Goal: Information Seeking & Learning: Check status

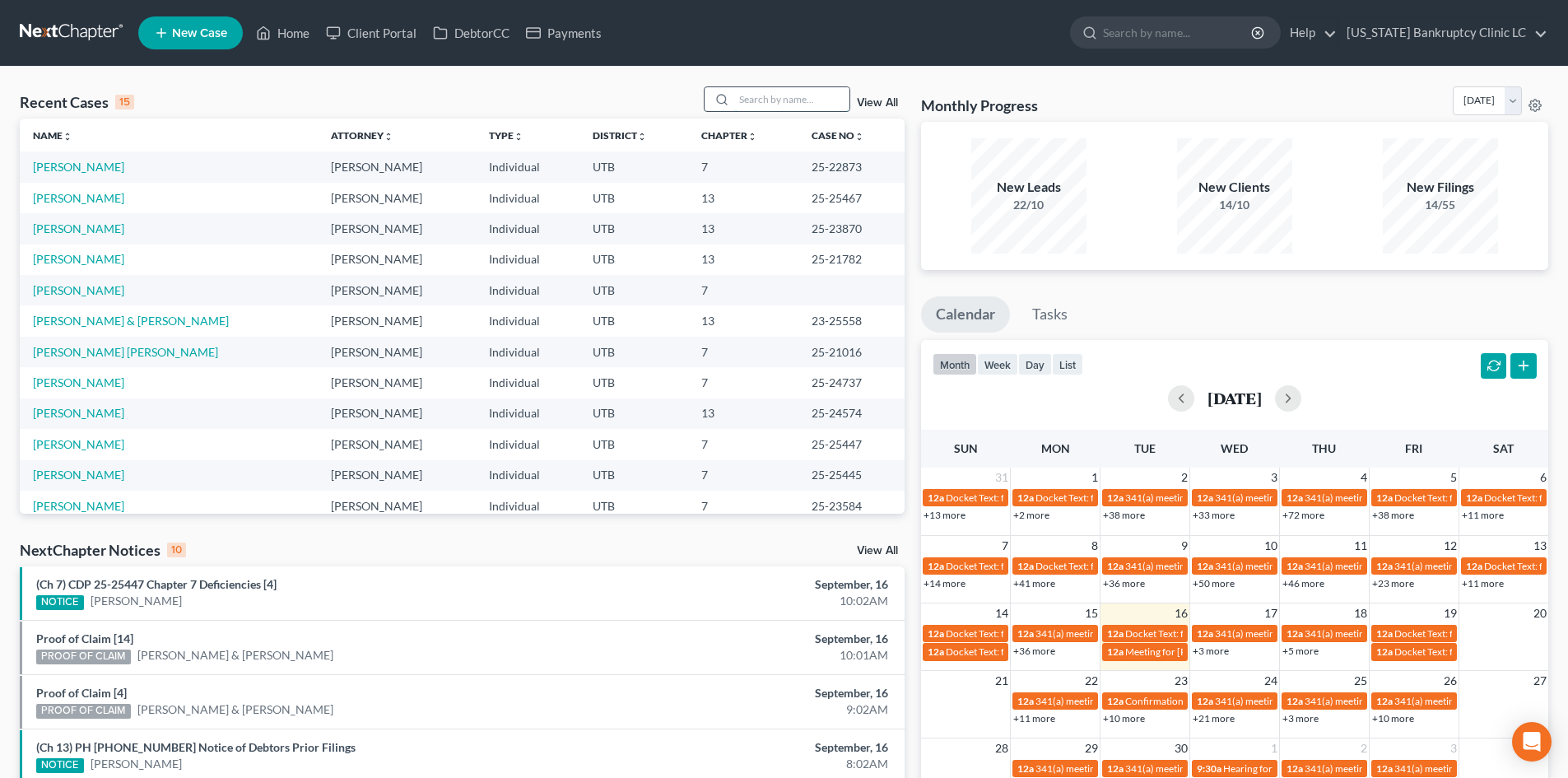
click at [766, 109] on input "search" at bounding box center [791, 99] width 115 height 24
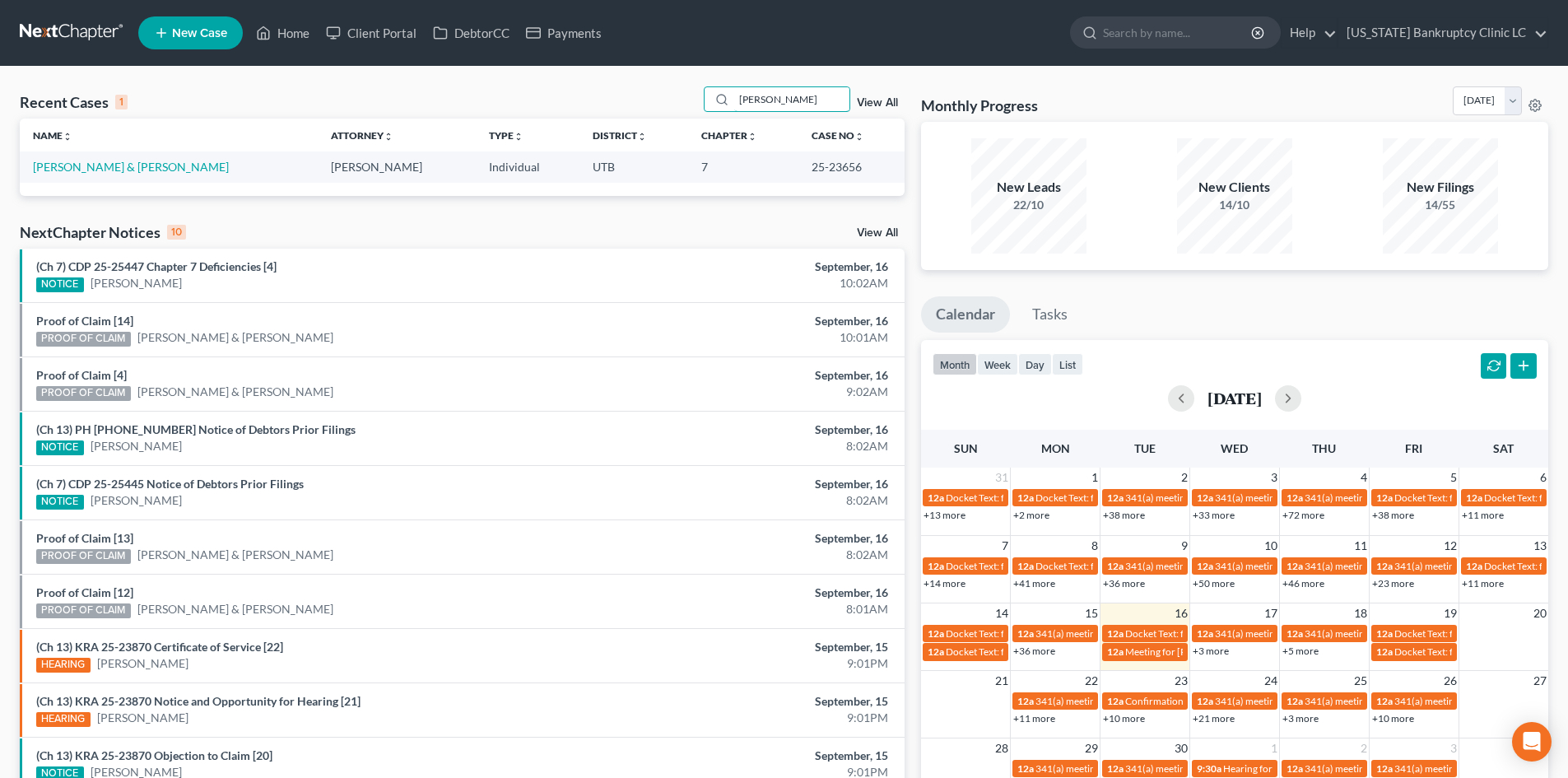
type input "[PERSON_NAME]"
click at [72, 161] on link "[PERSON_NAME] & [PERSON_NAME]" at bounding box center [130, 167] width 196 height 14
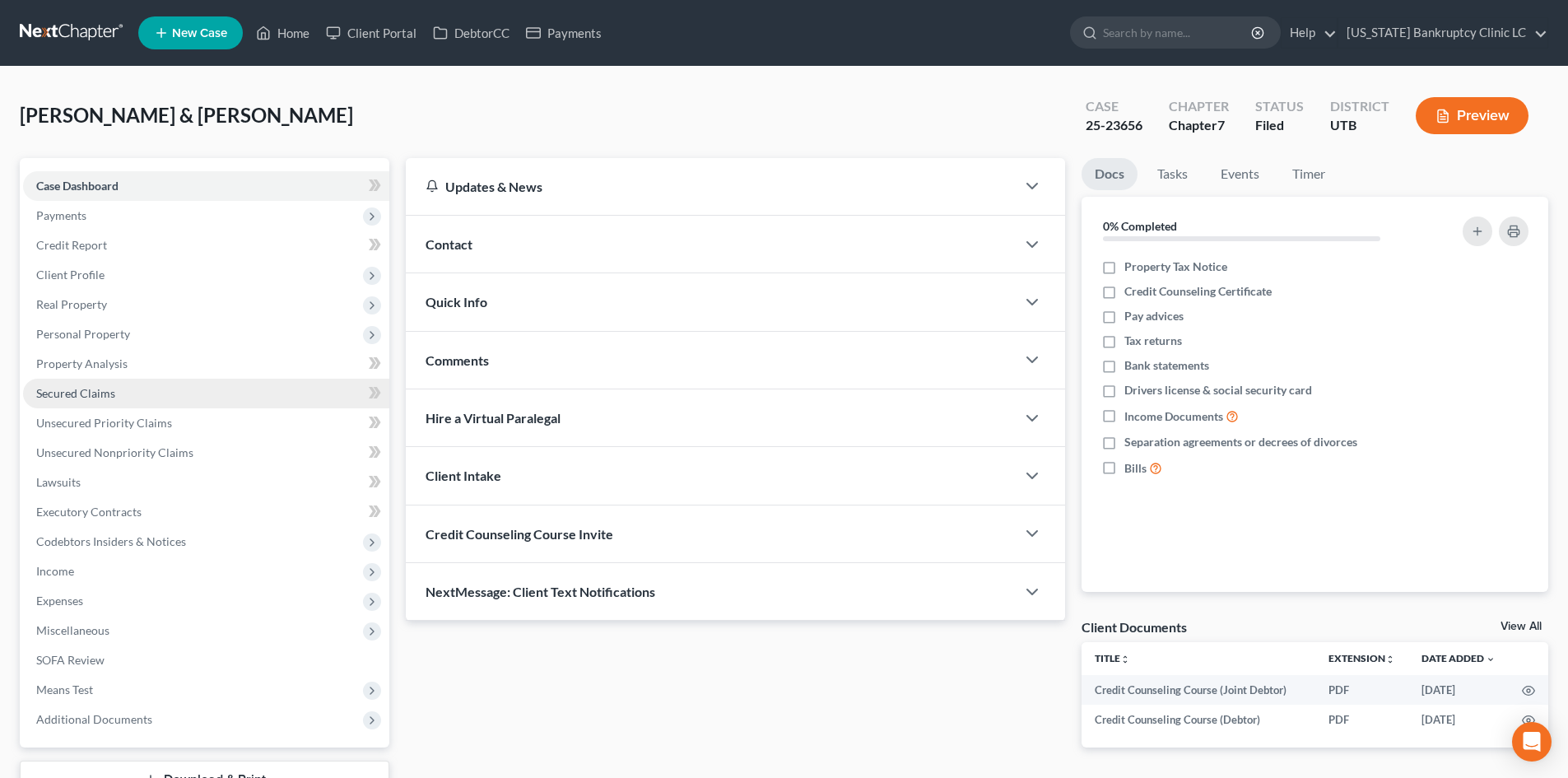
click at [138, 397] on link "Secured Claims" at bounding box center [205, 394] width 366 height 30
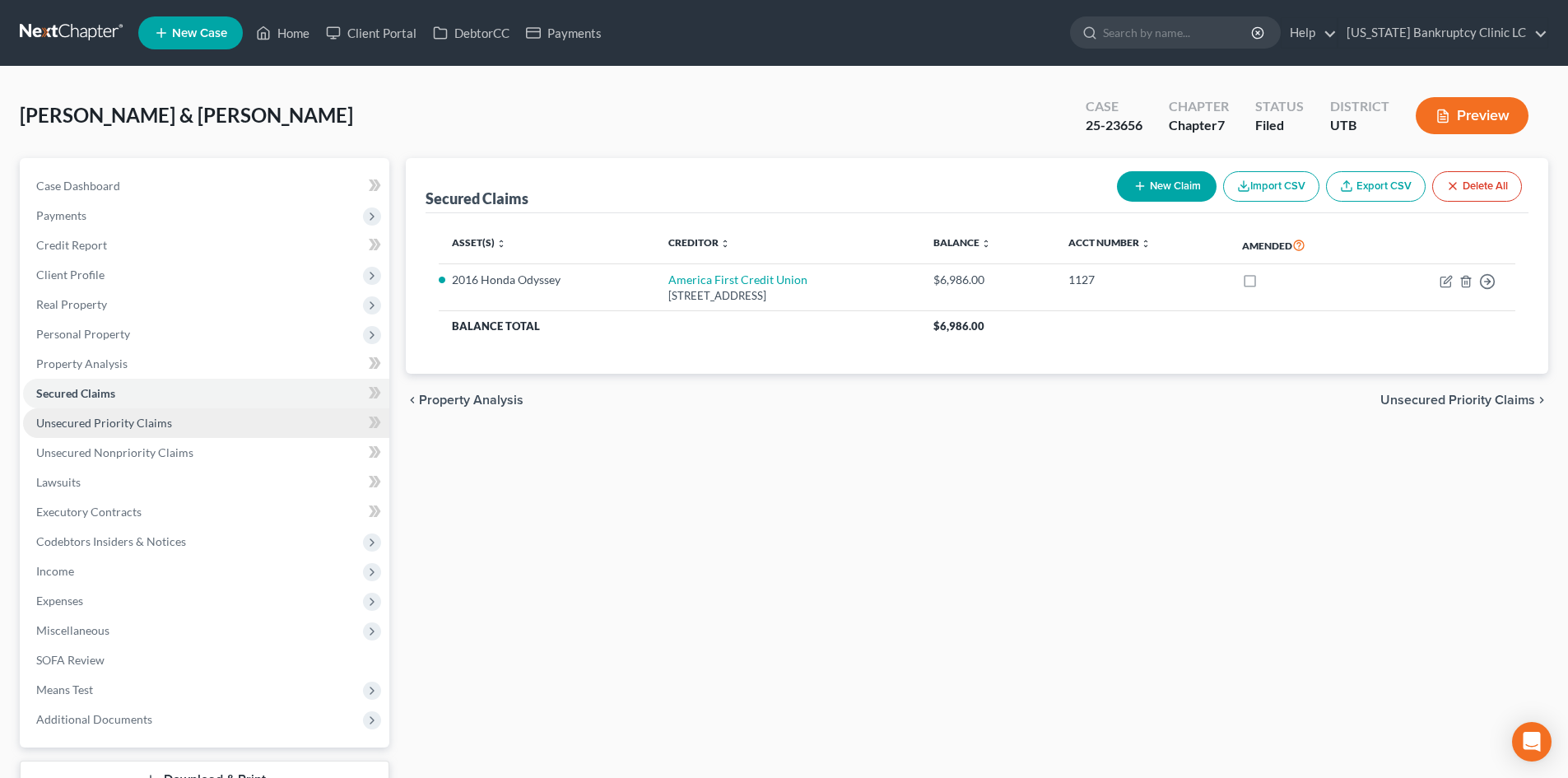
click at [149, 425] on span "Unsecured Priority Claims" at bounding box center [105, 423] width 136 height 14
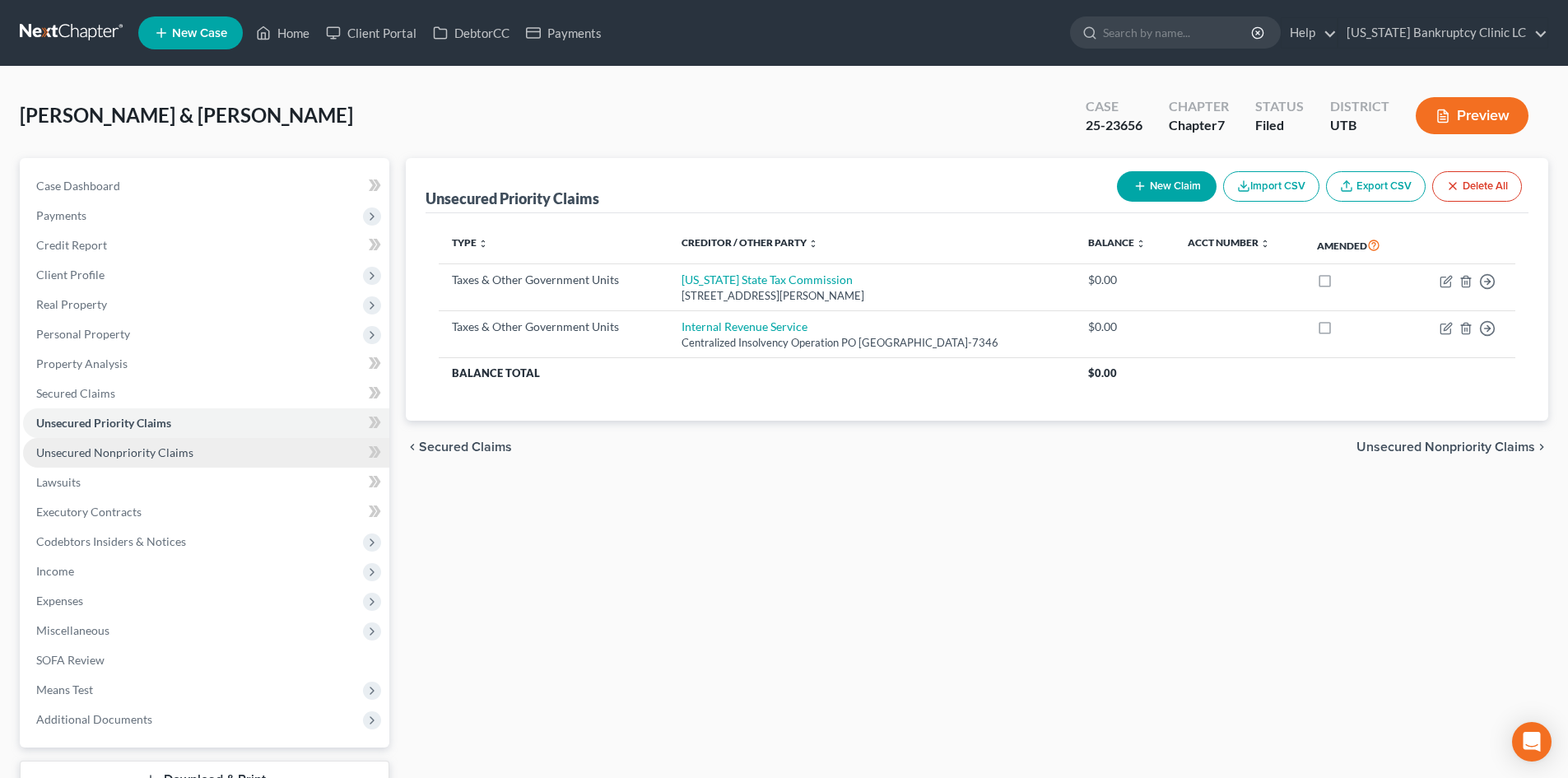
click at [152, 442] on link "Unsecured Nonpriority Claims" at bounding box center [205, 453] width 366 height 30
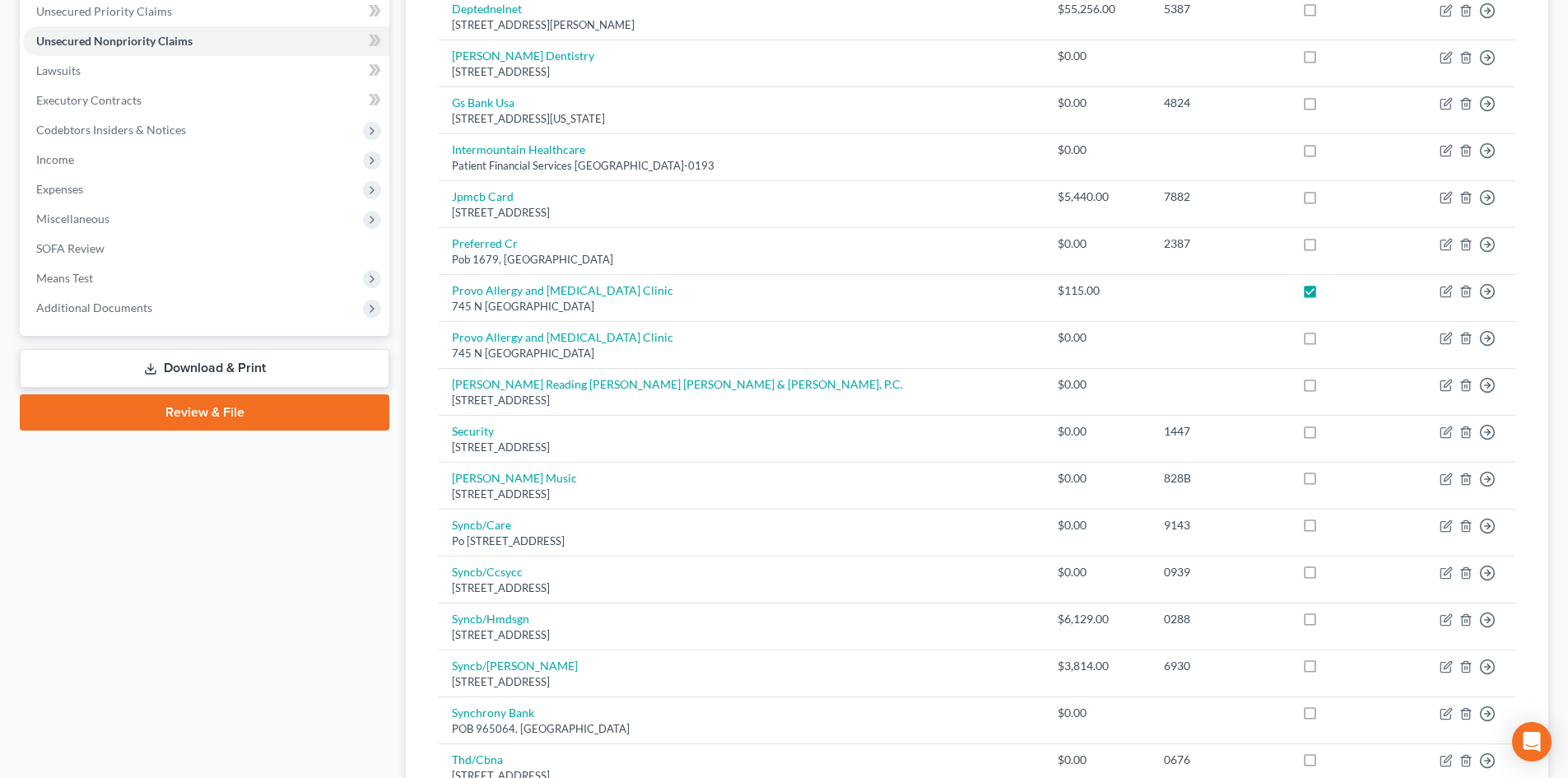
scroll to position [741, 0]
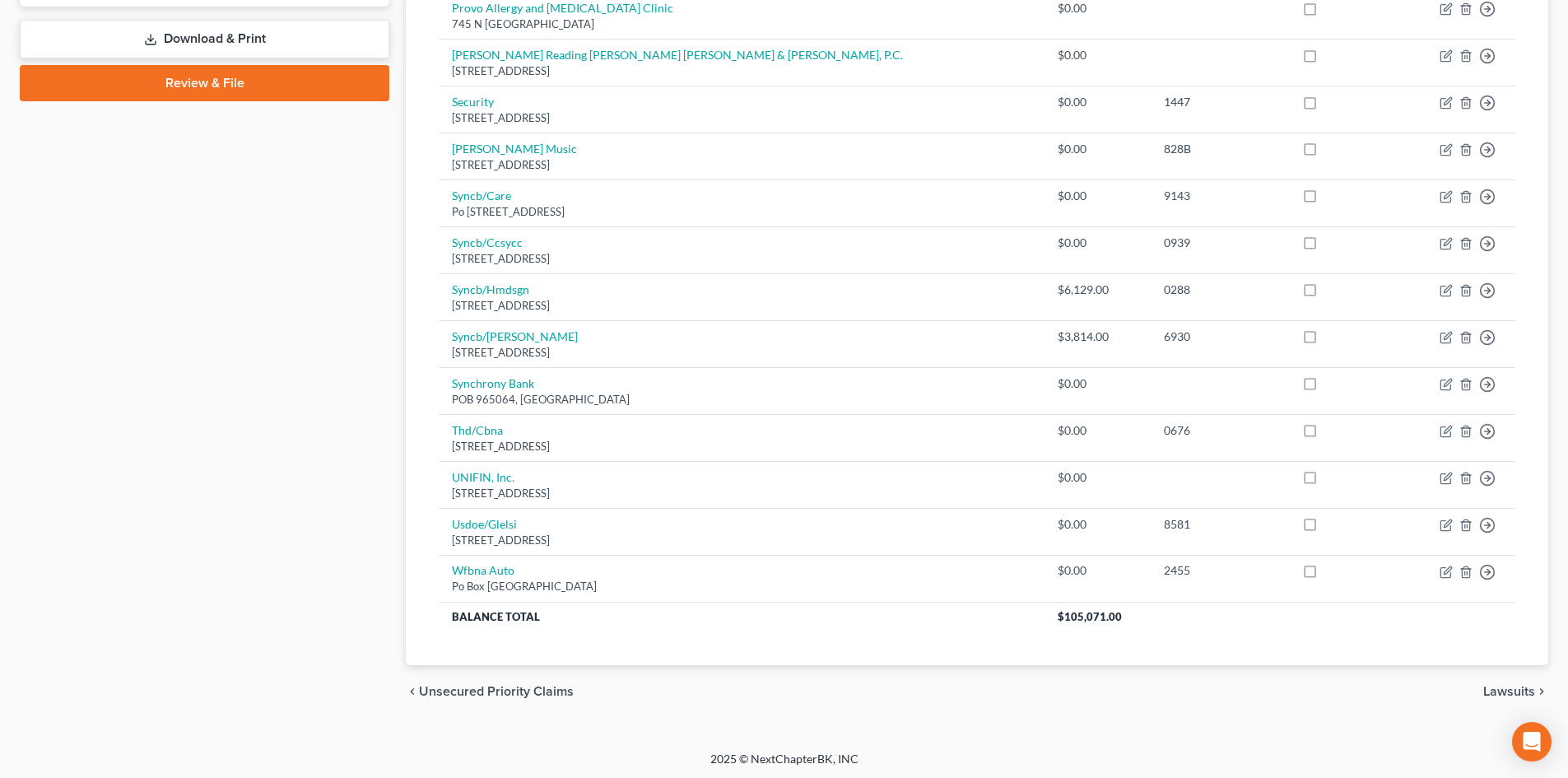
click at [351, 543] on div "Case Dashboard Payments Invoices Payments Payments Credit Report Client Profile" at bounding box center [204, 67] width 386 height 1301
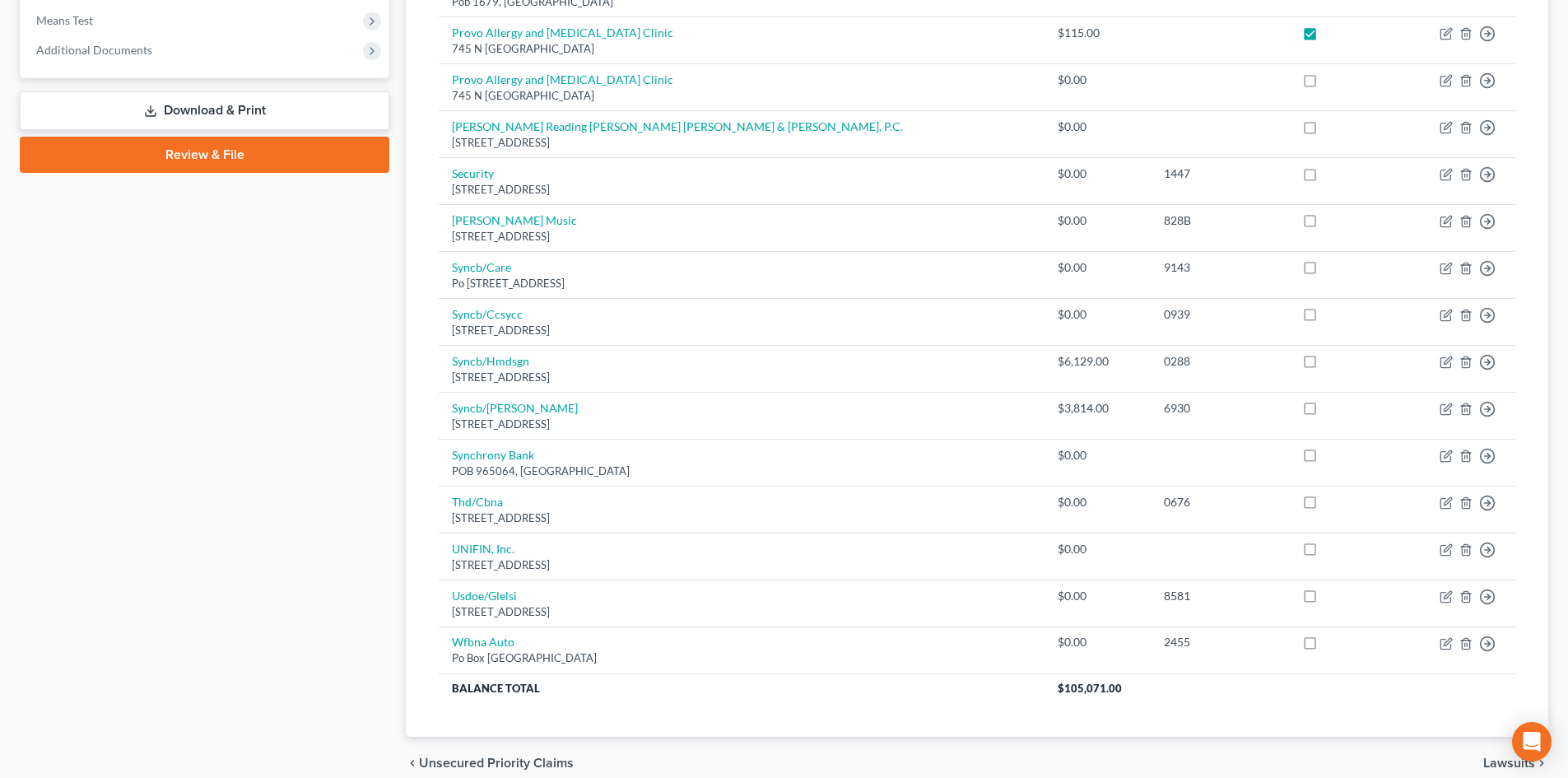
scroll to position [577, 0]
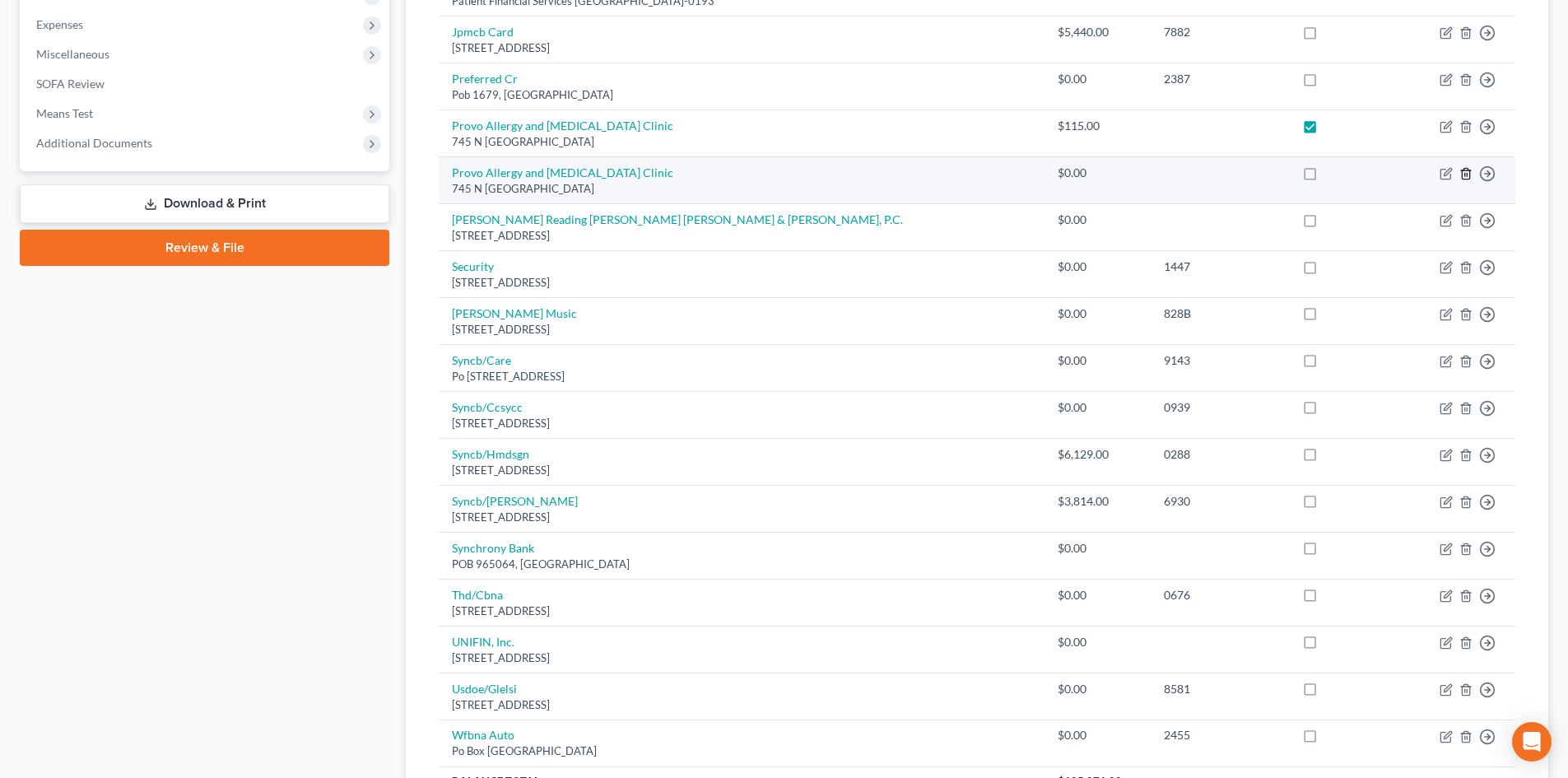
click at [1300, 176] on icon "button" at bounding box center [1465, 173] width 13 height 13
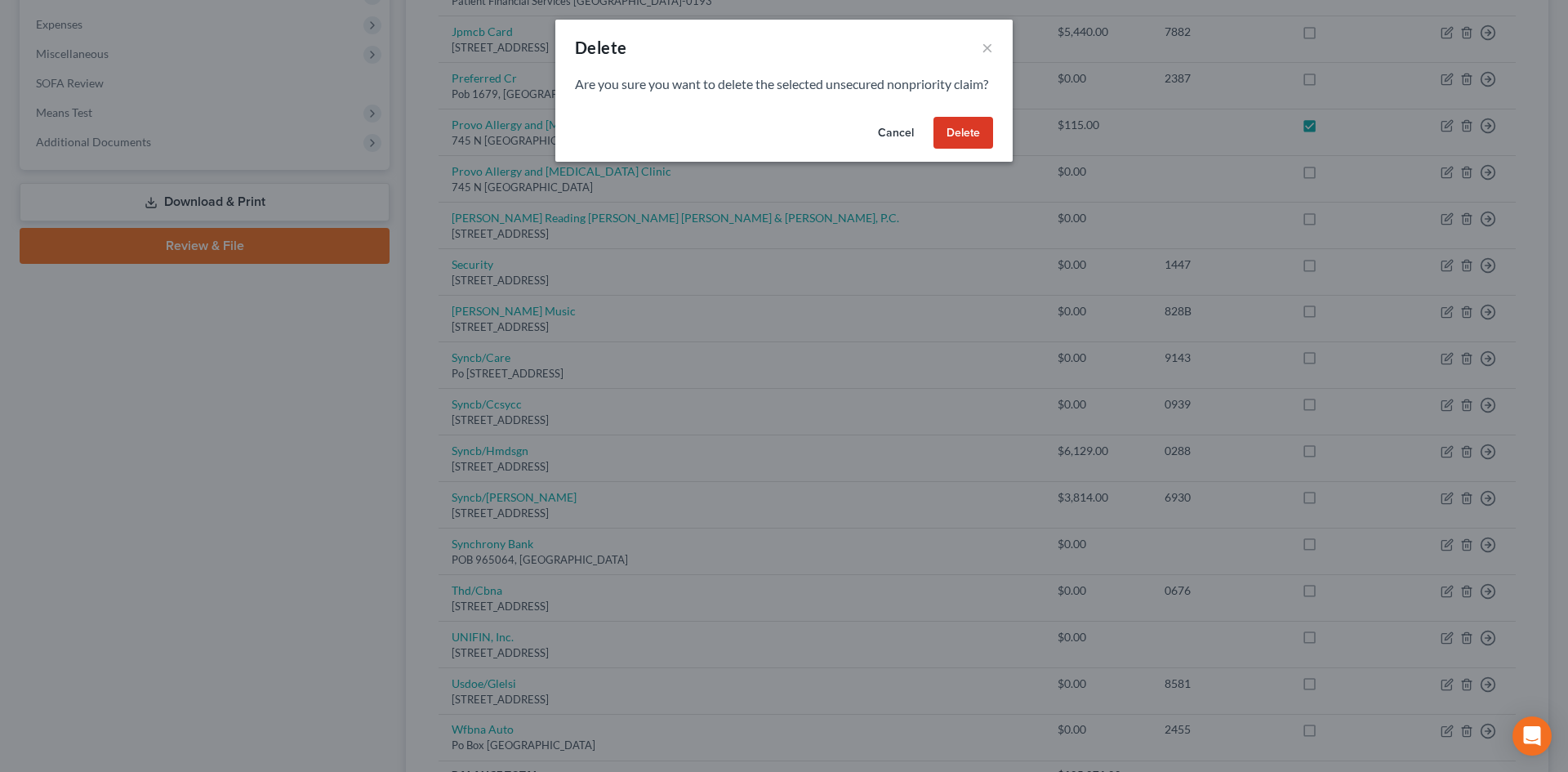
click at [963, 150] on button "Delete" at bounding box center [963, 132] width 60 height 32
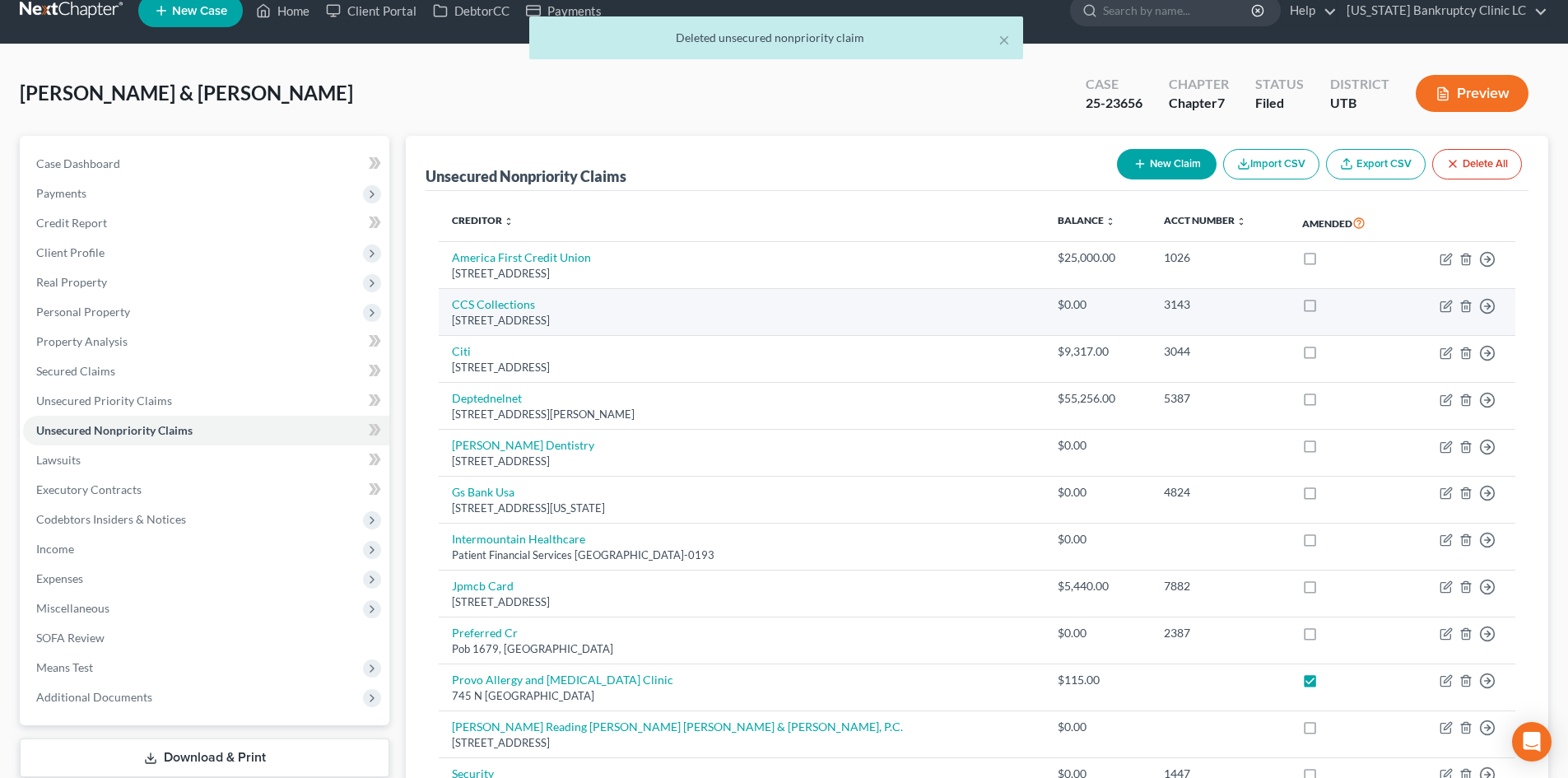
scroll to position [0, 0]
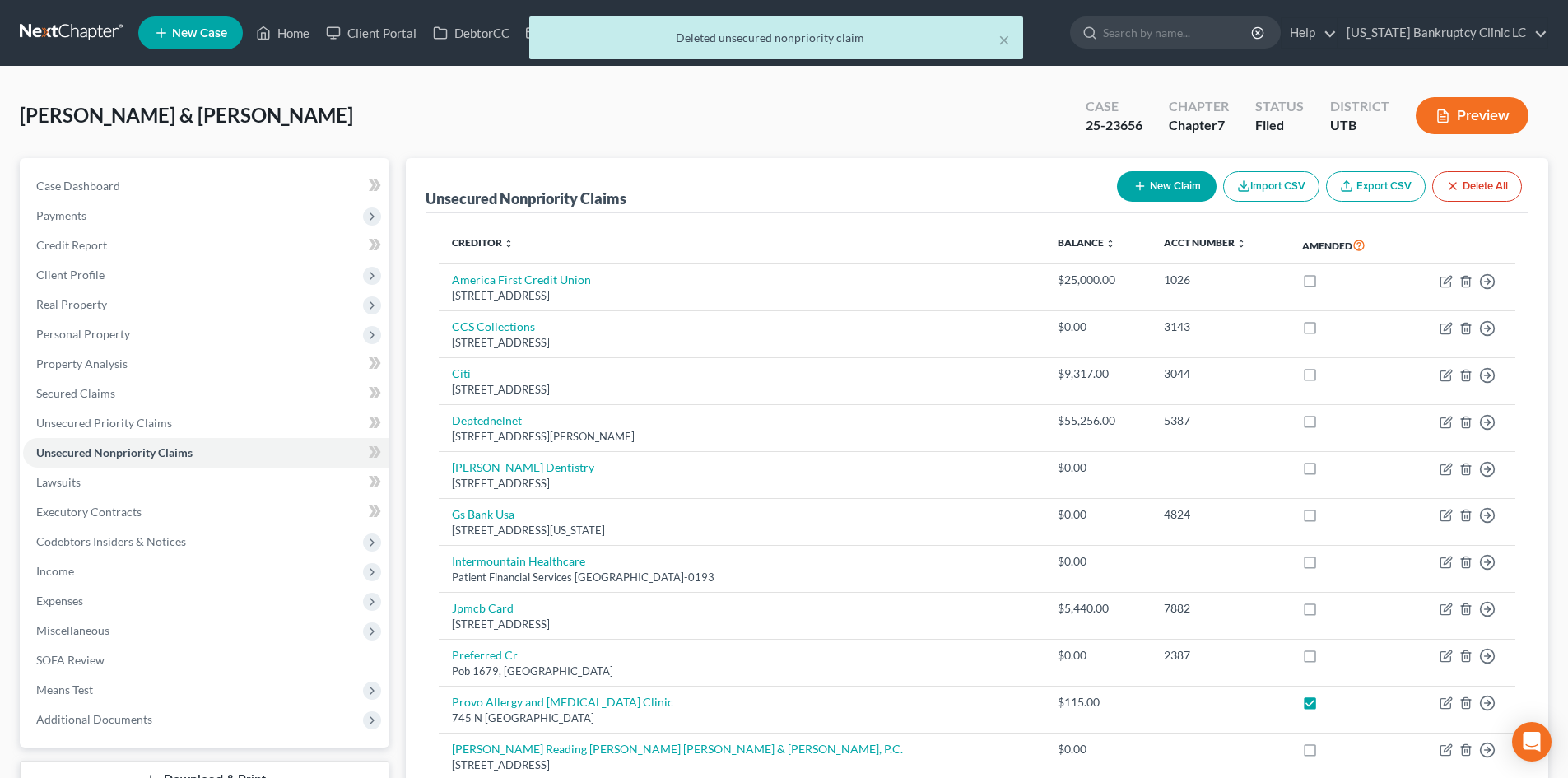
click at [1161, 156] on div "[PERSON_NAME] & [PERSON_NAME] Upgraded Case 25-23656 Chapter Chapter 7 Status F…" at bounding box center [784, 122] width 1529 height 72
click at [1162, 186] on button "New Claim" at bounding box center [1166, 186] width 100 height 31
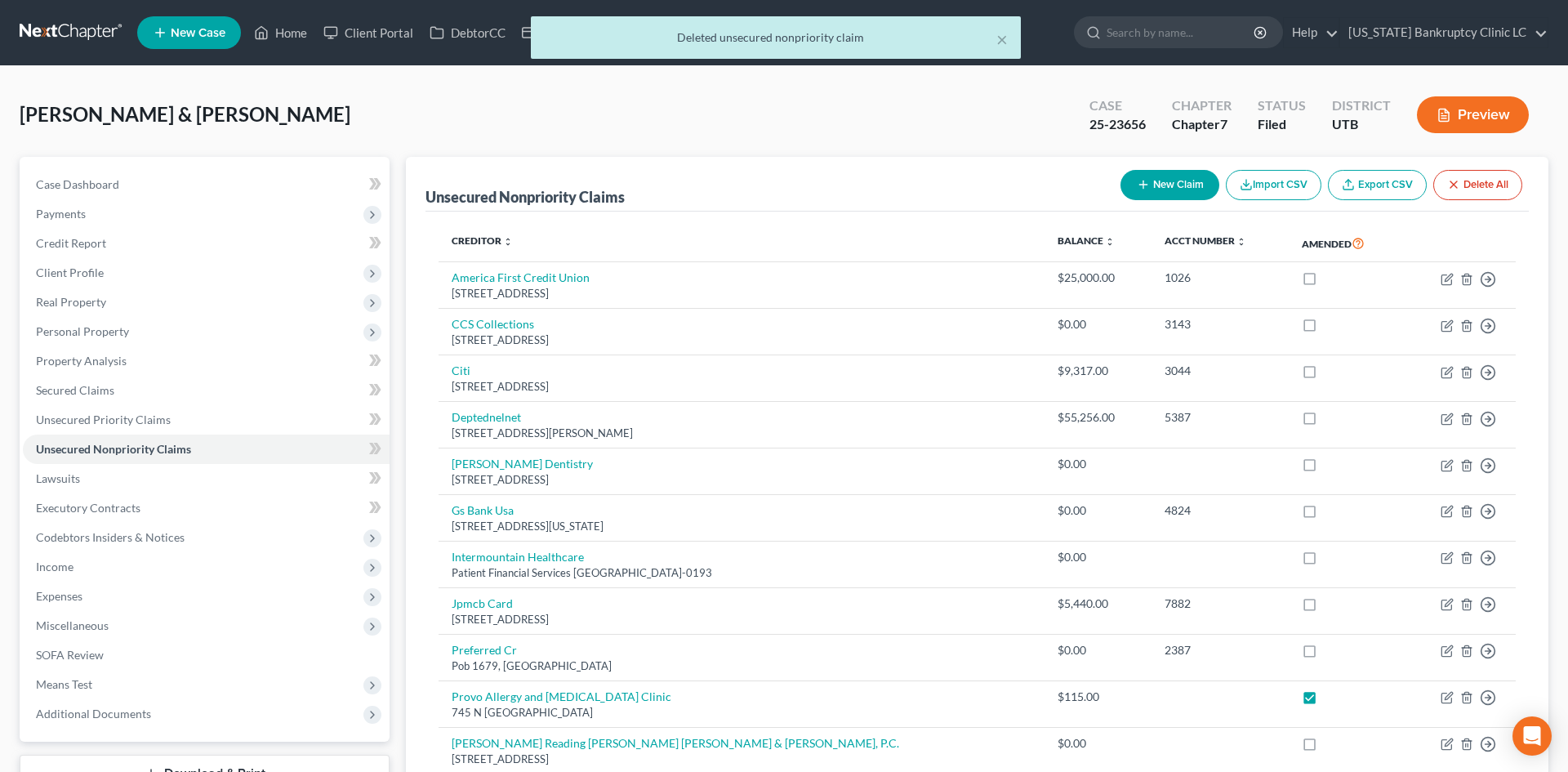
select select "2"
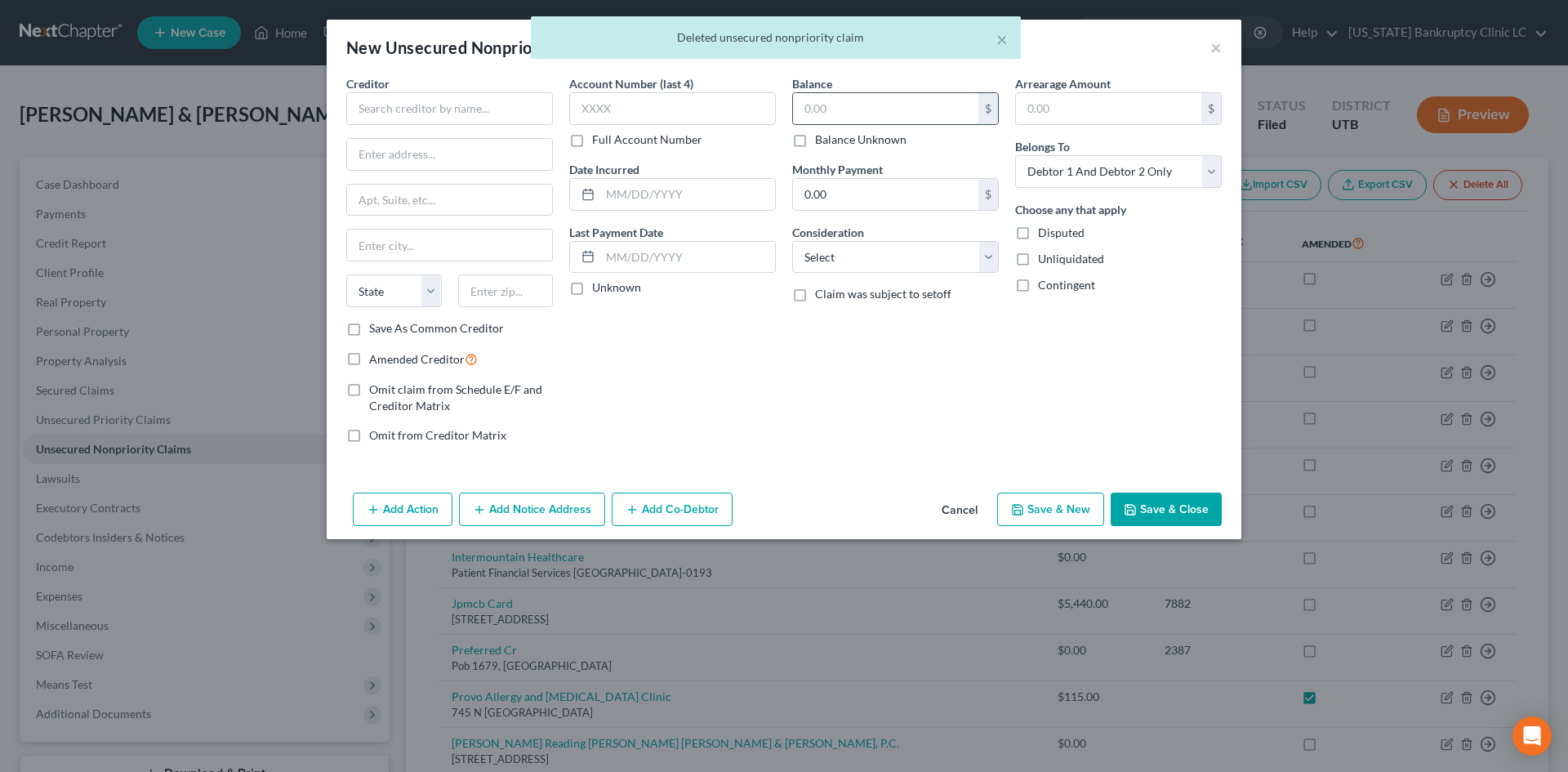
click at [864, 100] on input "text" at bounding box center [885, 109] width 185 height 31
type input "8,000"
click at [461, 114] on input "text" at bounding box center [450, 108] width 207 height 32
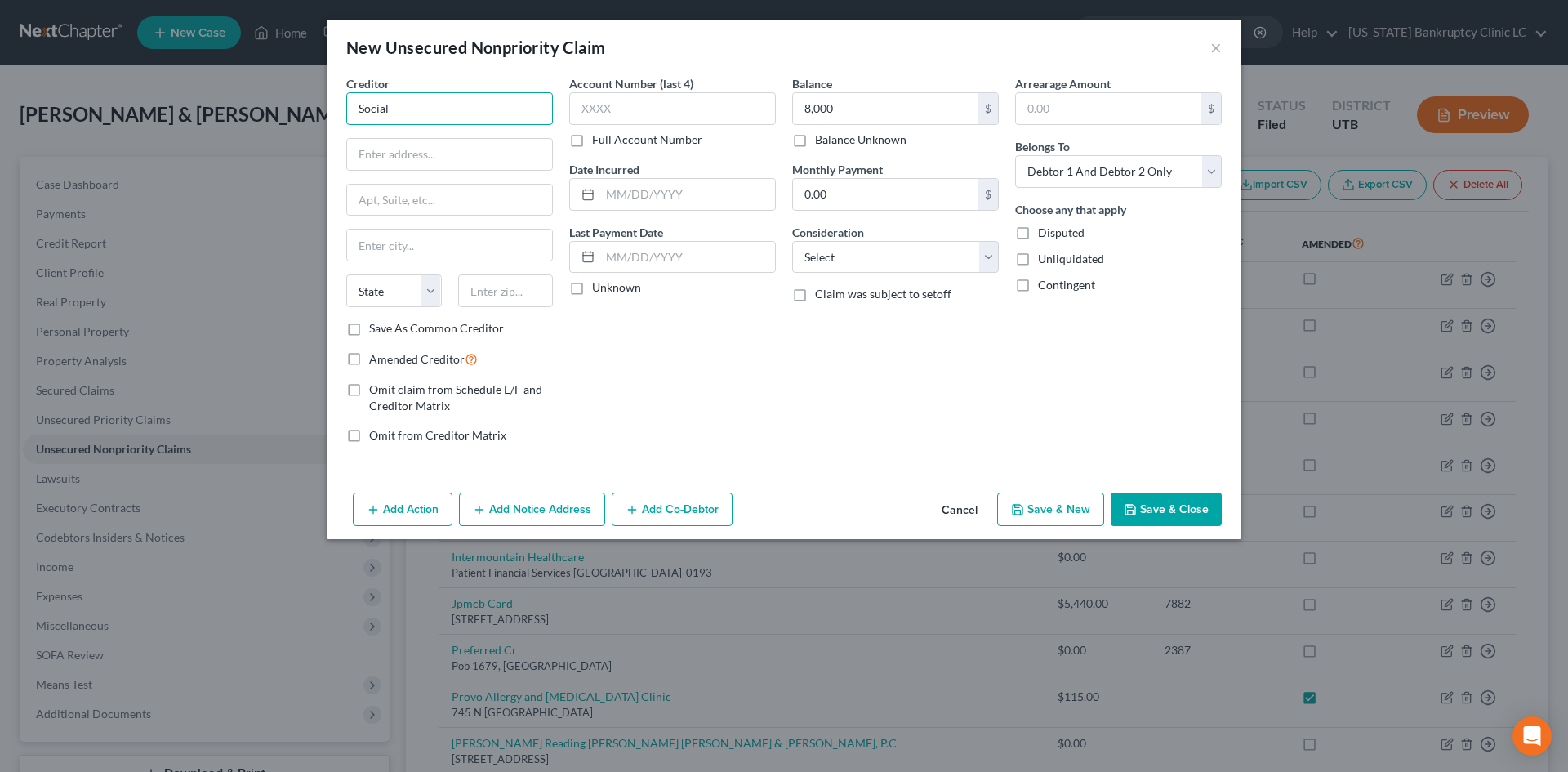
click at [424, 108] on input "Social" at bounding box center [450, 108] width 207 height 32
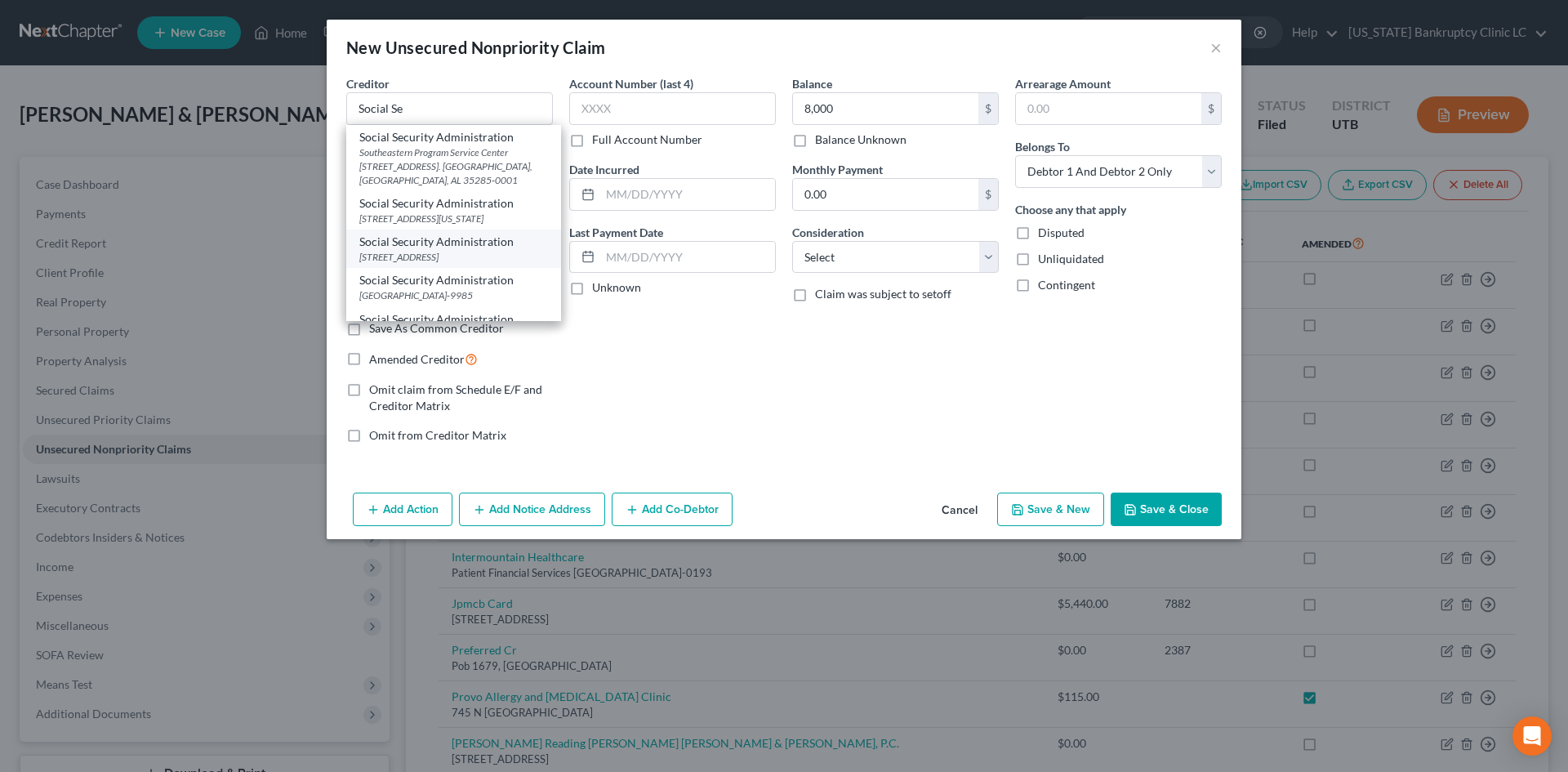
click at [514, 251] on div "[STREET_ADDRESS]" at bounding box center [453, 257] width 189 height 14
type input "Social Security Administration"
type input "175 E 400 S"
type input "500"
type input "[GEOGRAPHIC_DATA]"
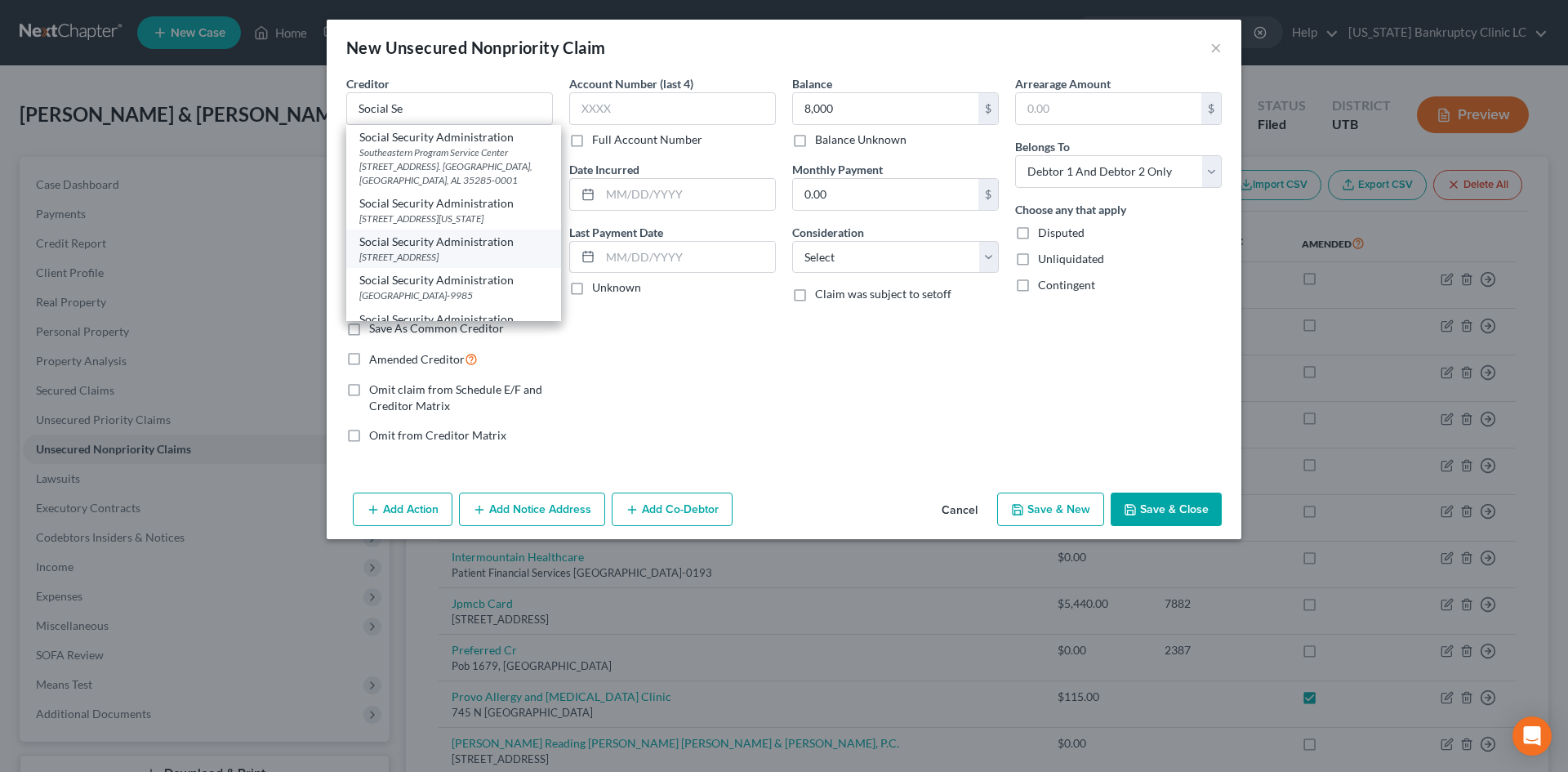
select select "46"
type input "84111"
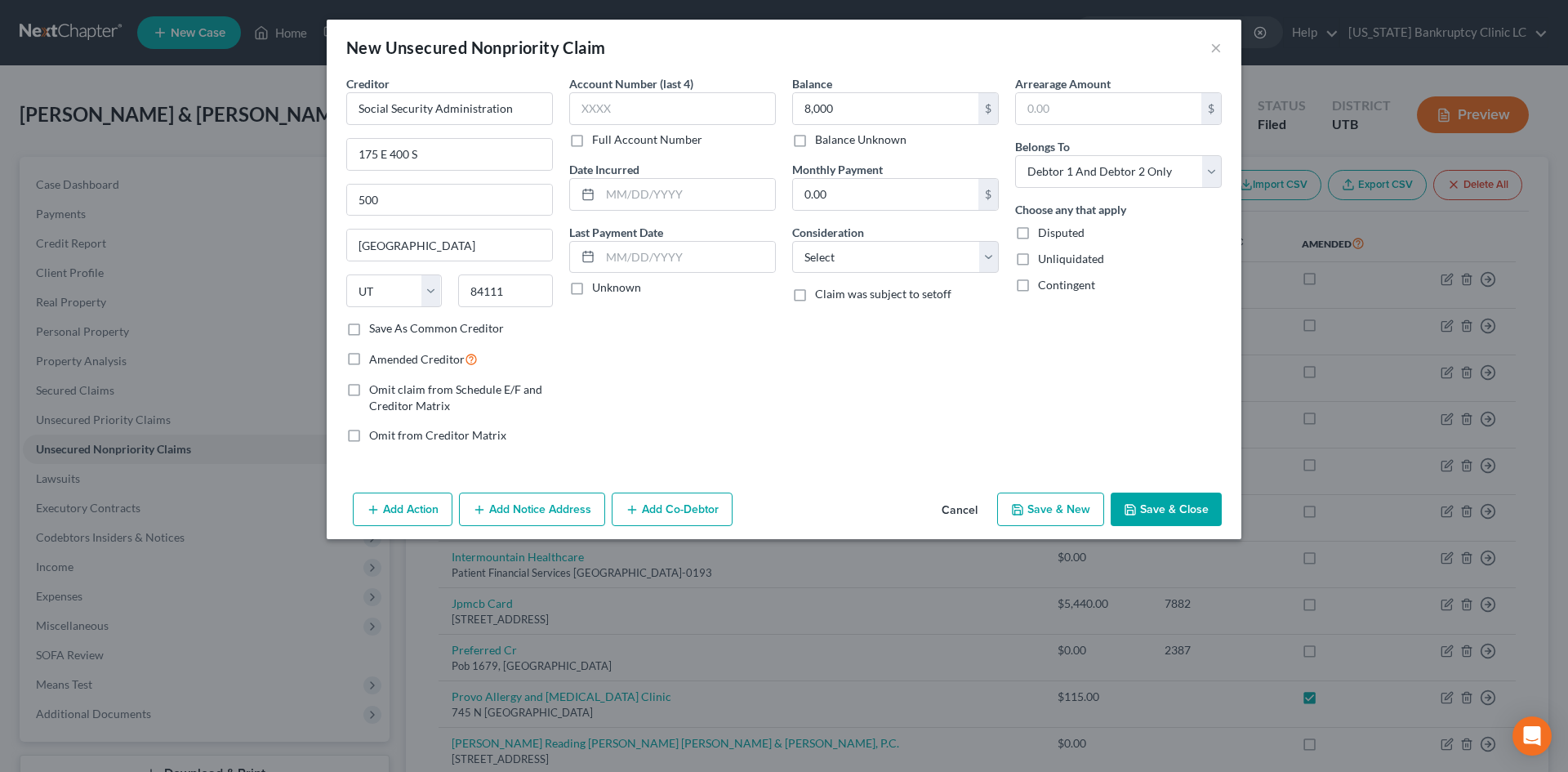
click at [425, 366] on label "Amended Creditor" at bounding box center [423, 359] width 109 height 19
click at [387, 361] on input "Amended Creditor" at bounding box center [381, 355] width 11 height 11
checkbox input "true"
click at [1056, 512] on button "Save & New" at bounding box center [1050, 509] width 107 height 34
select select "2"
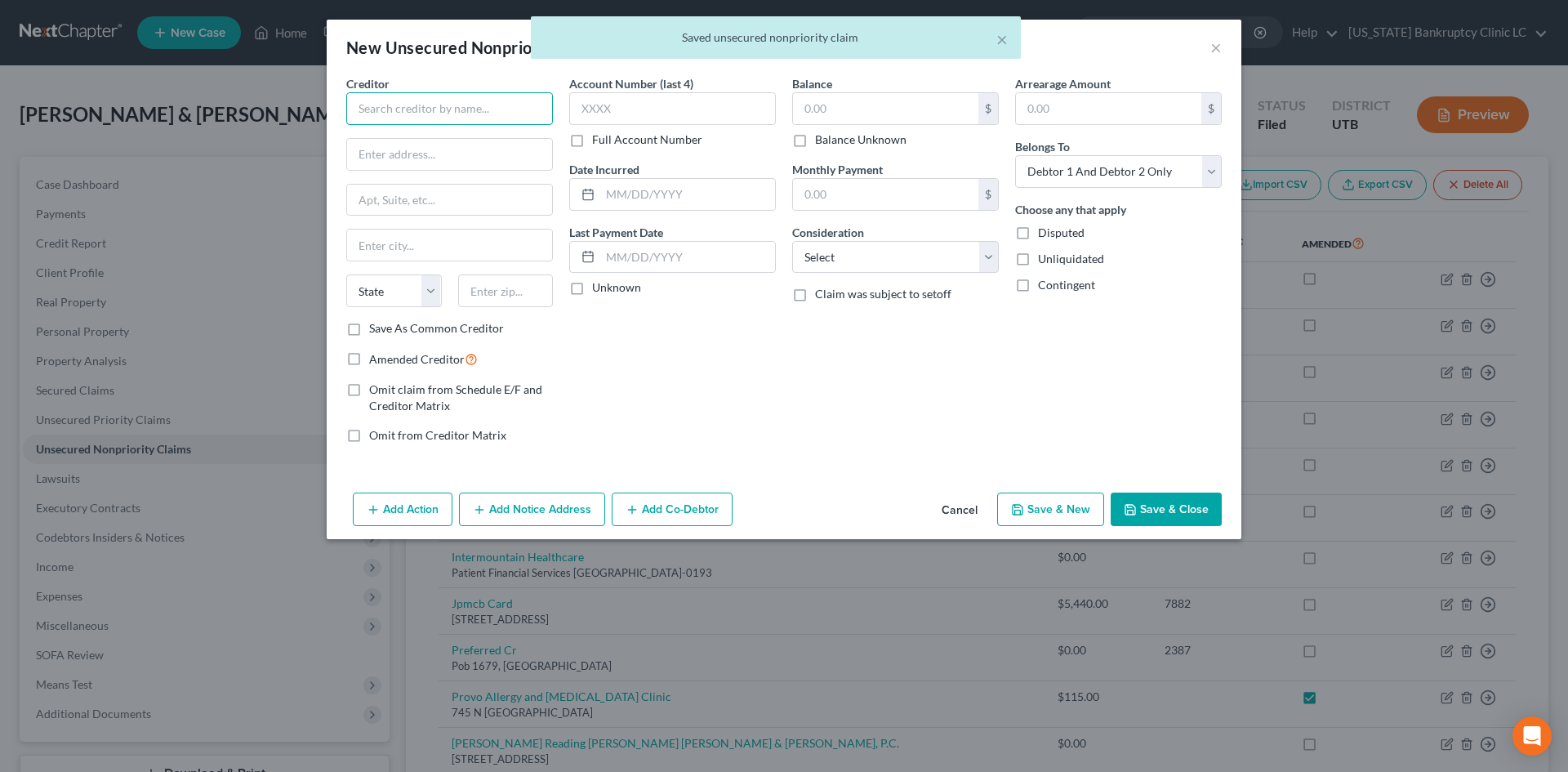
click at [480, 119] on input "text" at bounding box center [450, 108] width 207 height 32
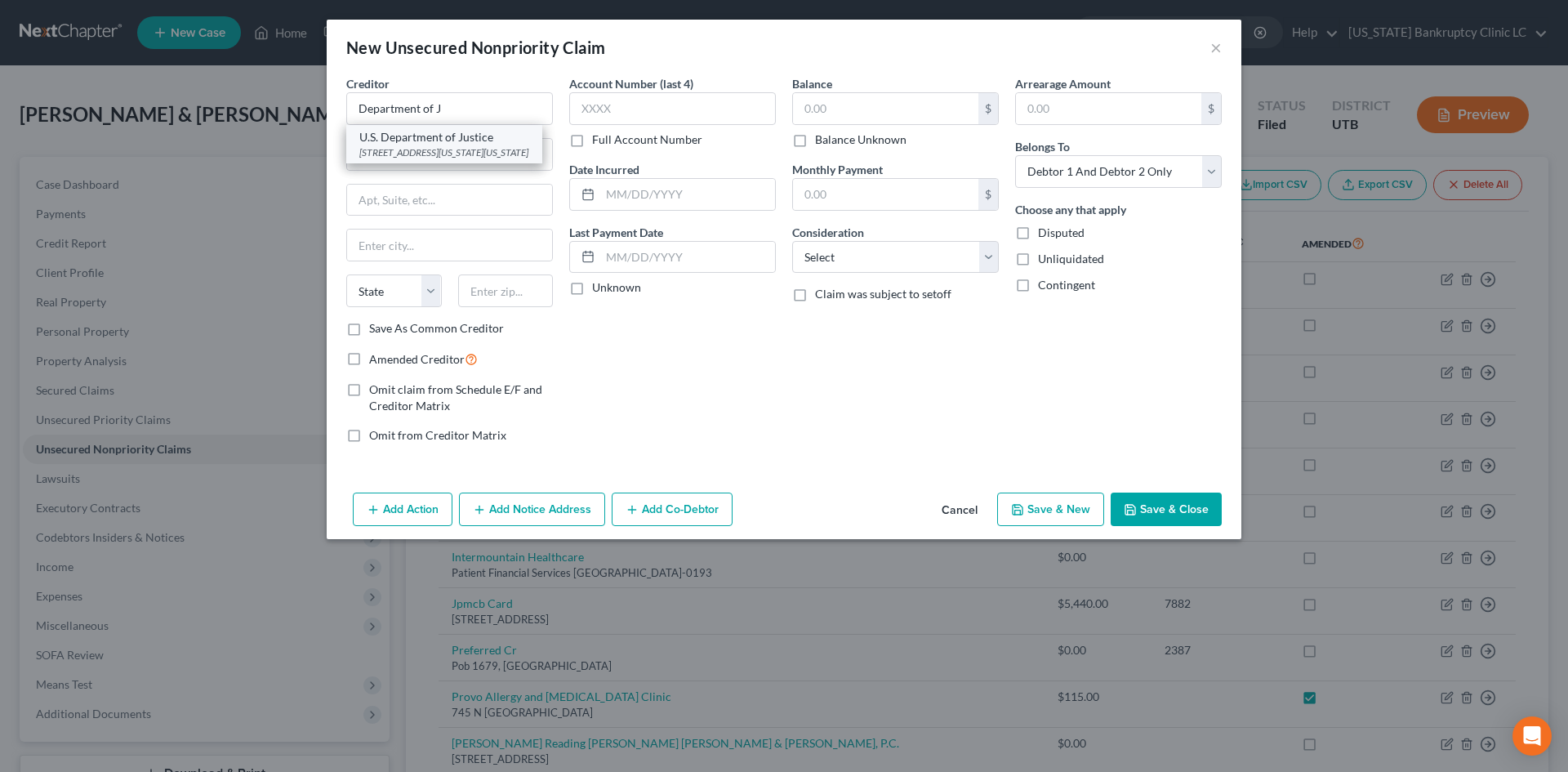
click at [460, 140] on div "U.S. Department of Justice" at bounding box center [444, 137] width 169 height 17
type input "U.S. Department of Justice"
type input "[STREET_ADDRESS][US_STATE]"
type input "[US_STATE]"
select select "8"
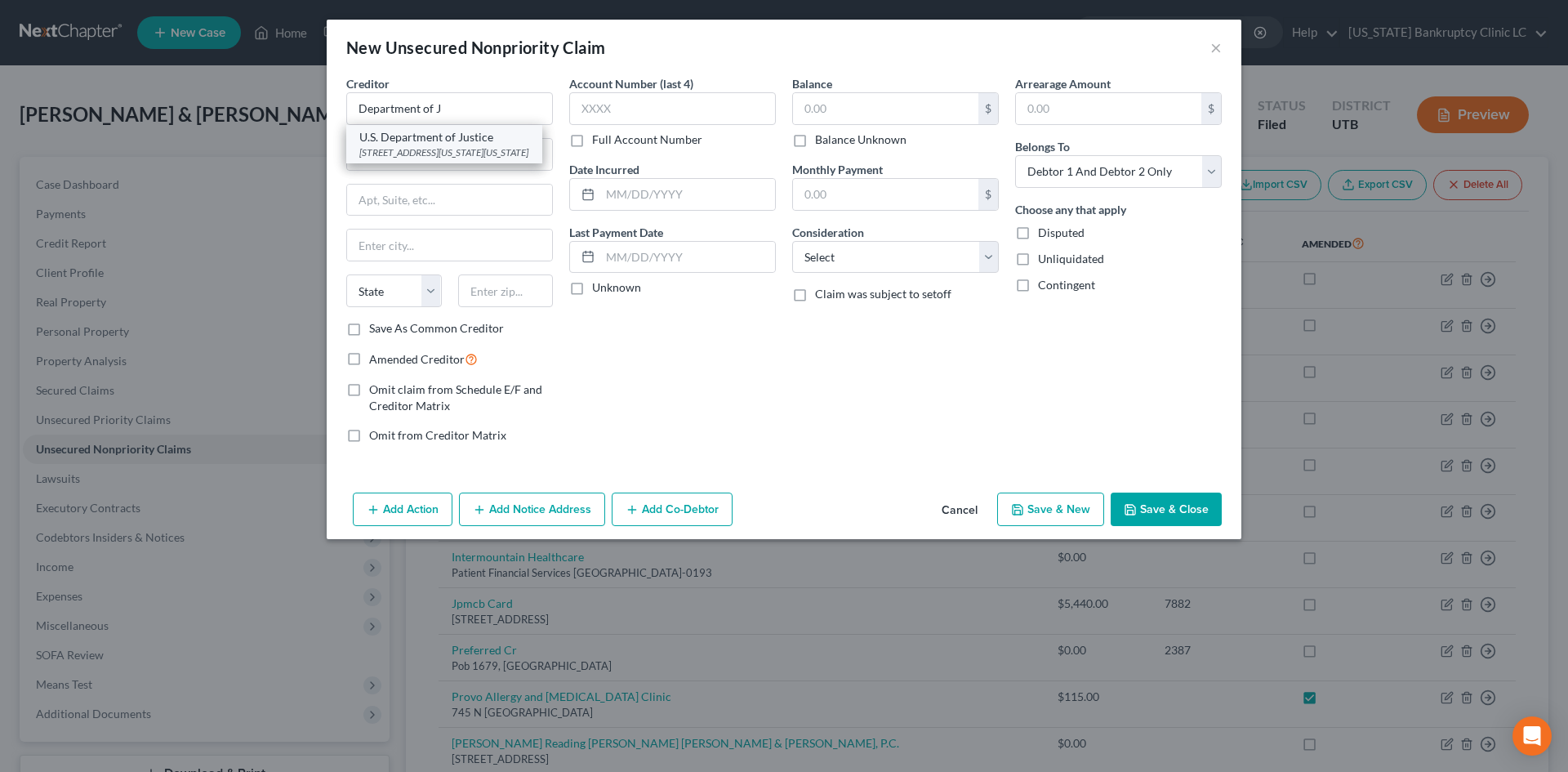
type input "20530-0001"
click at [422, 365] on span "Amended Creditor" at bounding box center [417, 359] width 96 height 14
click at [387, 361] on input "Amended Creditor" at bounding box center [381, 355] width 11 height 11
checkbox input "true"
click at [1061, 510] on button "Save & New" at bounding box center [1050, 509] width 107 height 34
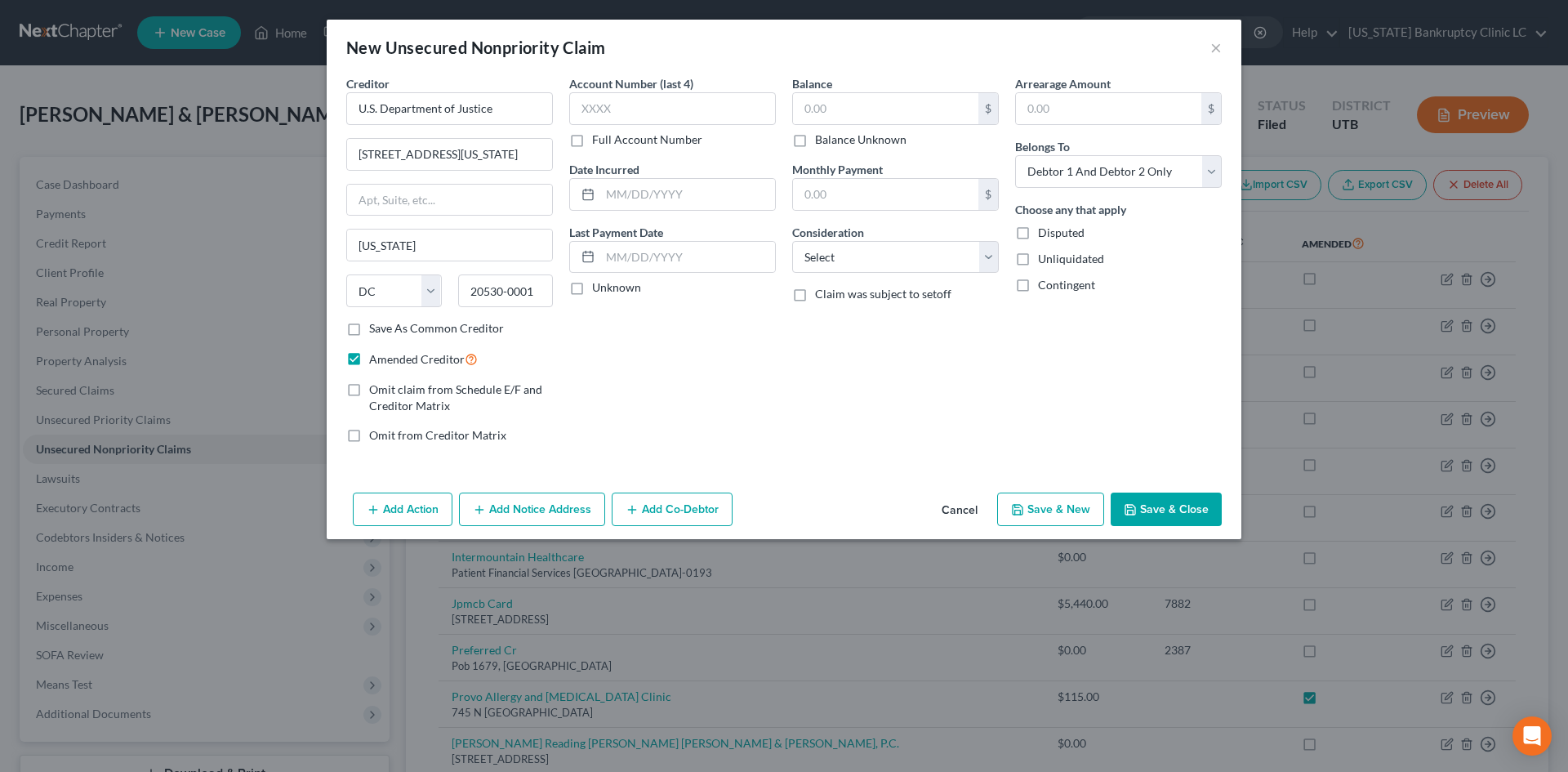
select select "2"
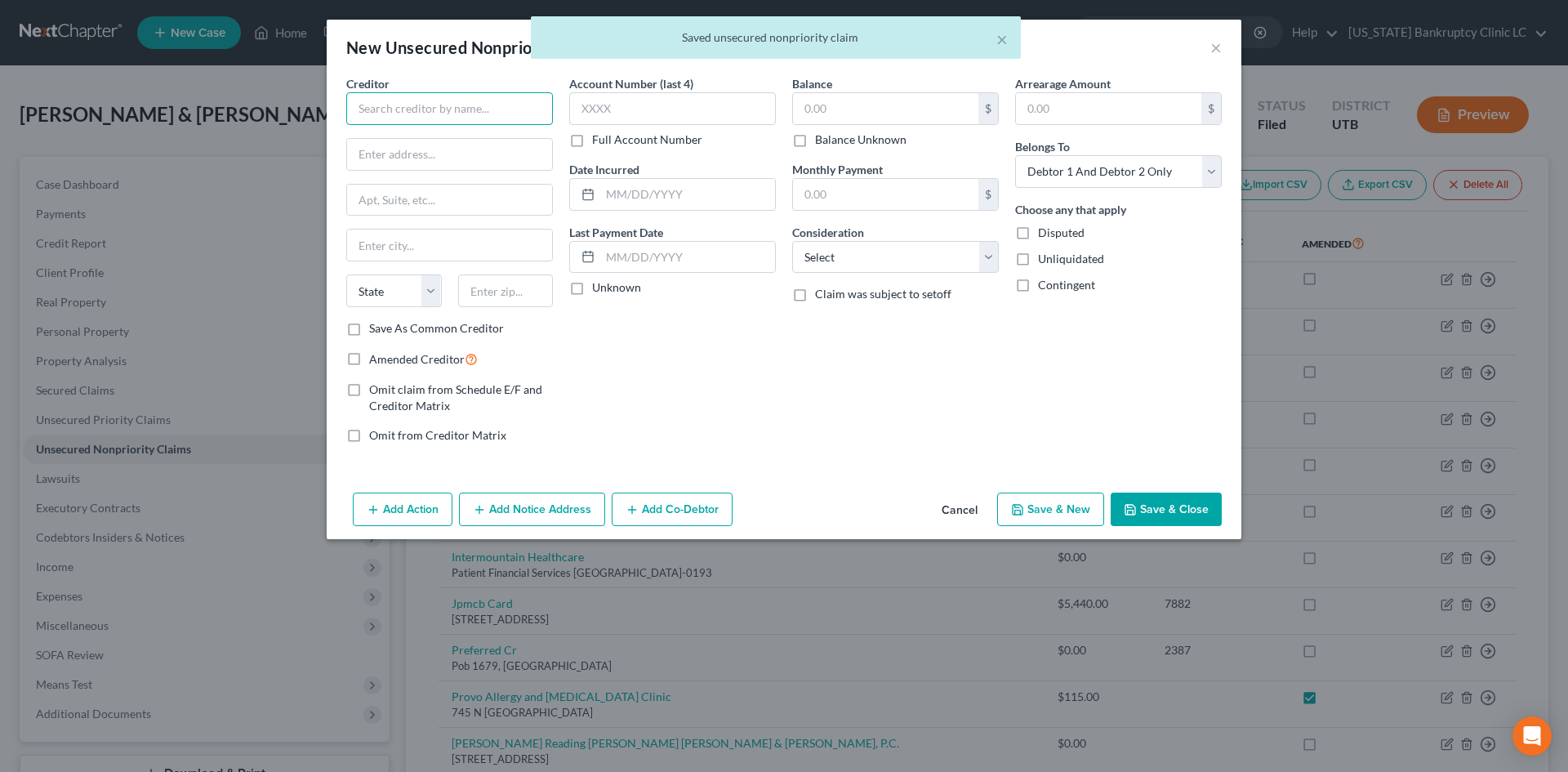
click at [487, 107] on input "text" at bounding box center [450, 108] width 207 height 32
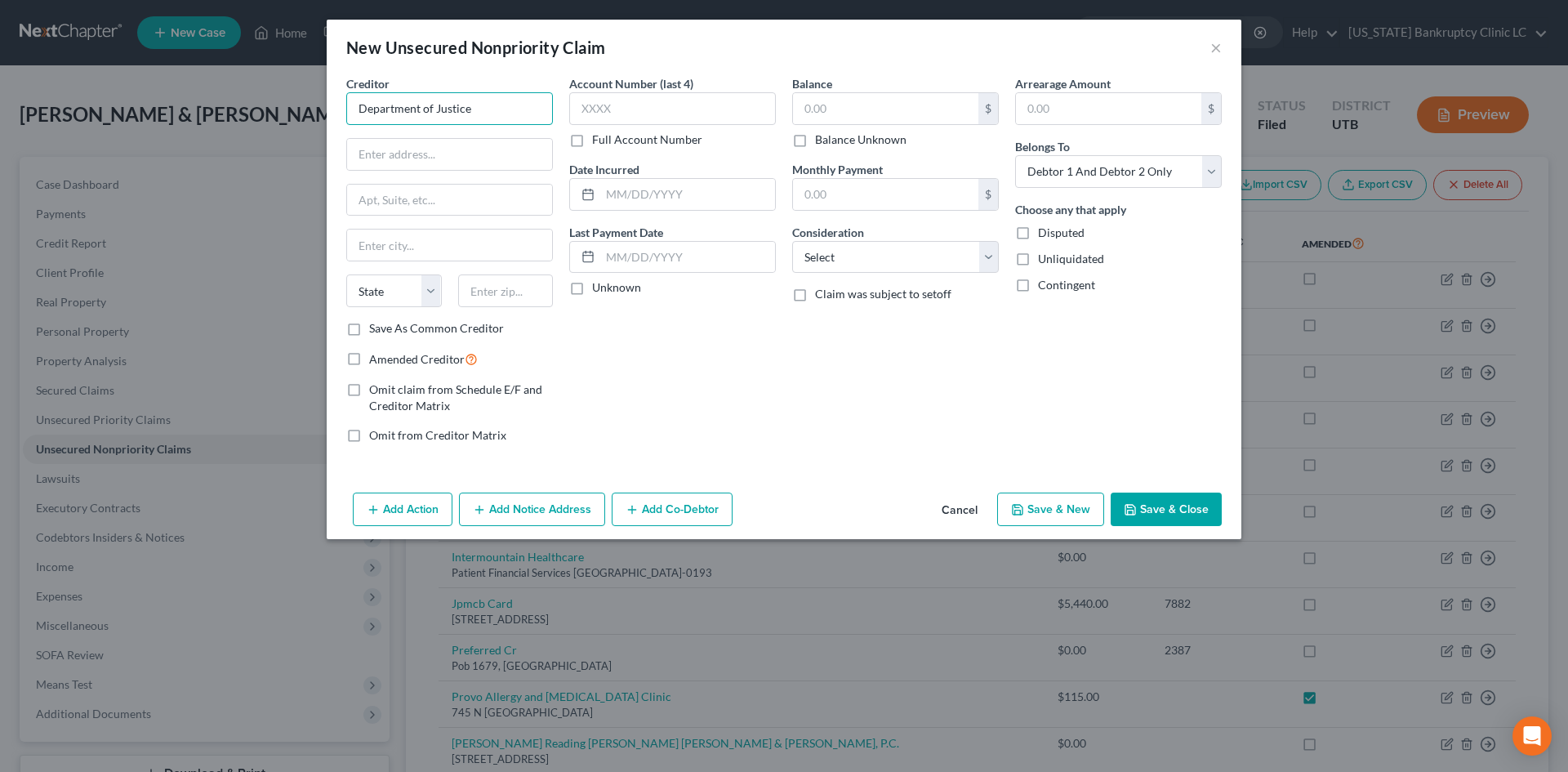
click at [476, 116] on input "Department of Justice" at bounding box center [450, 108] width 207 height 32
drag, startPoint x: 514, startPoint y: 113, endPoint x: 304, endPoint y: 45, distance: 220.7
click at [216, 102] on div "New Unsecured Nonpriority Claim × Creditor * Department of Justice State [US_ST…" at bounding box center [784, 386] width 1568 height 772
paste input "US"
type input "US Department of Justice"
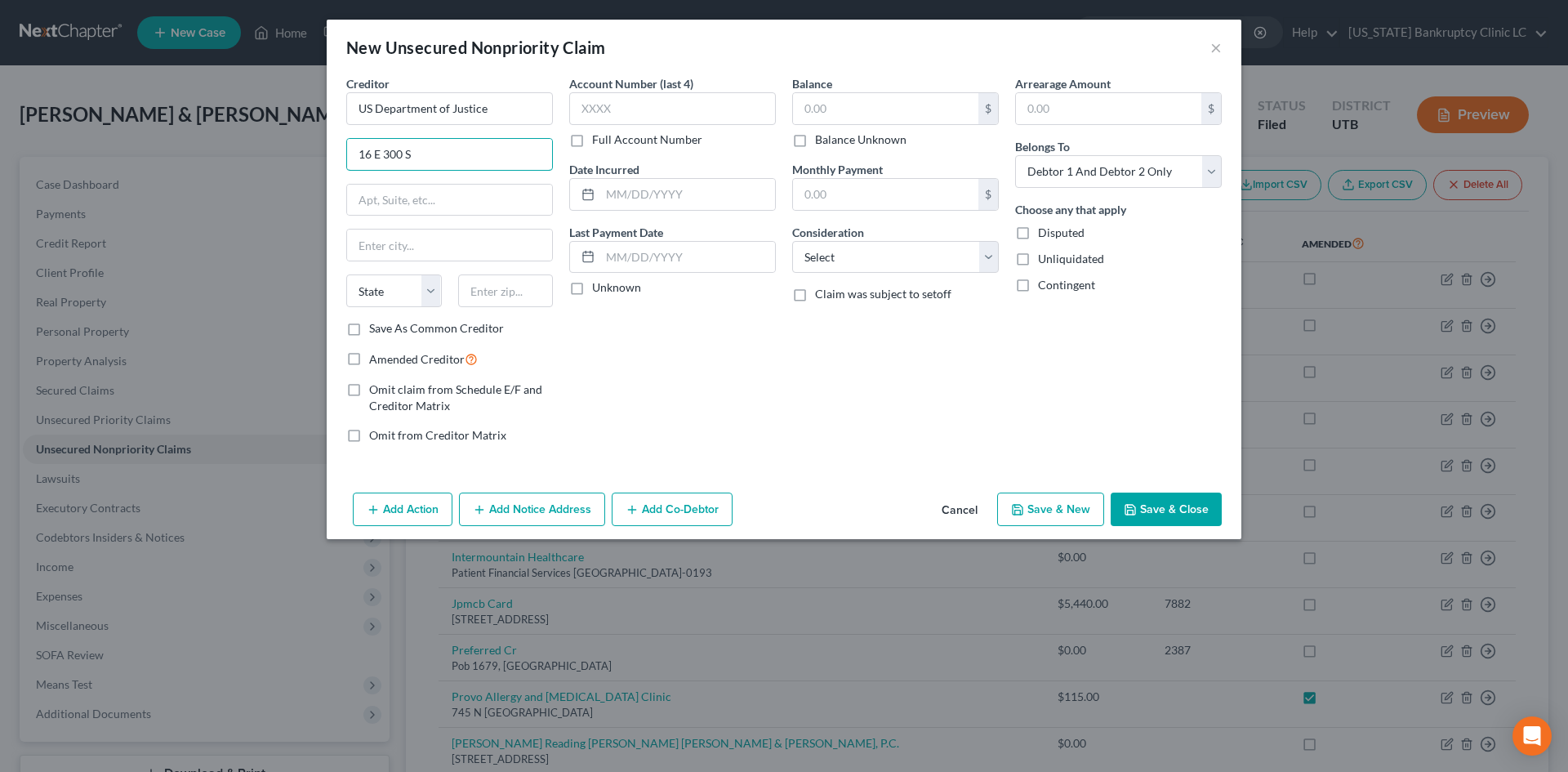
type input "16 E 300 S"
drag, startPoint x: 525, startPoint y: 290, endPoint x: 504, endPoint y: 269, distance: 29.7
click at [526, 290] on input "text" at bounding box center [506, 290] width 96 height 32
type input "84535"
type input "Monticello"
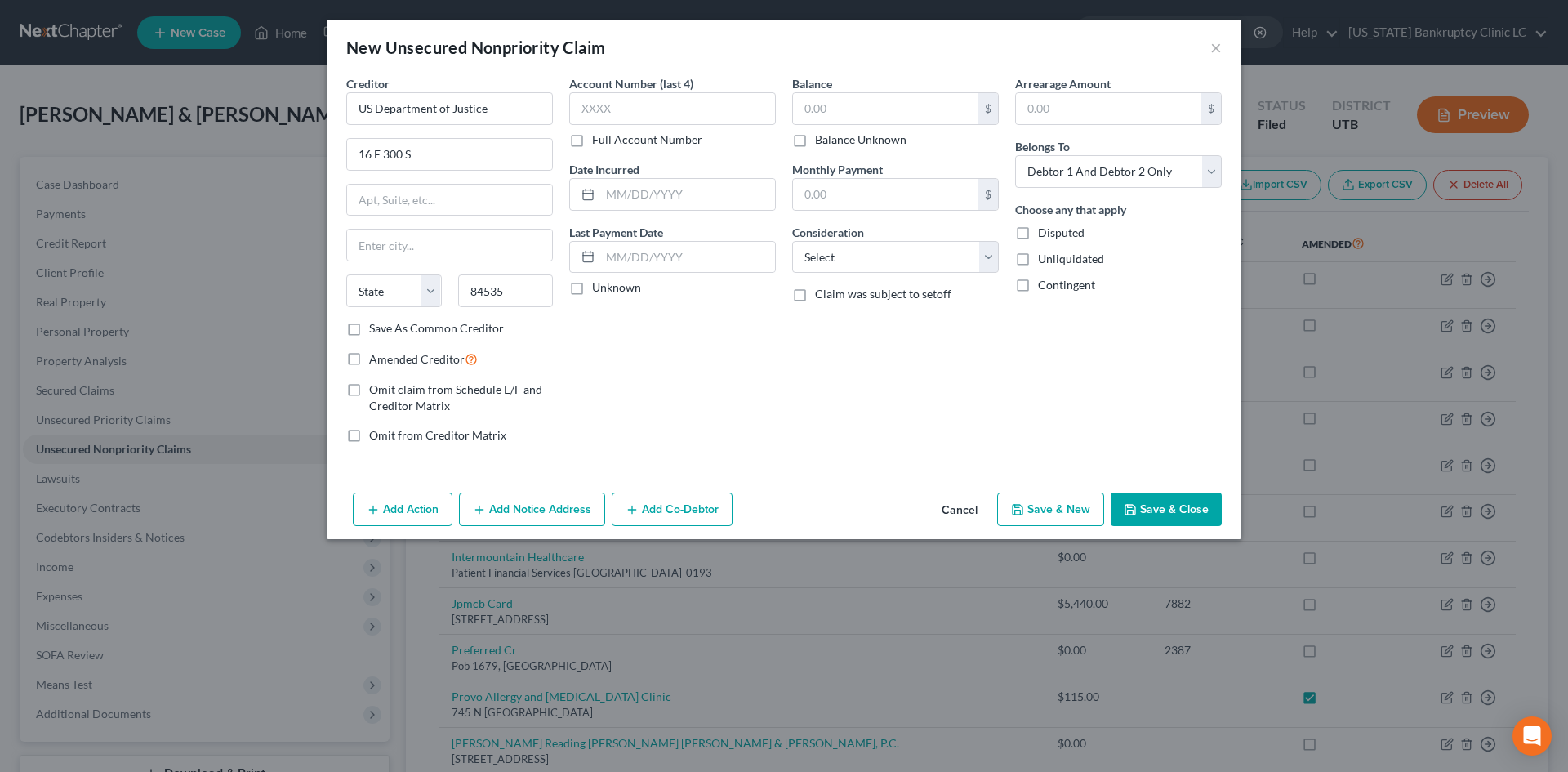
select select "46"
click at [419, 365] on span "Amended Creditor" at bounding box center [417, 359] width 96 height 14
click at [387, 361] on input "Amended Creditor" at bounding box center [381, 355] width 11 height 11
checkbox input "true"
click at [736, 375] on div "Account Number (last 4) Full Account Number Date Incurred Last Payment Date Unk…" at bounding box center [673, 266] width 223 height 382
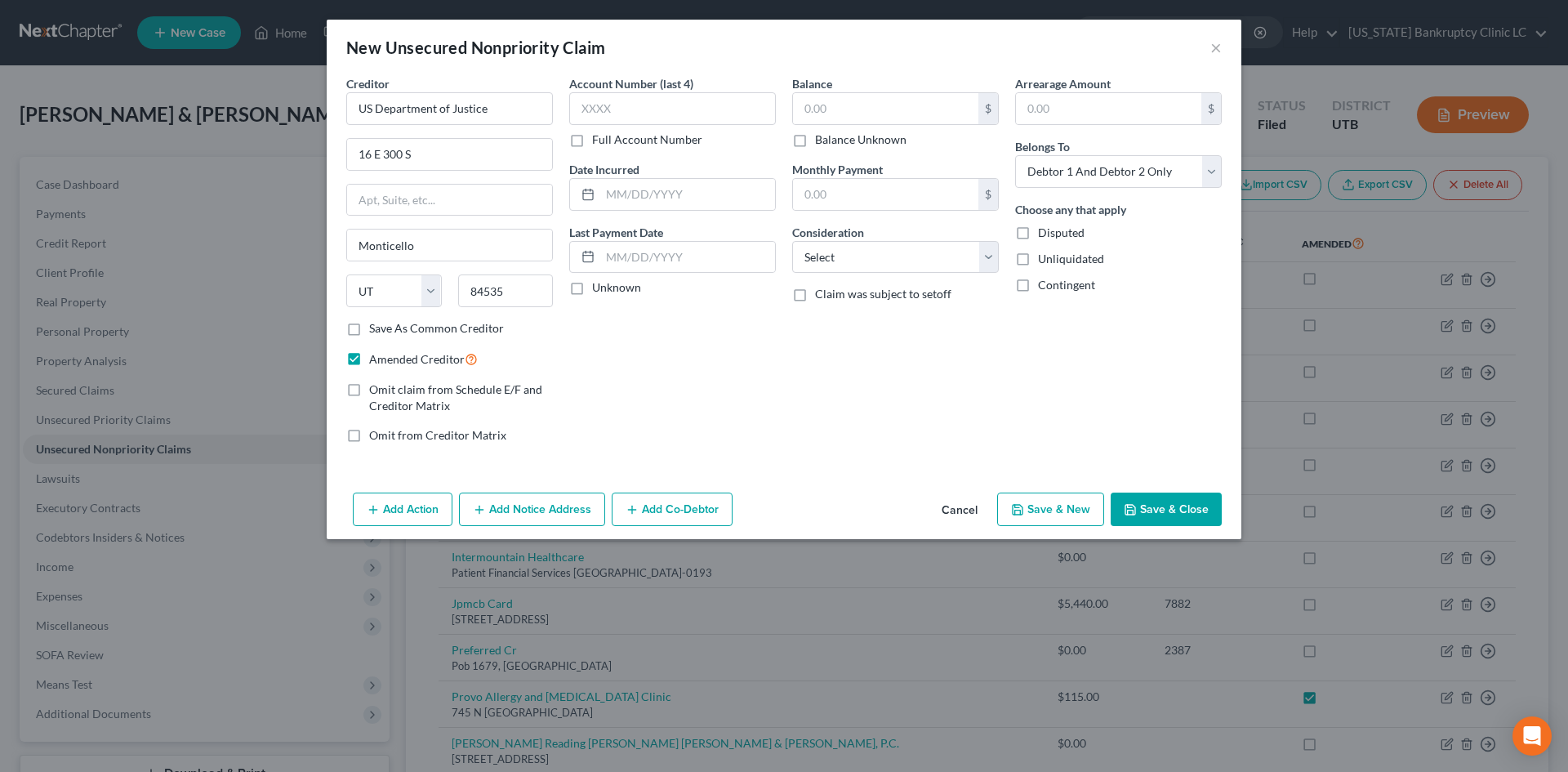
click at [1173, 510] on button "Save & Close" at bounding box center [1165, 509] width 111 height 34
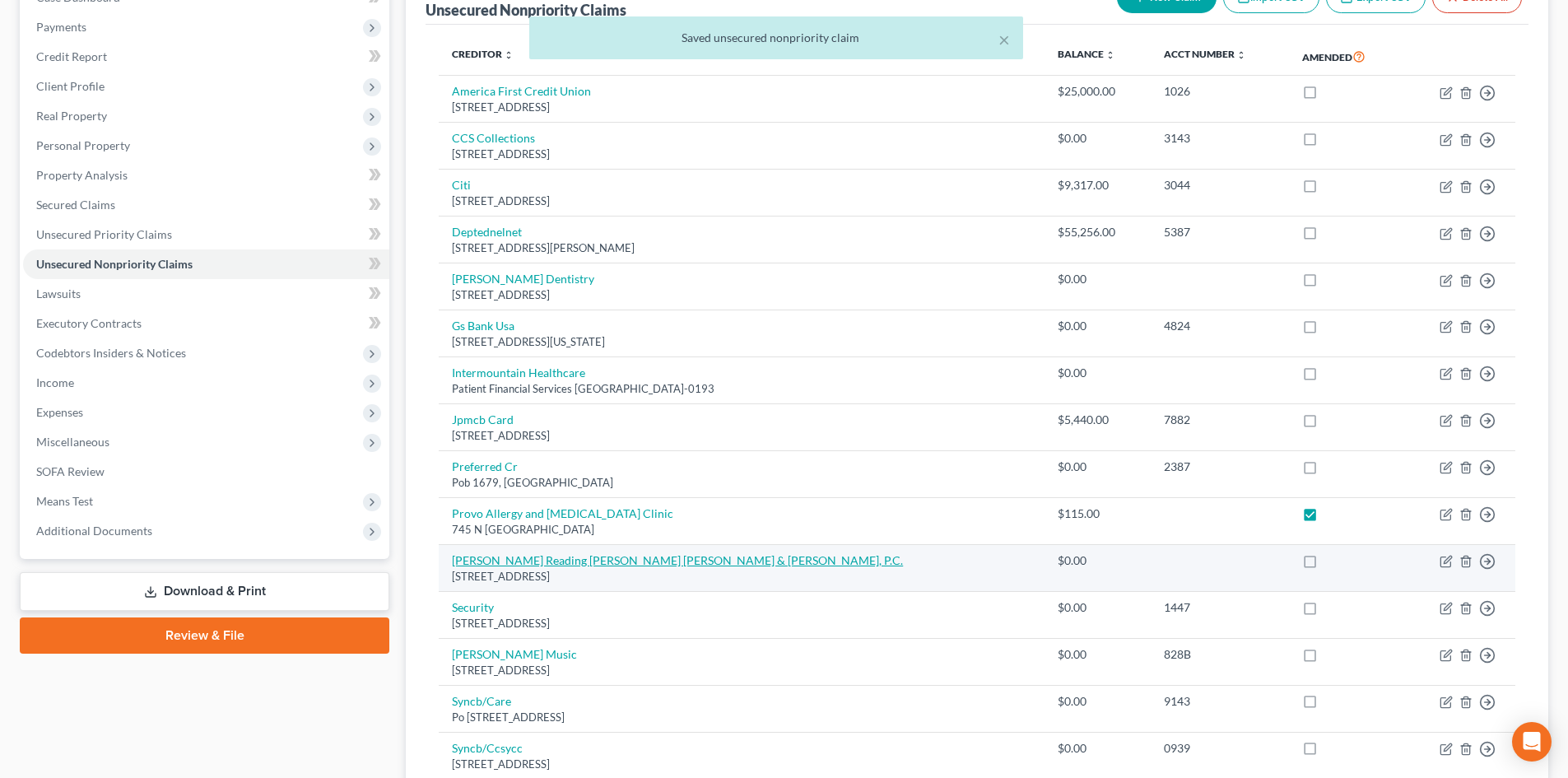
scroll to position [247, 0]
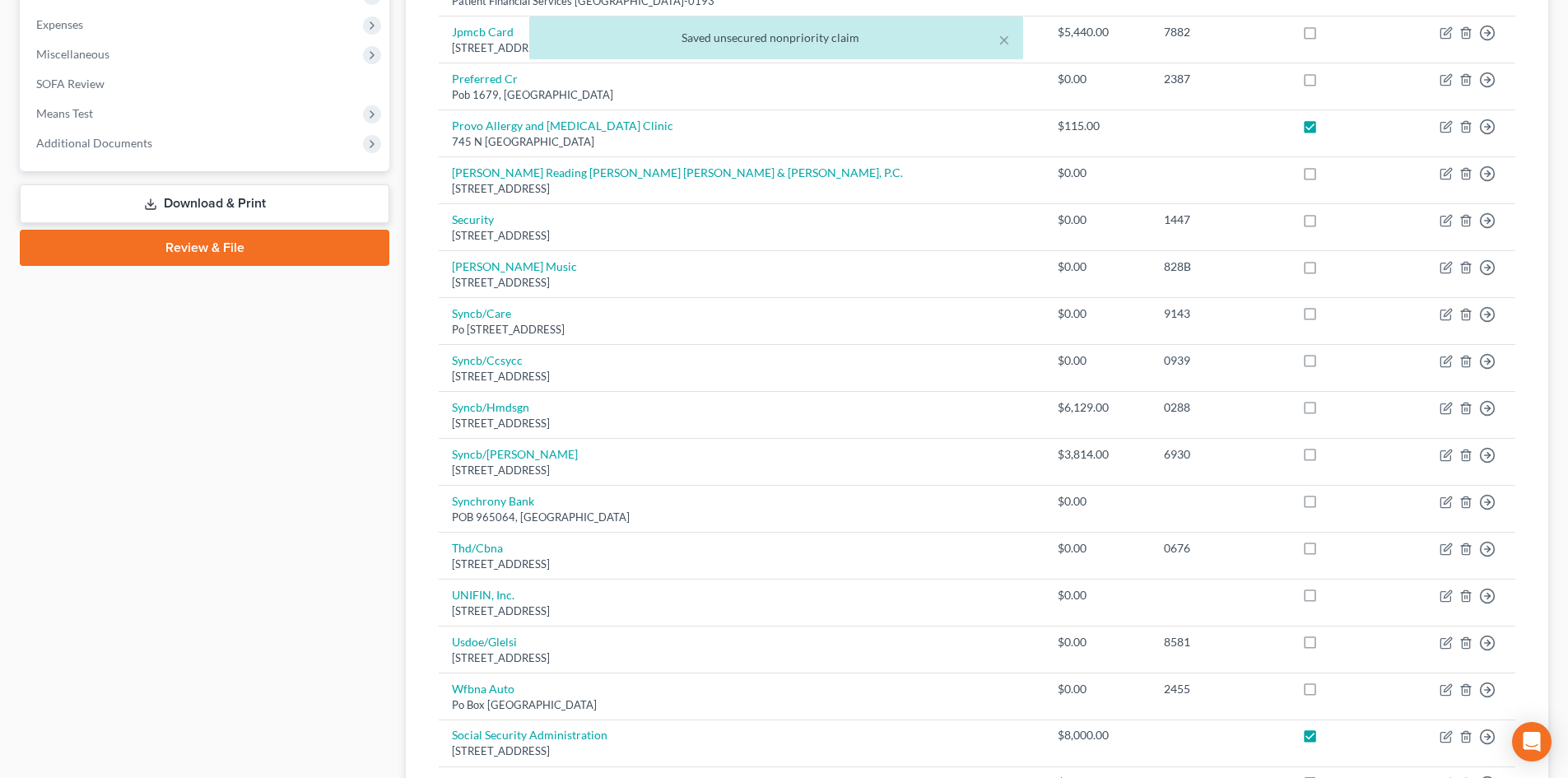
click at [357, 247] on link "Review & File" at bounding box center [204, 248] width 369 height 37
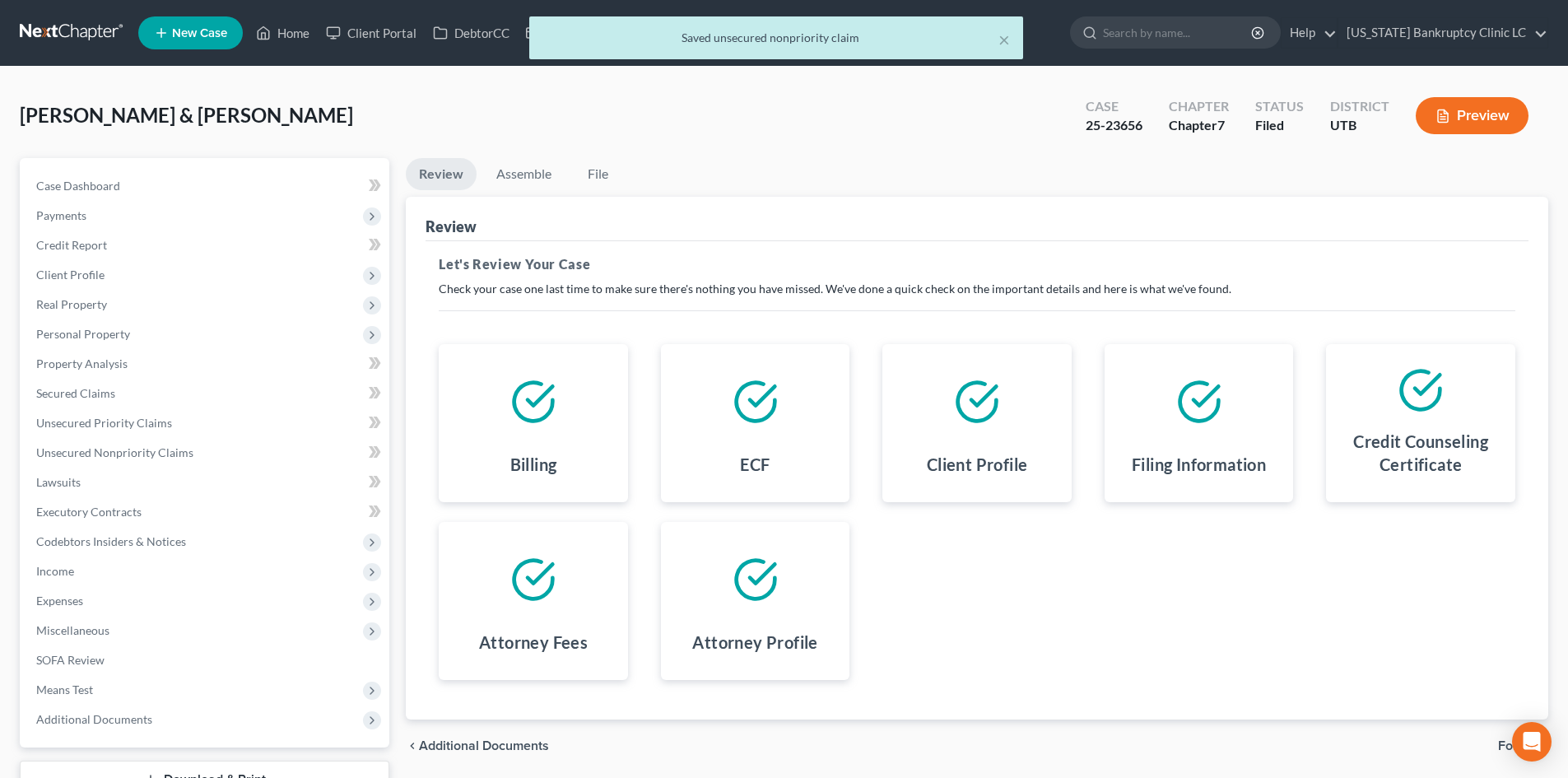
click at [533, 156] on div "[PERSON_NAME] & [PERSON_NAME] Upgraded Case 25-23656 Chapter Chapter 7 Status F…" at bounding box center [784, 122] width 1529 height 72
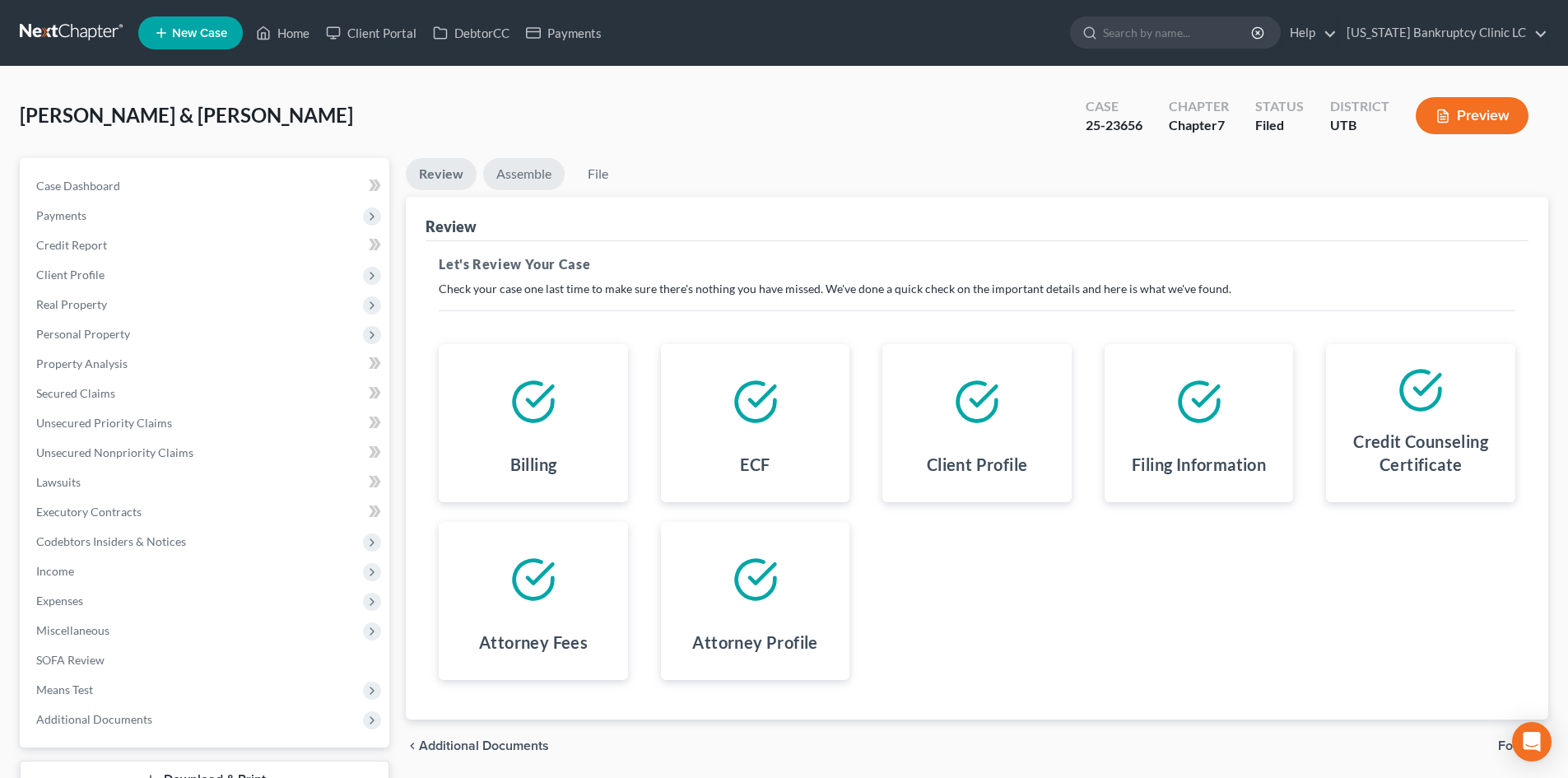
click at [527, 177] on link "Assemble" at bounding box center [524, 174] width 82 height 33
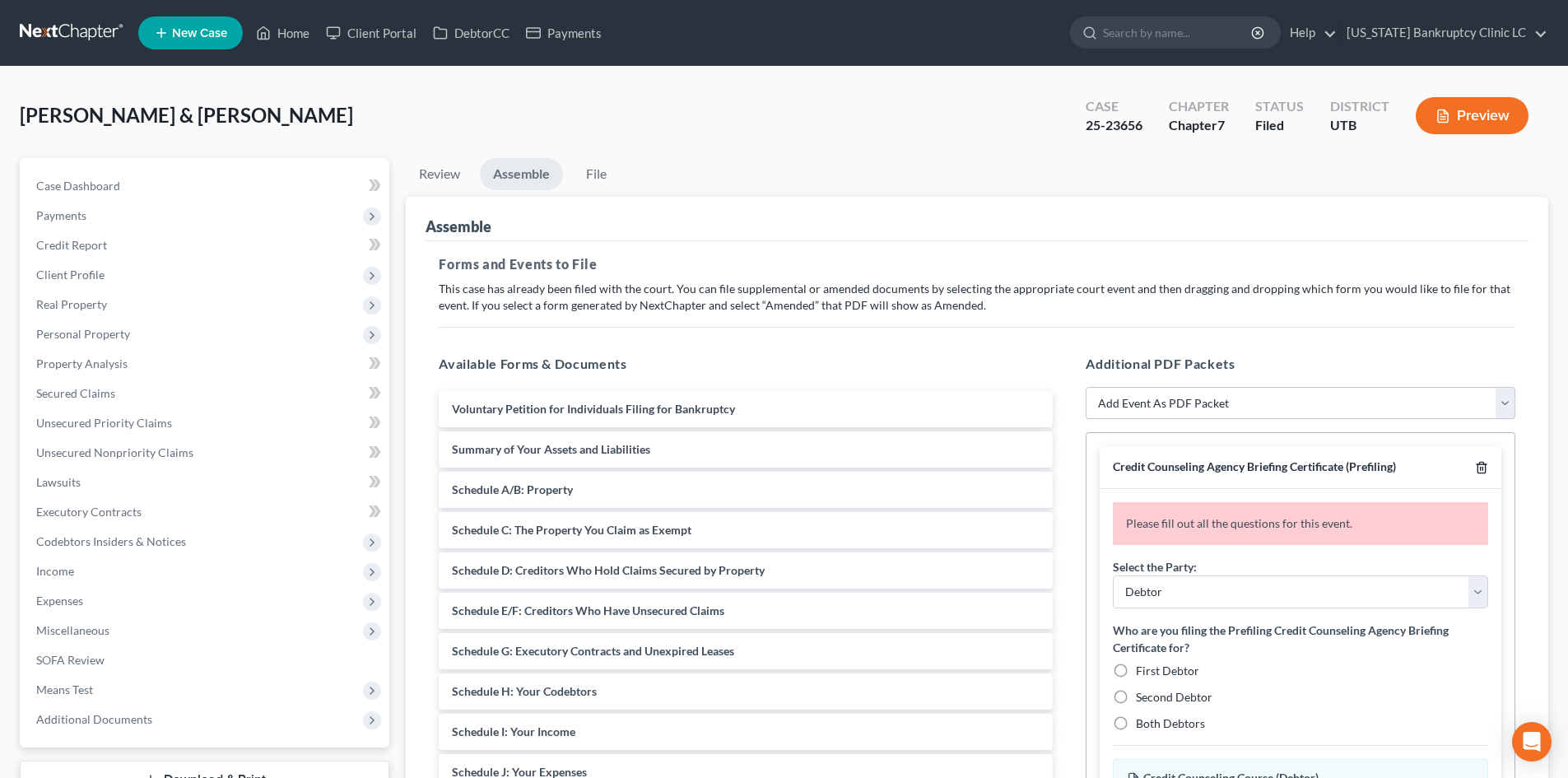
click at [1300, 468] on icon "button" at bounding box center [1481, 467] width 13 height 13
click at [1300, 465] on icon "button" at bounding box center [1481, 468] width 8 height 11
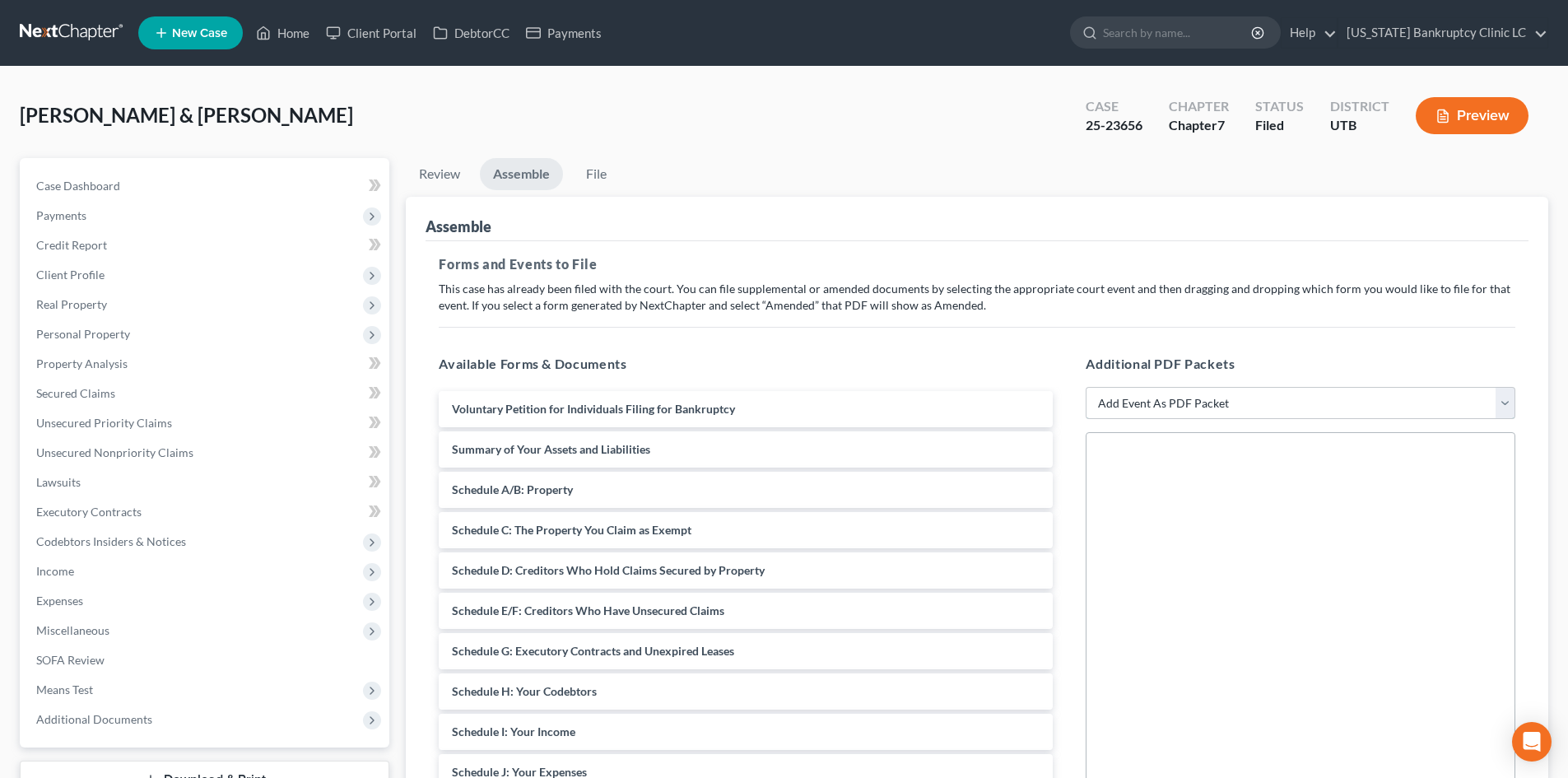
click at [1188, 403] on select "Add Event As PDF Packet Affidavit/Declaration Amended Document Amended Schedule…" at bounding box center [1300, 403] width 429 height 33
select select "2"
click at [1085, 387] on select "Add Event As PDF Packet Affidavit/Declaration Amended Document Amended Schedule…" at bounding box center [1300, 403] width 429 height 33
select select
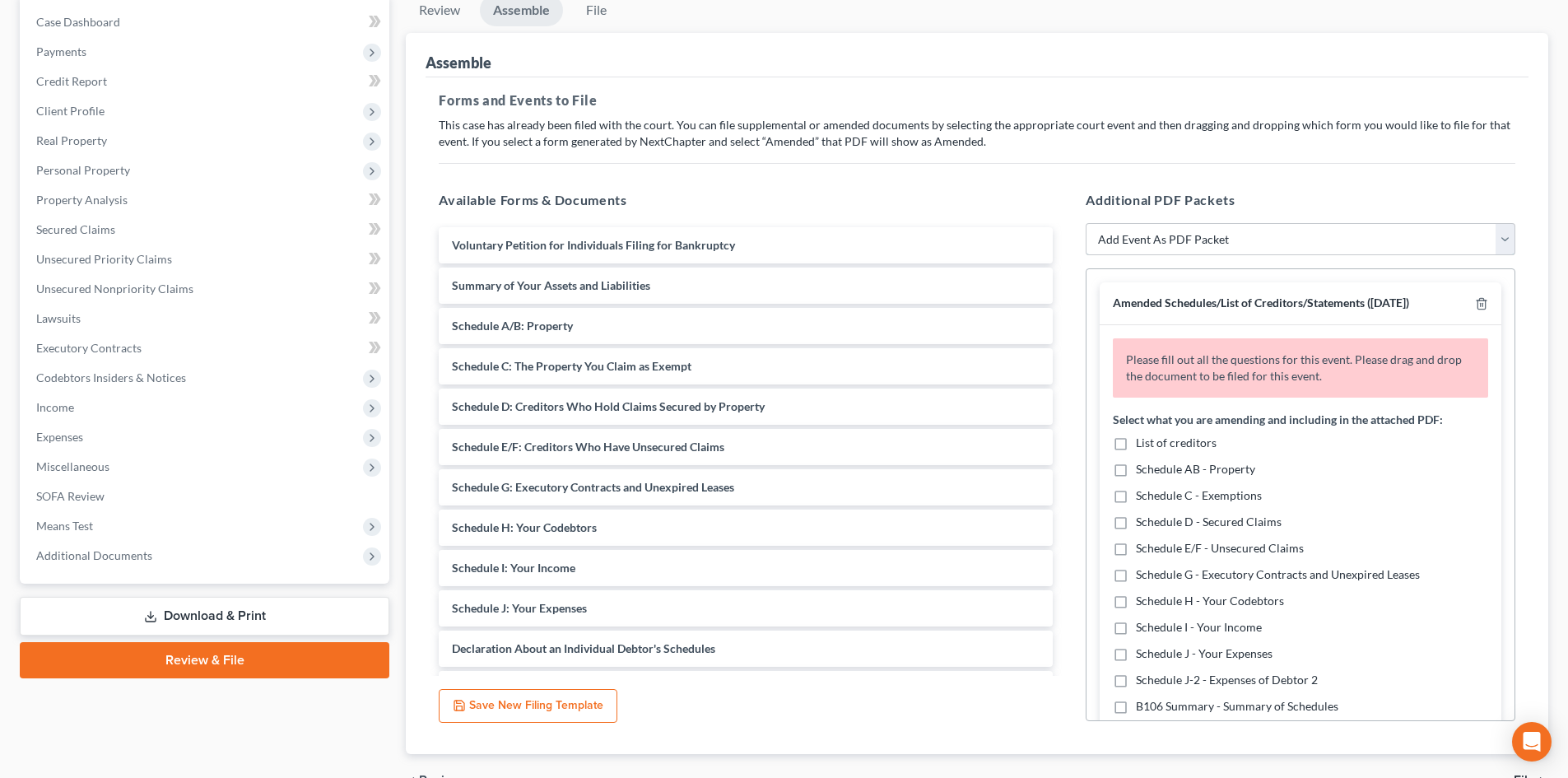
scroll to position [165, 0]
click at [1136, 547] on label "Schedule E/F - Unsecured Claims" at bounding box center [1220, 547] width 168 height 17
click at [1143, 547] on input "Schedule E/F - Unsecured Claims" at bounding box center [1148, 544] width 11 height 11
checkbox input "true"
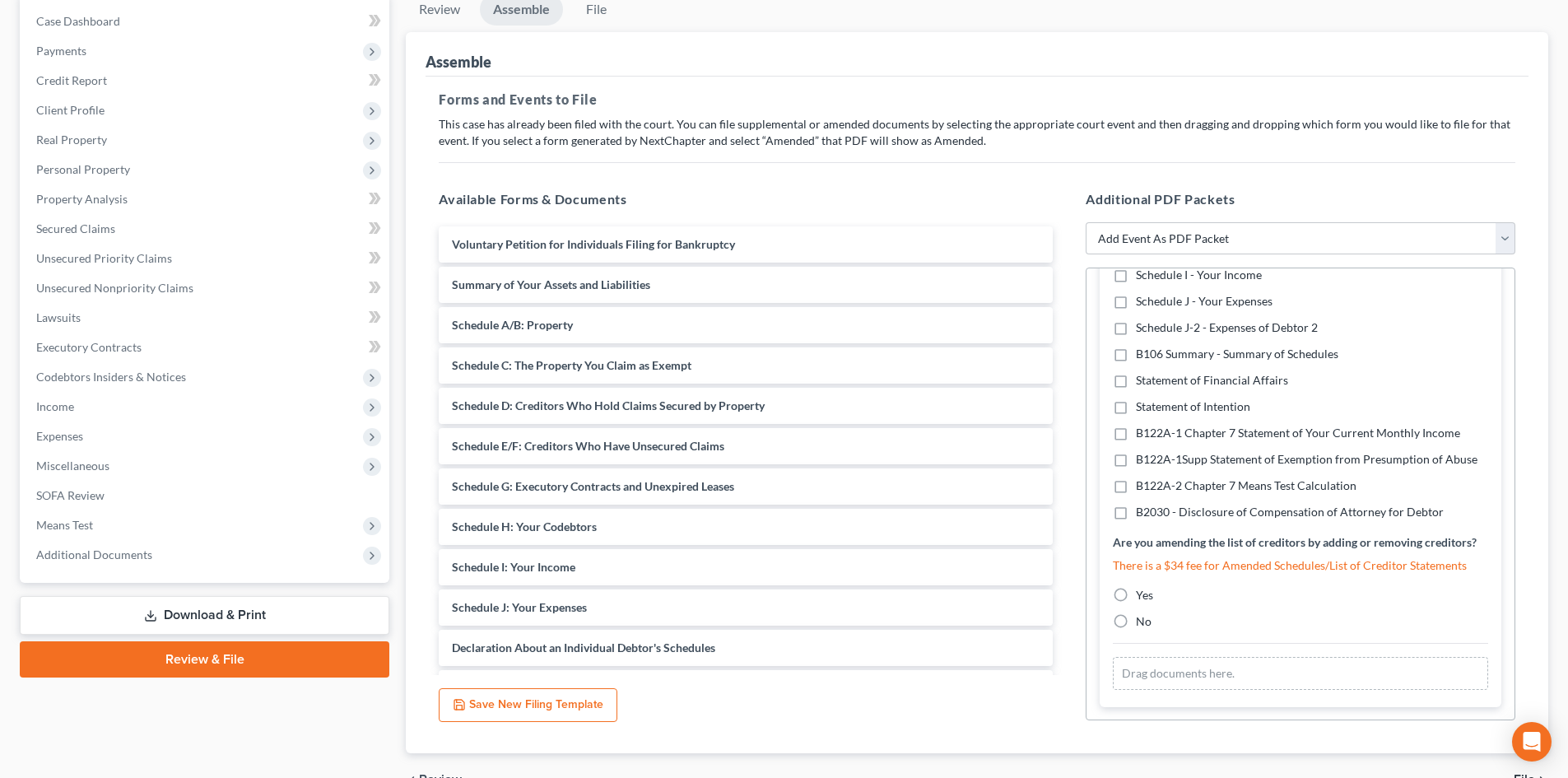
click at [1136, 595] on label "Yes" at bounding box center [1145, 595] width 18 height 17
click at [1143, 595] on input "Yes" at bounding box center [1148, 592] width 11 height 11
radio input "true"
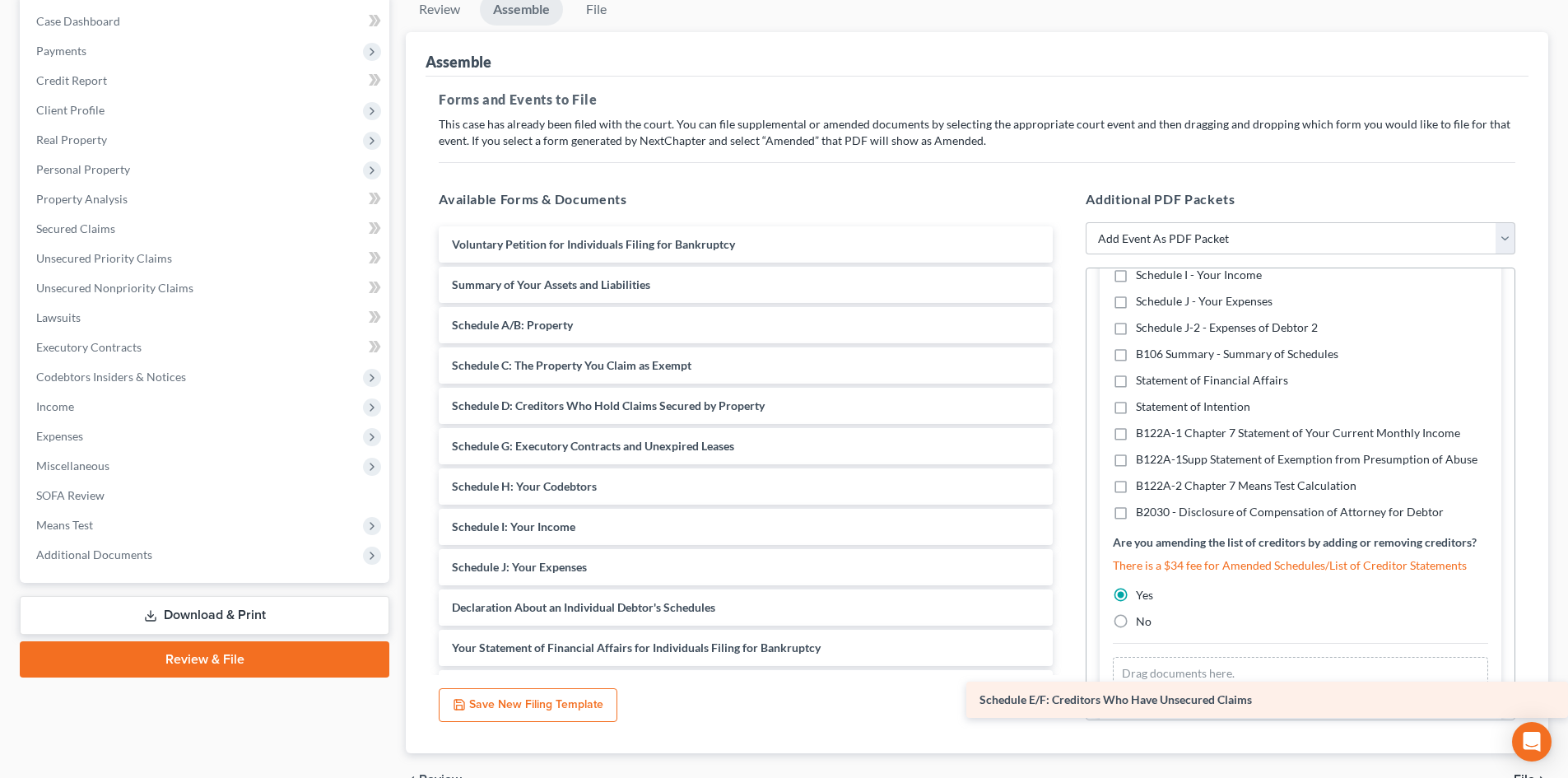
drag, startPoint x: 667, startPoint y: 438, endPoint x: 1239, endPoint y: 691, distance: 625.5
click at [1066, 691] on div "Schedule E/F: Creditors Who Have Unsecured Claims Voluntary Petition for Indivi…" at bounding box center [745, 607] width 640 height 762
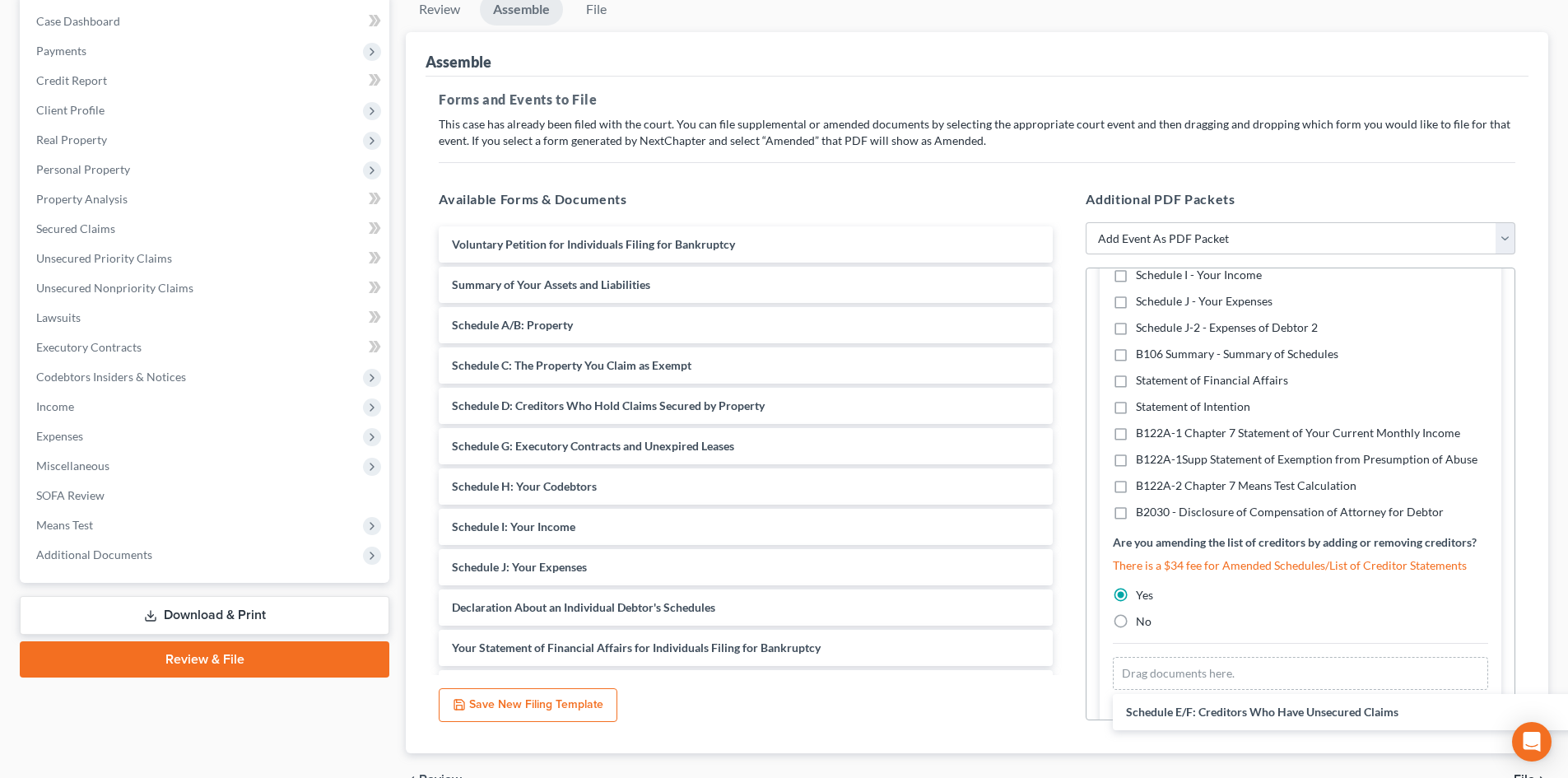
scroll to position [279, 0]
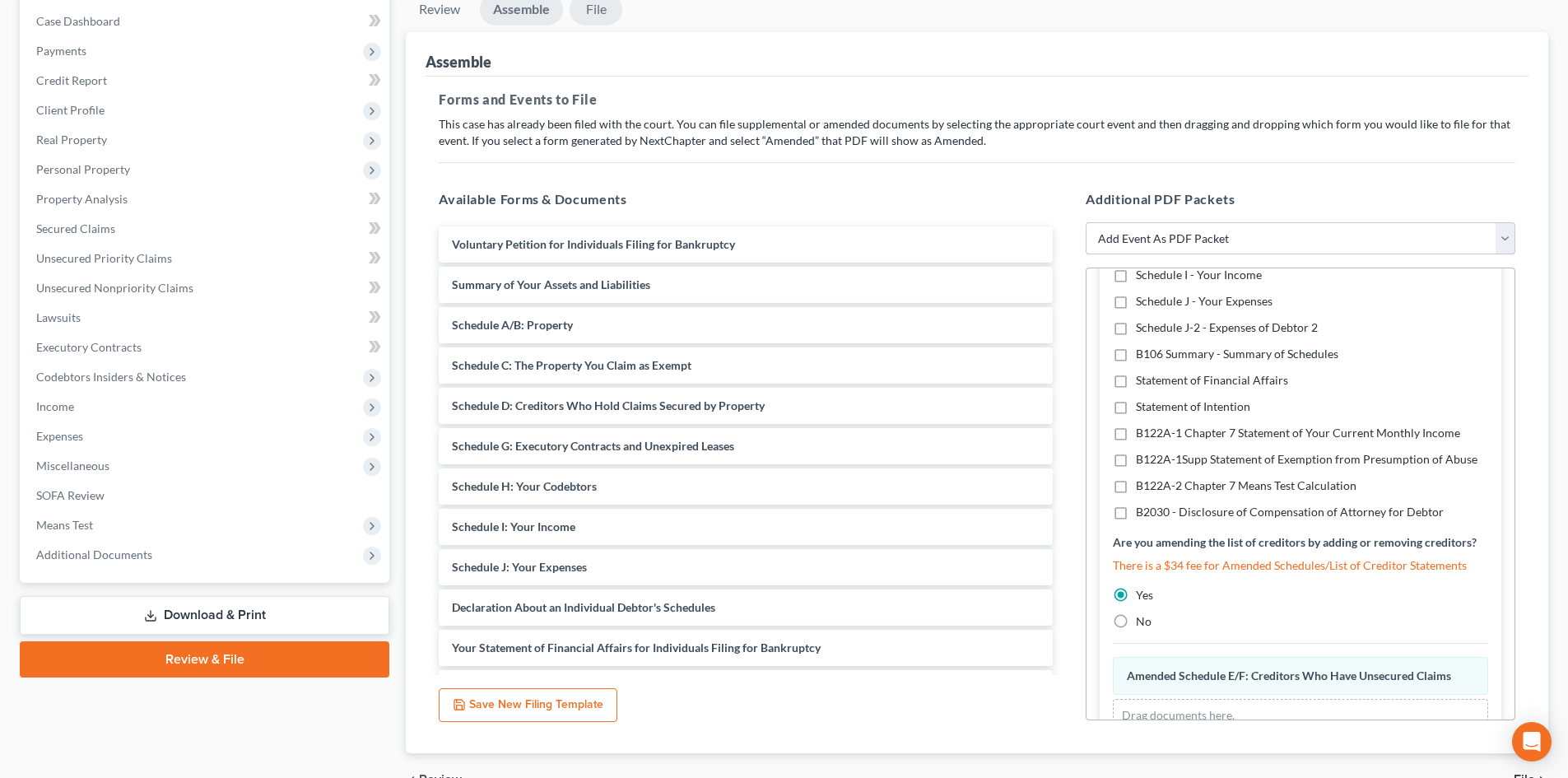
click at [618, 14] on link "File" at bounding box center [595, 9] width 52 height 33
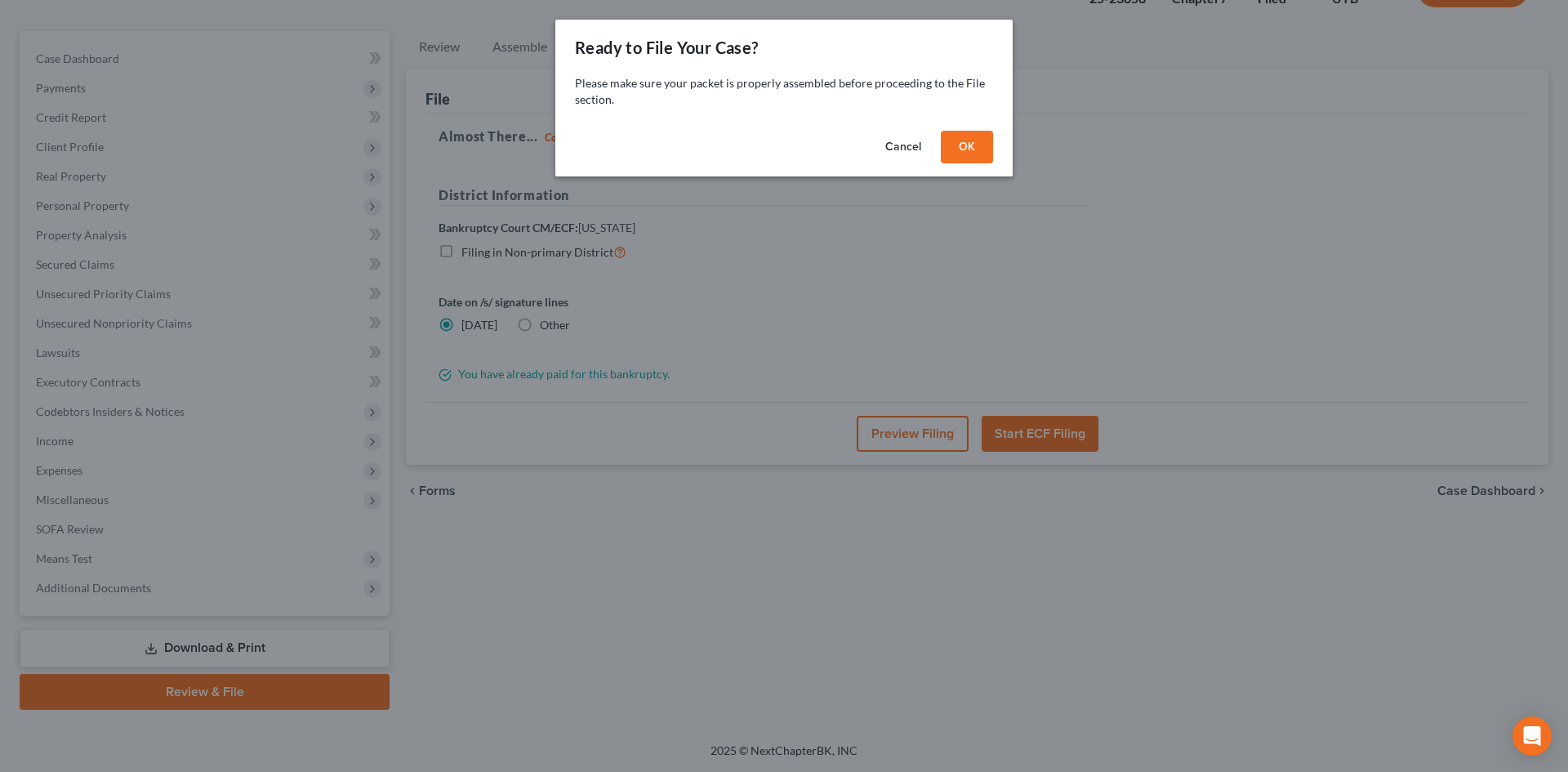
click at [968, 144] on button "OK" at bounding box center [967, 146] width 52 height 32
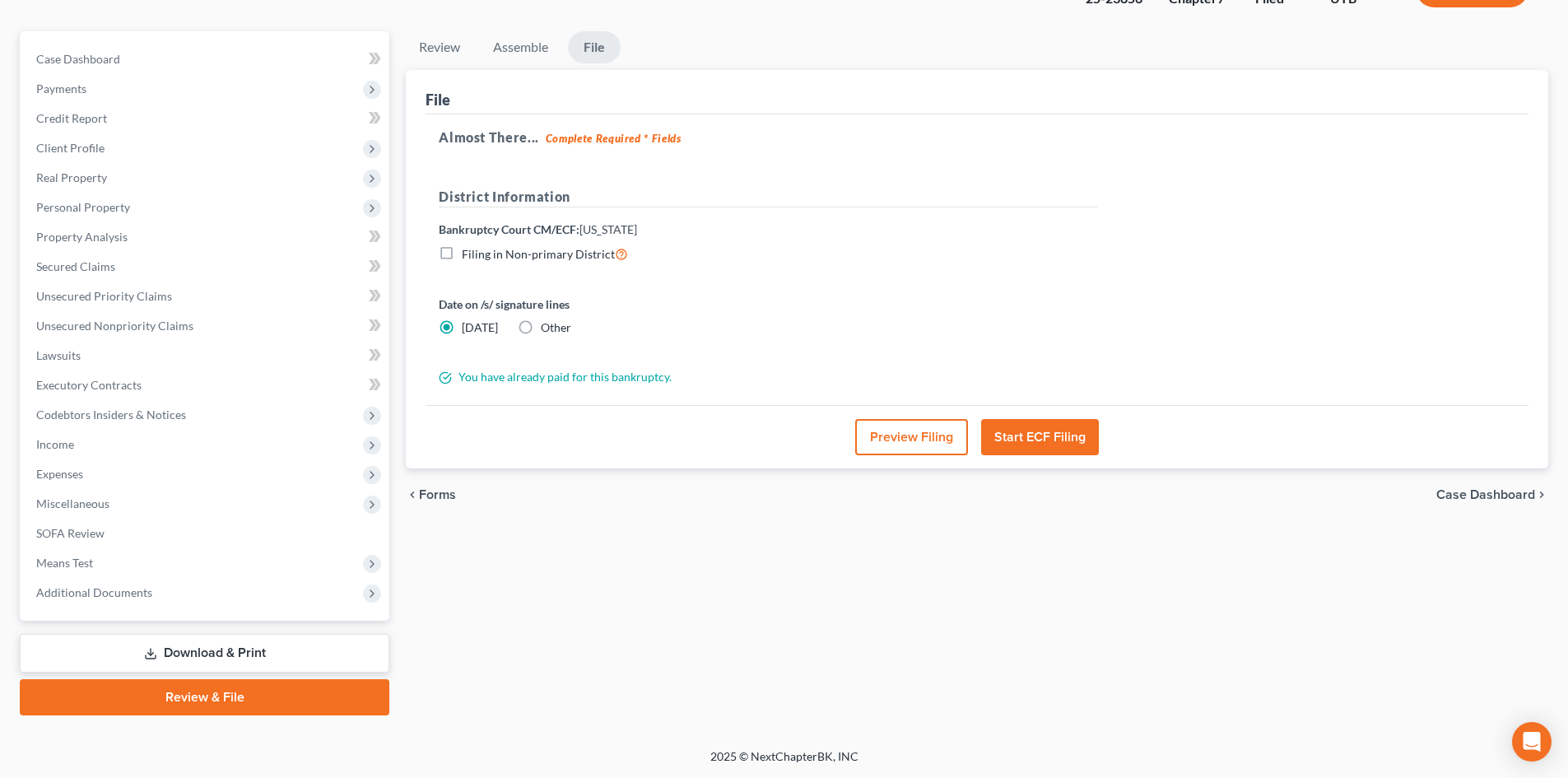
click at [884, 438] on button "Preview Filing" at bounding box center [912, 437] width 112 height 37
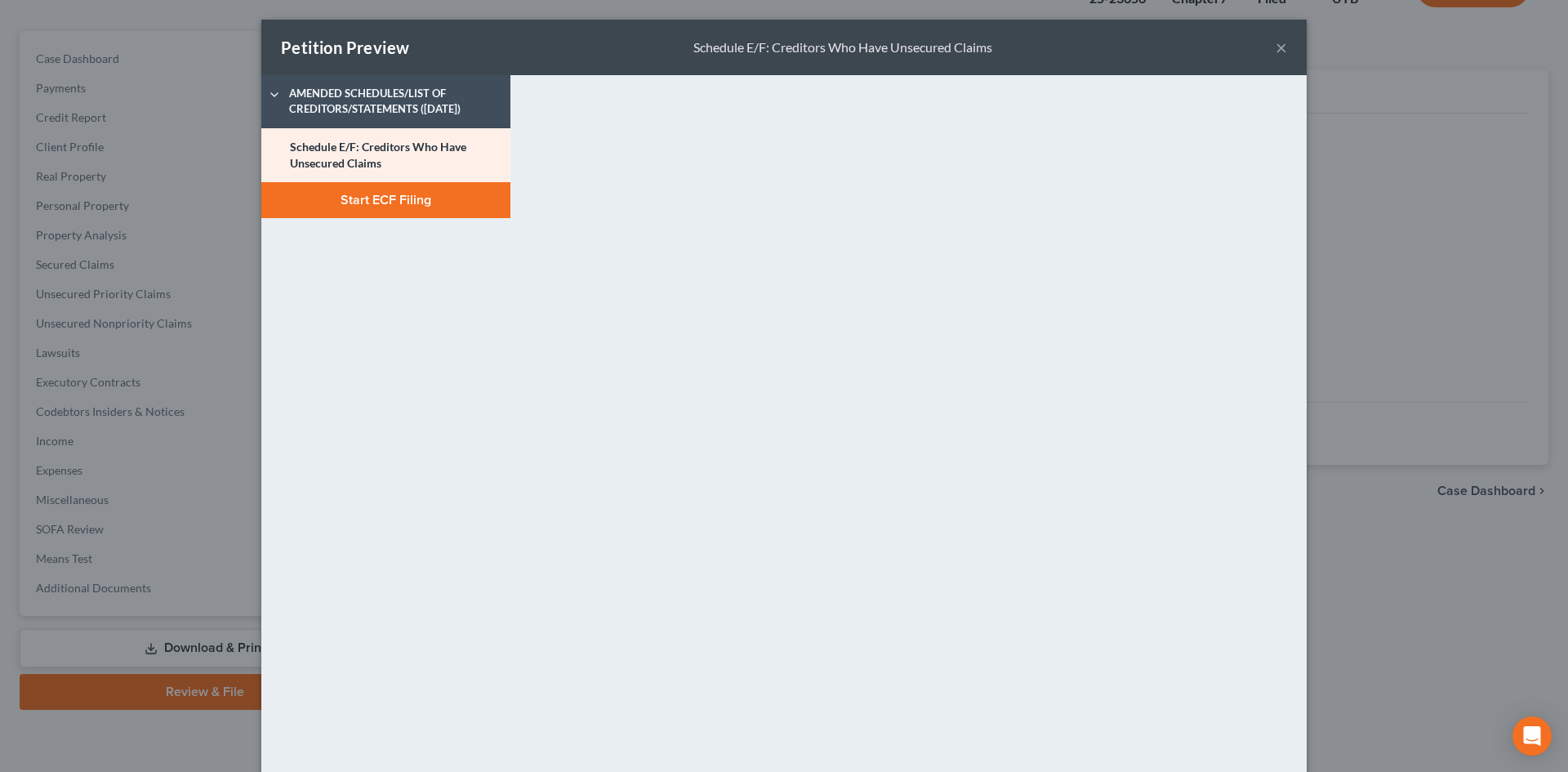
drag, startPoint x: 1279, startPoint y: 51, endPoint x: 1282, endPoint y: 77, distance: 26.2
click at [1279, 51] on button "×" at bounding box center [1282, 47] width 12 height 20
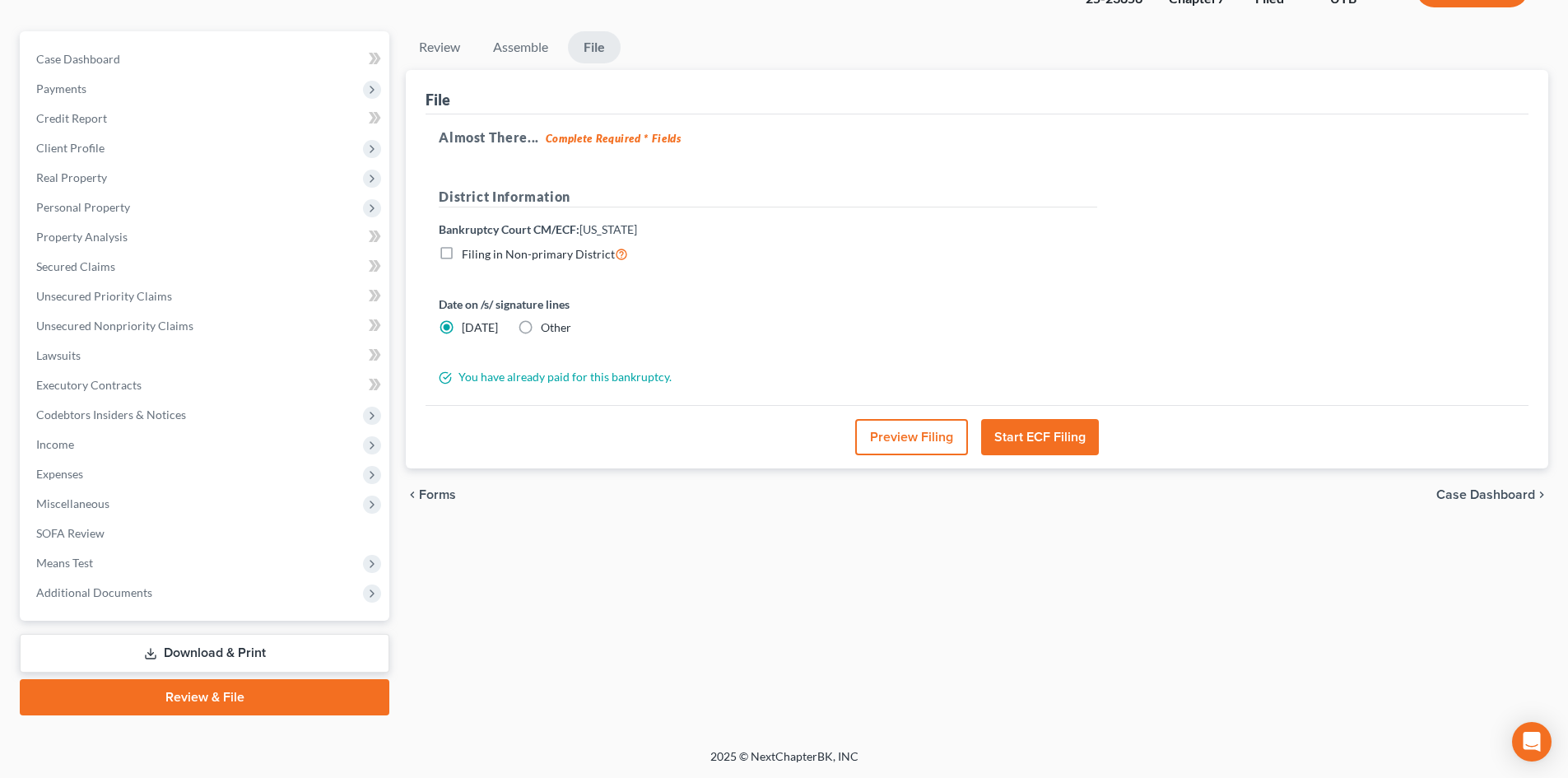
click at [1077, 441] on button "Start ECF Filing" at bounding box center [1039, 437] width 117 height 37
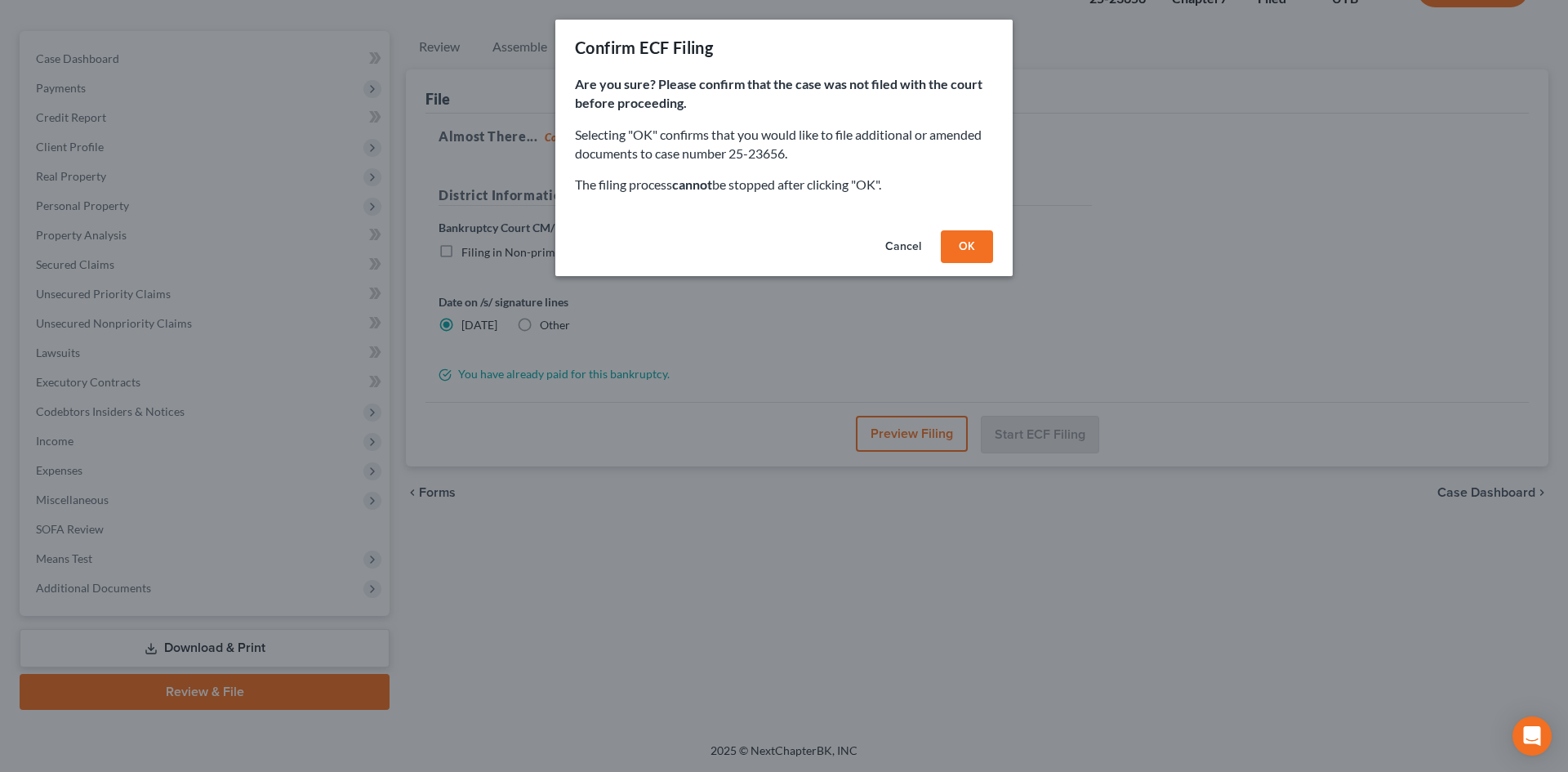
click at [987, 234] on button "OK" at bounding box center [967, 246] width 52 height 32
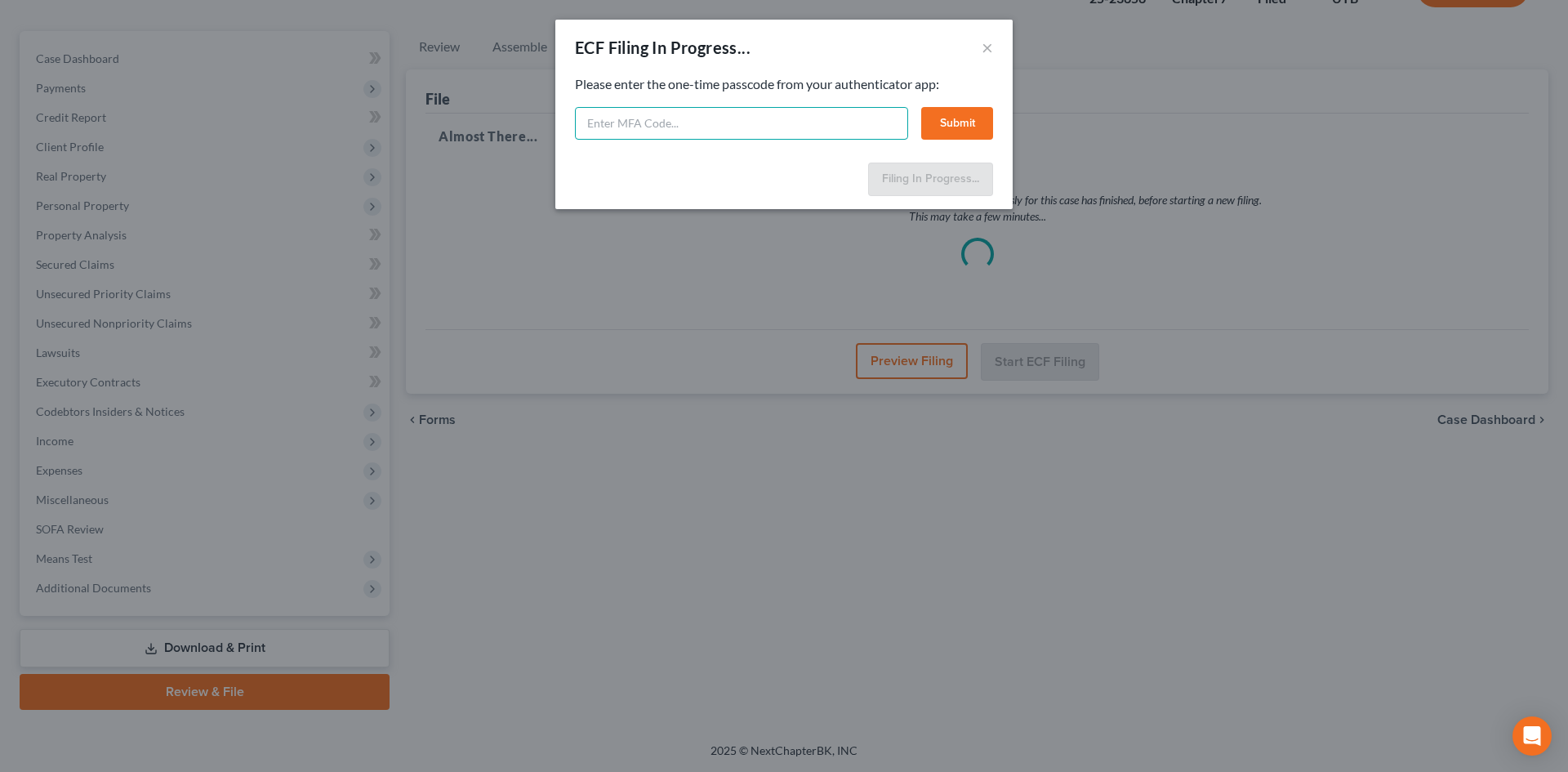
click at [785, 115] on input "text" at bounding box center [741, 122] width 333 height 32
type input "176117"
click at [968, 124] on button "Submit" at bounding box center [957, 122] width 71 height 32
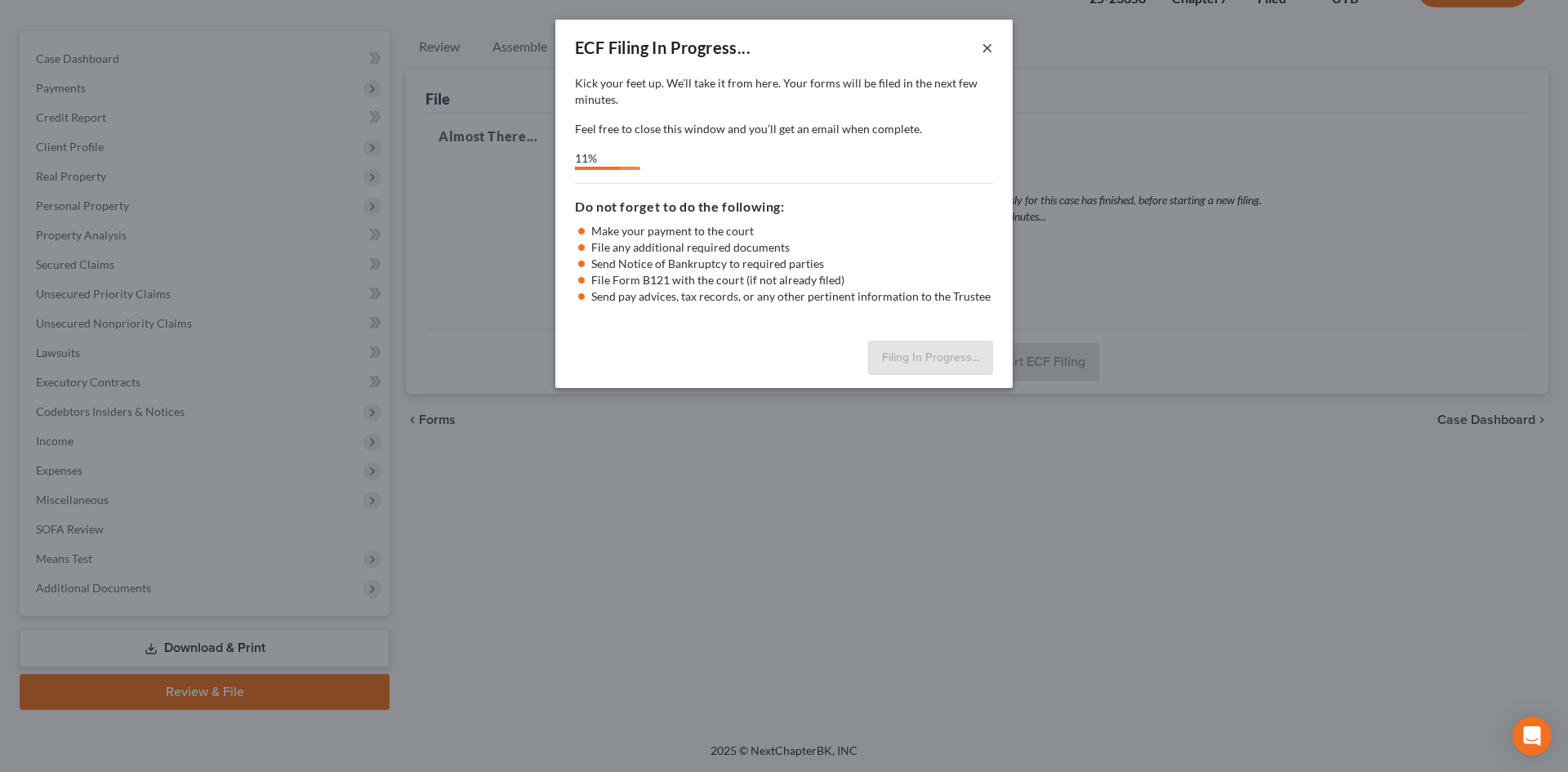
click at [991, 47] on button "×" at bounding box center [988, 47] width 12 height 20
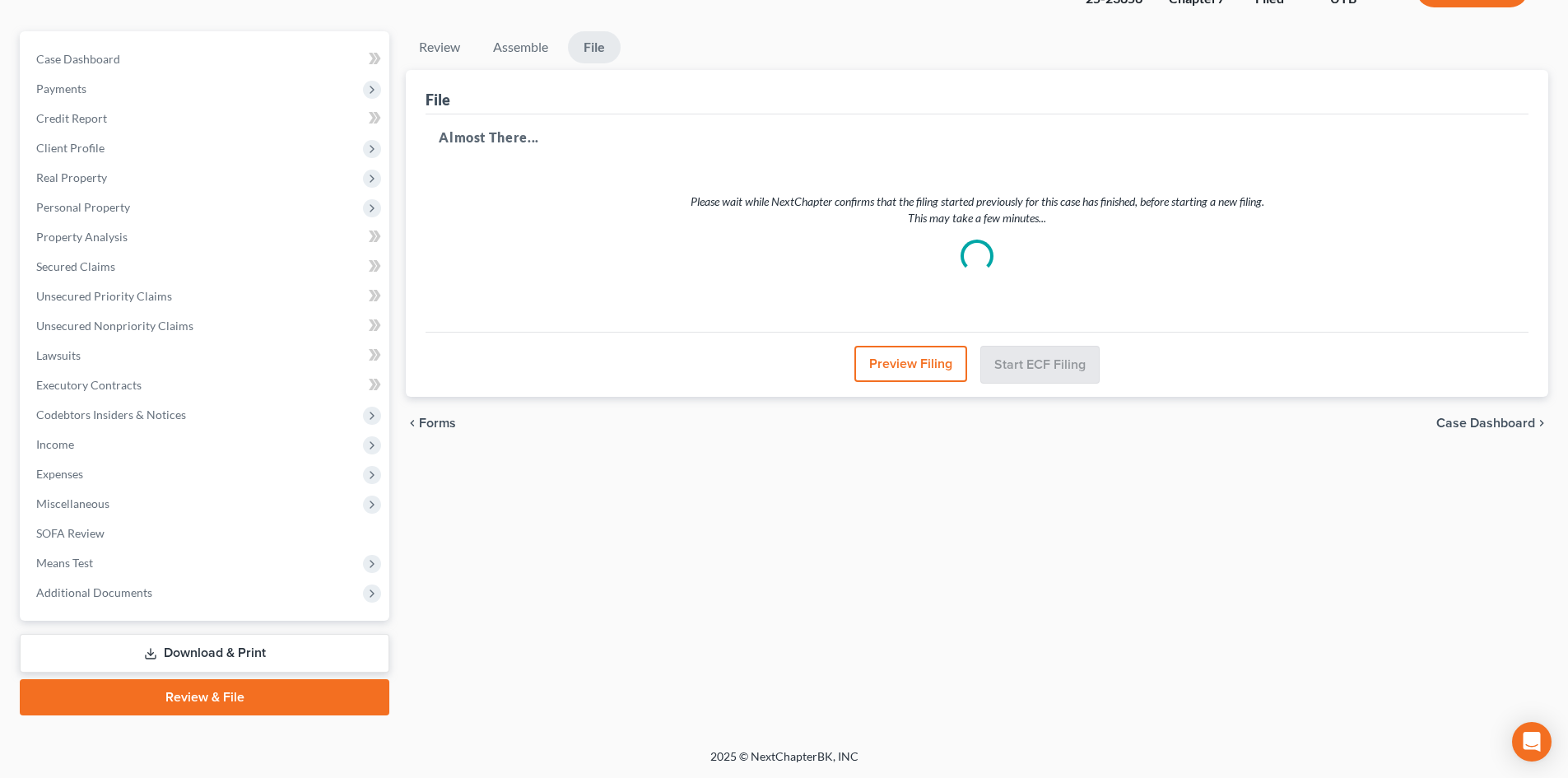
click at [889, 376] on button "Preview Filing" at bounding box center [911, 363] width 112 height 37
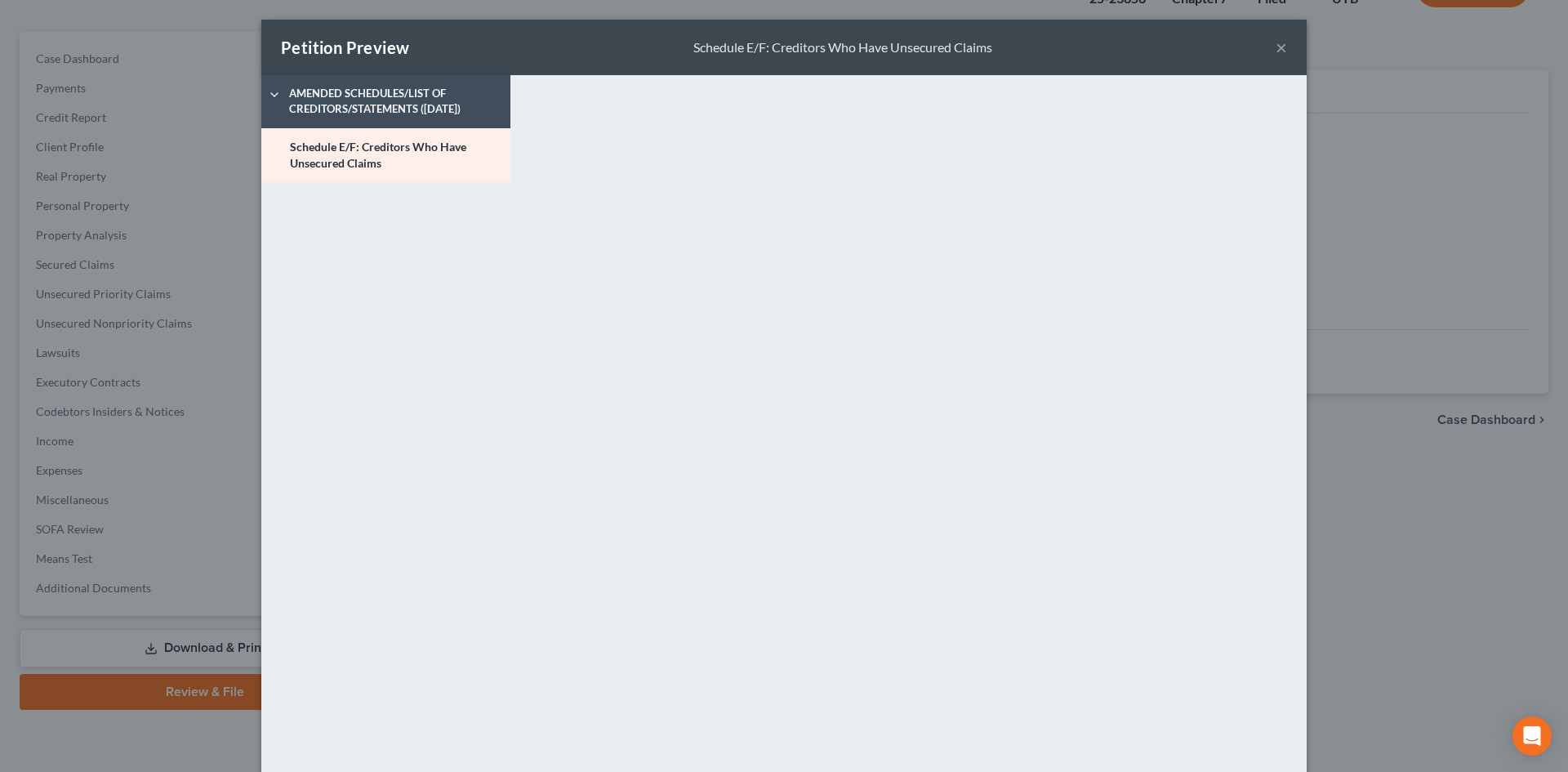
click at [1277, 46] on button "×" at bounding box center [1282, 47] width 12 height 20
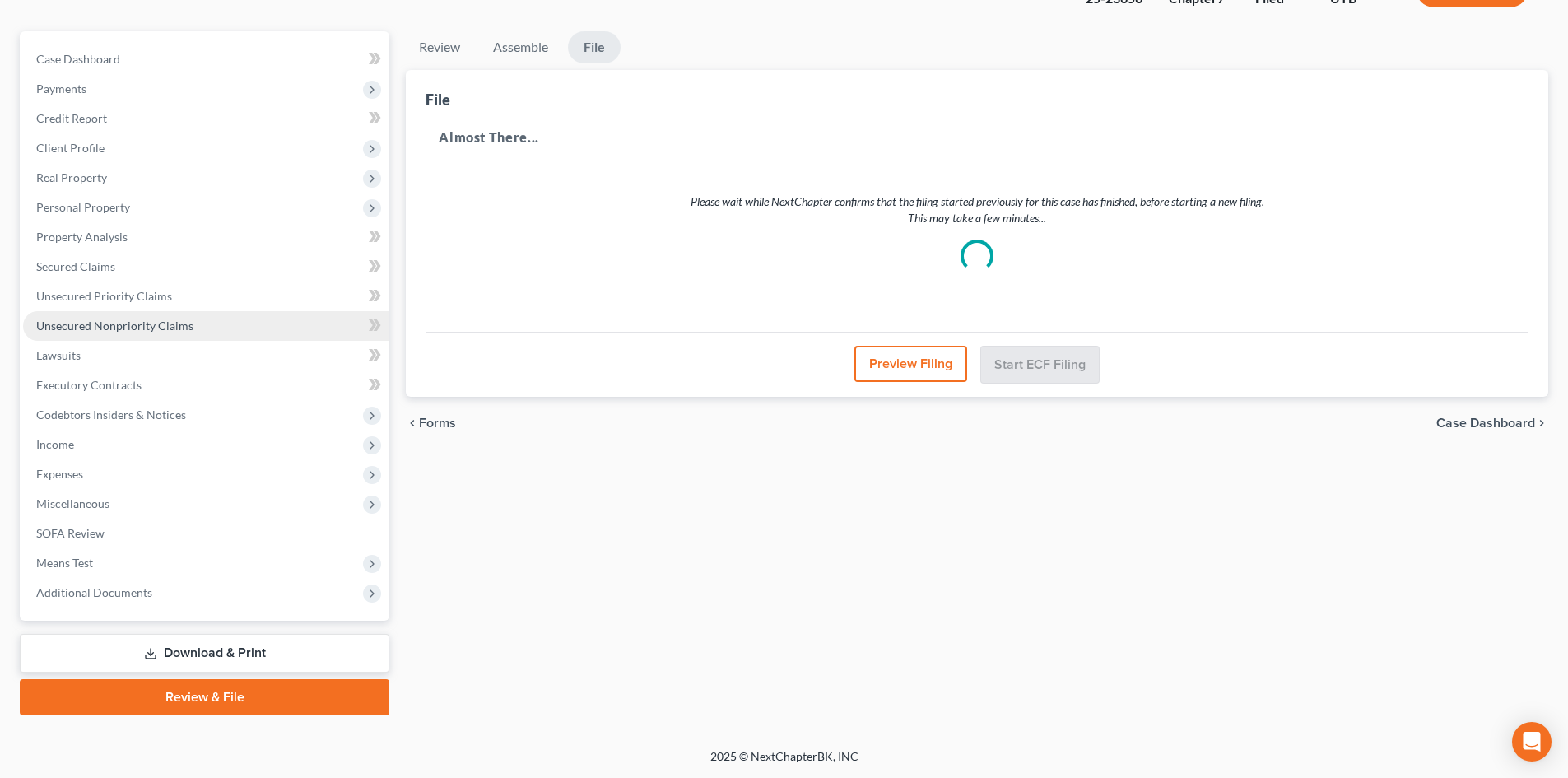
click at [115, 321] on span "Unsecured Nonpriority Claims" at bounding box center [114, 326] width 157 height 14
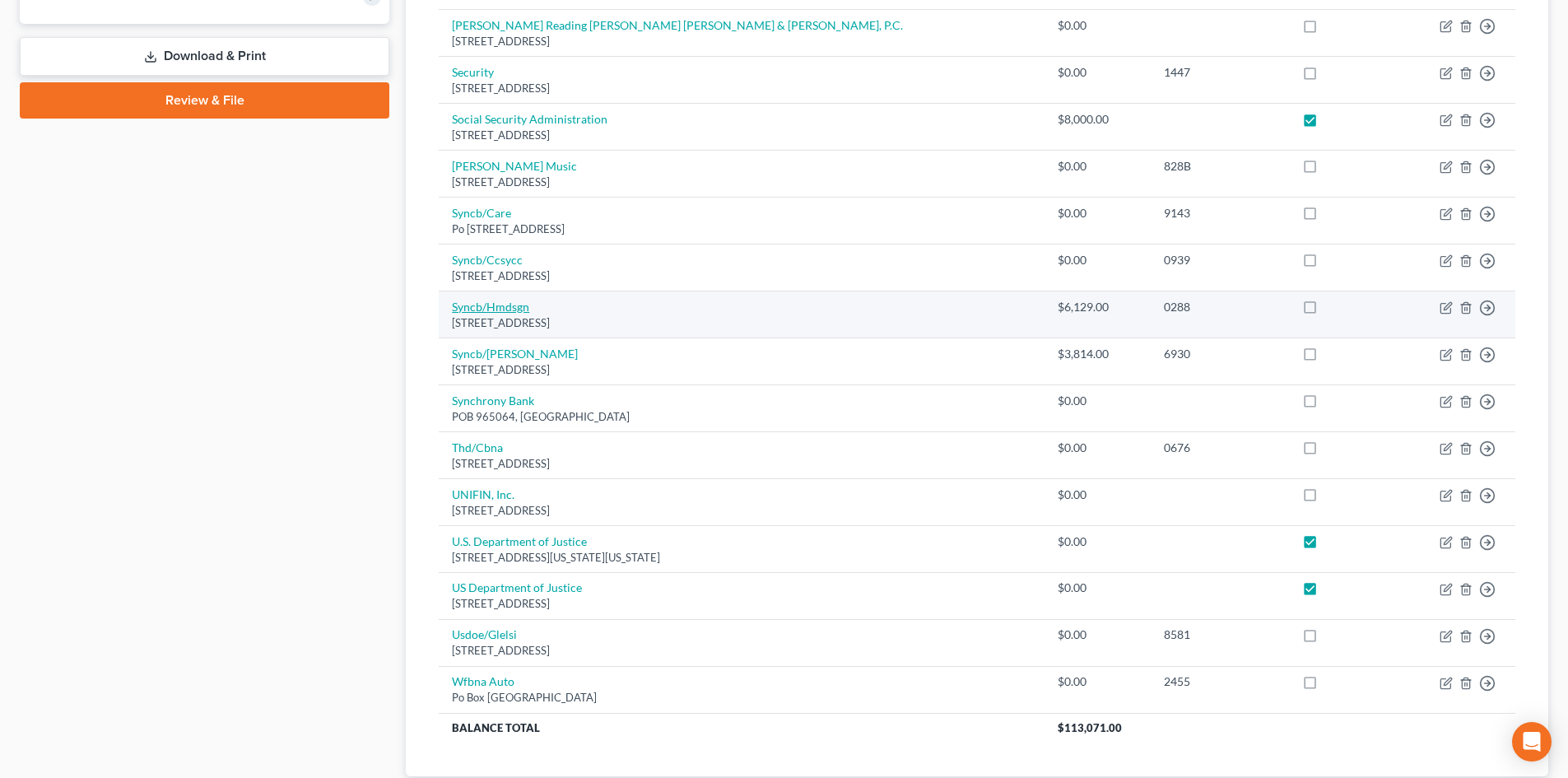
scroll to position [823, 0]
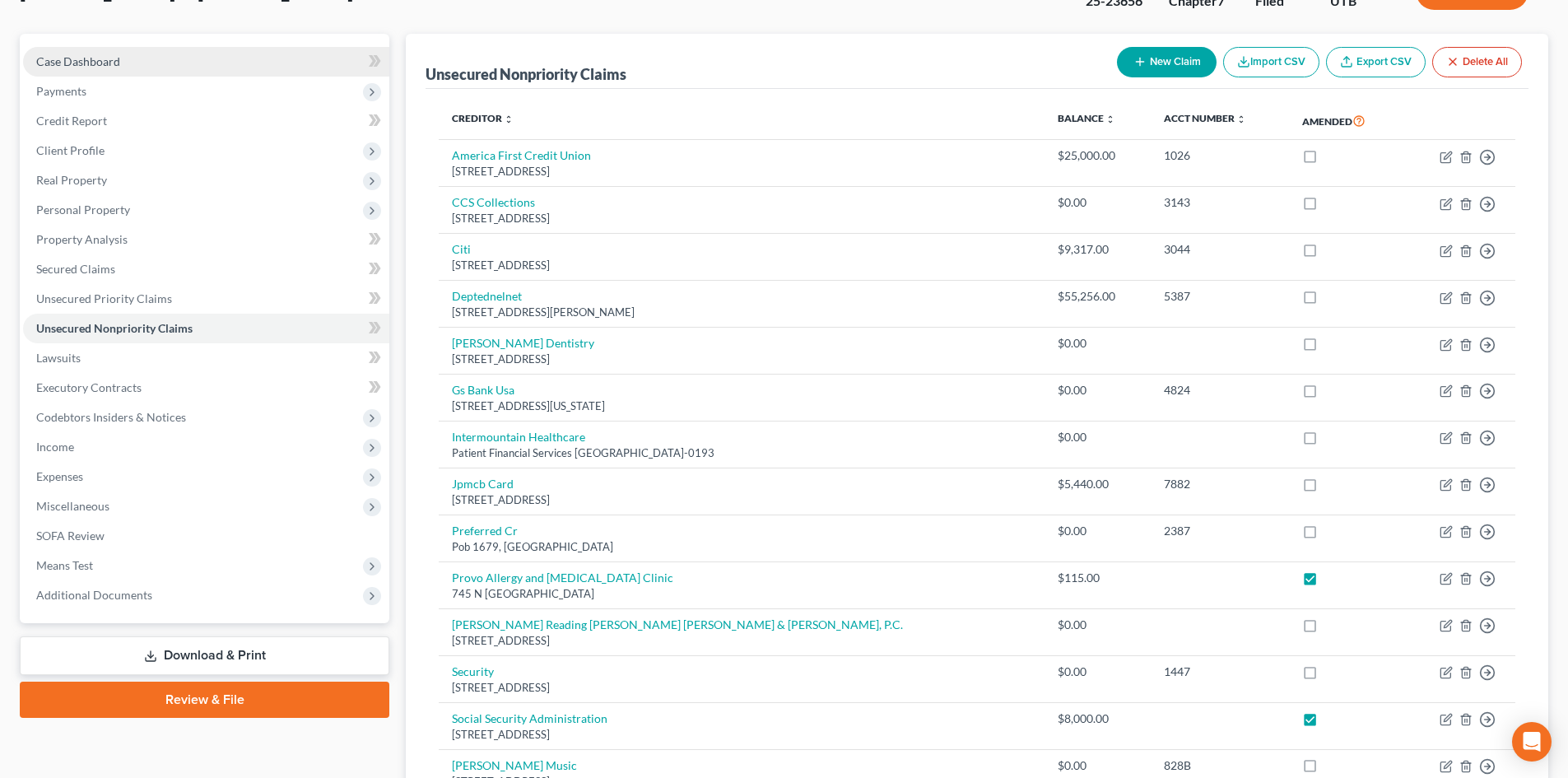
scroll to position [0, 0]
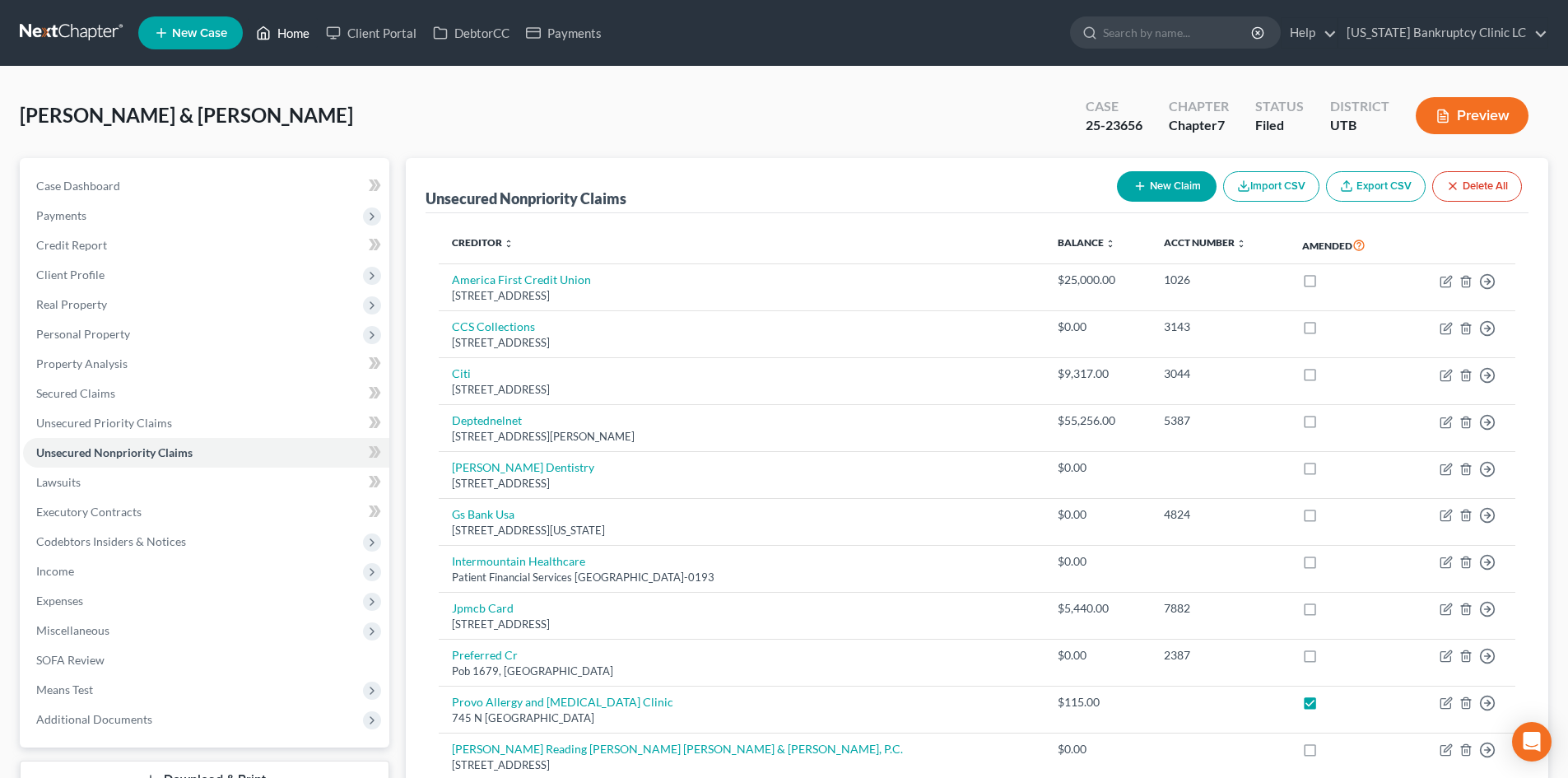
click at [270, 30] on icon at bounding box center [262, 33] width 15 height 20
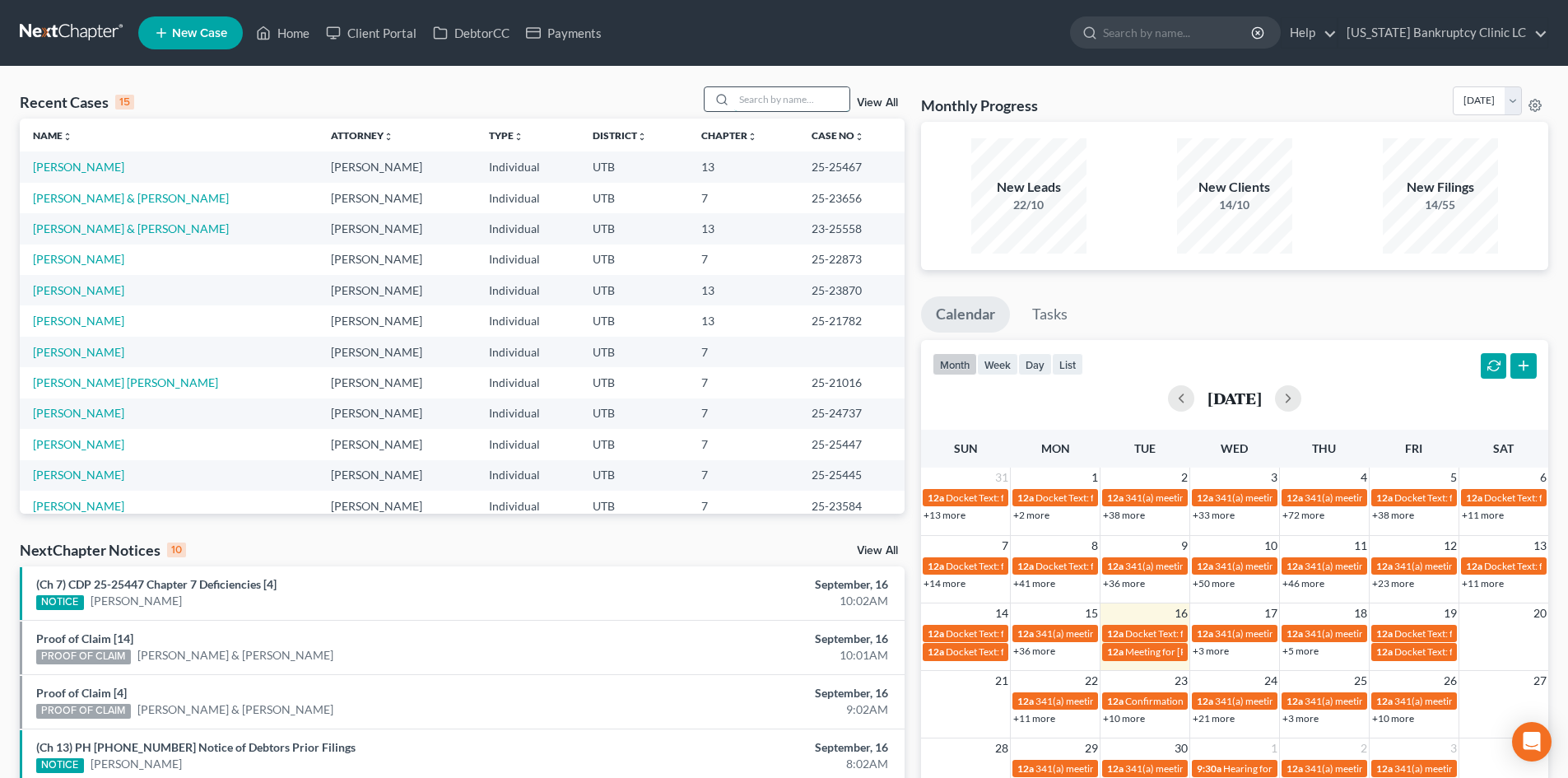
click at [771, 98] on input "search" at bounding box center [791, 99] width 115 height 24
paste input "Sugia"
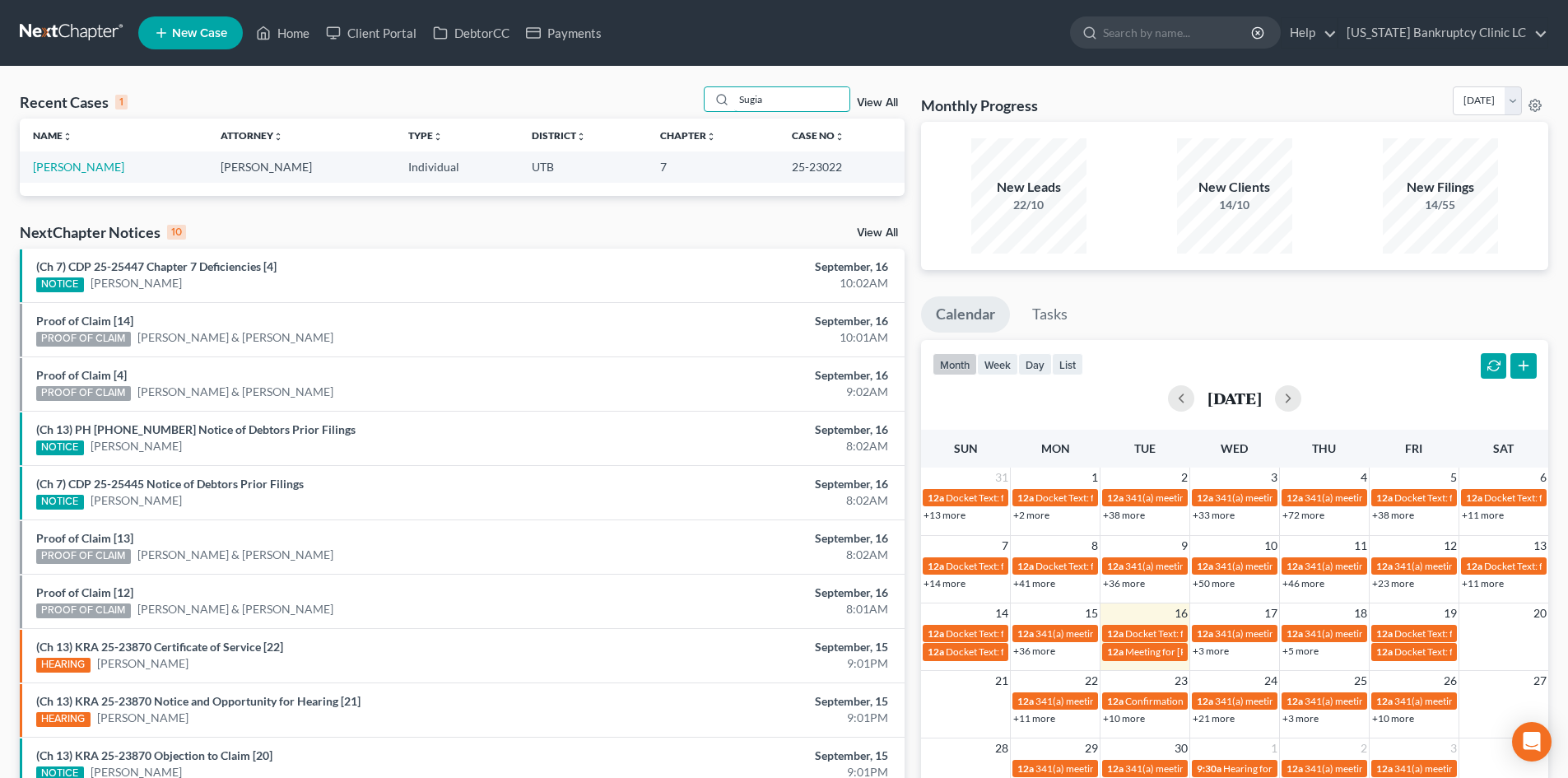
type input "Sugia"
click at [55, 176] on td "[PERSON_NAME]" at bounding box center [113, 166] width 187 height 31
click at [56, 167] on link "[PERSON_NAME]" at bounding box center [78, 167] width 92 height 14
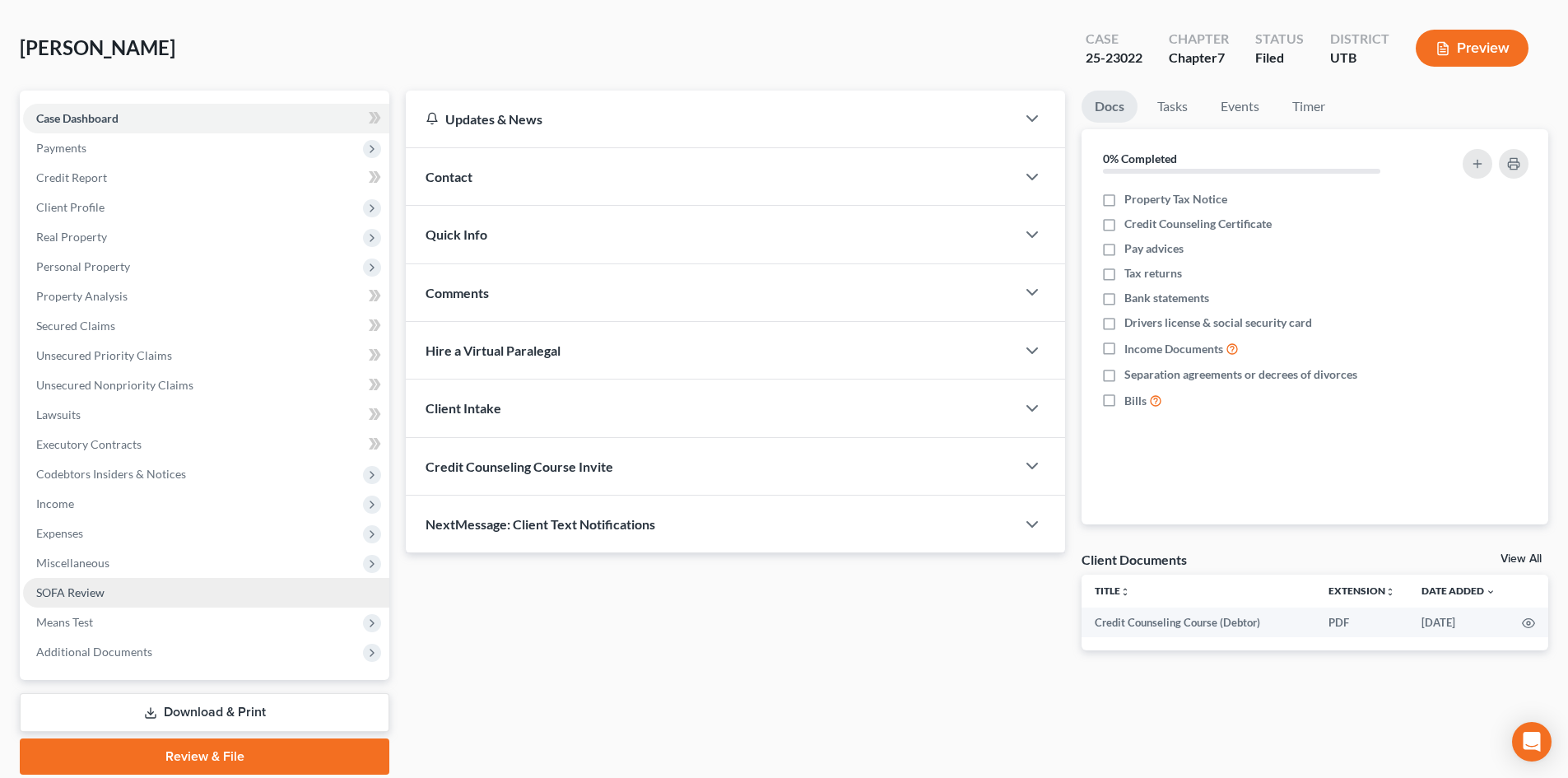
scroll to position [126, 0]
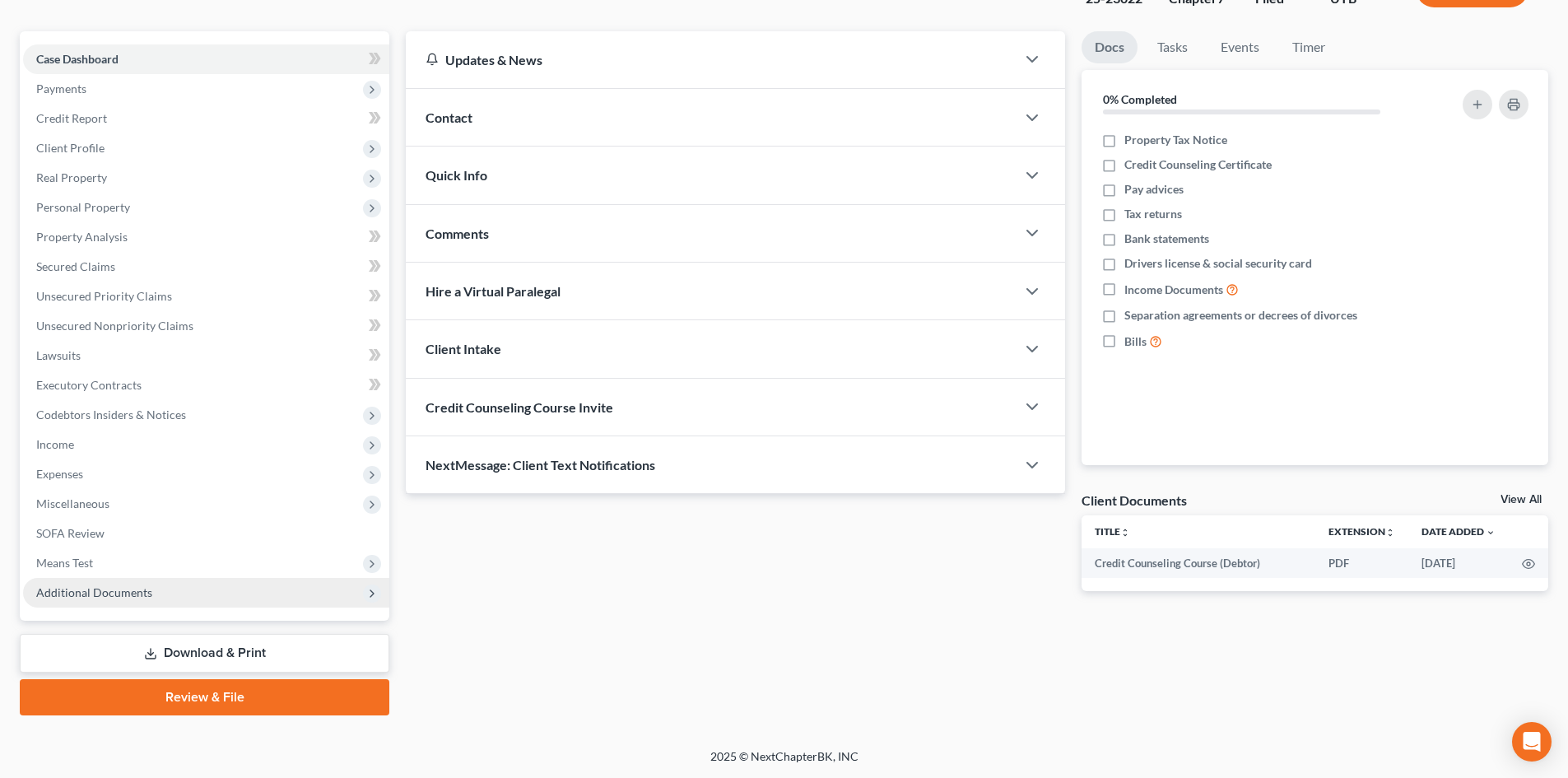
click at [109, 598] on span "Additional Documents" at bounding box center [95, 592] width 116 height 14
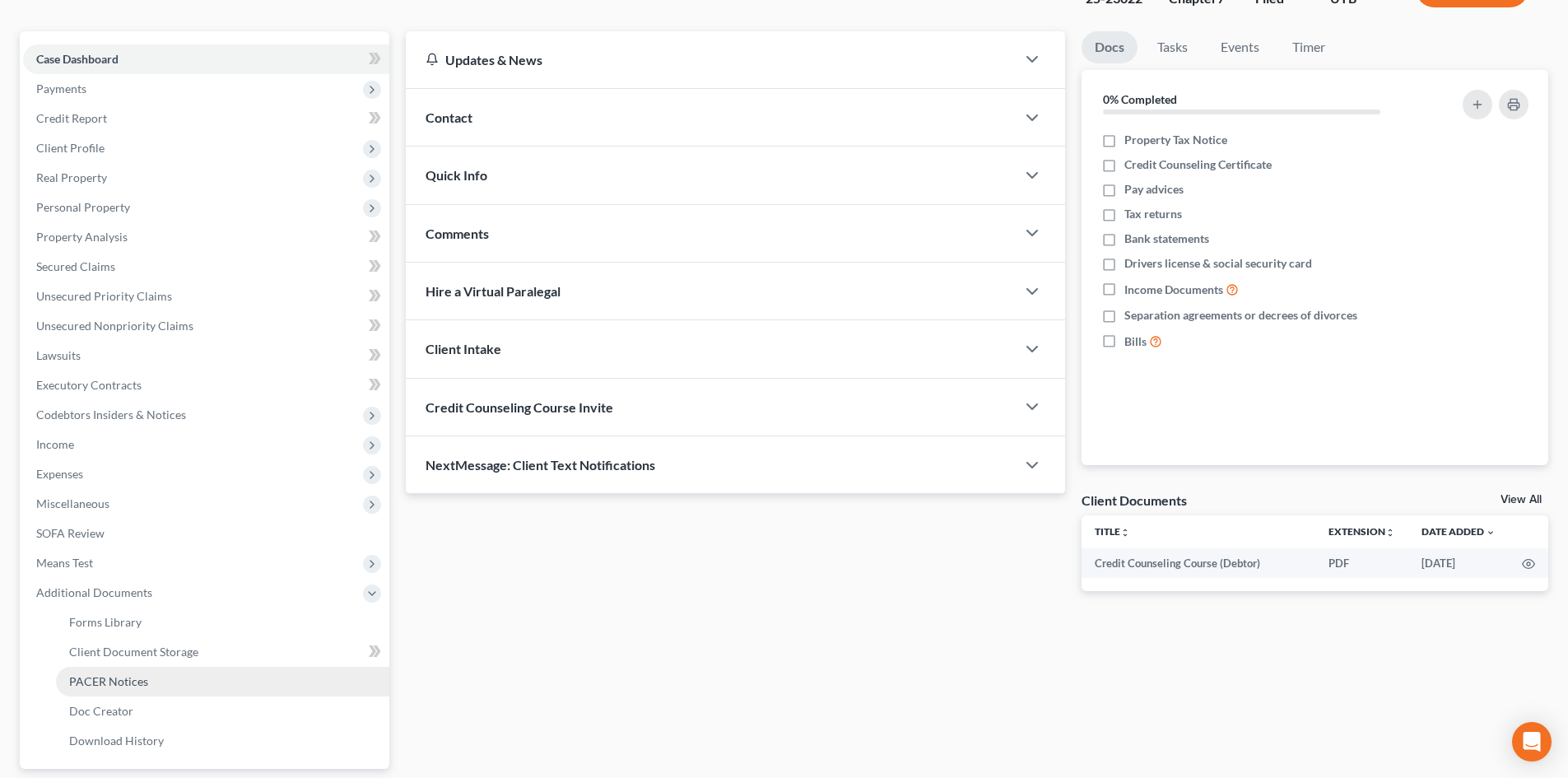
click at [153, 682] on link "PACER Notices" at bounding box center [223, 682] width 334 height 30
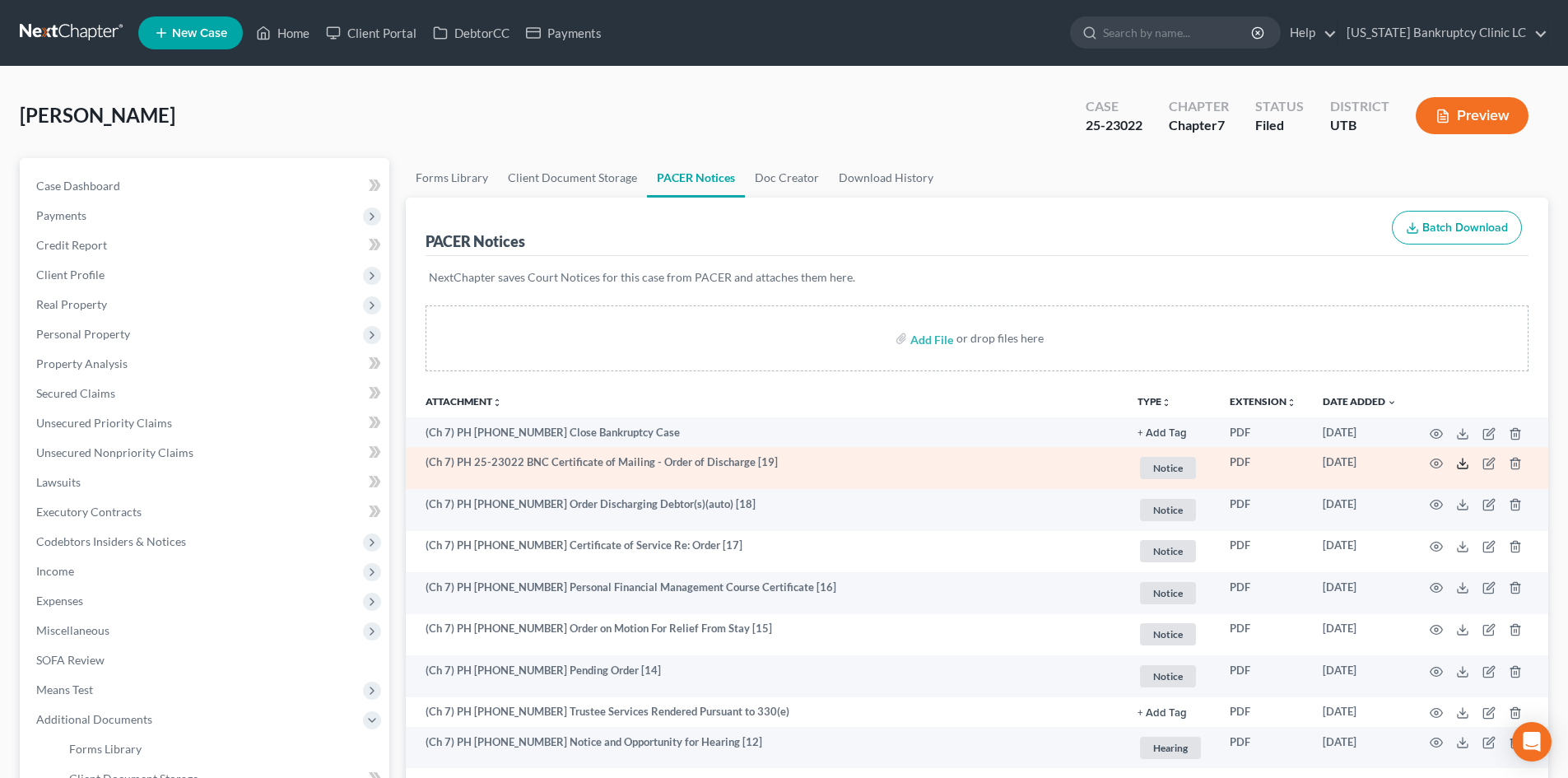
click at [1300, 465] on icon at bounding box center [1461, 463] width 13 height 13
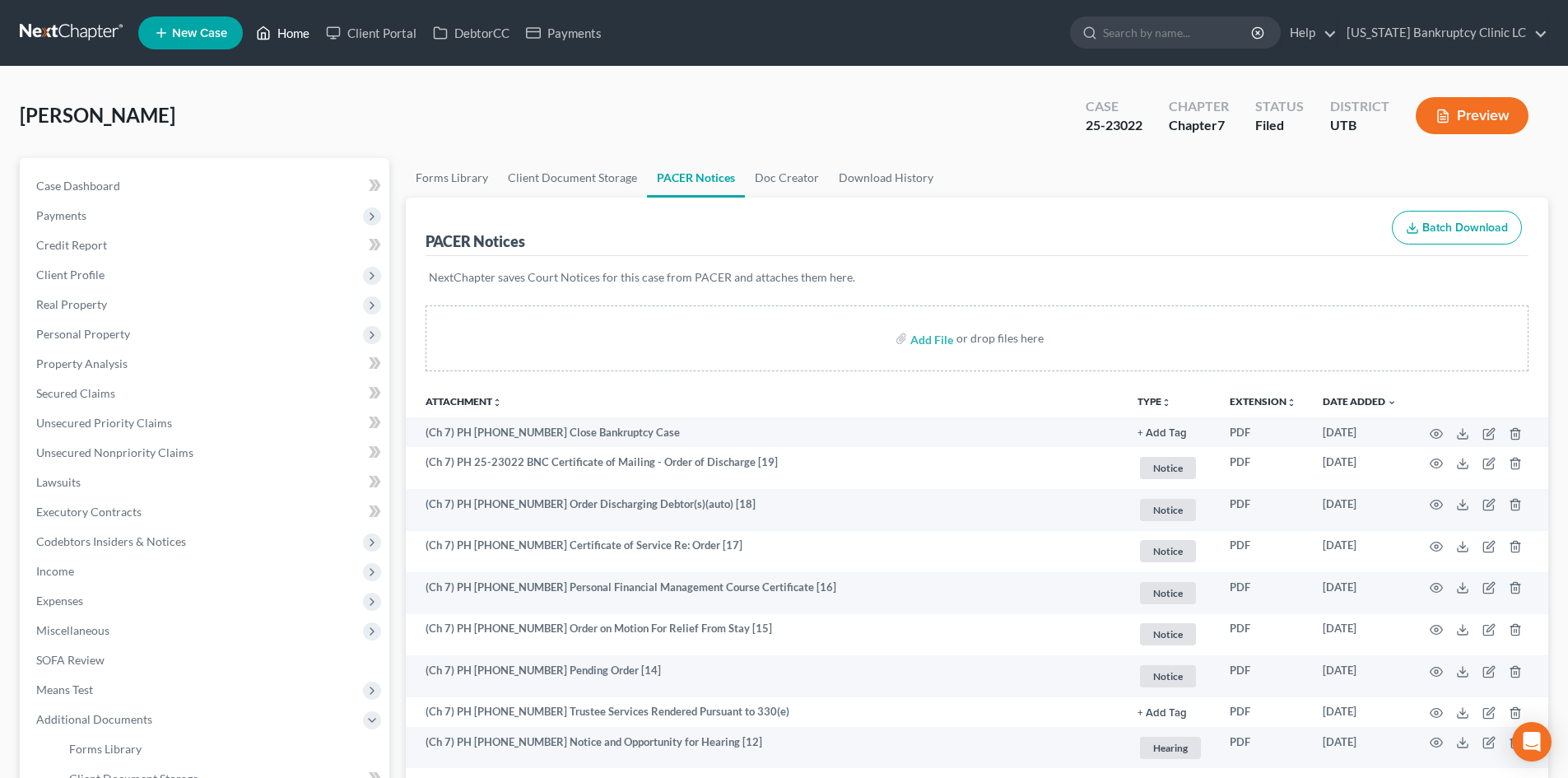
drag, startPoint x: 284, startPoint y: 31, endPoint x: 295, endPoint y: 33, distance: 11.2
click at [285, 31] on link "Home" at bounding box center [282, 33] width 70 height 30
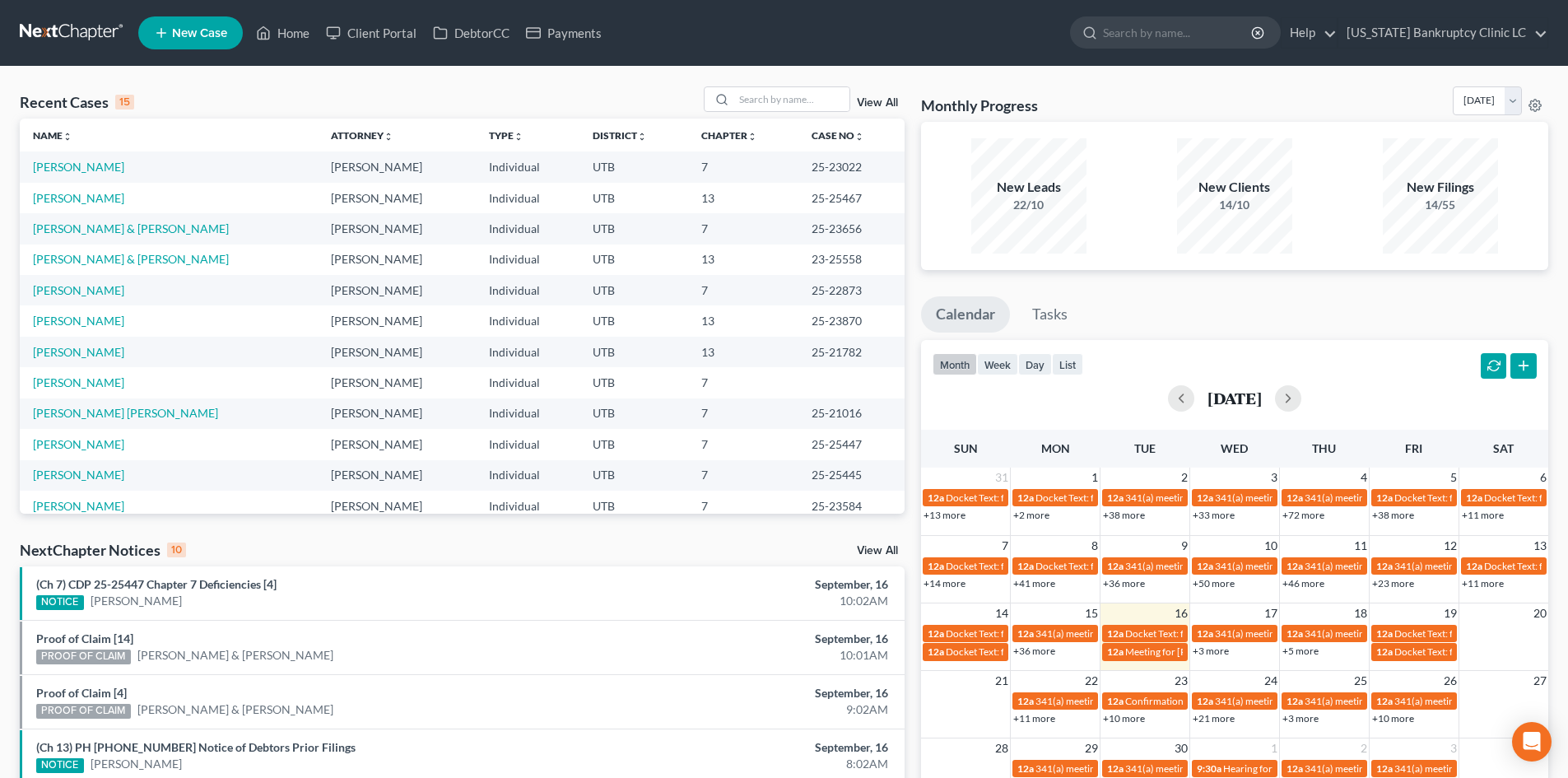
click at [761, 84] on div "Recent Cases 15 View All Name unfold_more expand_more expand_less Attorney unfo…" at bounding box center [784, 611] width 1568 height 1089
click at [769, 88] on input "search" at bounding box center [791, 99] width 115 height 24
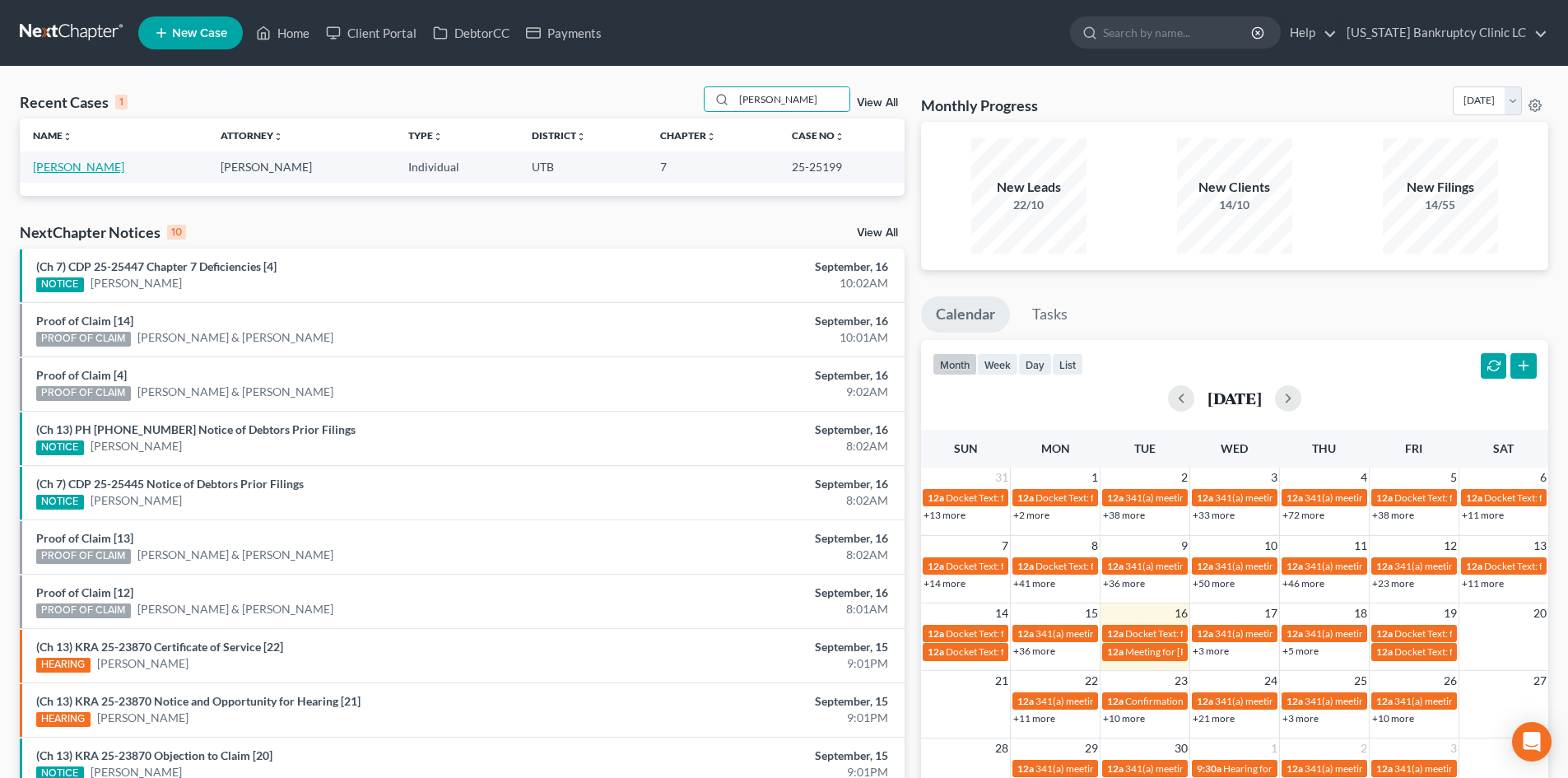
type input "[PERSON_NAME]"
click at [69, 163] on link "[PERSON_NAME]" at bounding box center [78, 167] width 92 height 14
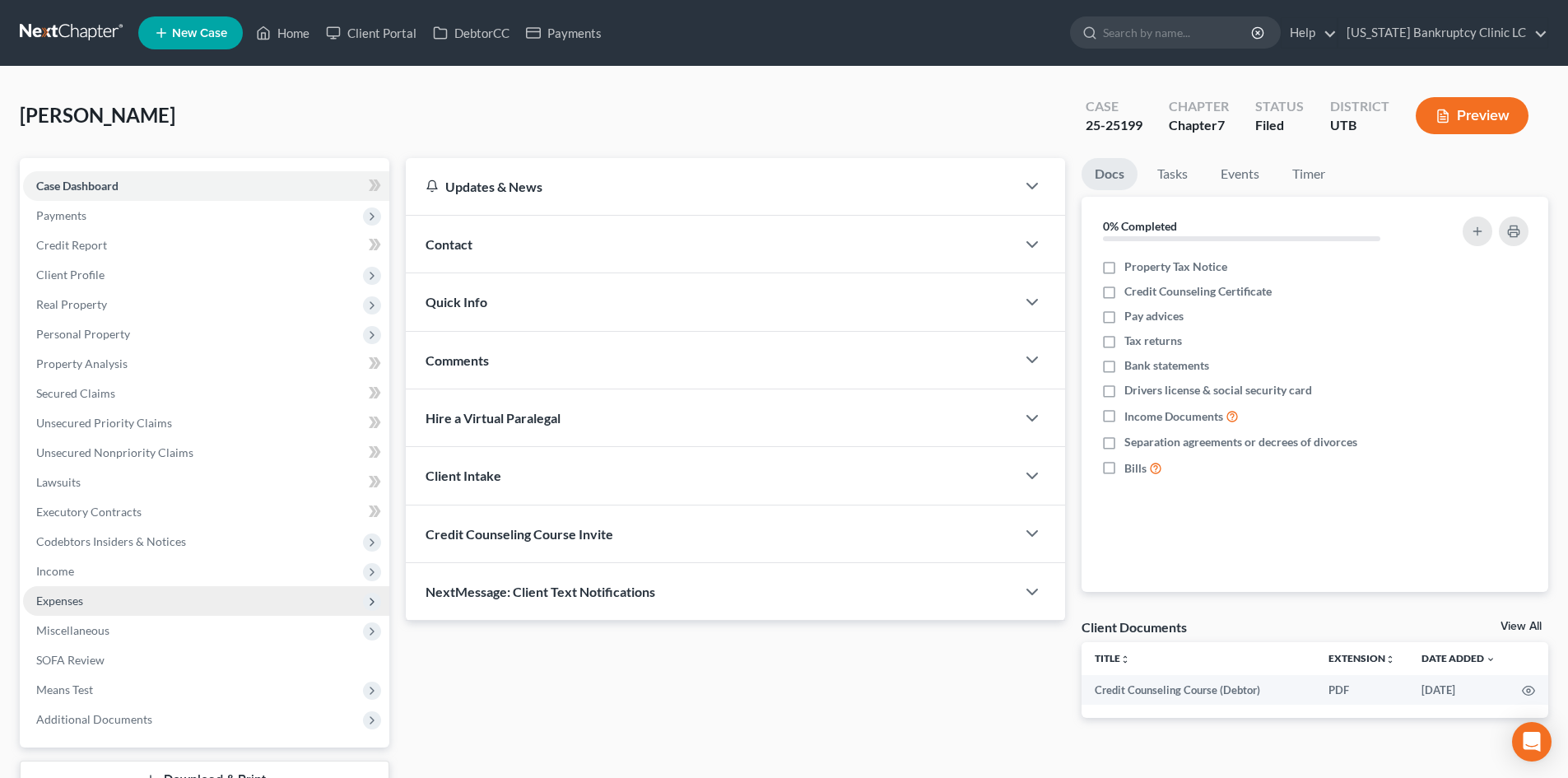
click at [128, 608] on span "Expenses" at bounding box center [205, 601] width 366 height 30
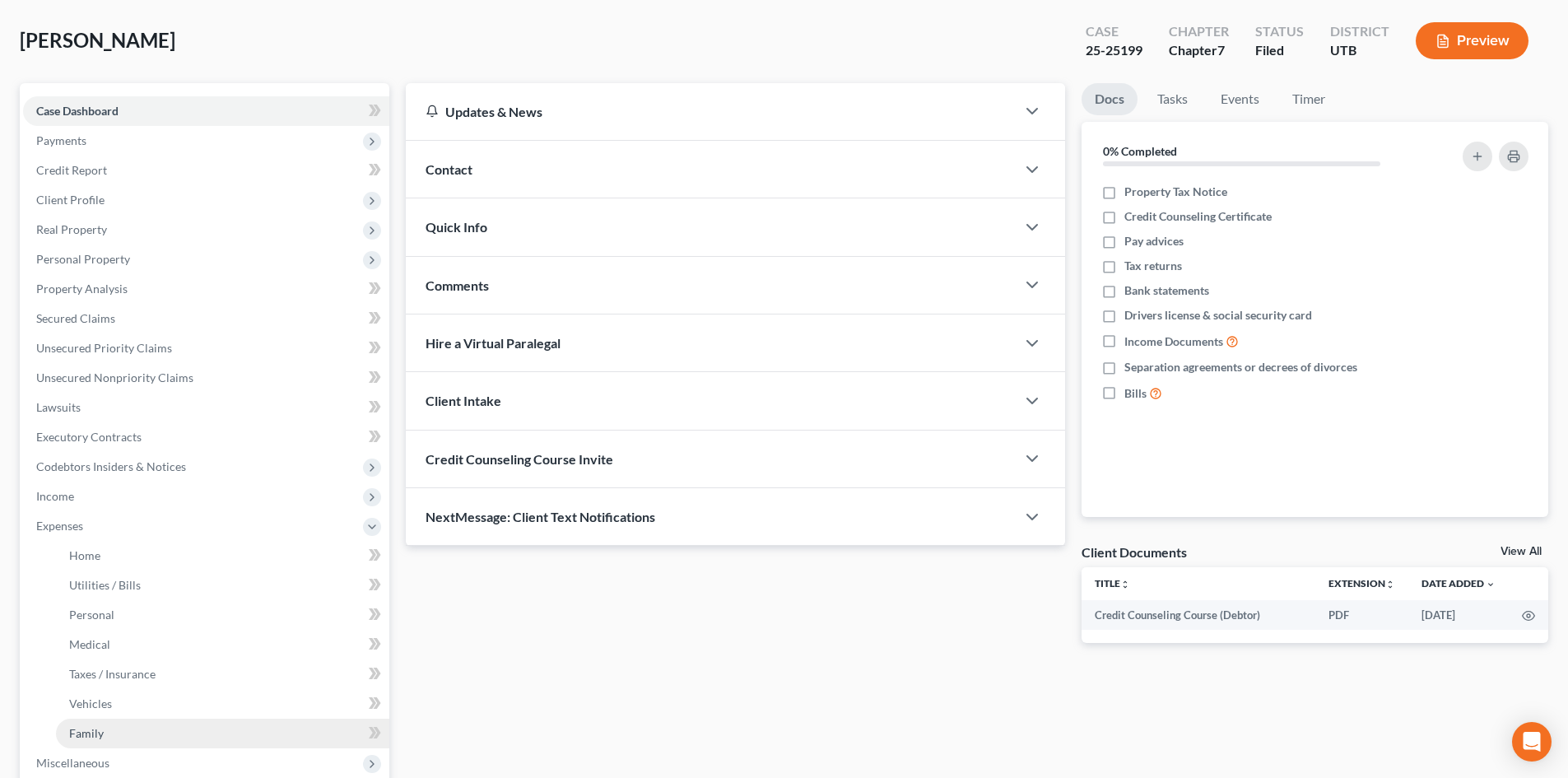
scroll to position [82, 0]
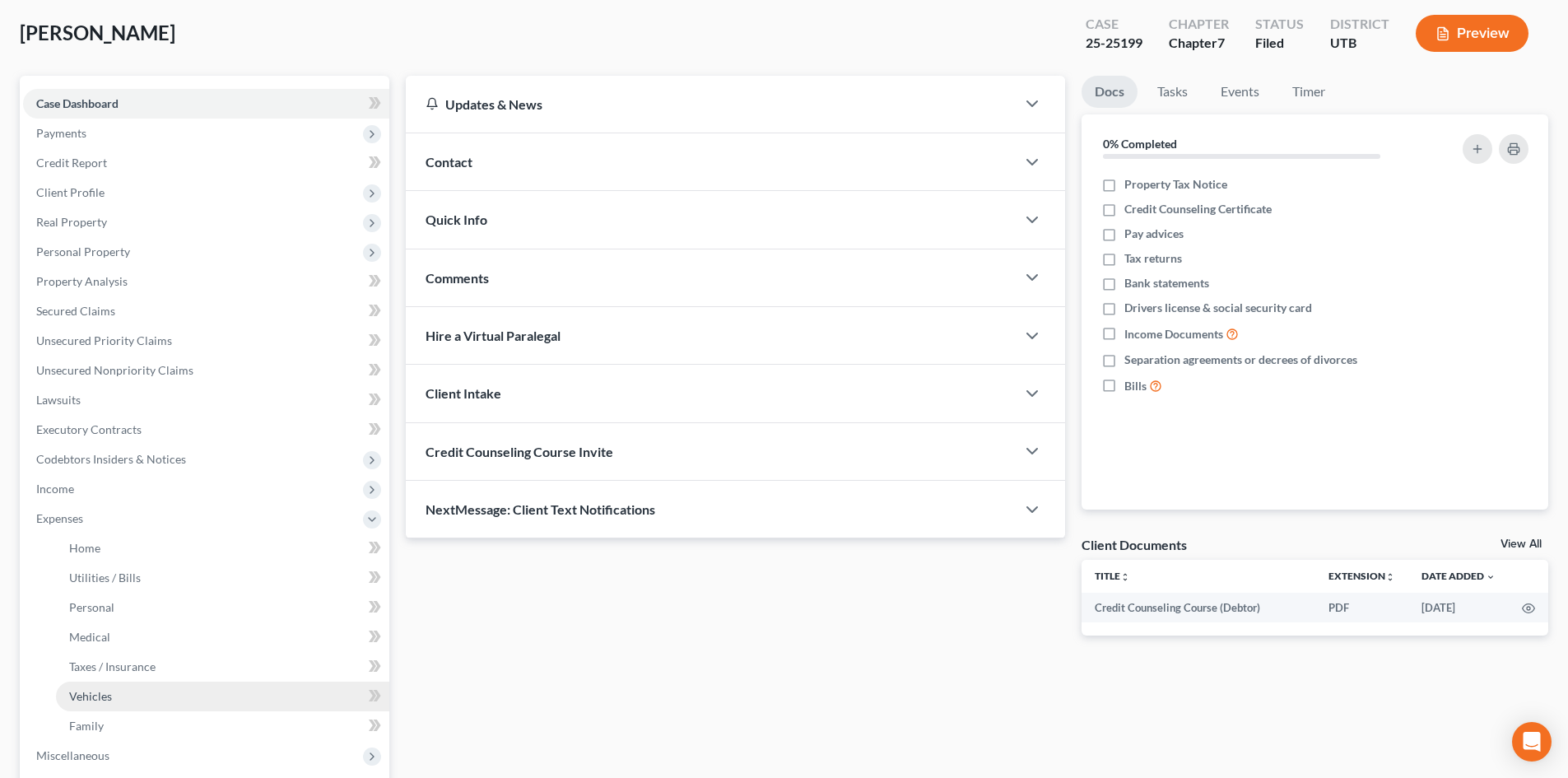
click at [135, 687] on link "Vehicles" at bounding box center [223, 697] width 334 height 30
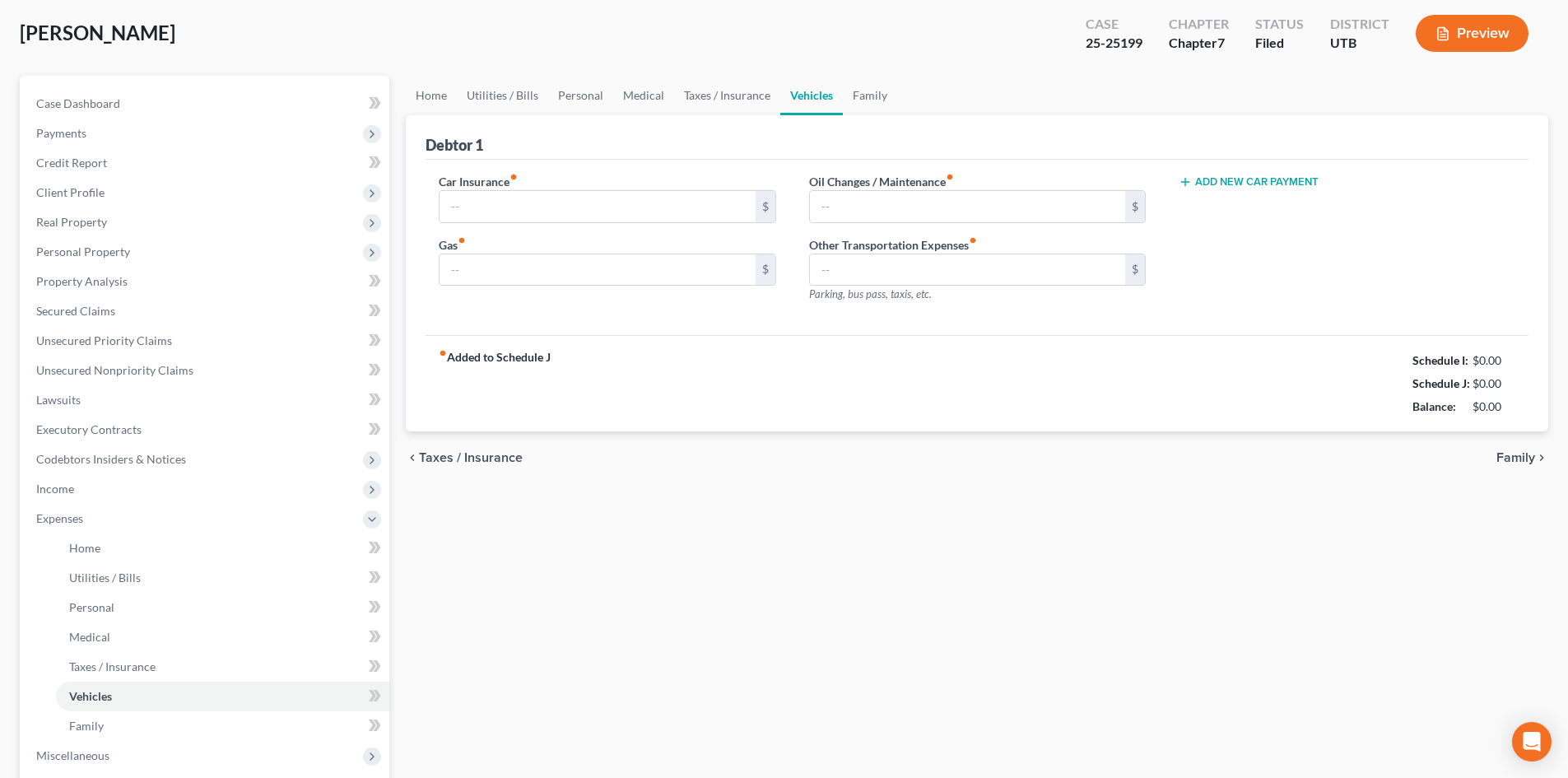
scroll to position [3, 0]
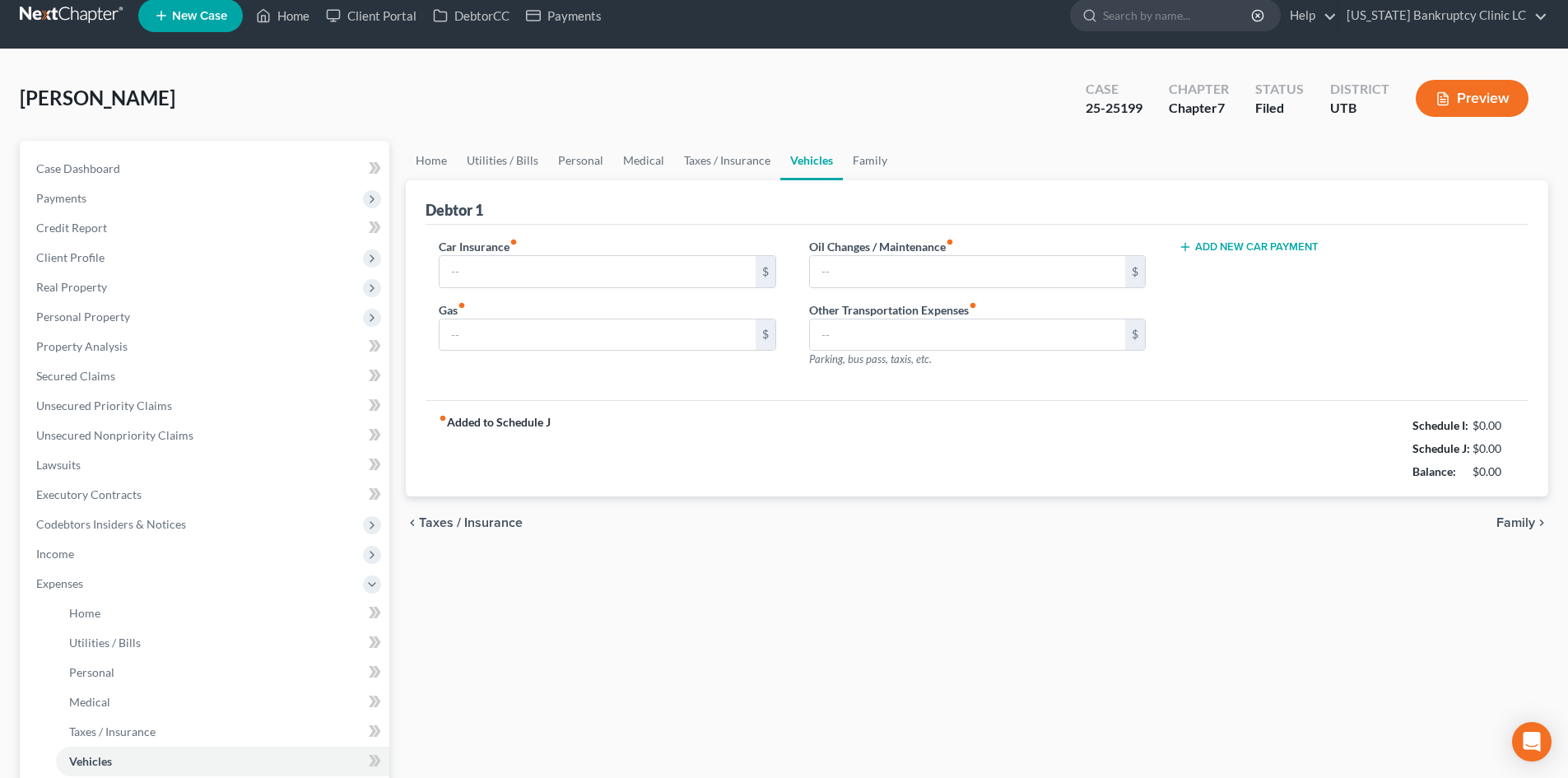
type input "250.00"
type input "60.00"
type input "20.00"
type input "0.00"
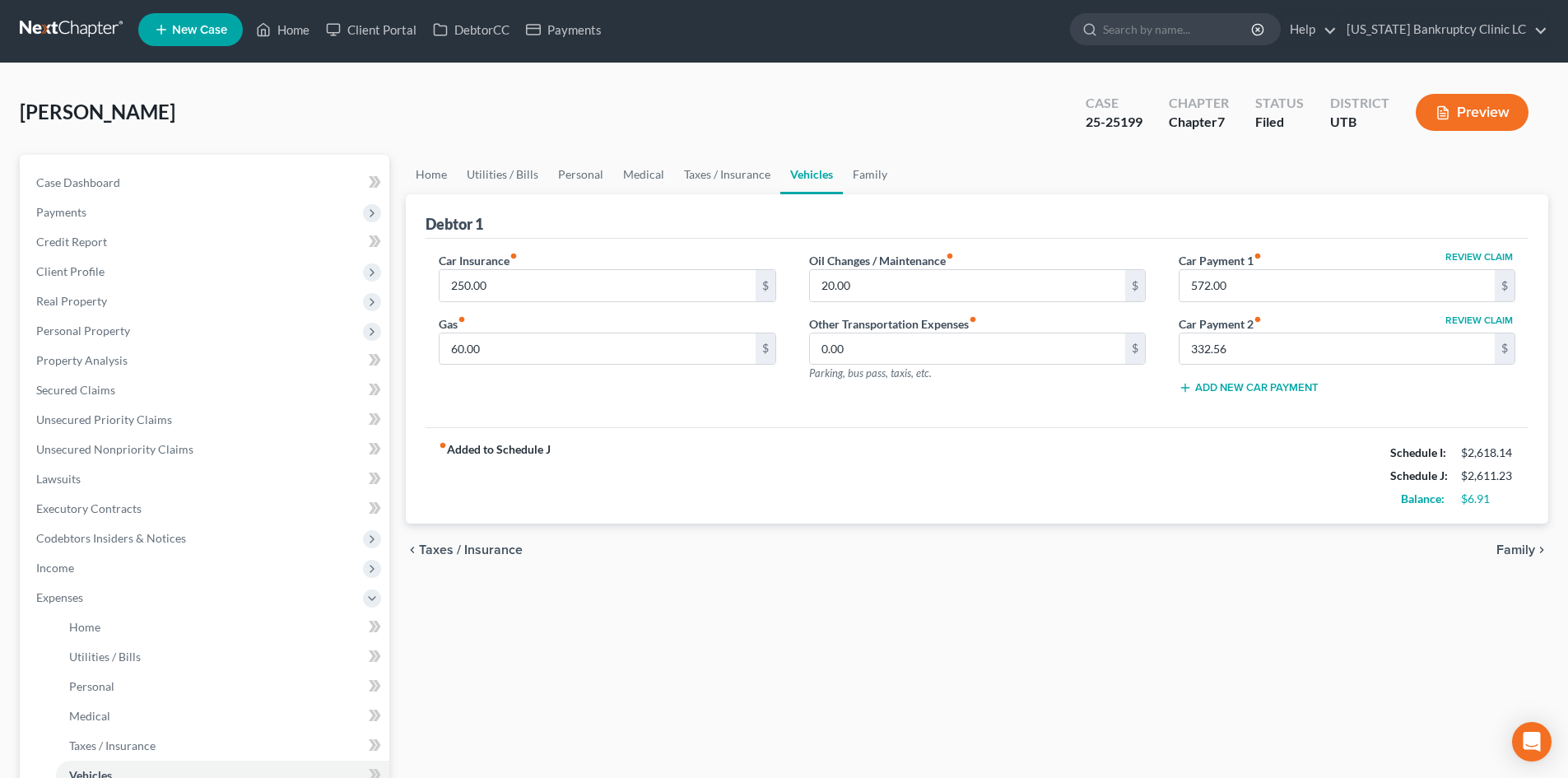
scroll to position [0, 0]
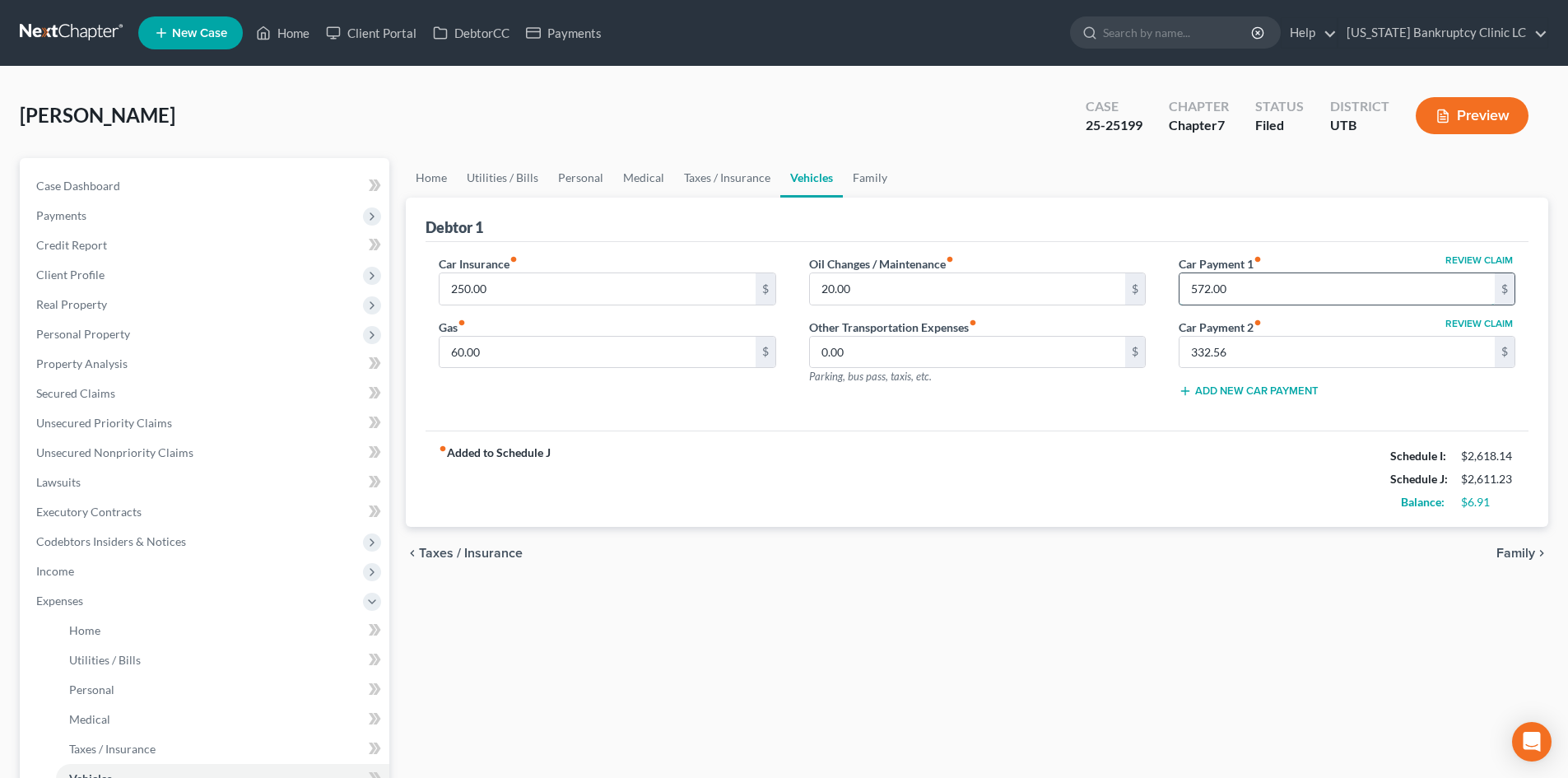
click at [1300, 275] on input "572.00" at bounding box center [1336, 289] width 315 height 32
click at [278, 33] on link "Home" at bounding box center [282, 33] width 70 height 30
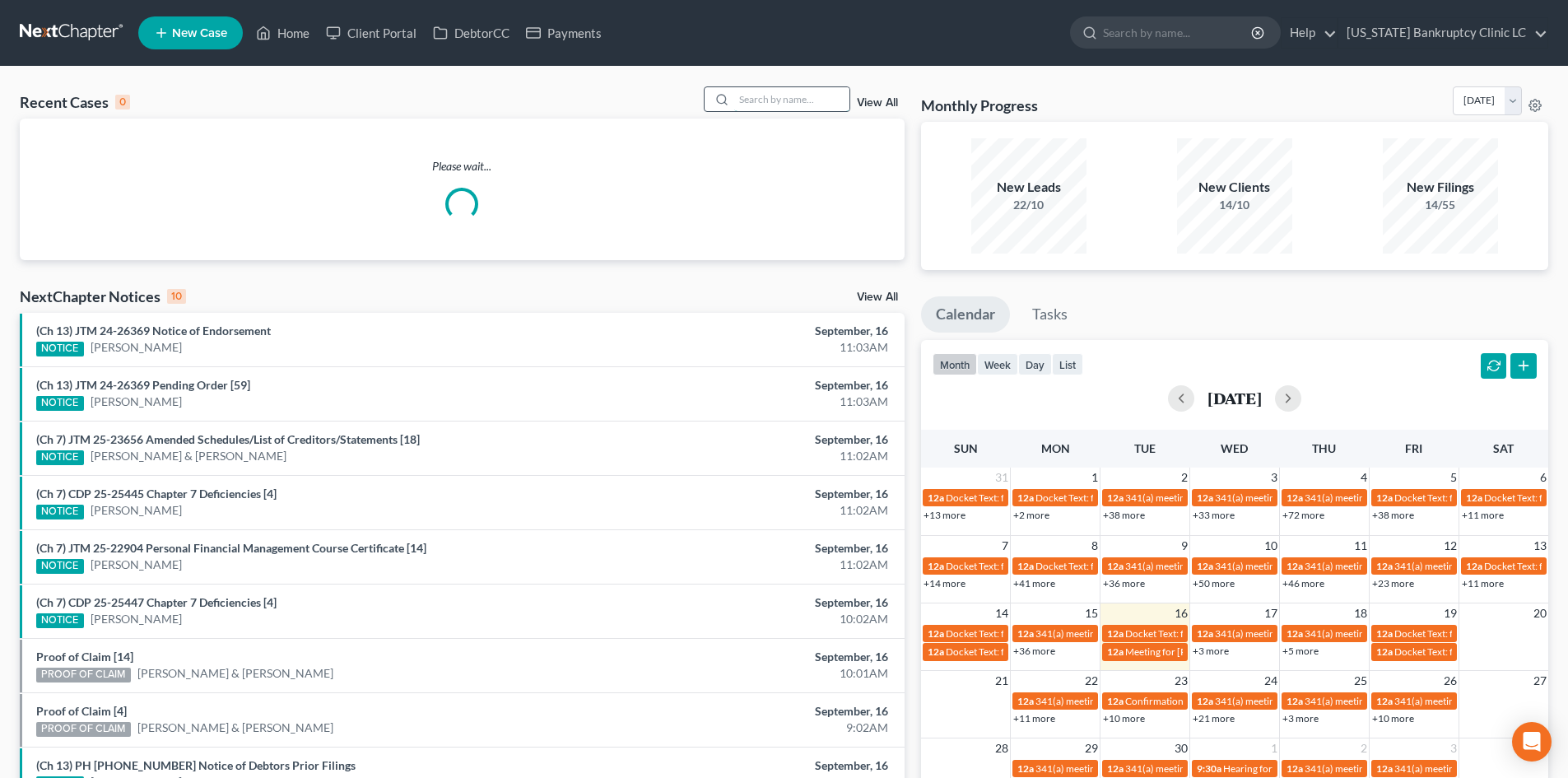
click at [781, 102] on input "search" at bounding box center [791, 99] width 115 height 24
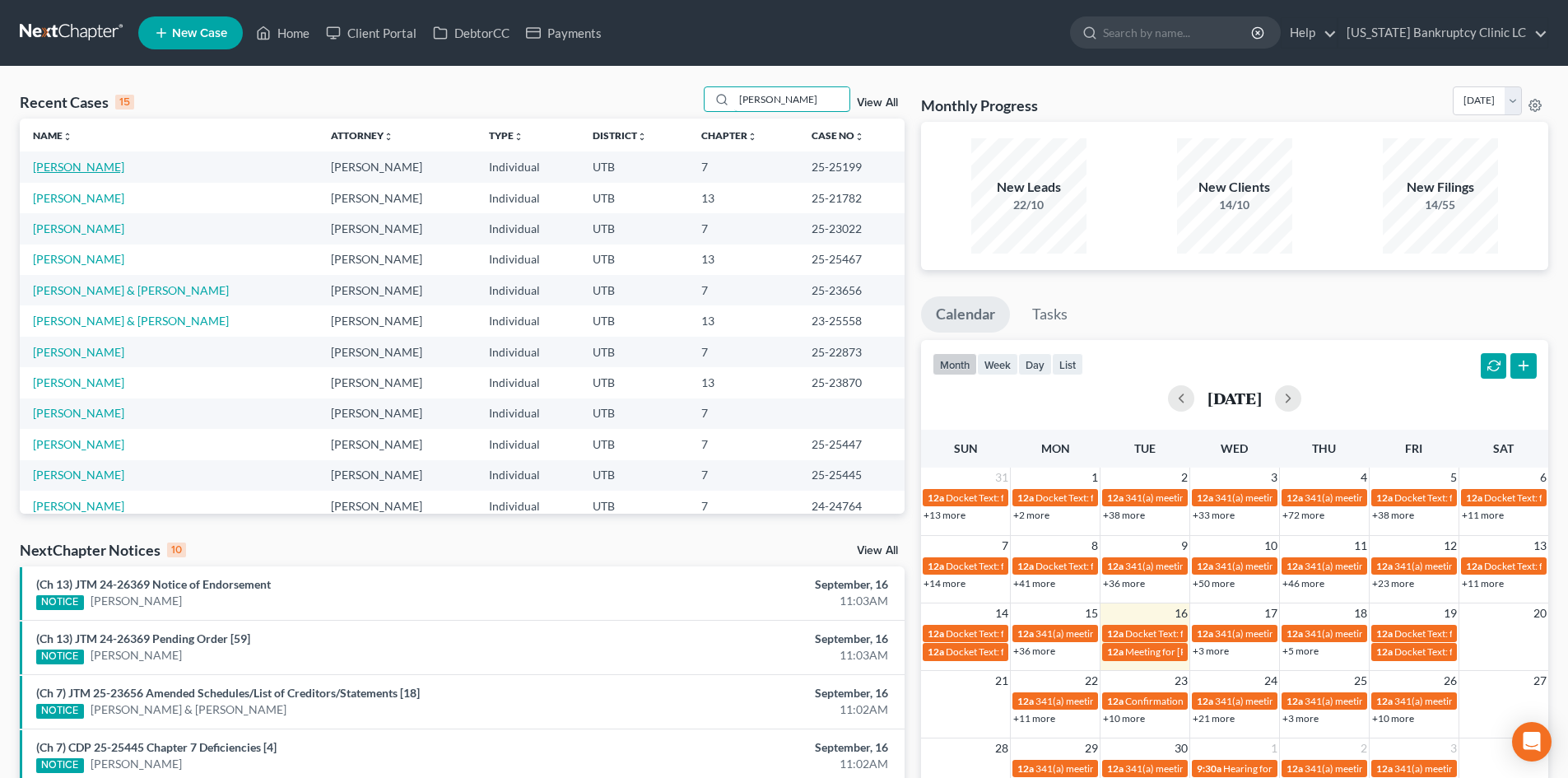
type input "[PERSON_NAME]"
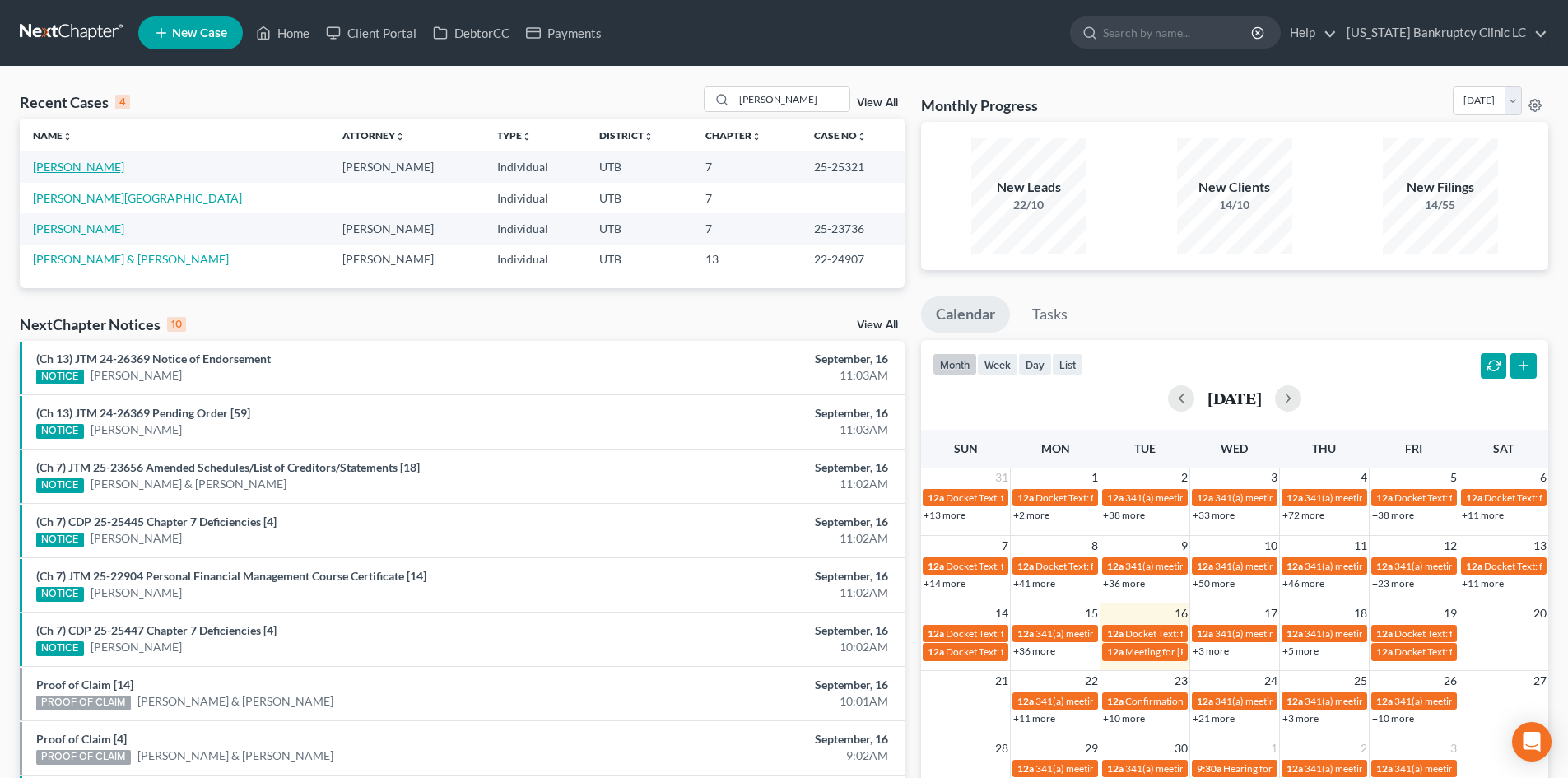
click at [83, 166] on link "[PERSON_NAME]" at bounding box center [78, 167] width 92 height 14
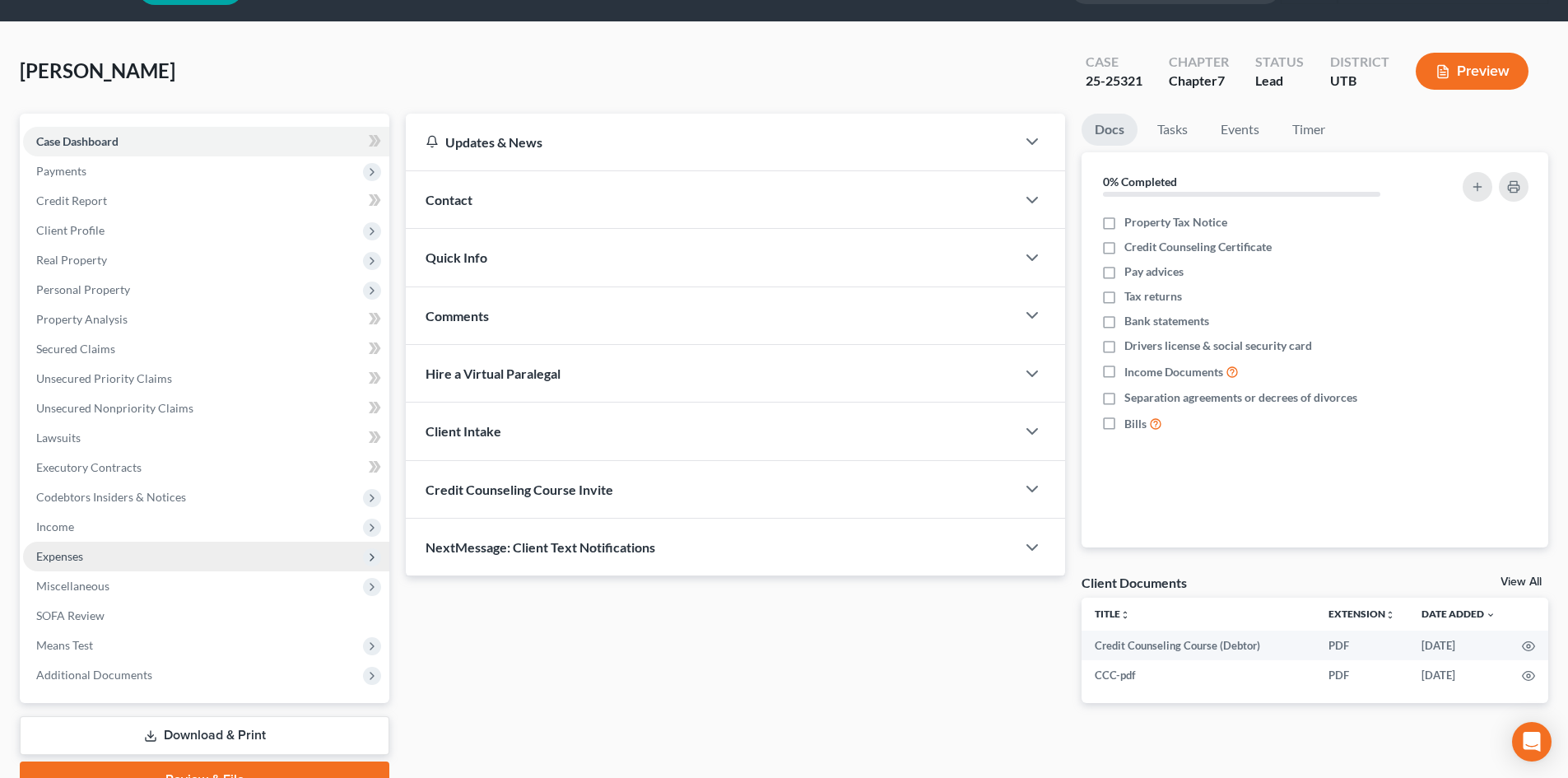
scroll to position [126, 0]
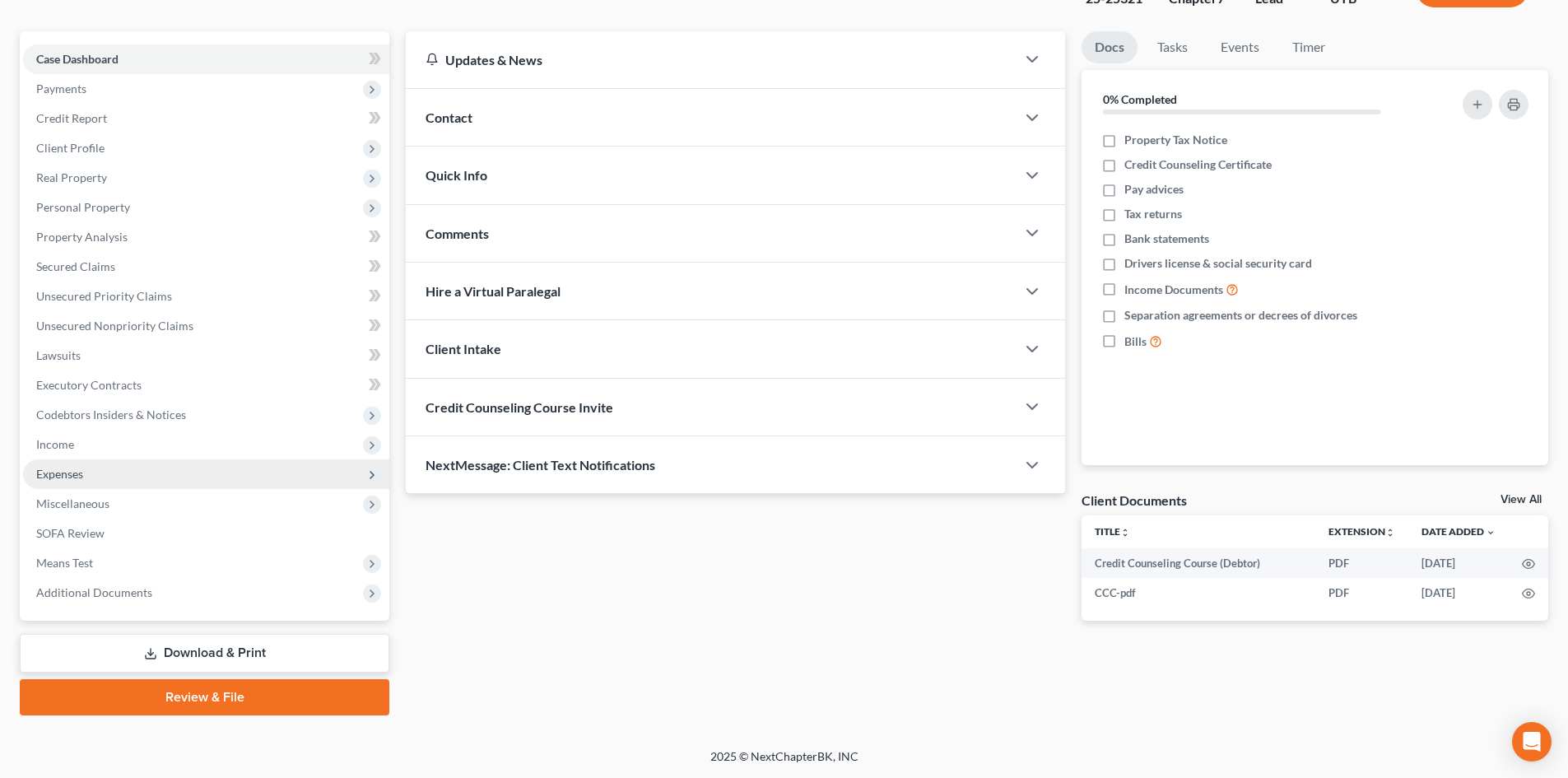
click at [121, 464] on span "Expenses" at bounding box center [205, 474] width 366 height 30
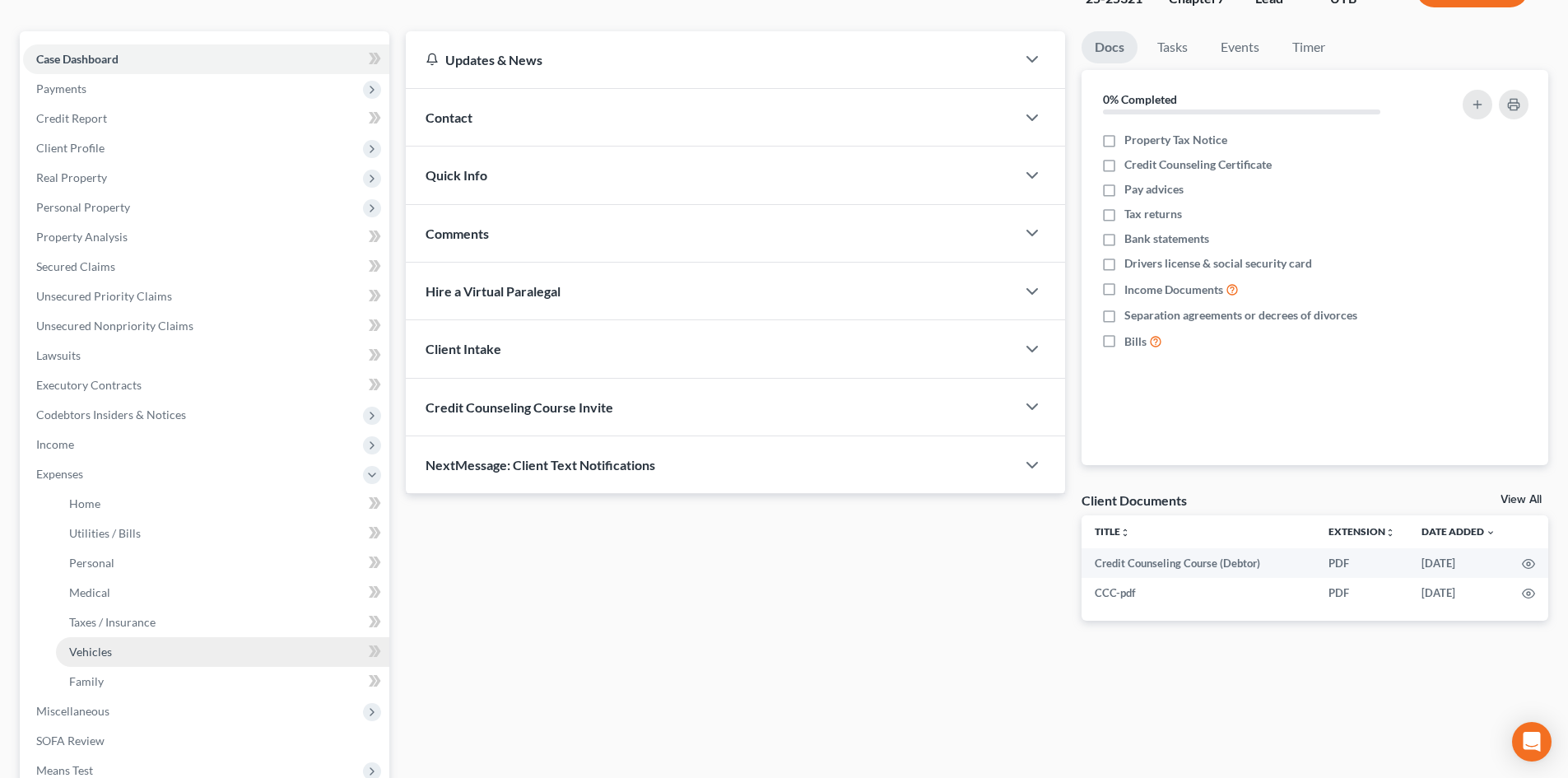
click at [130, 654] on link "Vehicles" at bounding box center [223, 653] width 334 height 30
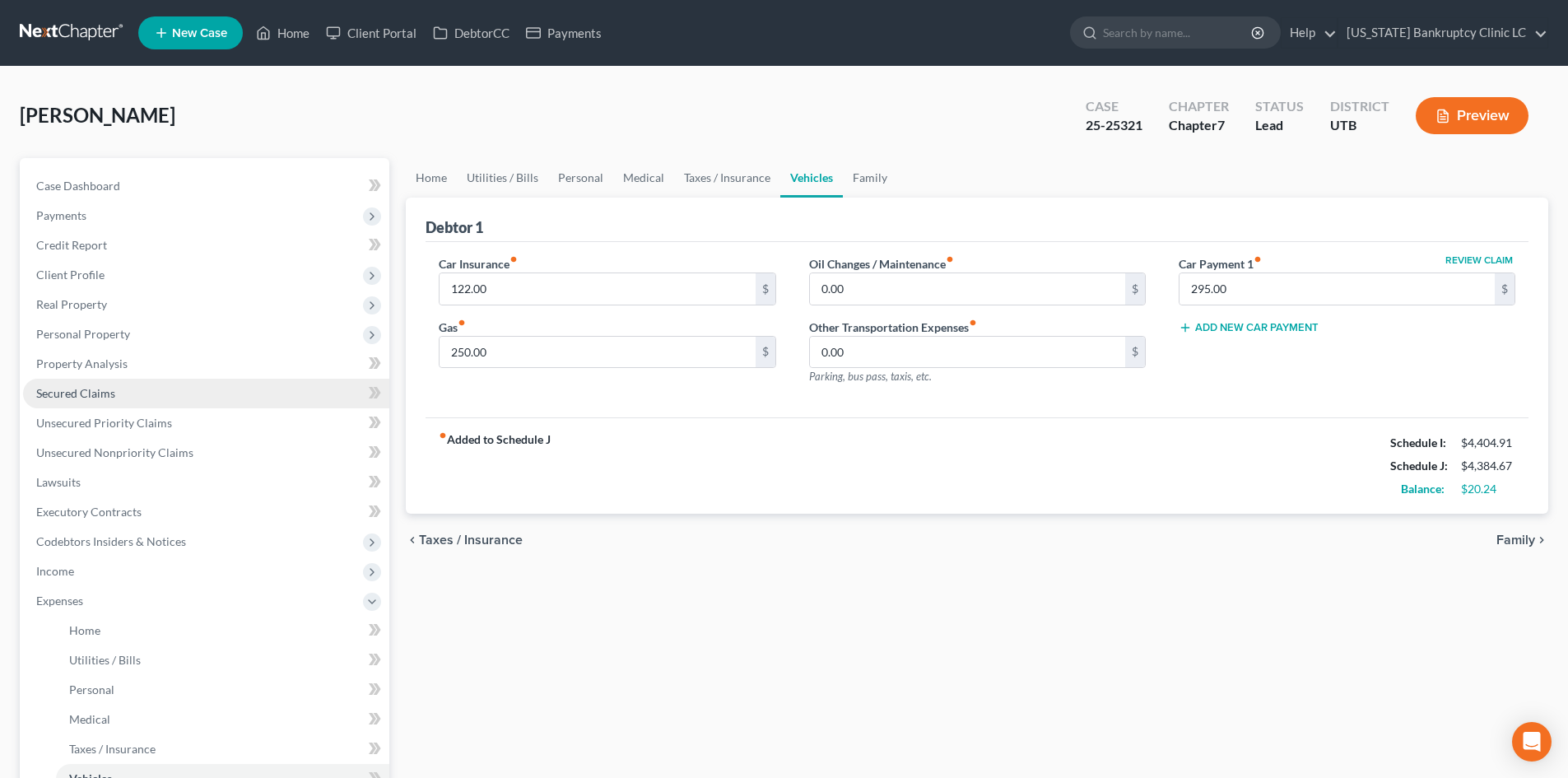
click at [102, 397] on span "Secured Claims" at bounding box center [76, 393] width 79 height 14
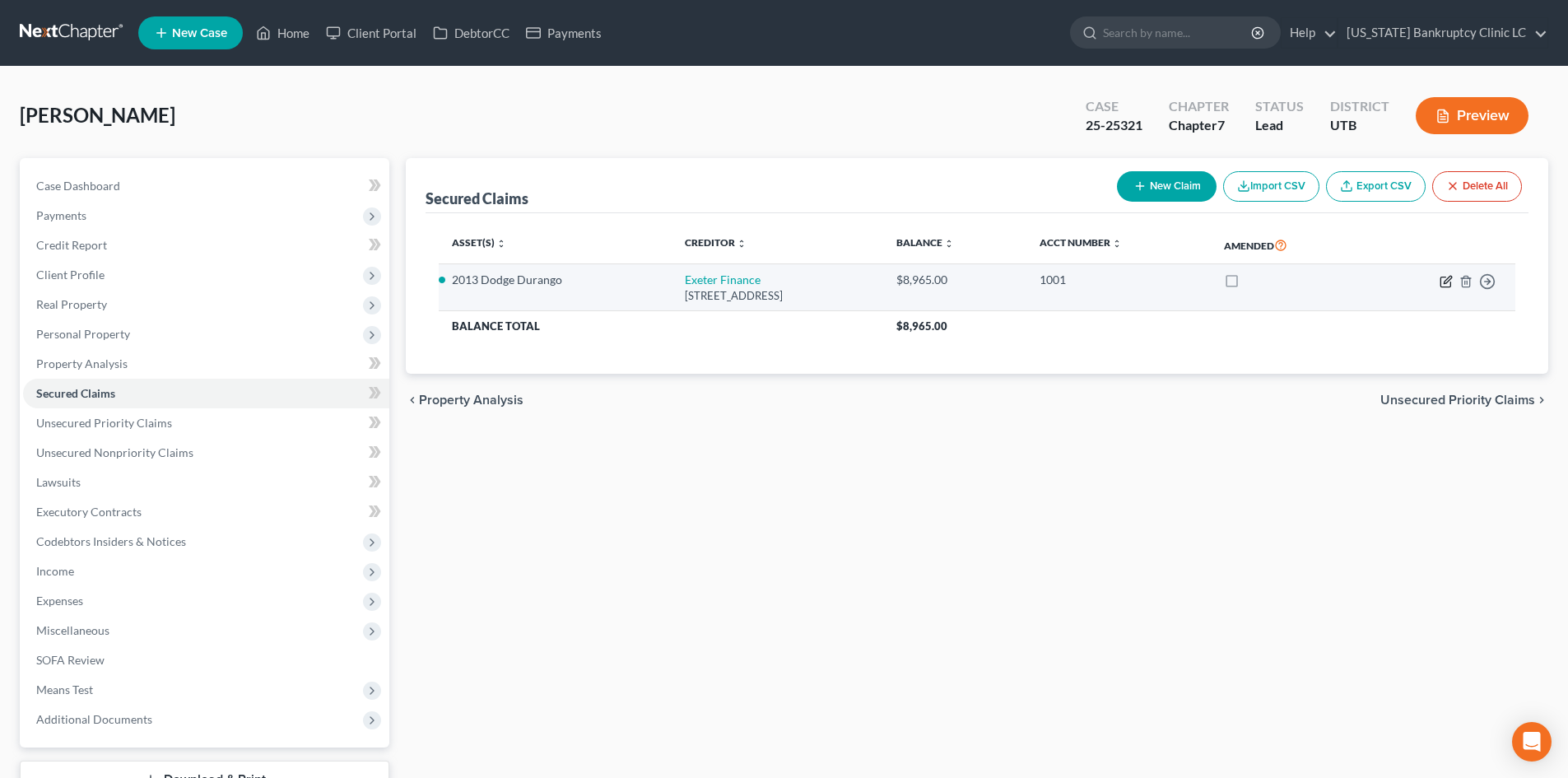
click at [1300, 284] on icon "button" at bounding box center [1446, 281] width 10 height 10
select select "45"
select select "2"
select select "0"
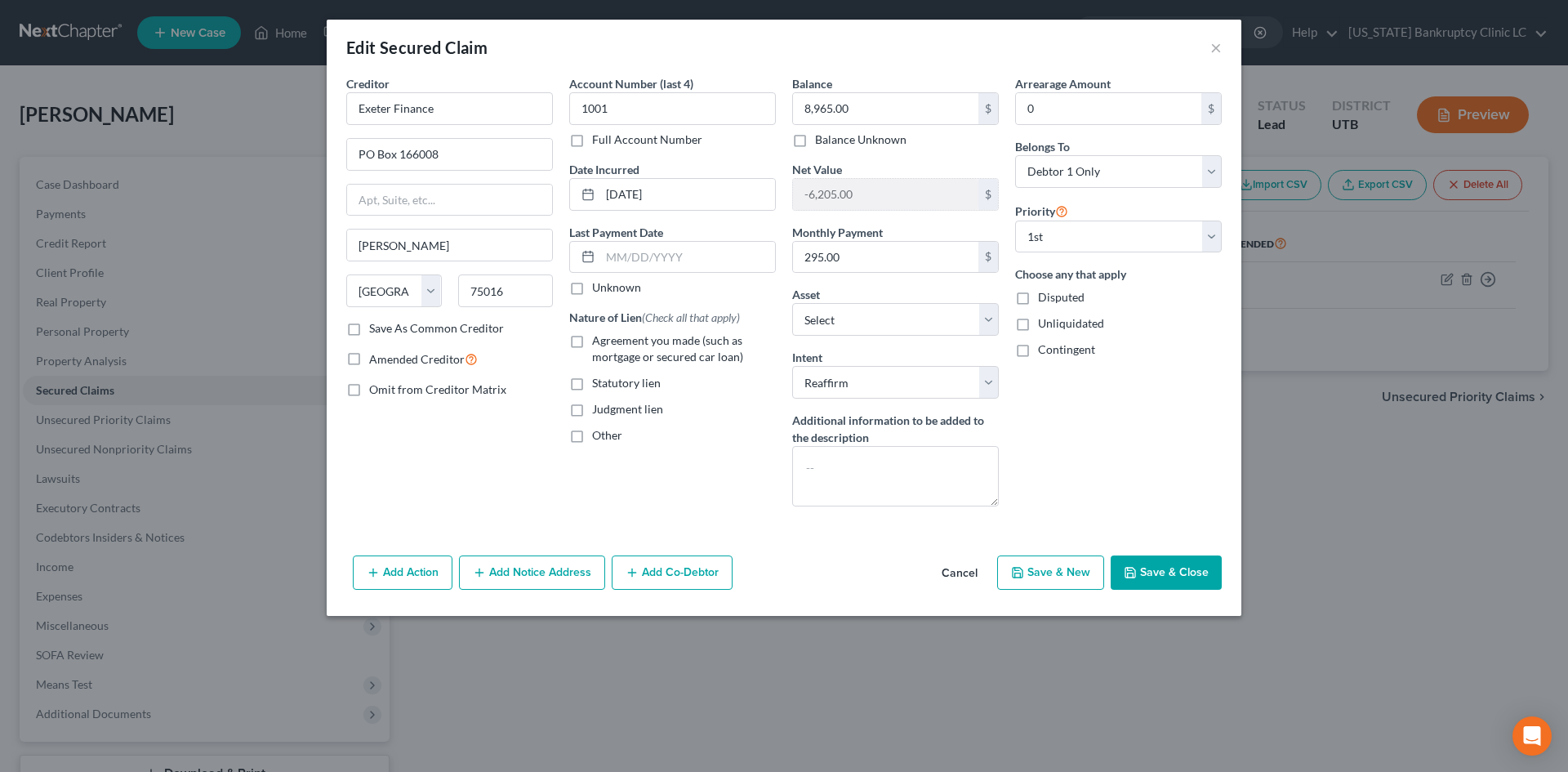
click at [1224, 52] on div "Edit Secured Claim ×" at bounding box center [784, 47] width 915 height 56
click at [1220, 52] on button "×" at bounding box center [1216, 47] width 12 height 20
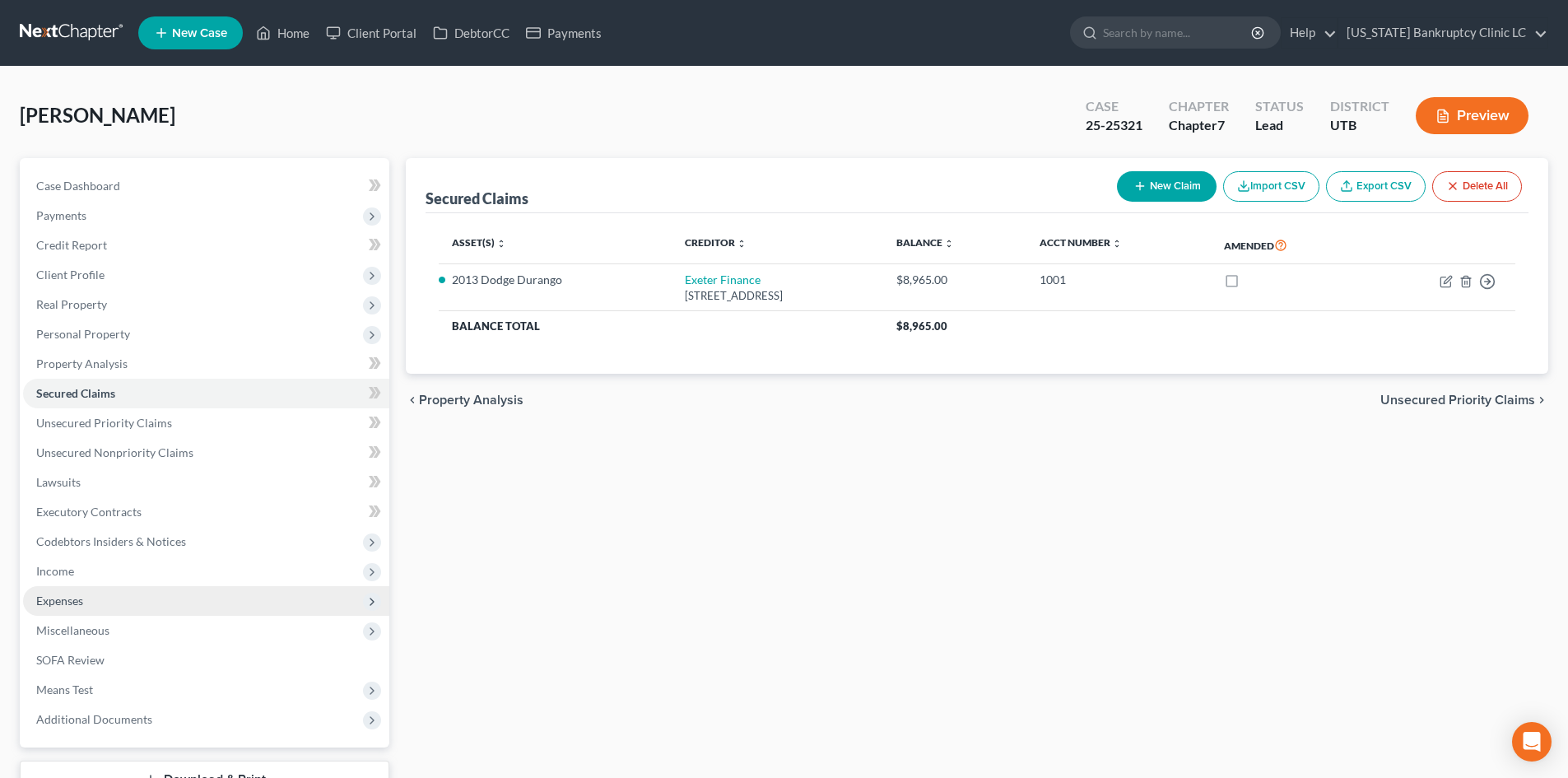
click at [94, 607] on span "Expenses" at bounding box center [205, 601] width 366 height 30
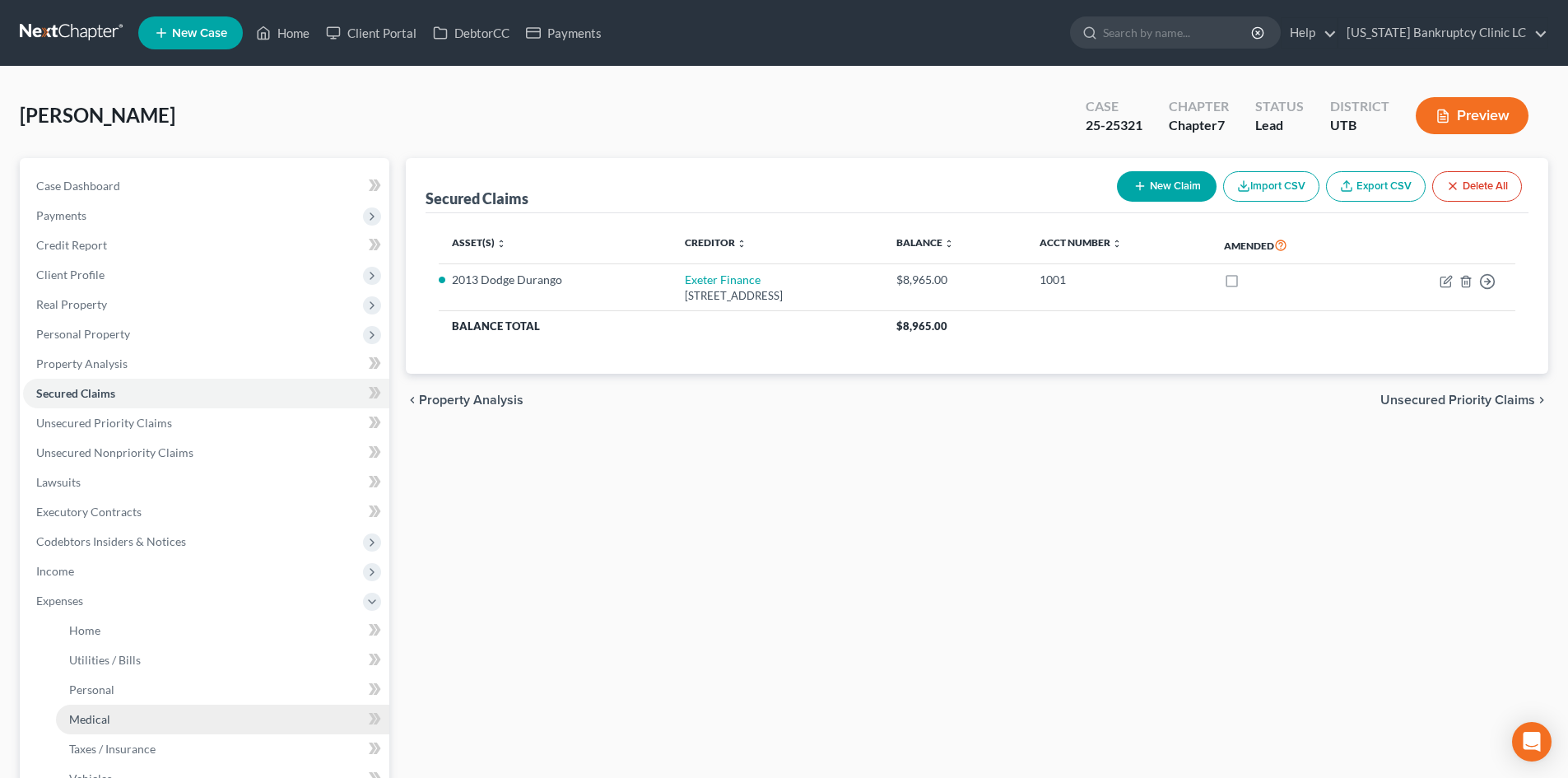
scroll to position [82, 0]
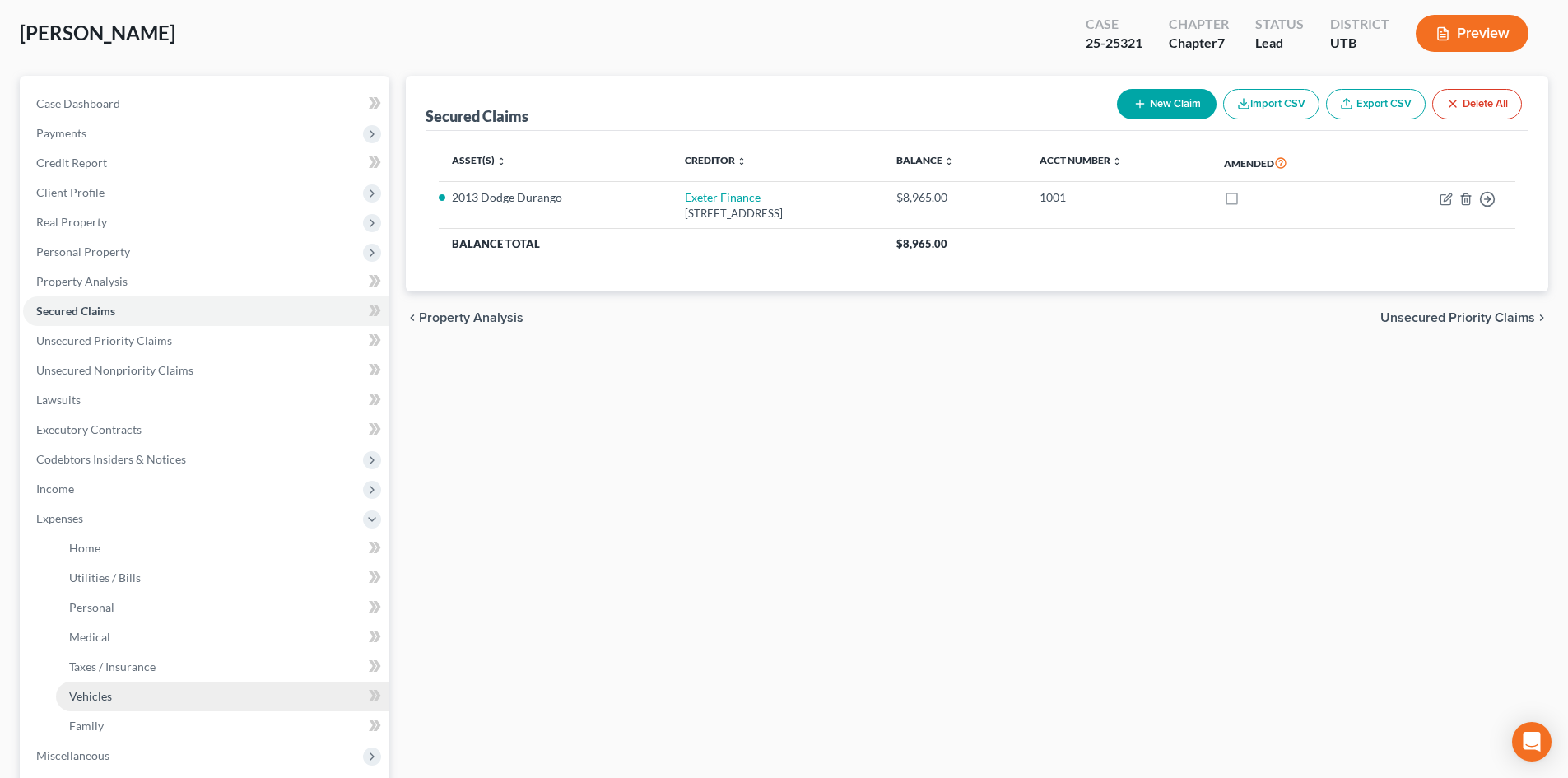
click at [107, 694] on span "Vehicles" at bounding box center [90, 696] width 42 height 14
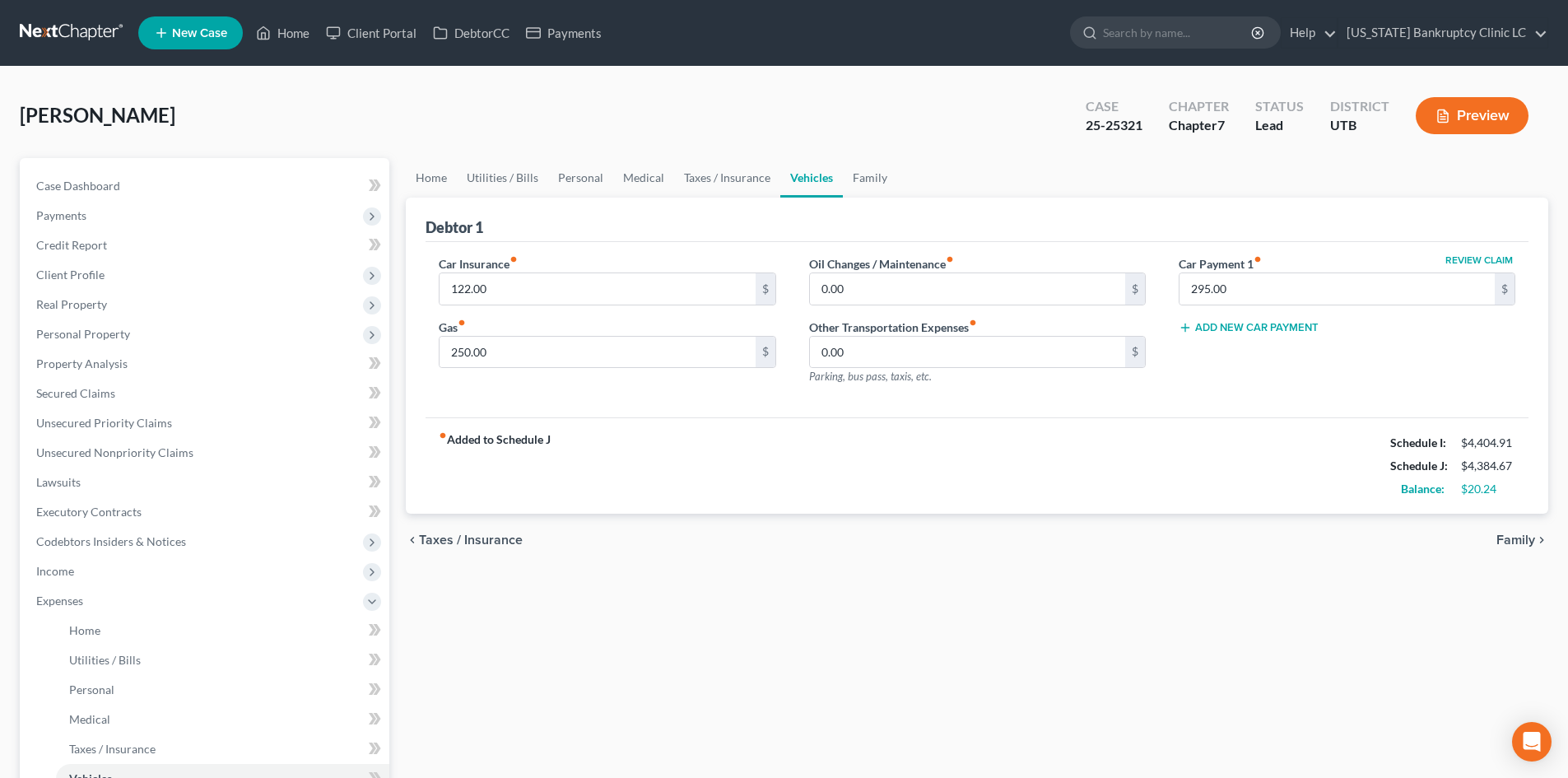
click at [1216, 305] on div "Review Claim Car Payment 1 fiber_manual_record 295.00 $ Add New Car Payment" at bounding box center [1347, 327] width 369 height 143
click at [1242, 290] on input "295.00" at bounding box center [1336, 289] width 315 height 32
click at [1300, 298] on input "text" at bounding box center [1336, 289] width 315 height 32
type input "295"
drag, startPoint x: 290, startPoint y: 38, endPoint x: 782, endPoint y: 5, distance: 493.1
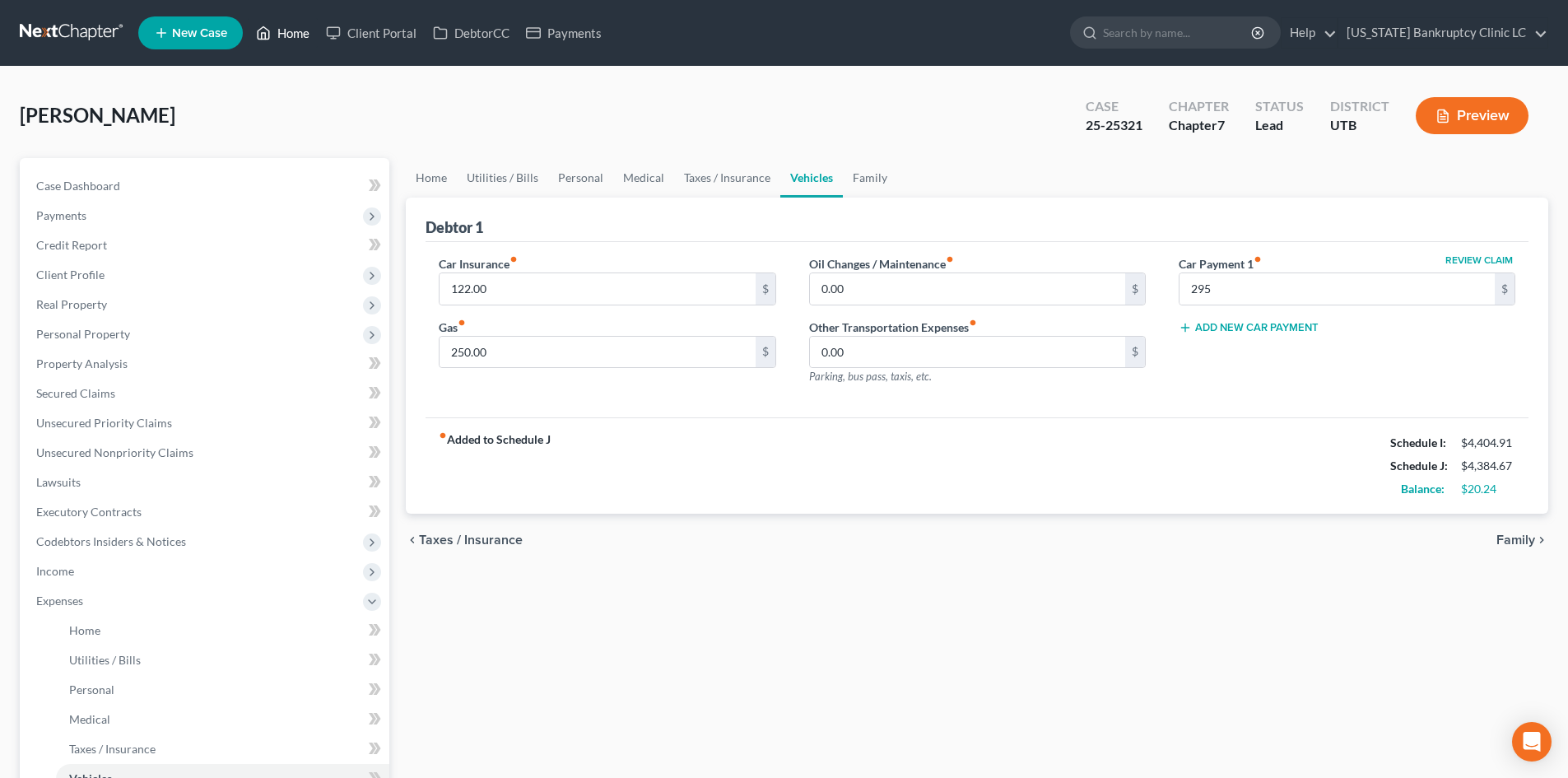
click at [290, 38] on link "Home" at bounding box center [282, 33] width 70 height 30
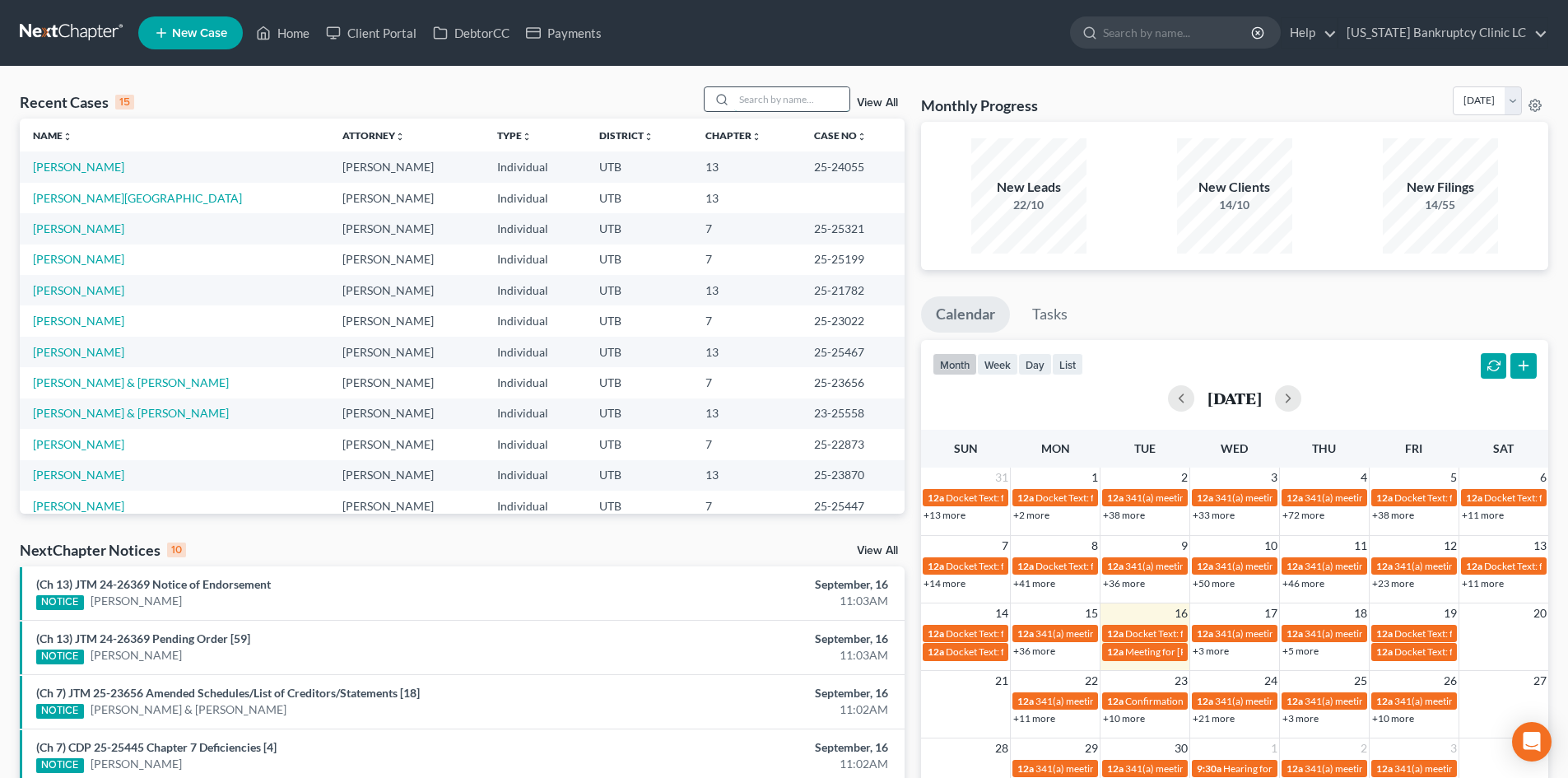
click at [792, 107] on input "search" at bounding box center [791, 99] width 115 height 24
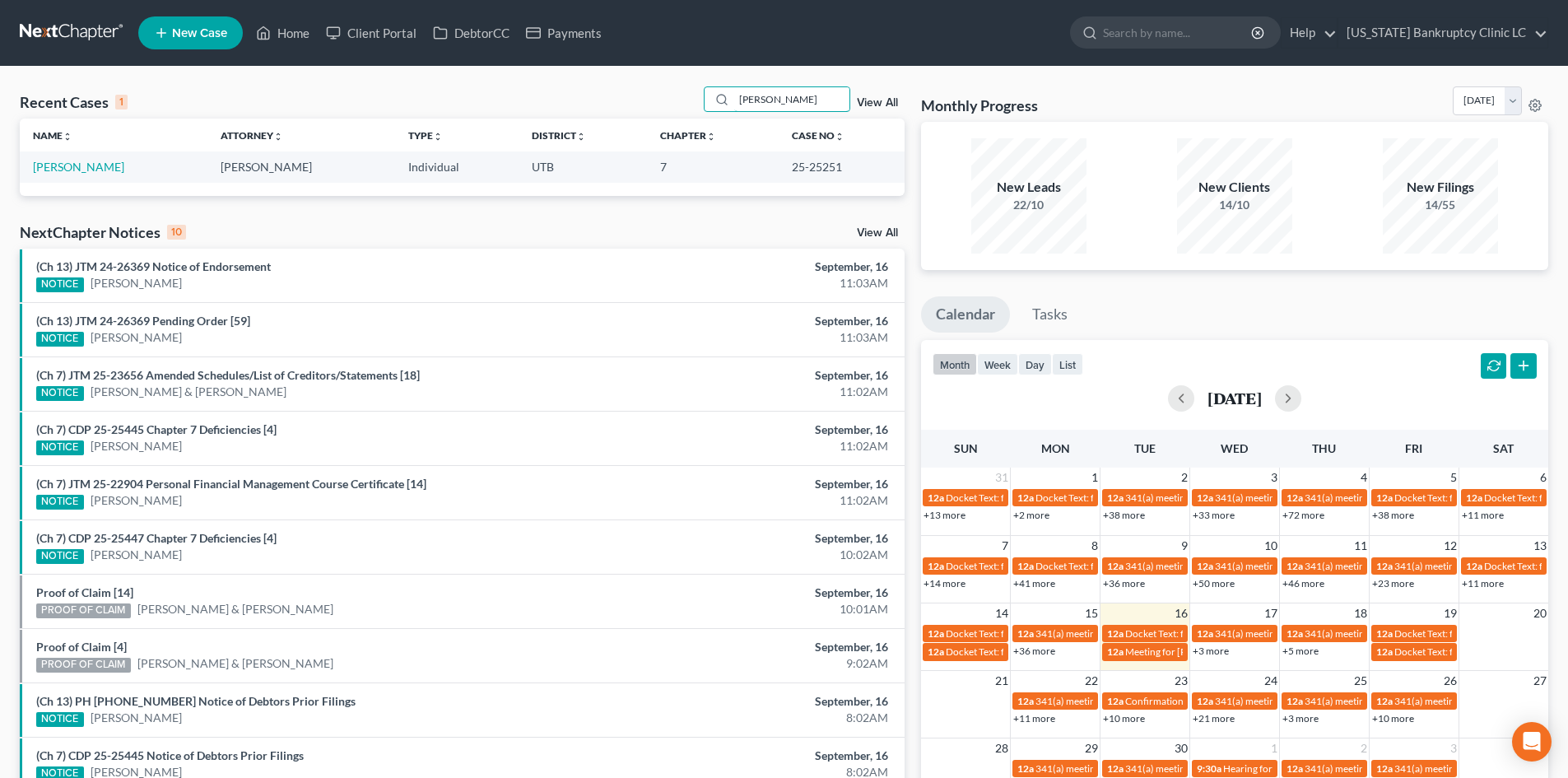
type input "[PERSON_NAME]"
click at [59, 171] on link "[PERSON_NAME]" at bounding box center [78, 167] width 92 height 14
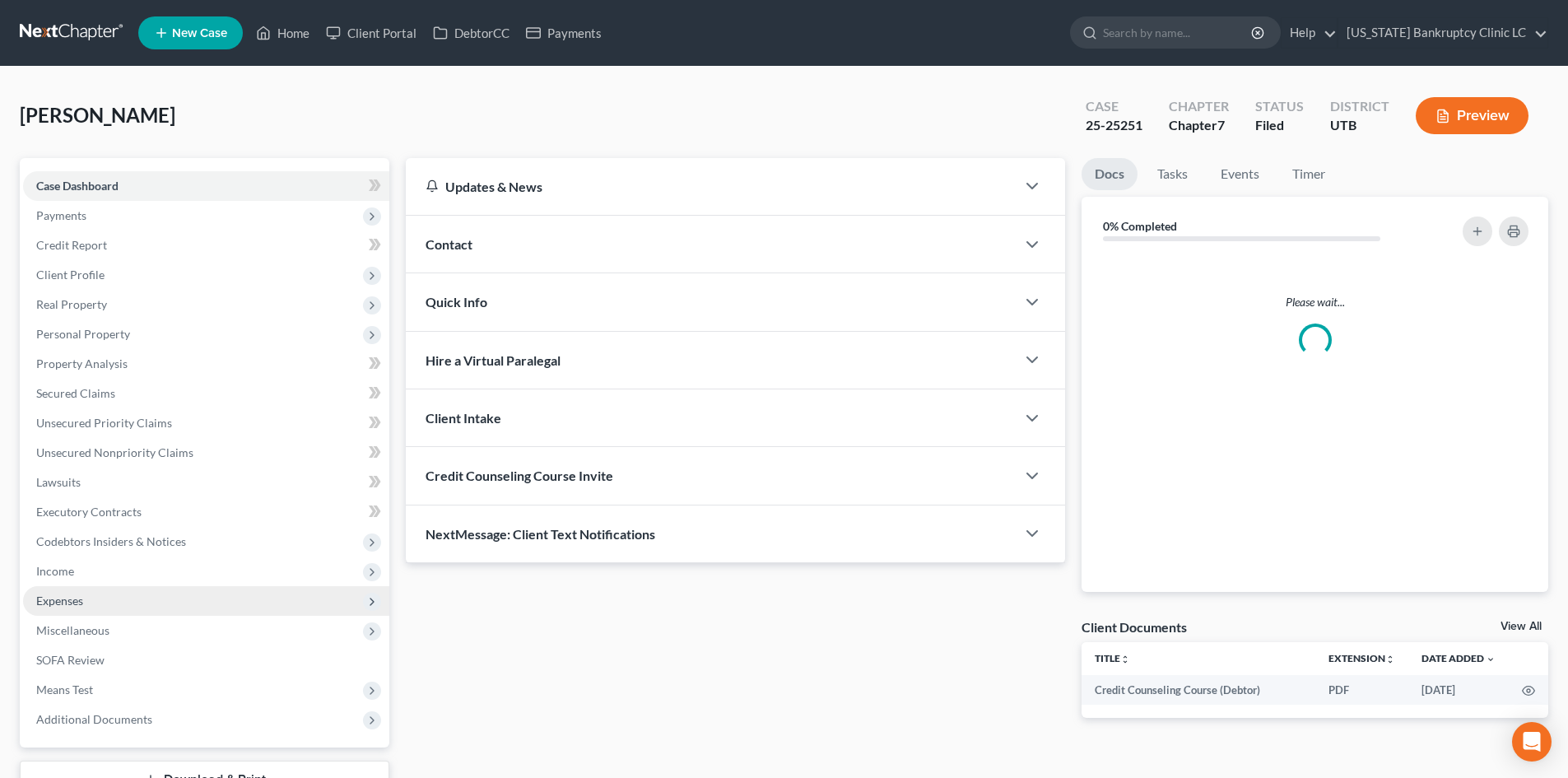
click at [106, 599] on span "Expenses" at bounding box center [205, 601] width 366 height 30
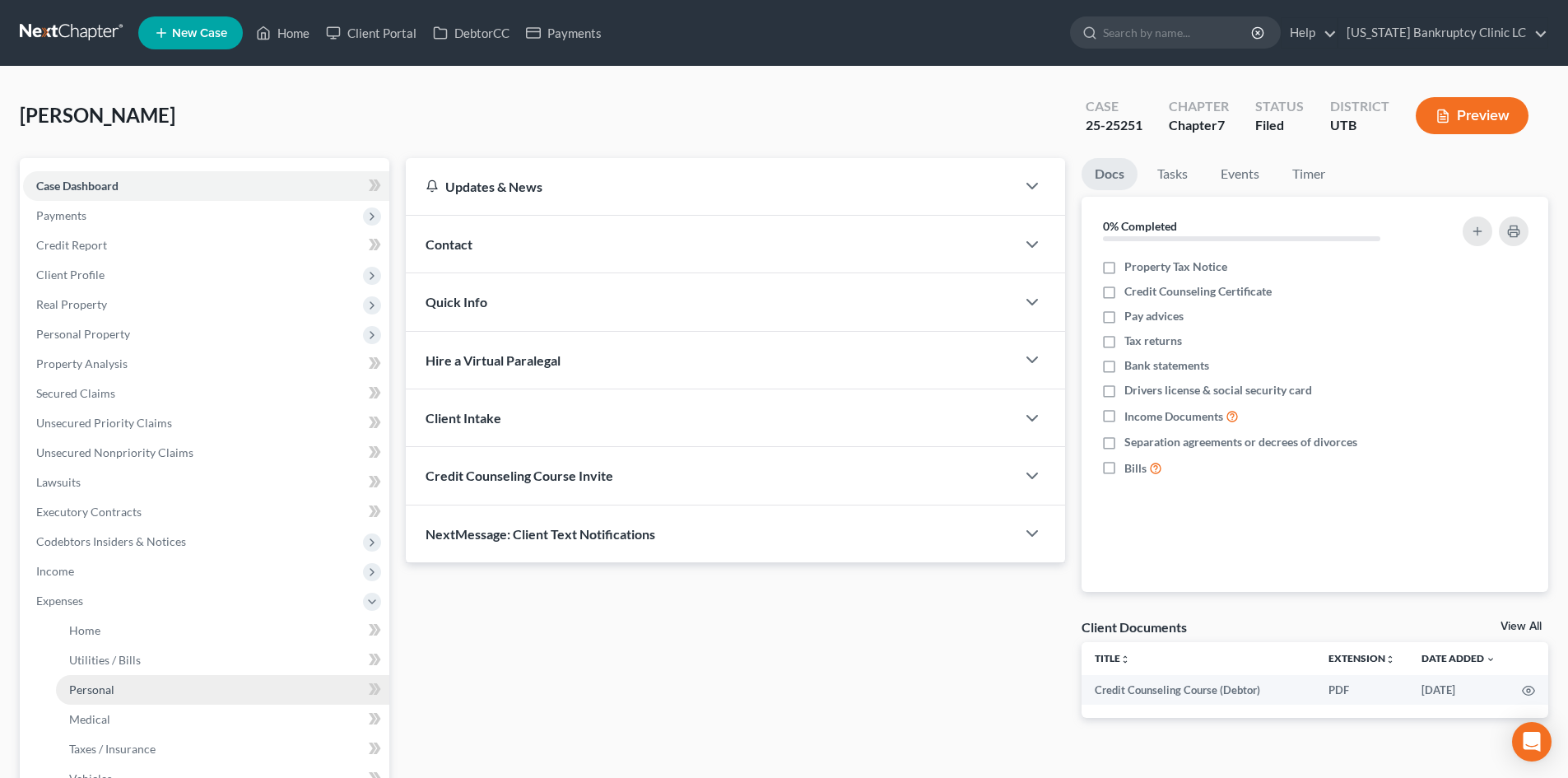
scroll to position [82, 0]
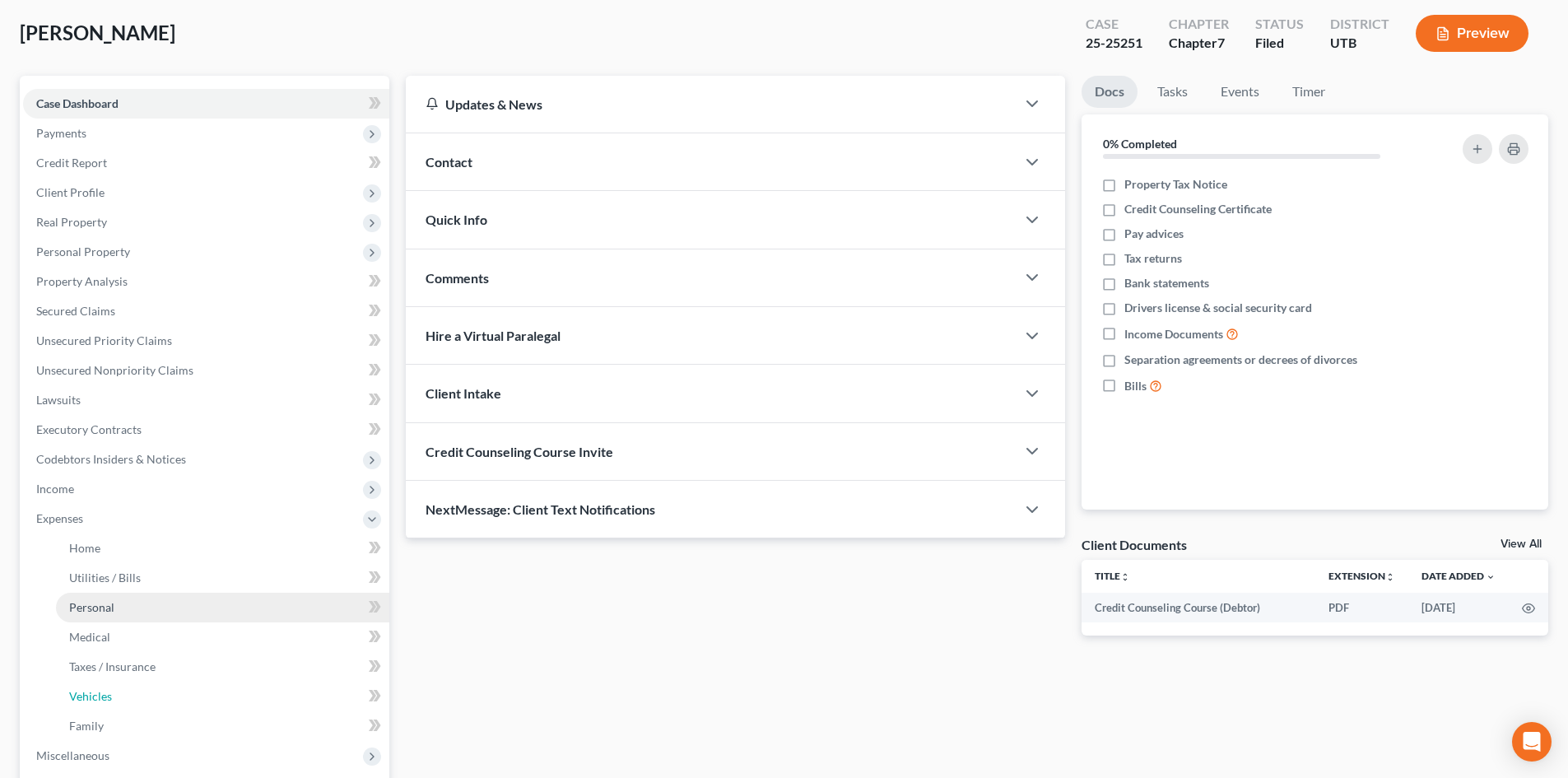
click at [118, 690] on link "Vehicles" at bounding box center [223, 697] width 334 height 30
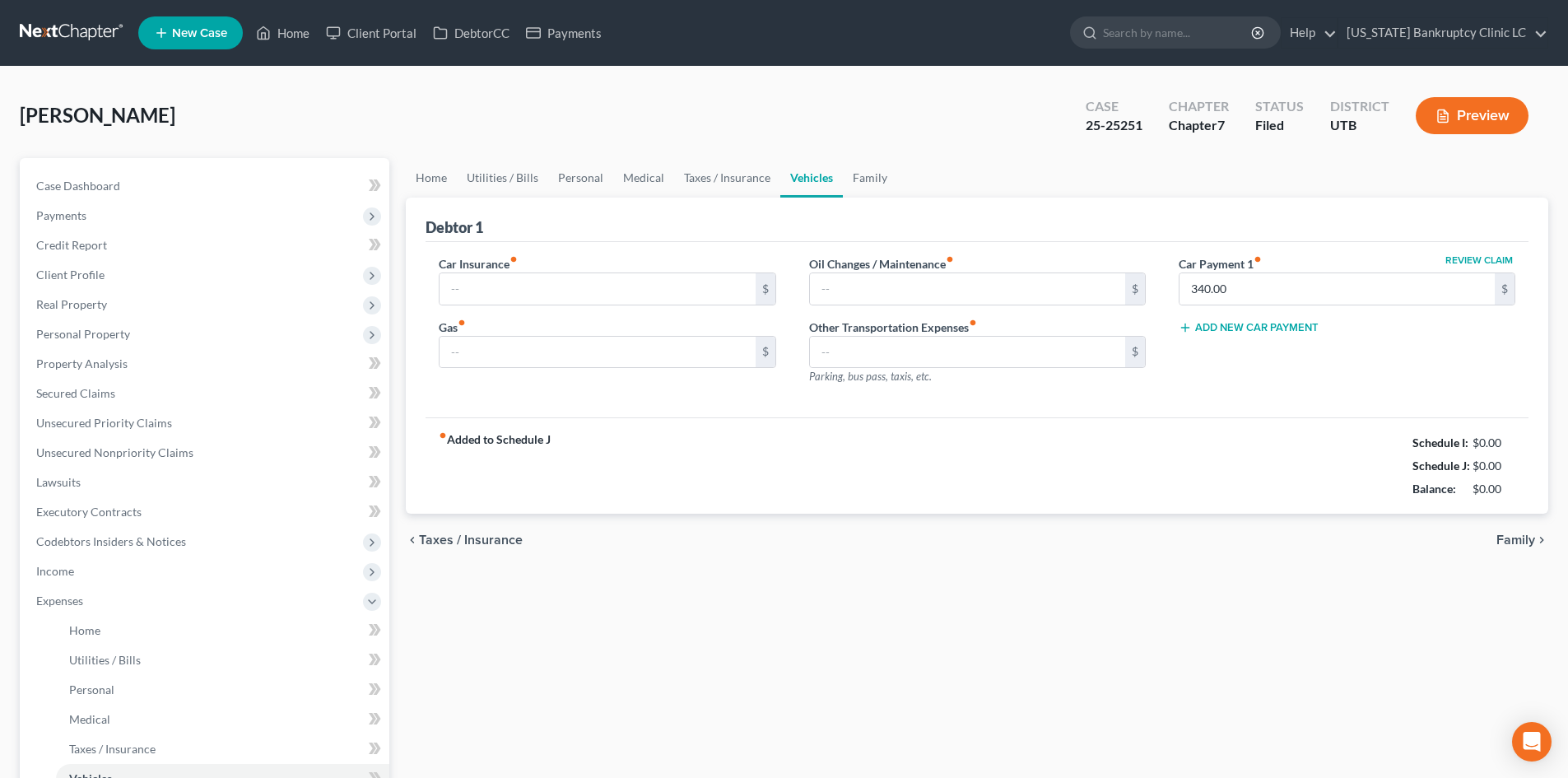
type input "415.00"
type input "125.00"
type input "0.00"
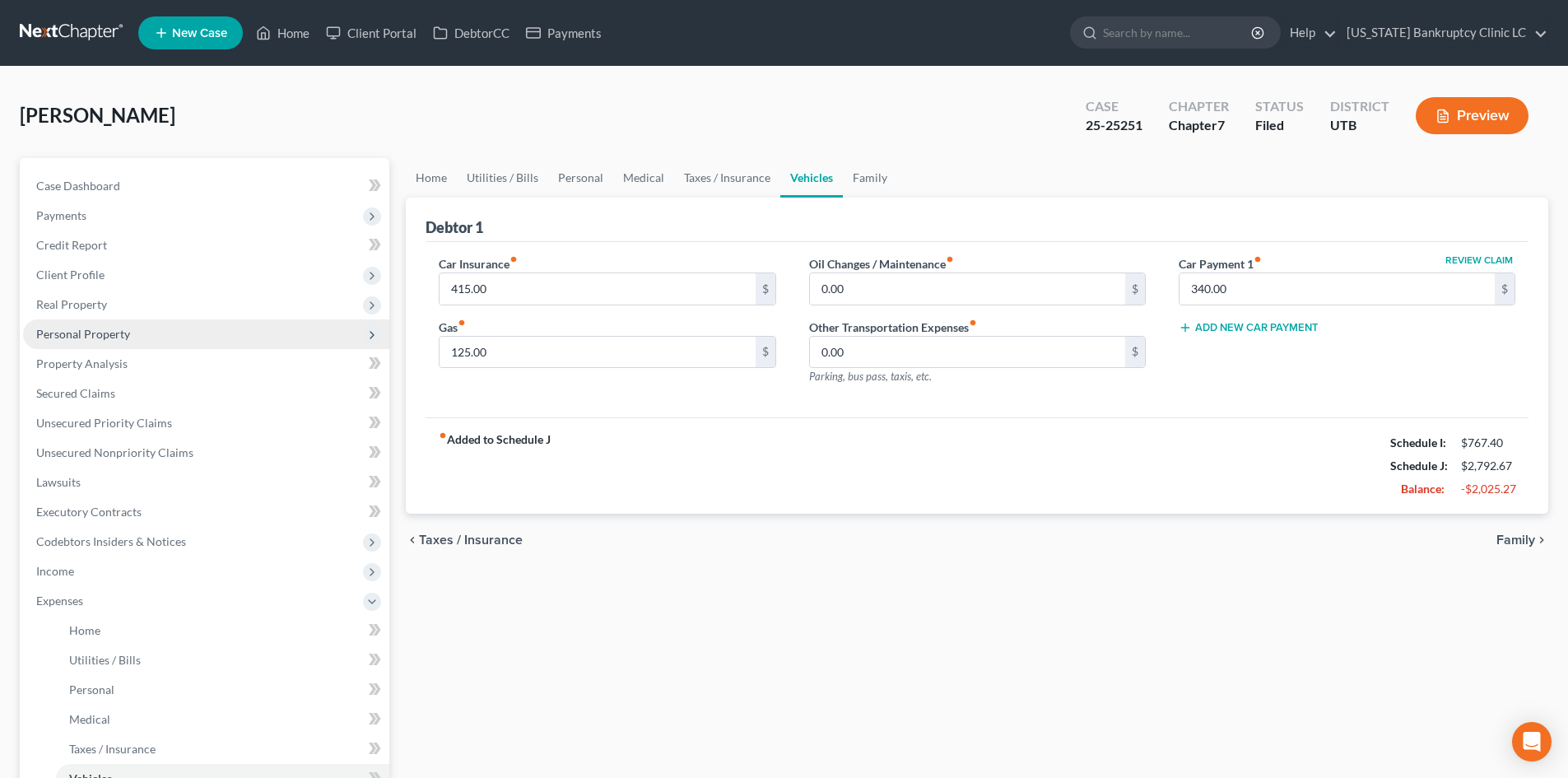
click at [112, 336] on span "Personal Property" at bounding box center [83, 334] width 94 height 14
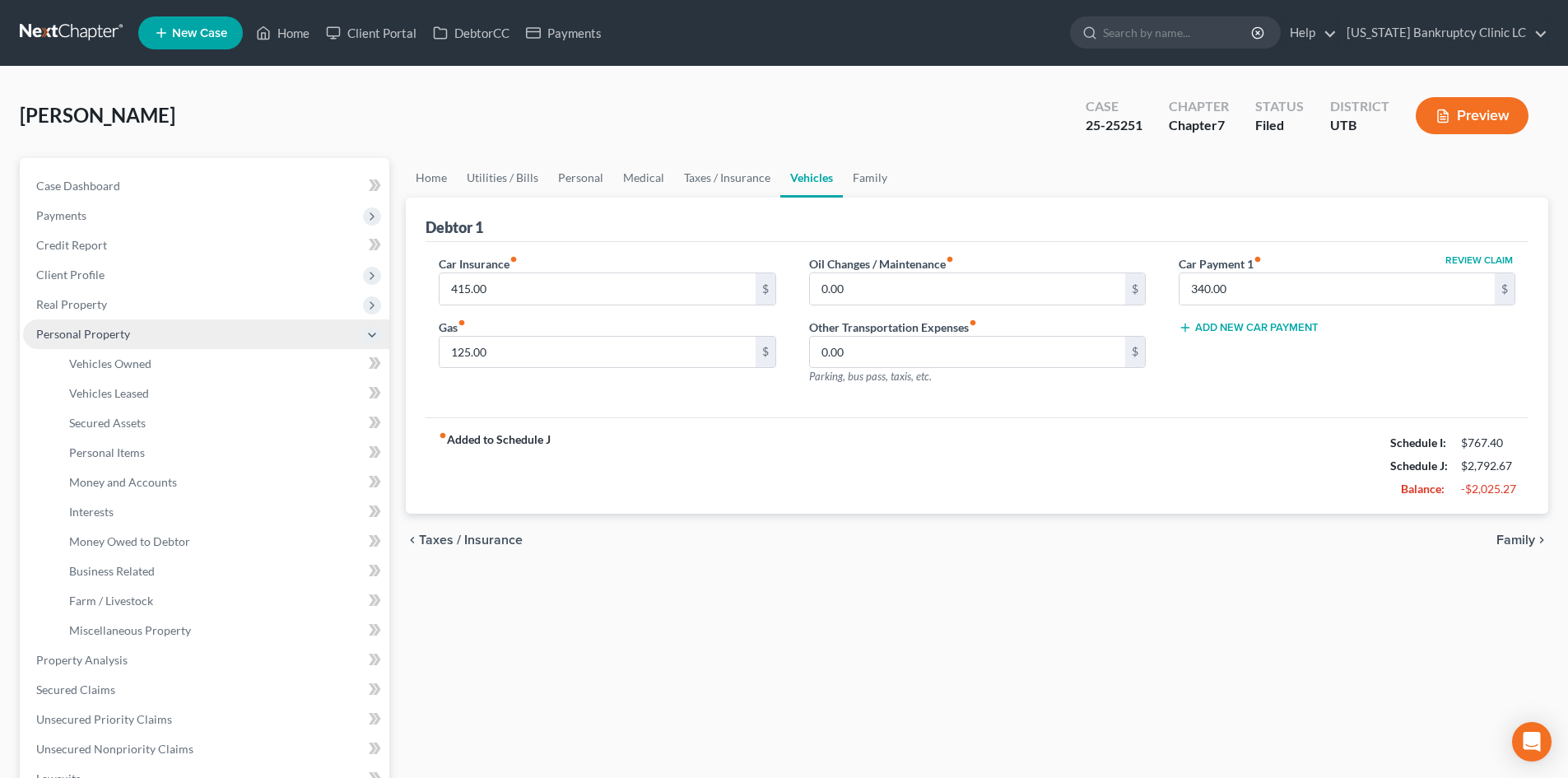
click at [112, 339] on span "Personal Property" at bounding box center [83, 334] width 94 height 14
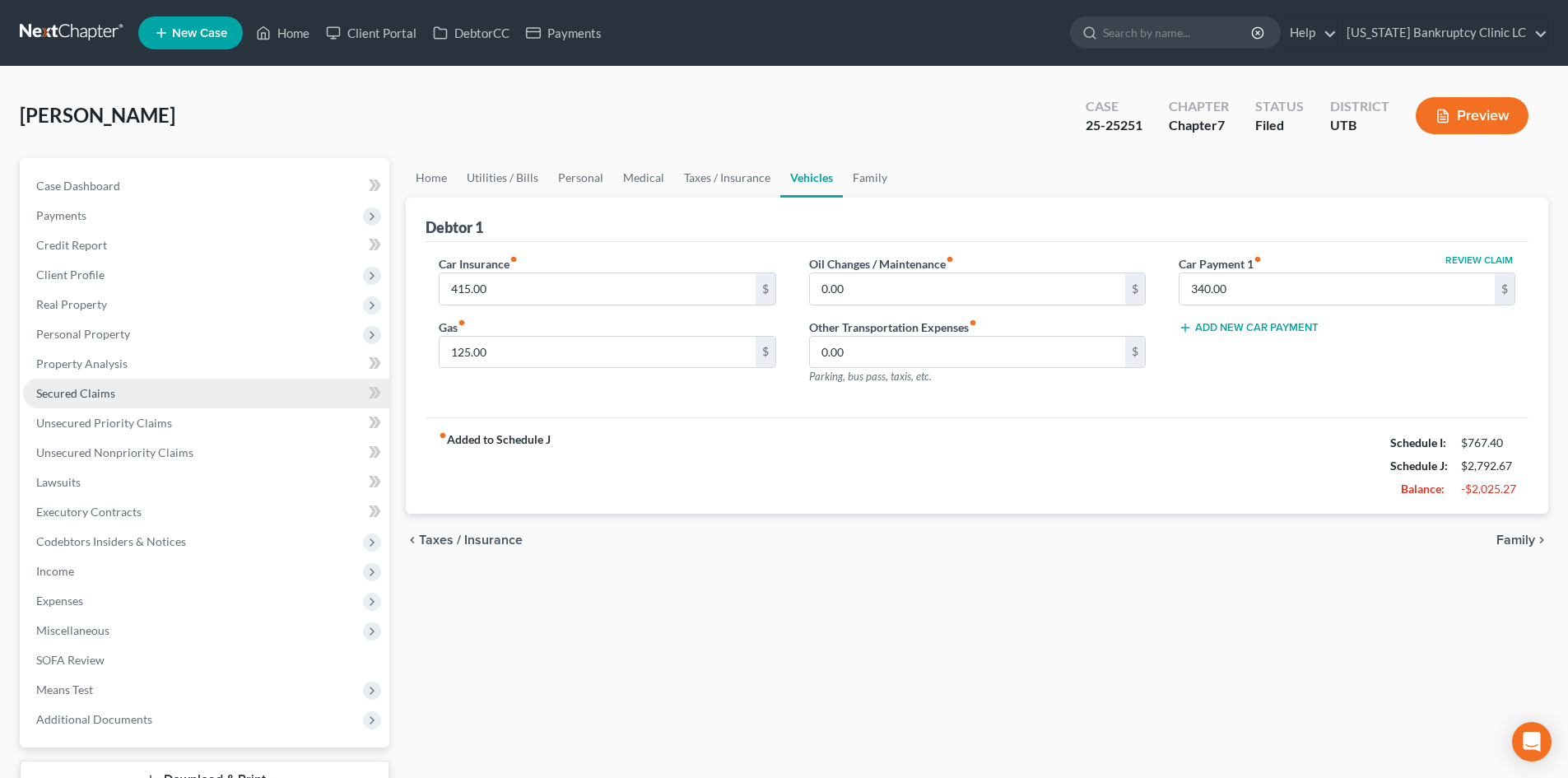
click at [116, 391] on link "Secured Claims" at bounding box center [205, 394] width 366 height 30
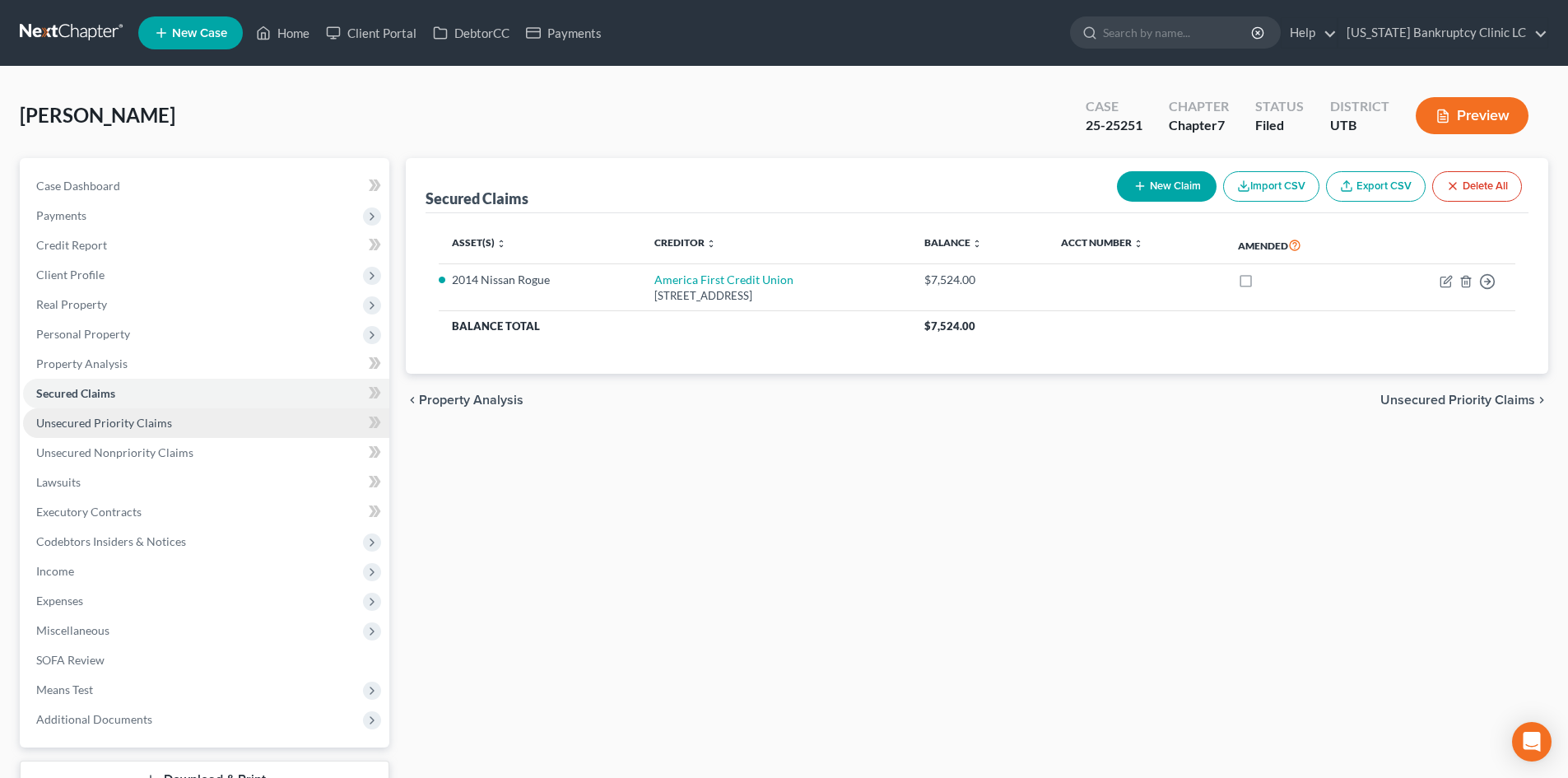
click at [116, 419] on span "Unsecured Priority Claims" at bounding box center [105, 423] width 136 height 14
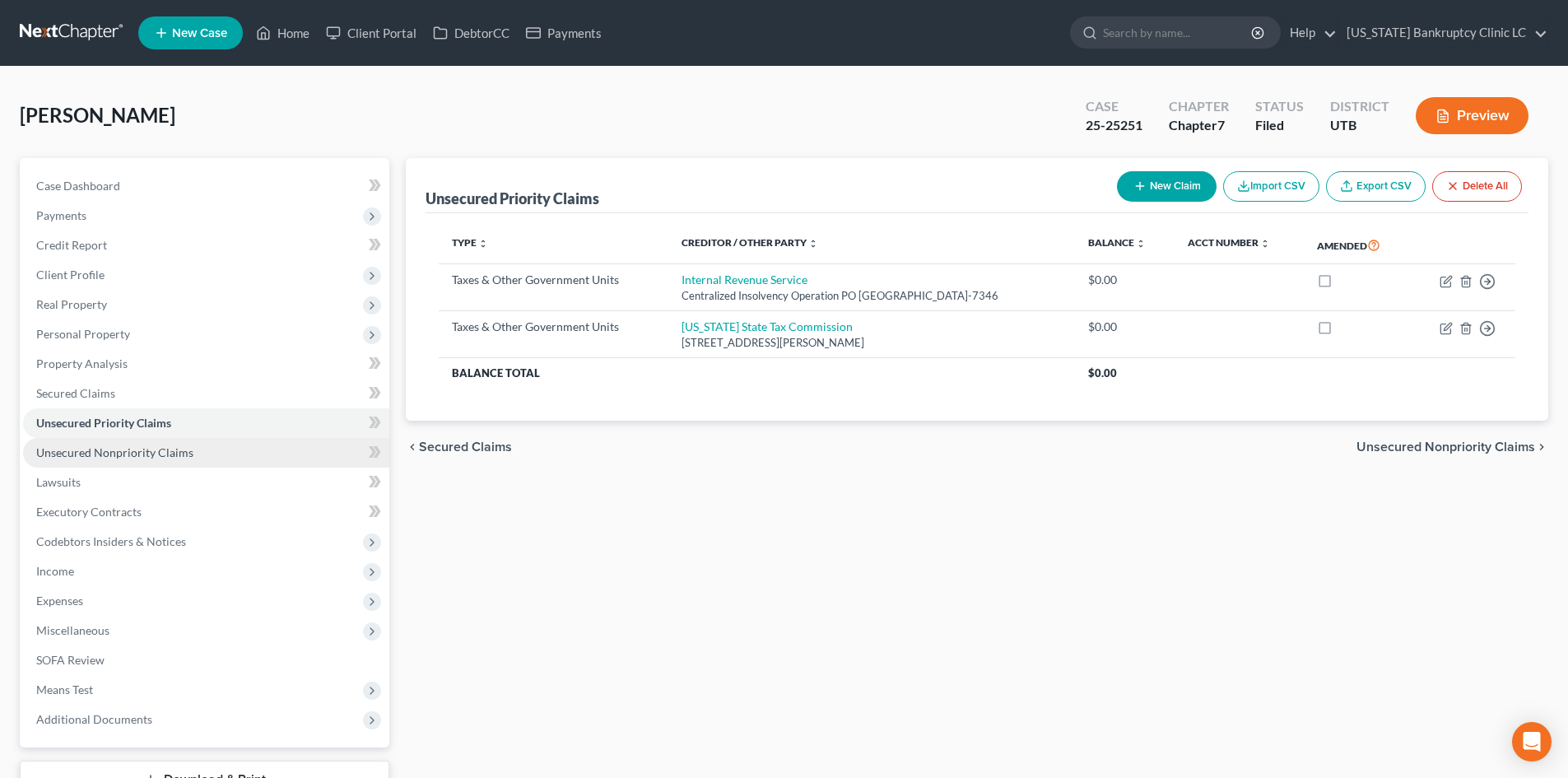
click at [118, 450] on span "Unsecured Nonpriority Claims" at bounding box center [114, 452] width 157 height 14
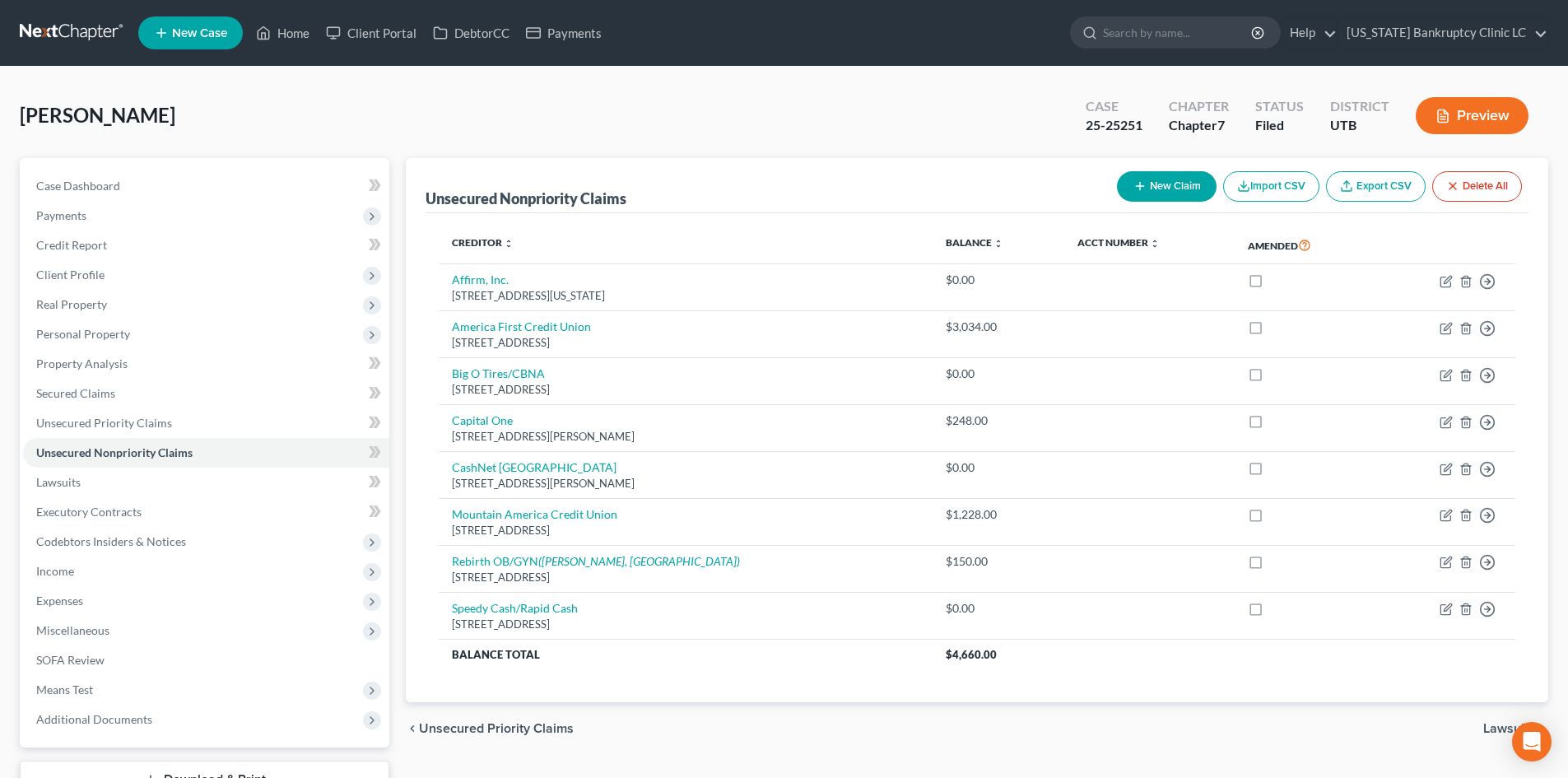
click at [458, 150] on div "[PERSON_NAME] Upgraded Case 25-25251 Chapter Chapter 7 Status Filed District [G…" at bounding box center [784, 122] width 1529 height 72
click at [293, 23] on link "Home" at bounding box center [282, 33] width 70 height 30
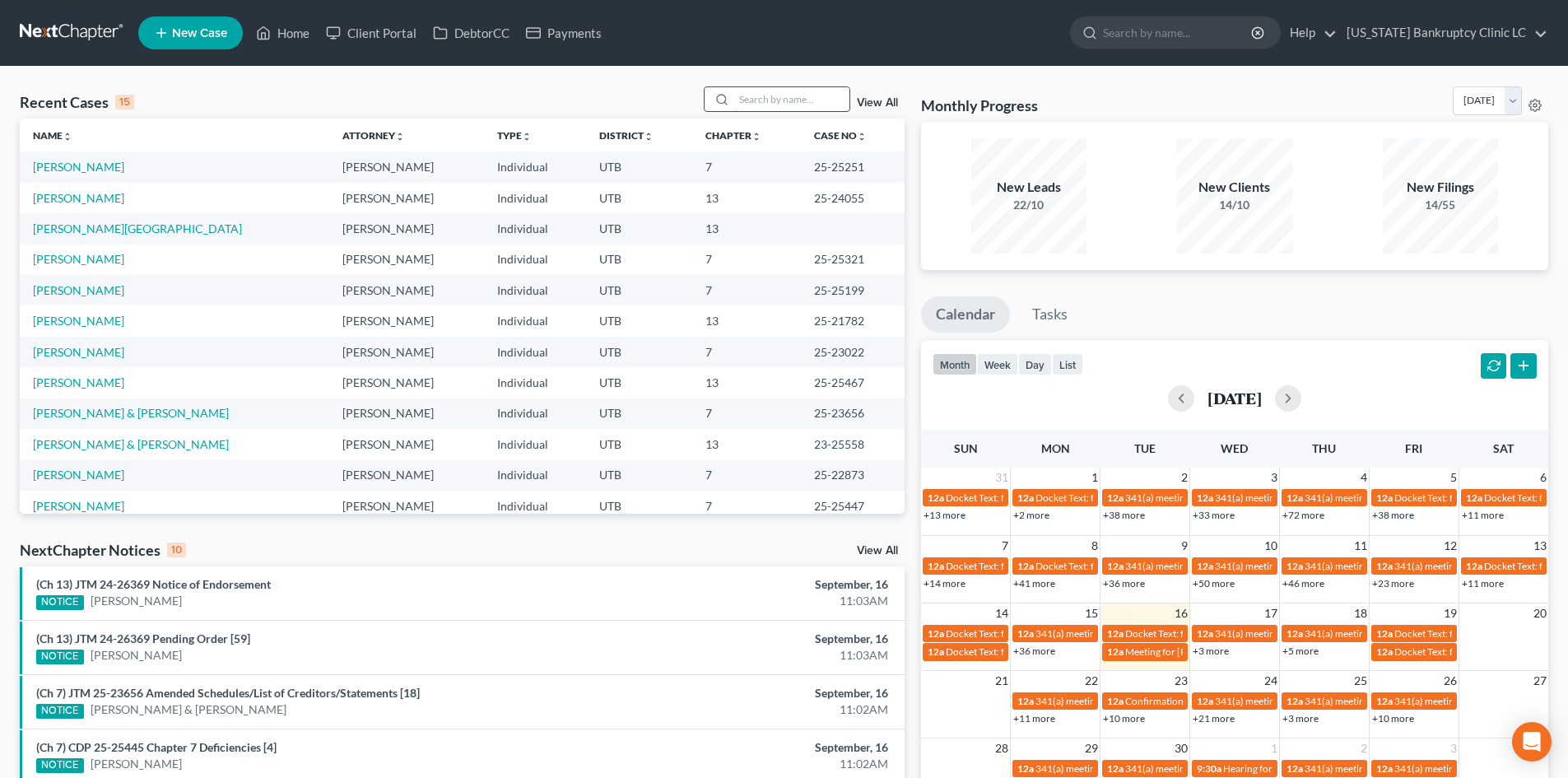
click at [748, 102] on input "search" at bounding box center [791, 99] width 115 height 24
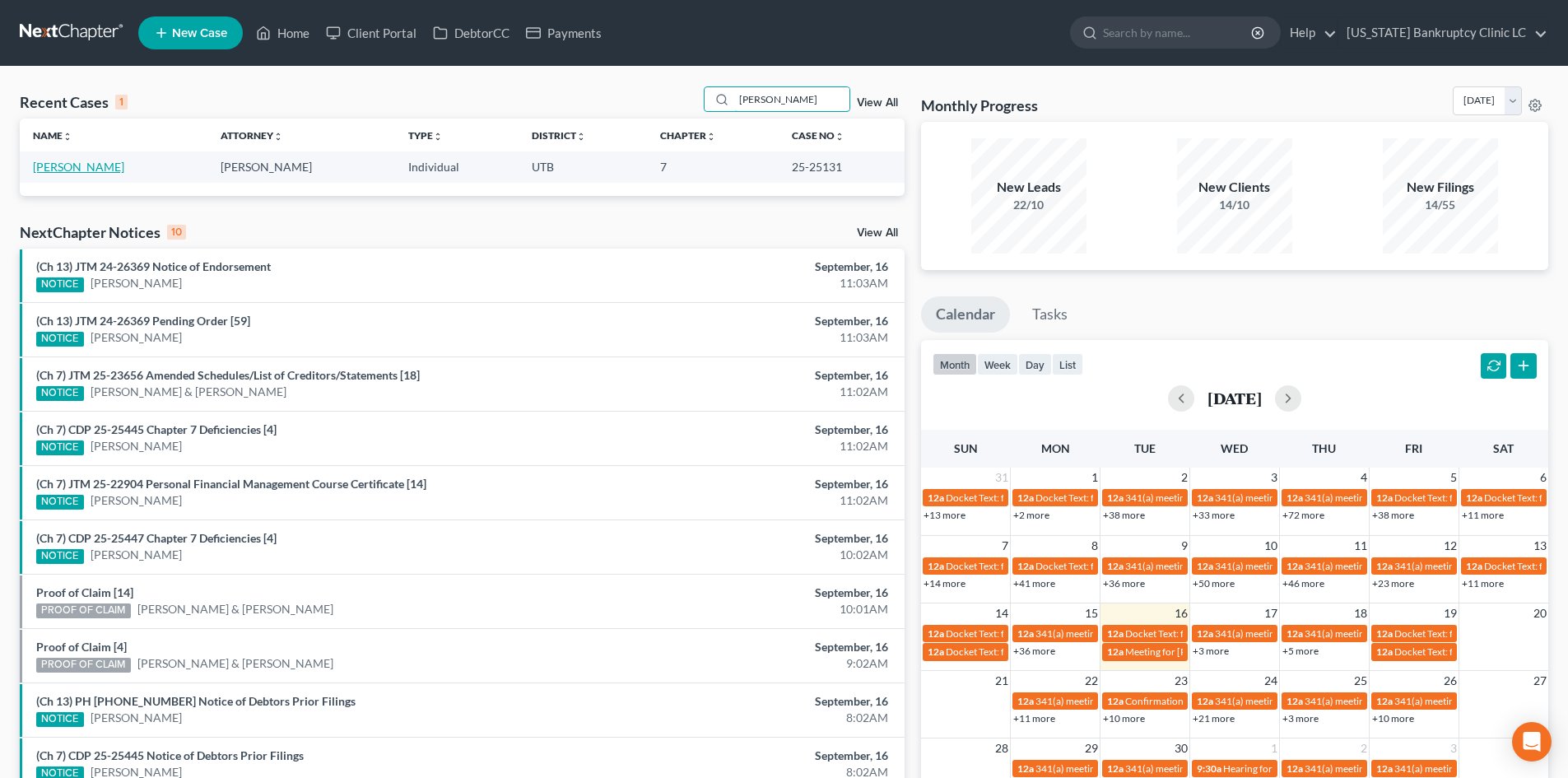
type input "[PERSON_NAME]"
click at [56, 173] on link "[PERSON_NAME]" at bounding box center [78, 167] width 92 height 14
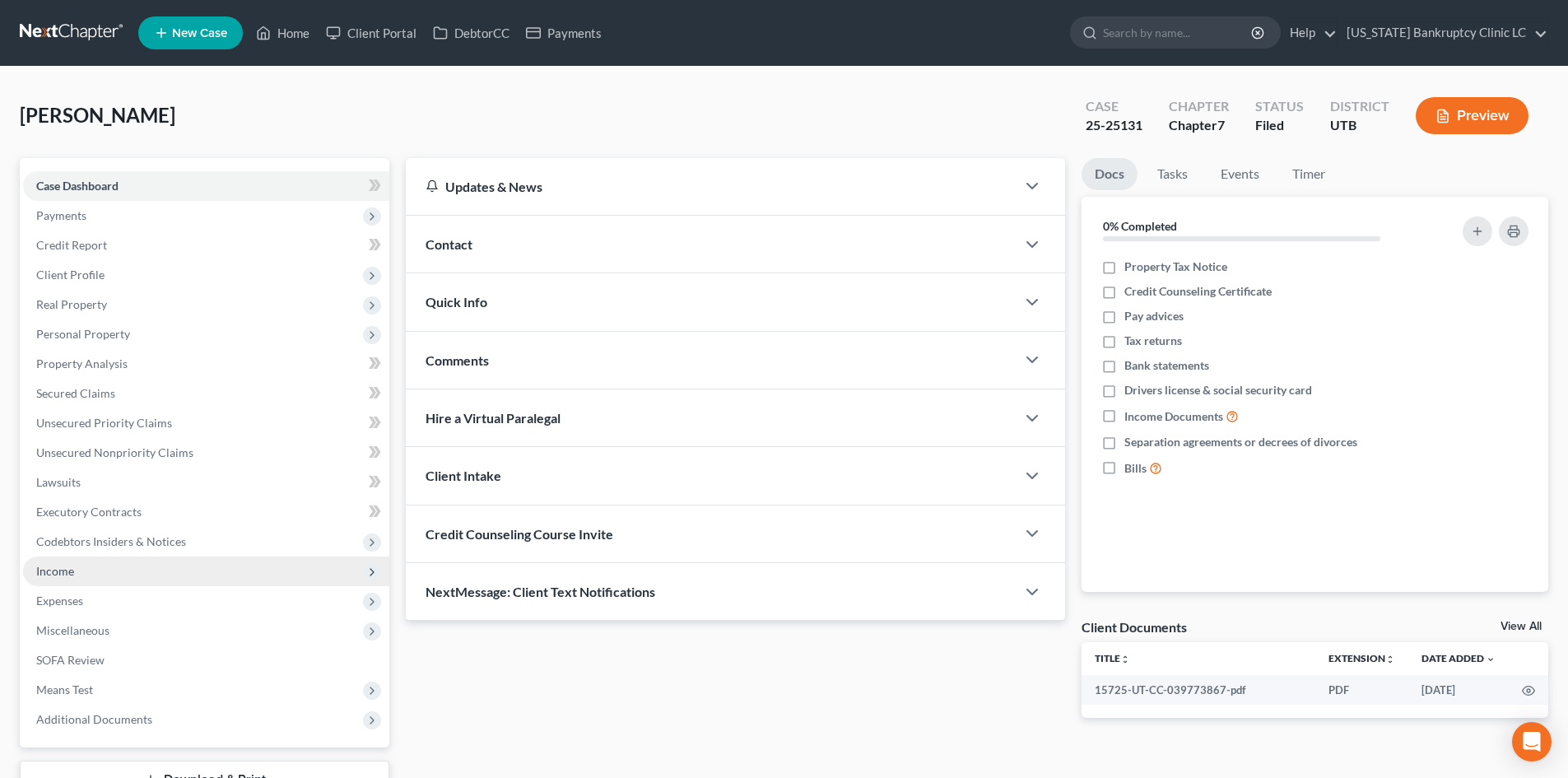
click at [133, 573] on span "Income" at bounding box center [205, 572] width 366 height 30
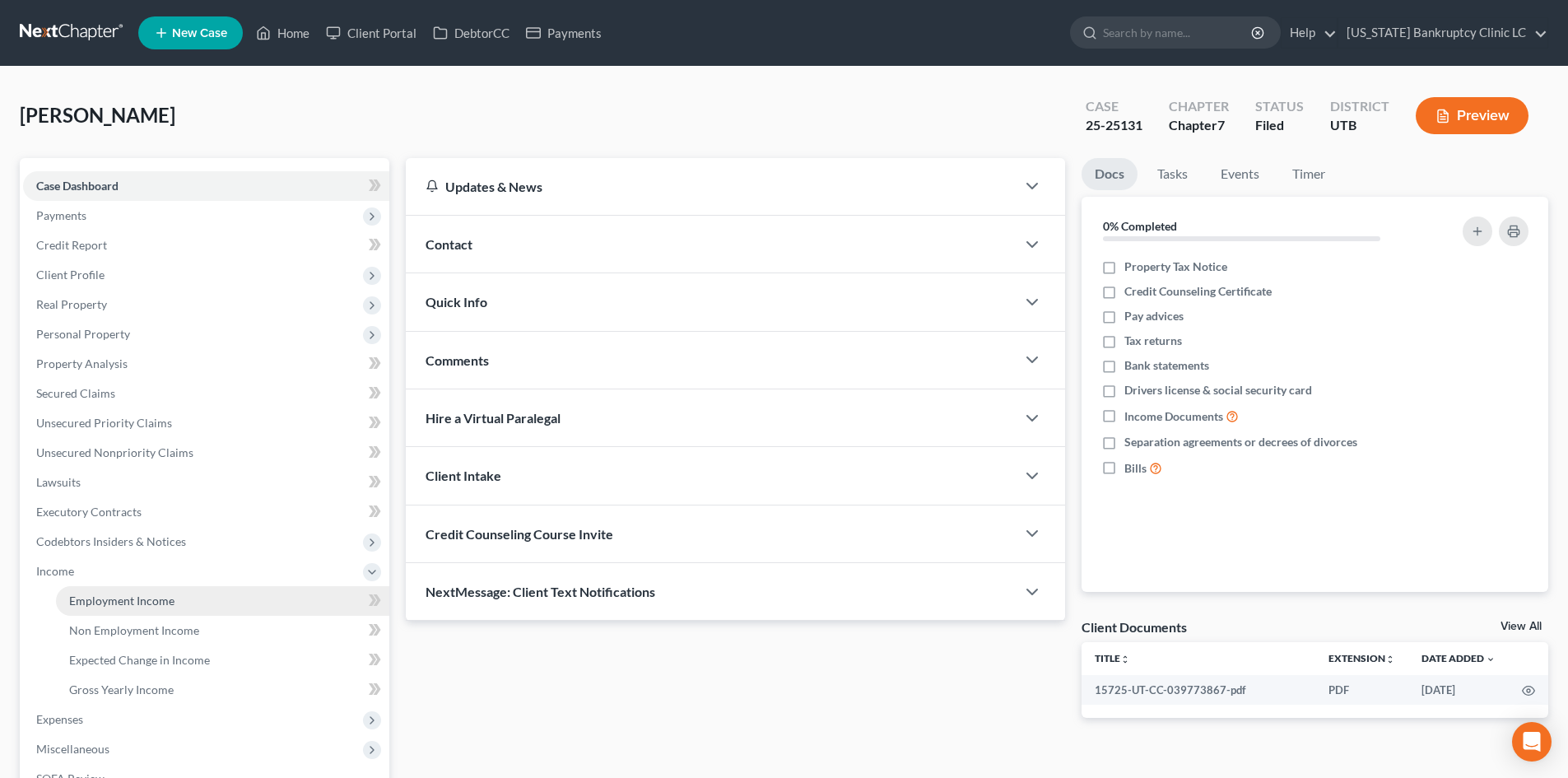
click at [127, 605] on span "Employment Income" at bounding box center [121, 600] width 106 height 14
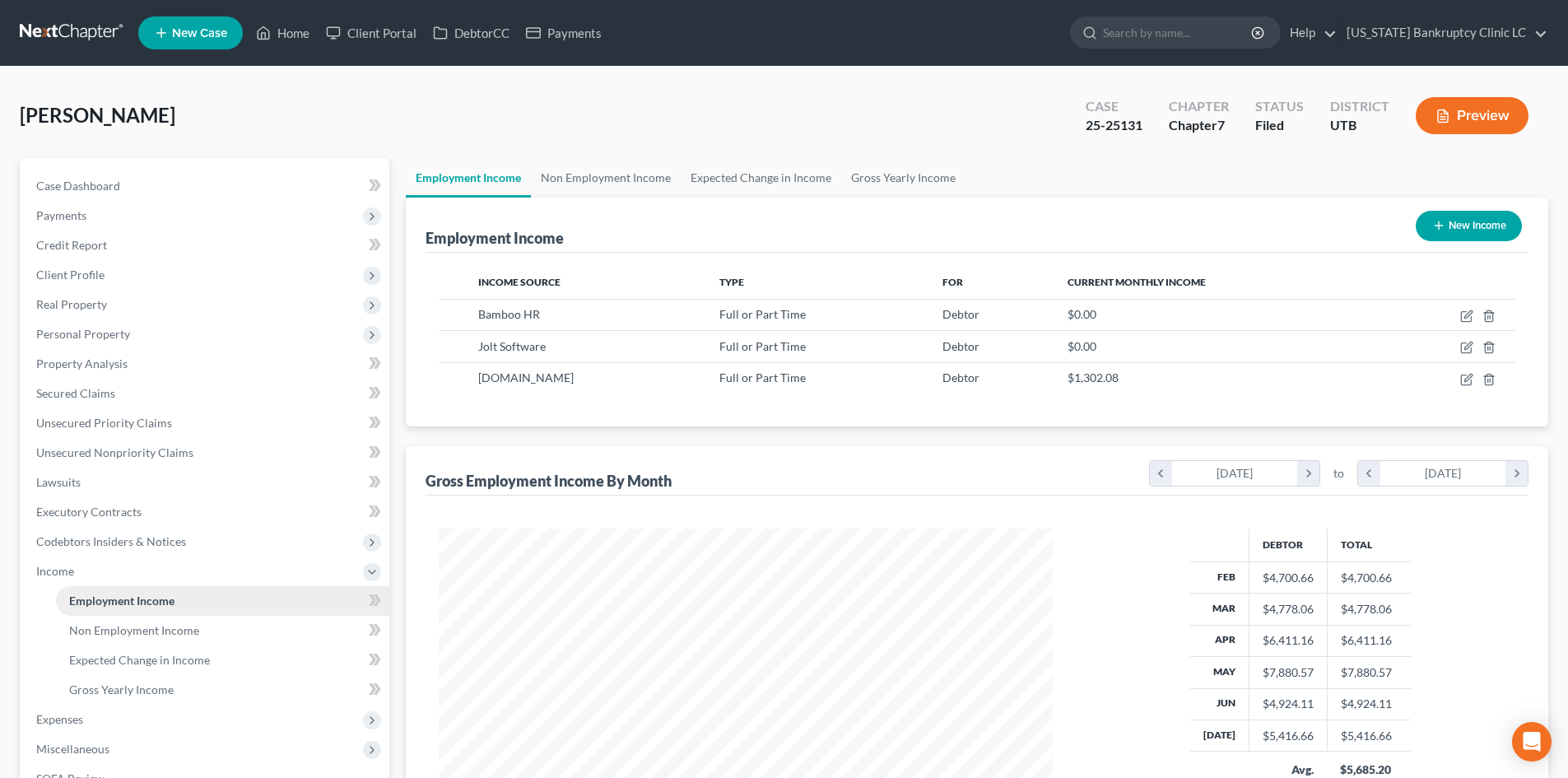
scroll to position [307, 647]
click at [127, 572] on span "Income" at bounding box center [205, 572] width 366 height 30
click at [118, 600] on span "Expenses" at bounding box center [205, 601] width 366 height 30
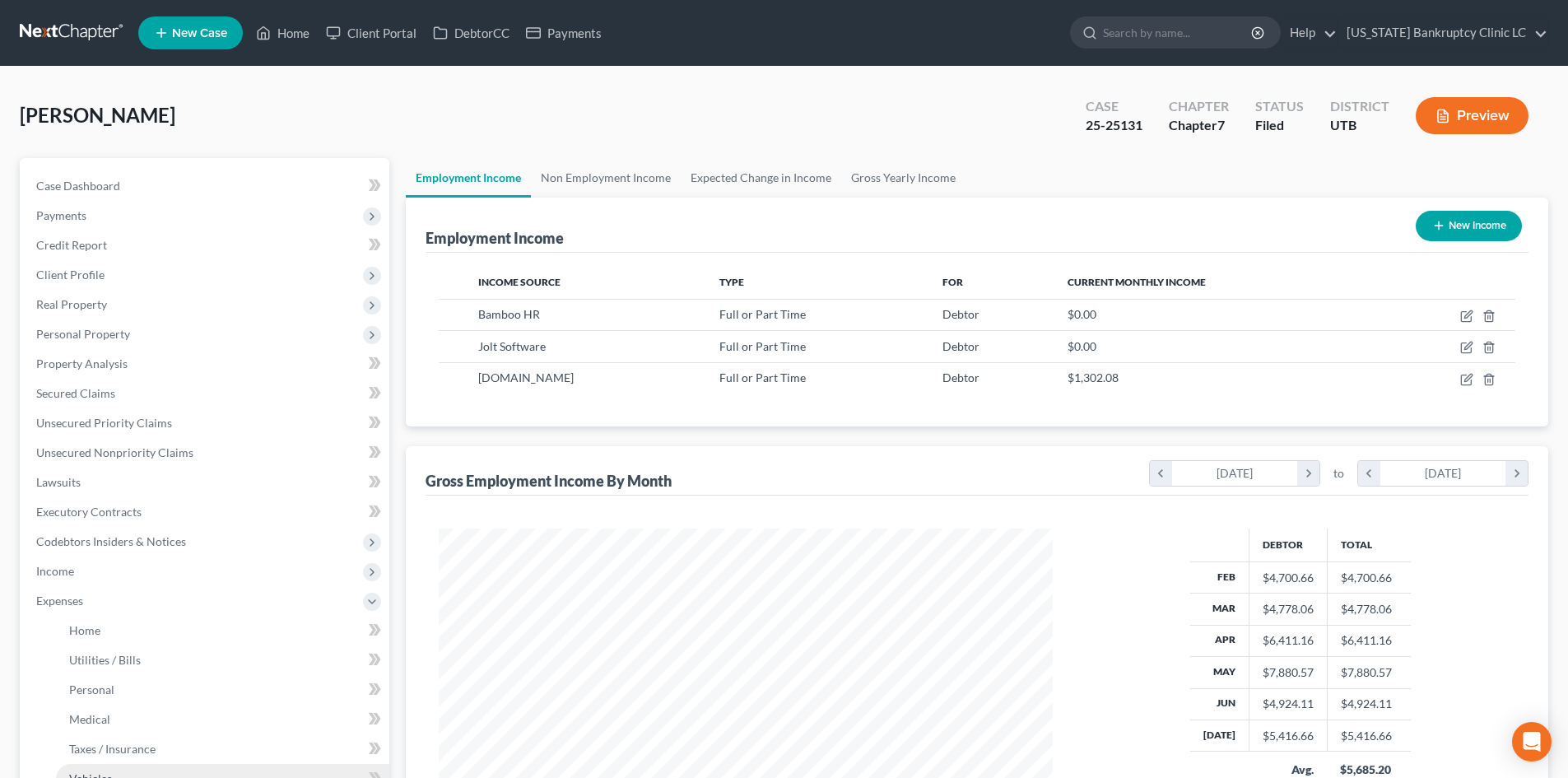
click at [108, 702] on link "Vehicles" at bounding box center [223, 779] width 334 height 30
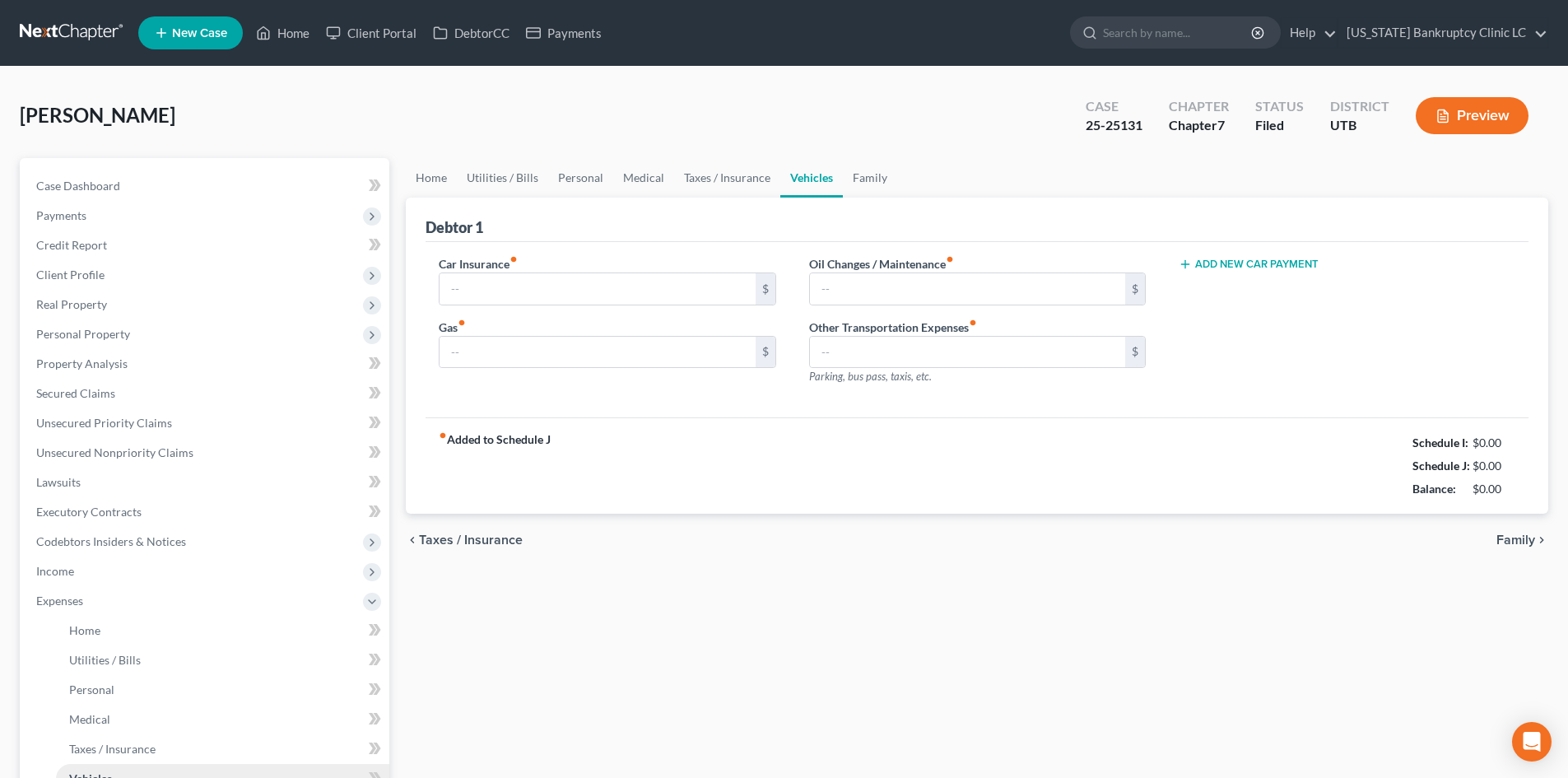
type input "204.00"
type input "100.00"
type input "66.00"
type input "0.00"
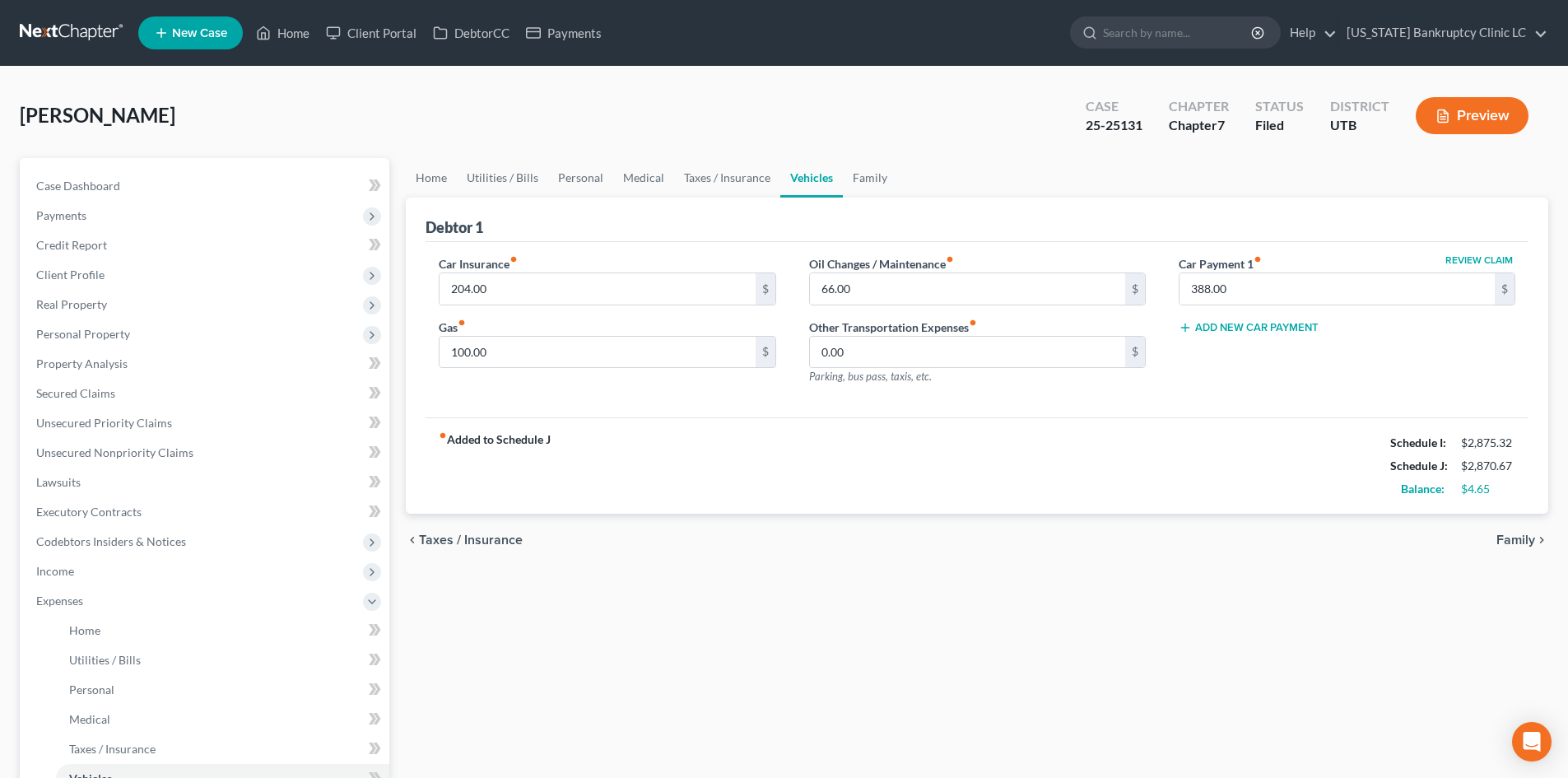
click at [897, 590] on div "Home Utilities / Bills Personal Medical Taxes / Insurance Vehicles Family Debto…" at bounding box center [977, 603] width 1158 height 892
click at [293, 31] on link "Home" at bounding box center [282, 33] width 70 height 30
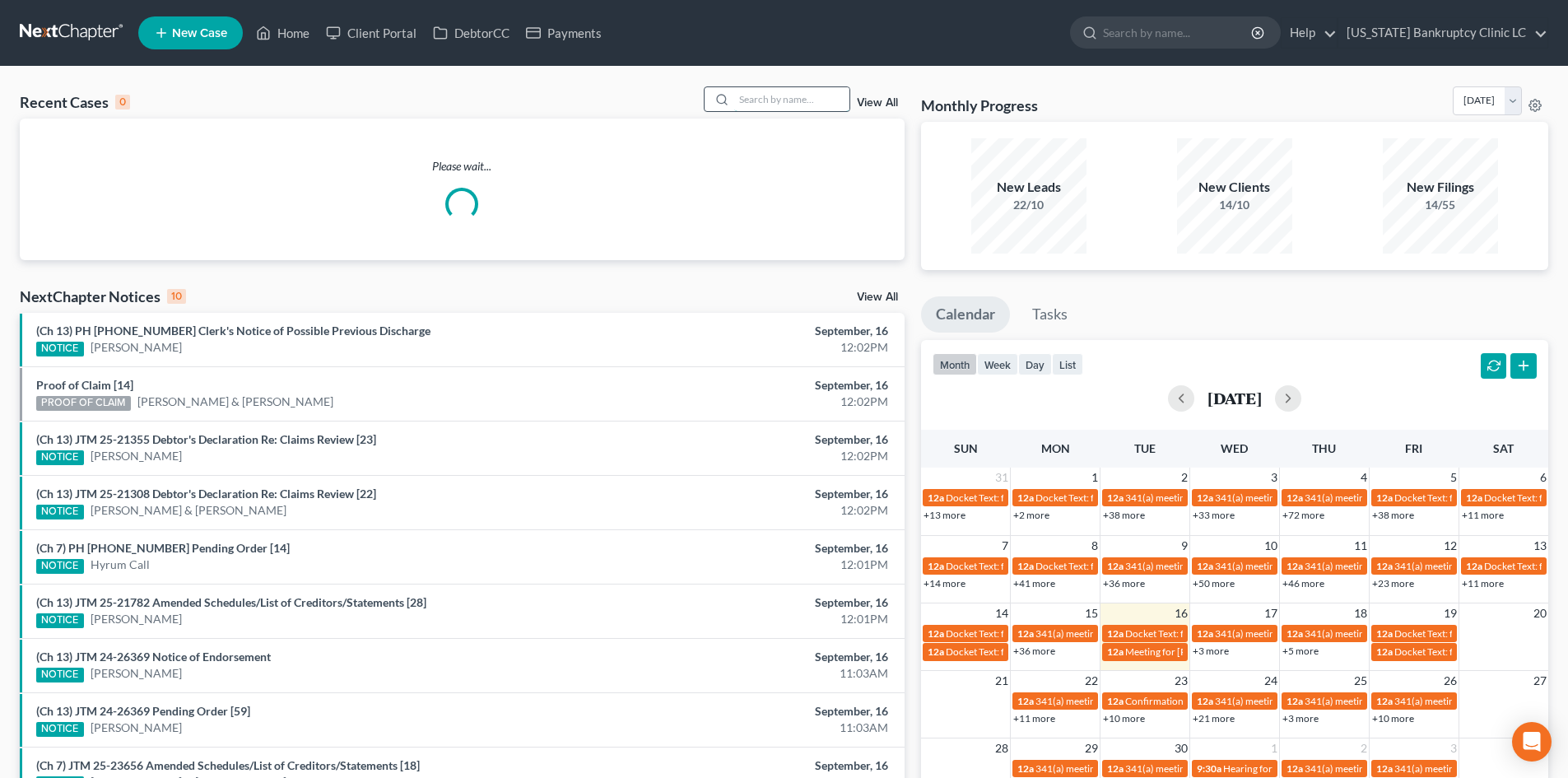
click at [778, 99] on input "search" at bounding box center [791, 99] width 115 height 24
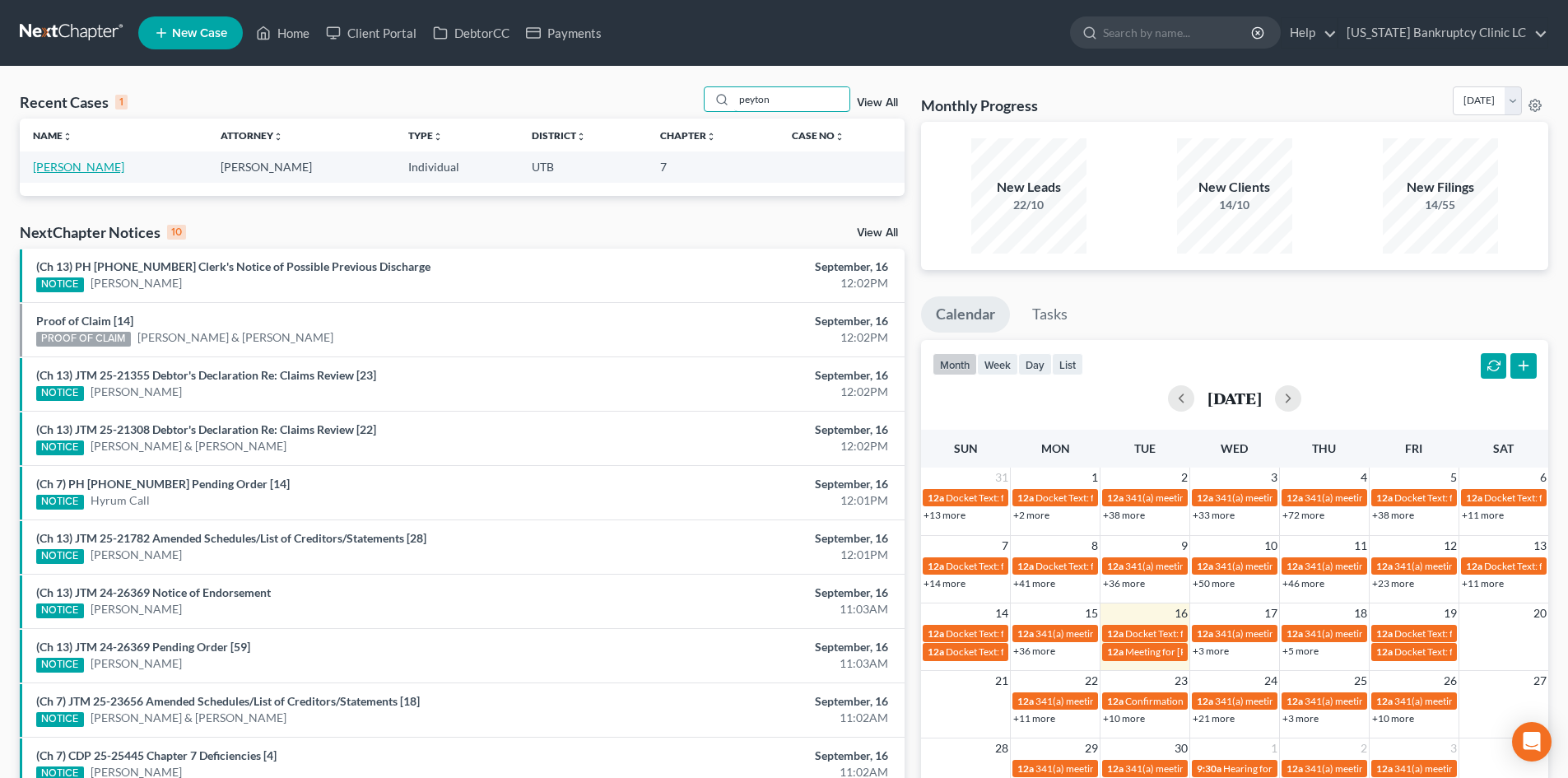
type input "peyton"
click at [62, 169] on link "[PERSON_NAME]" at bounding box center [78, 167] width 92 height 14
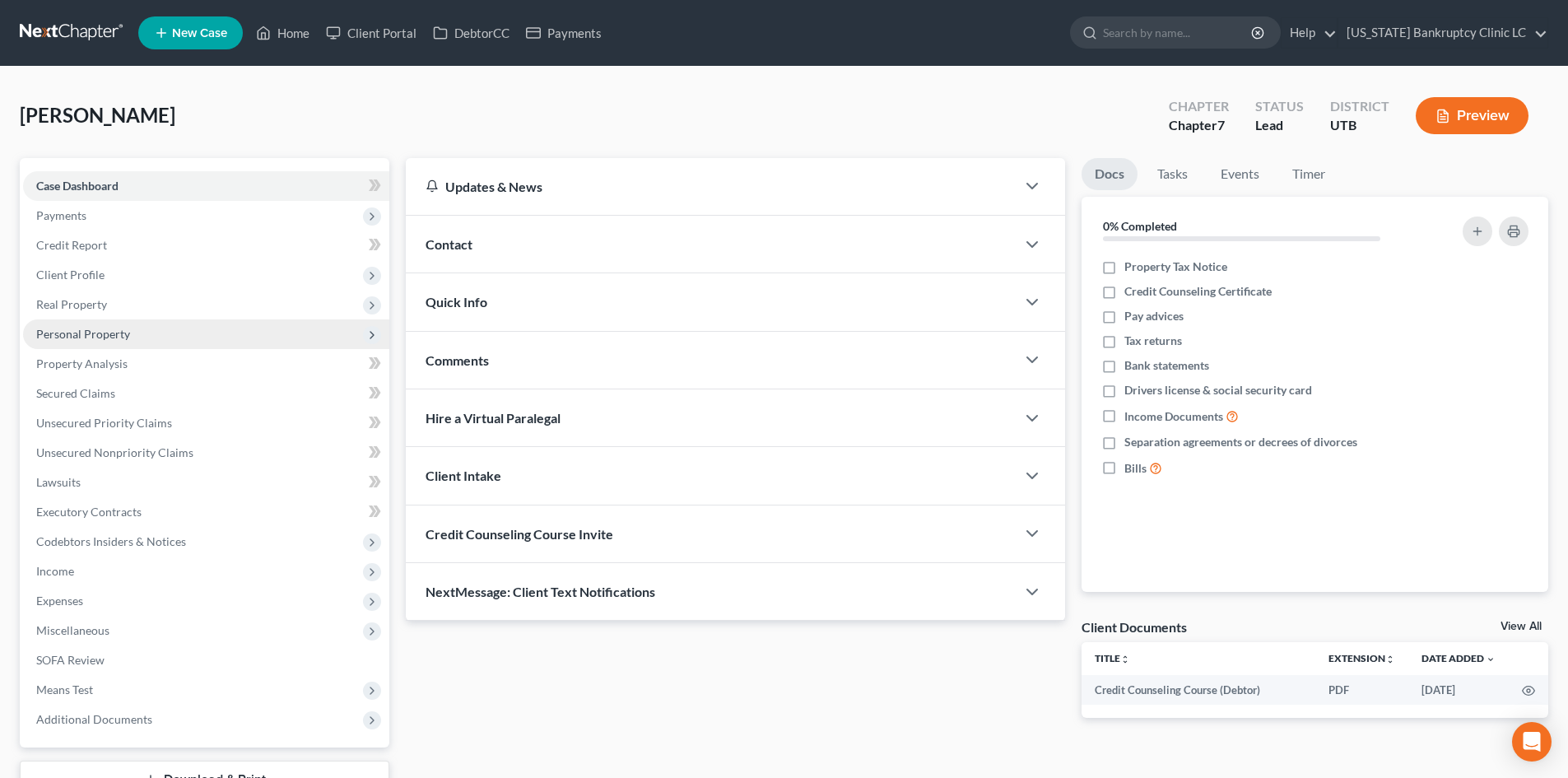
click at [123, 340] on span "Personal Property" at bounding box center [83, 334] width 94 height 14
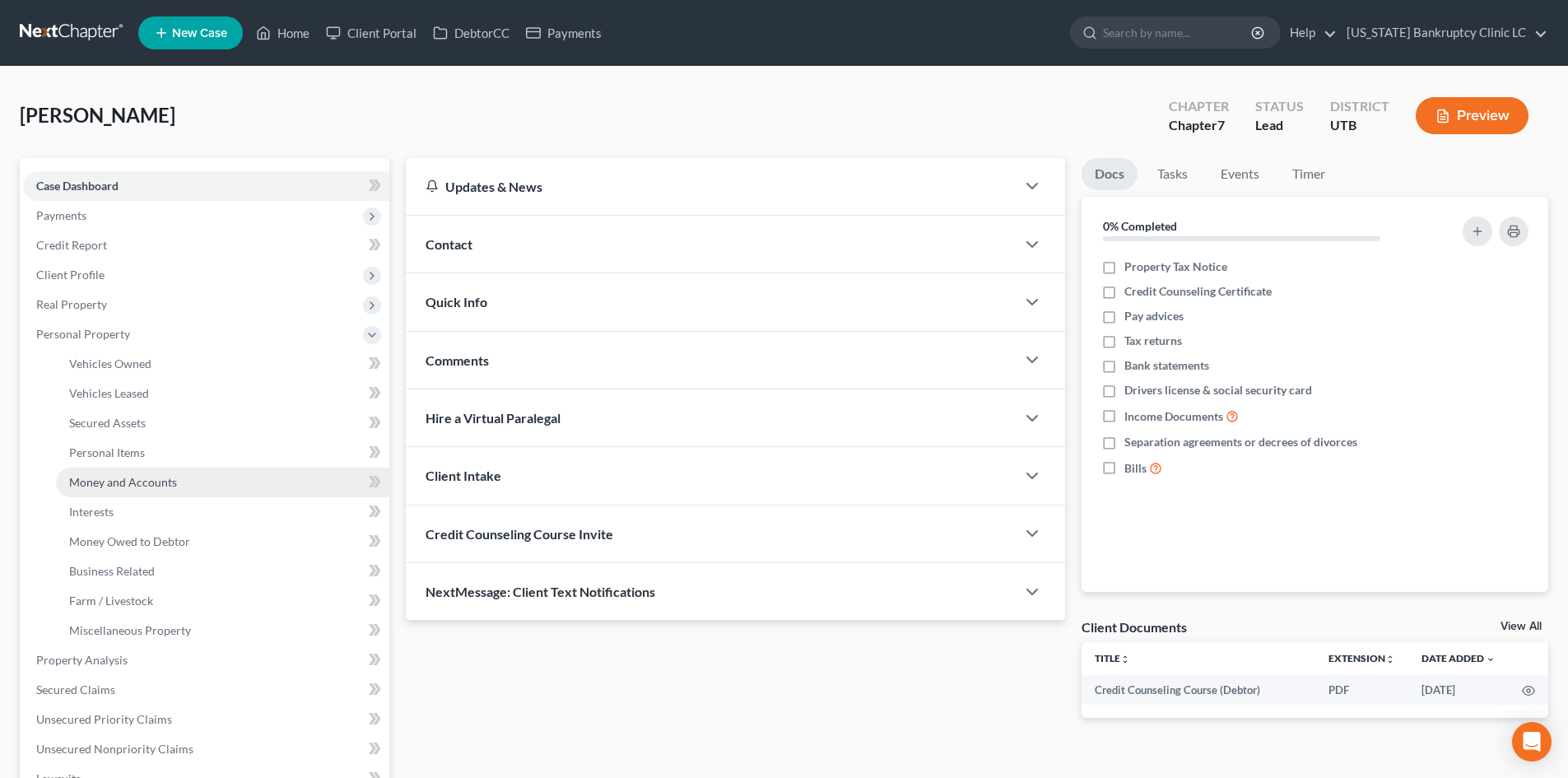
click at [142, 484] on span "Money and Accounts" at bounding box center [122, 482] width 108 height 14
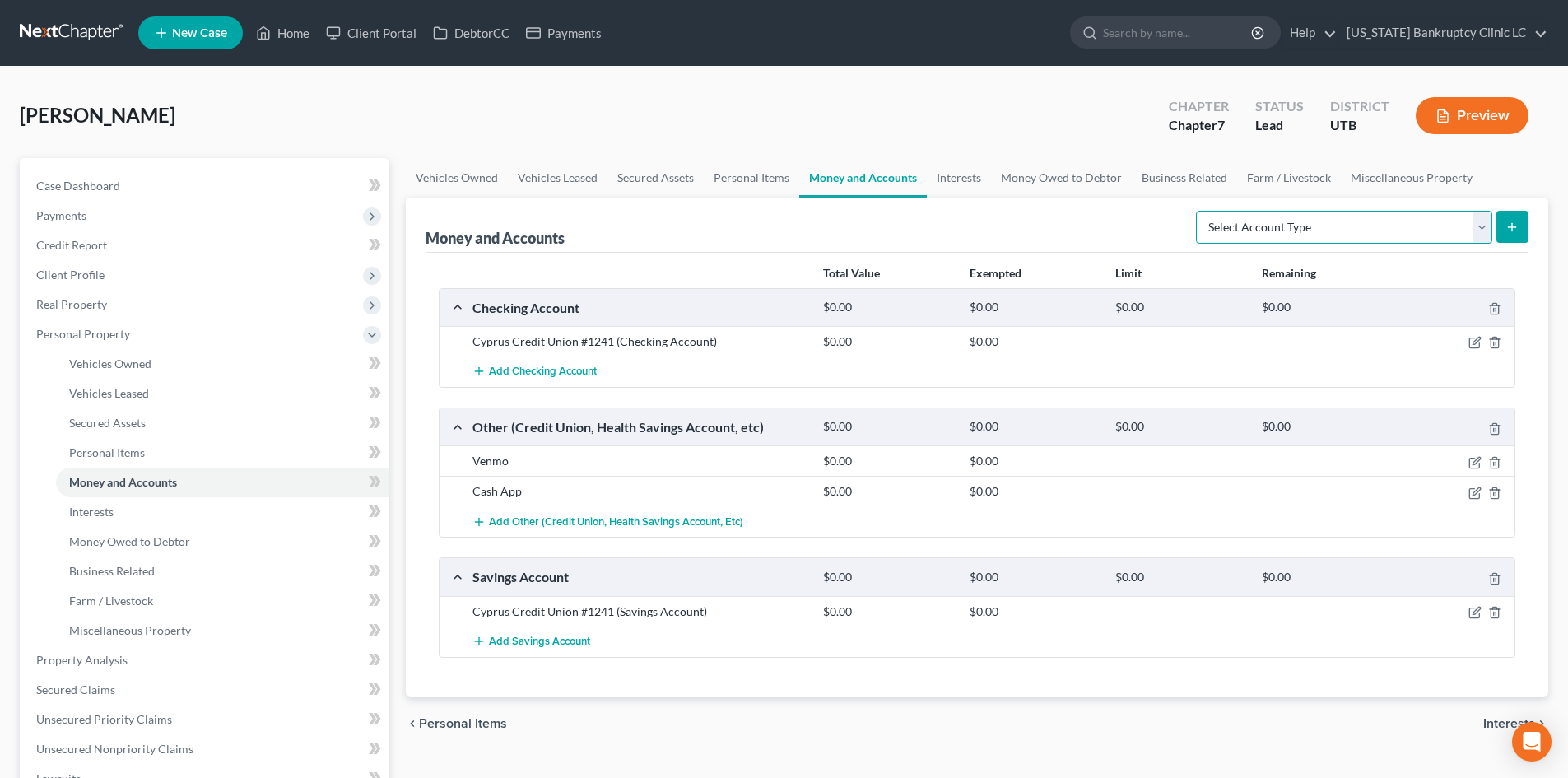
click at [1300, 221] on select "Select Account Type Brokerage Cash on Hand Certificates of Deposit Checking Acc…" at bounding box center [1344, 227] width 296 height 33
select select "checking"
click at [1199, 211] on select "Select Account Type Brokerage Cash on Hand Certificates of Deposit Checking Acc…" at bounding box center [1344, 227] width 296 height 33
click at [1300, 222] on div "Money and Accounts Select Account Type Brokerage Cash on Hand Certificates of D…" at bounding box center [977, 447] width 1143 height 500
click at [1300, 225] on button "submit" at bounding box center [1512, 227] width 33 height 33
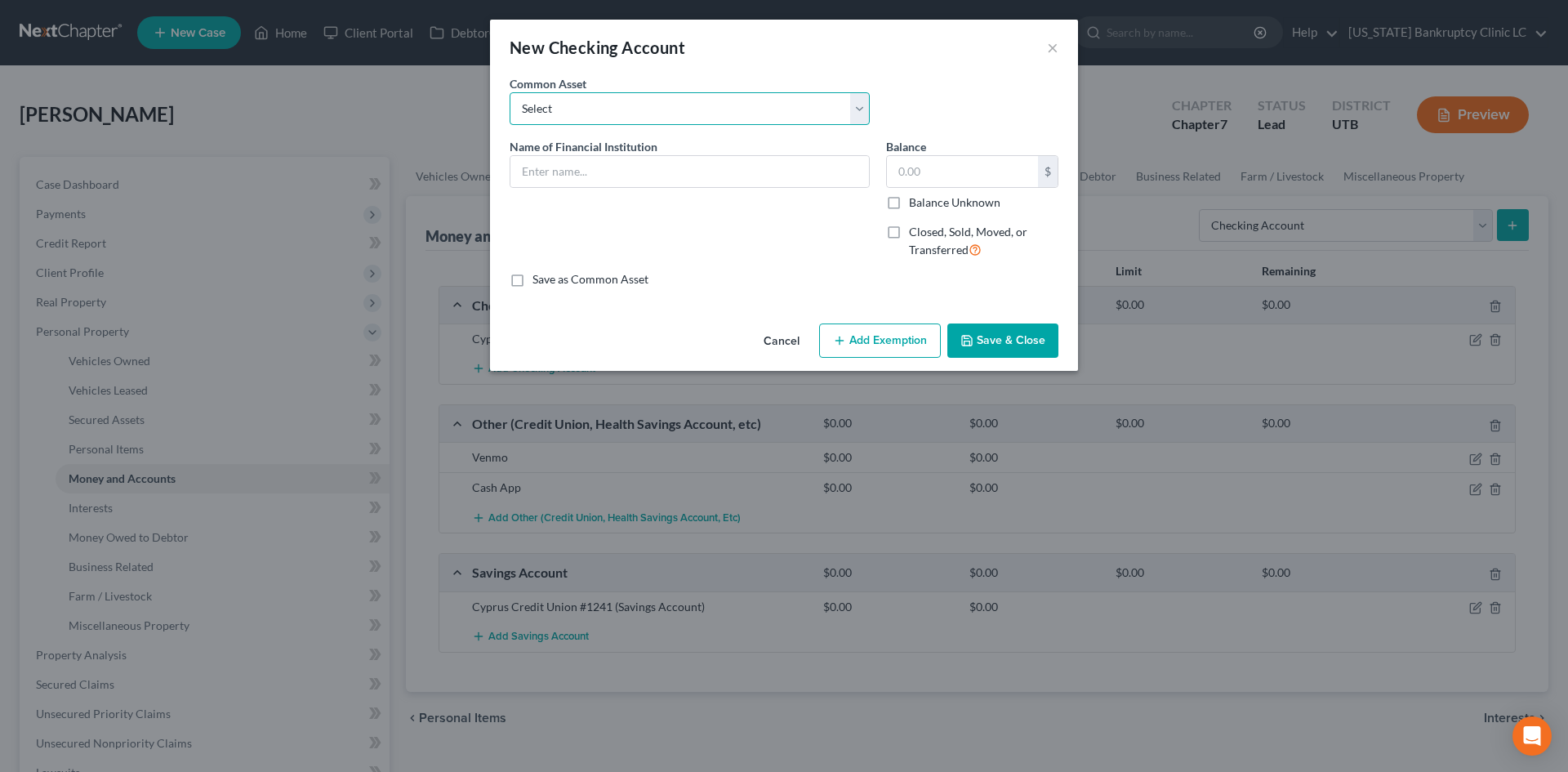
drag, startPoint x: 563, startPoint y: 110, endPoint x: 572, endPoint y: 121, distance: 14.2
click at [563, 110] on select "Select US Bank [PERSON_NAME] [PERSON_NAME] Bank [US_STATE] Power Credit Union C…" at bounding box center [689, 108] width 360 height 32
click at [603, 121] on select "Select US Bank [PERSON_NAME] [PERSON_NAME] Bank [US_STATE] Power Credit Union C…" at bounding box center [689, 108] width 360 height 32
click at [576, 153] on span "Name of Financial Institution" at bounding box center [583, 147] width 148 height 14
click at [576, 156] on input "text" at bounding box center [689, 171] width 358 height 31
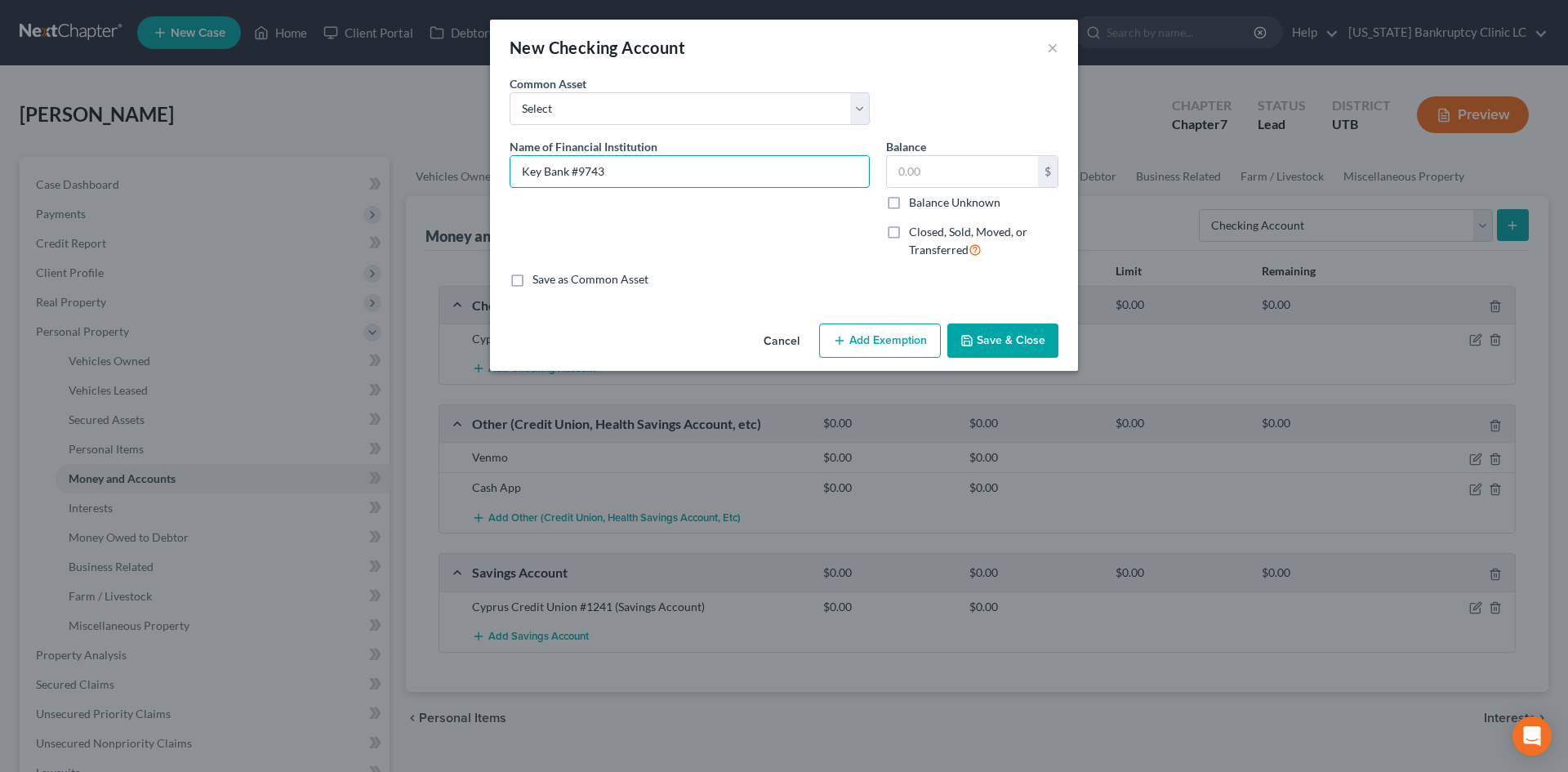
type input "Key Bank #9743"
click at [989, 348] on button "Save & Close" at bounding box center [1002, 340] width 111 height 34
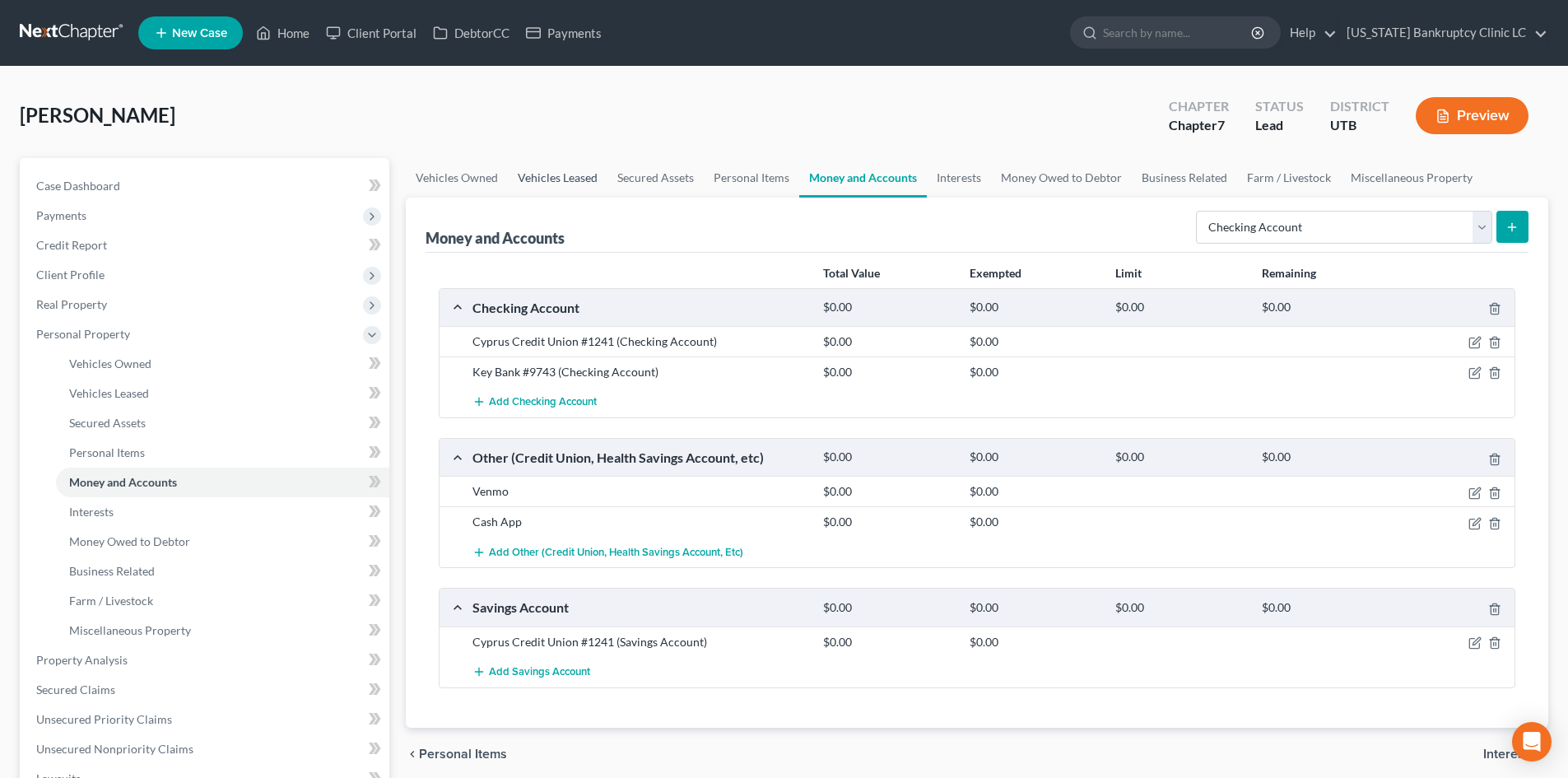
click at [526, 161] on link "Vehicles Leased" at bounding box center [558, 178] width 100 height 39
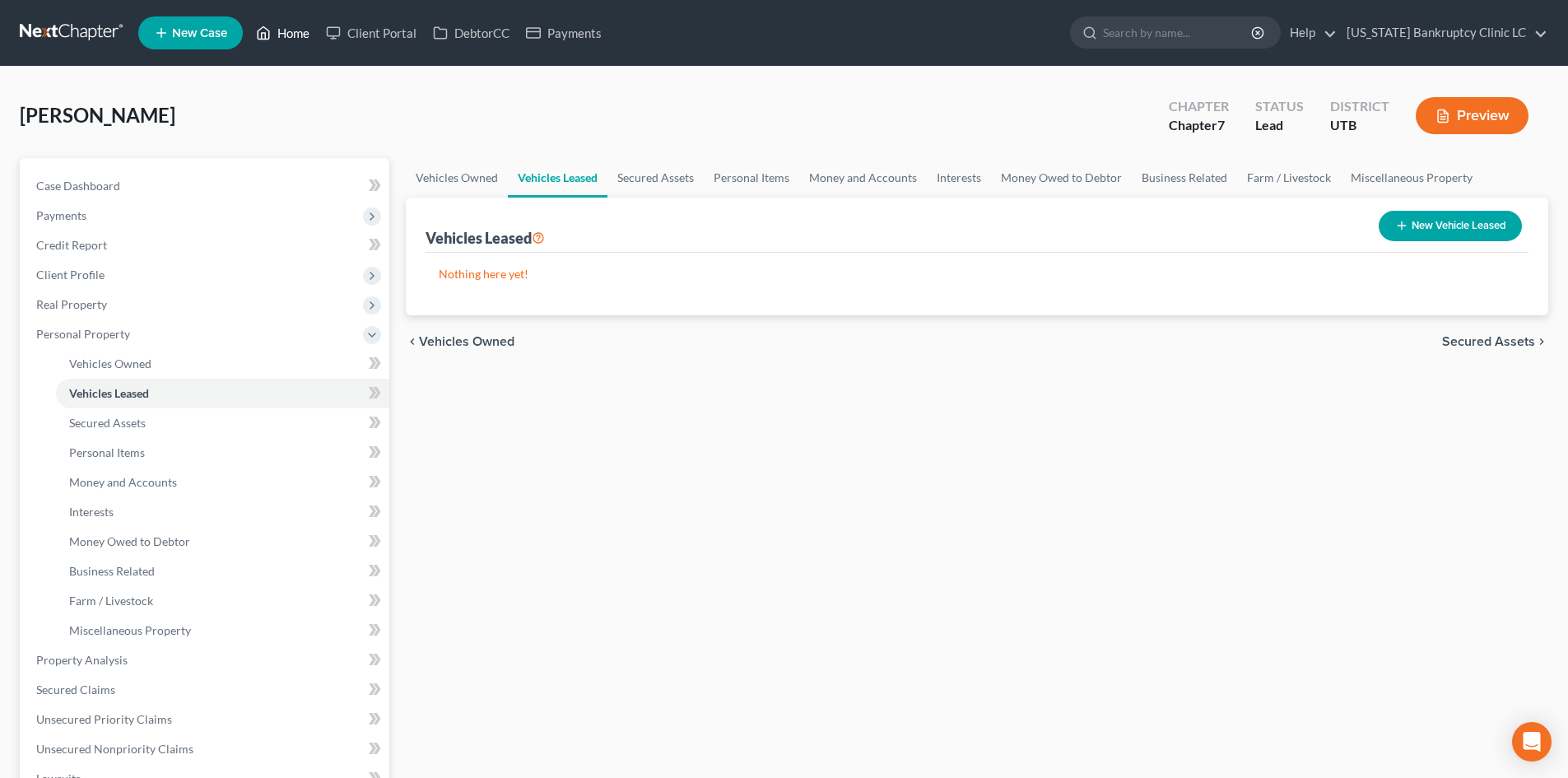
click at [285, 36] on link "Home" at bounding box center [282, 33] width 70 height 30
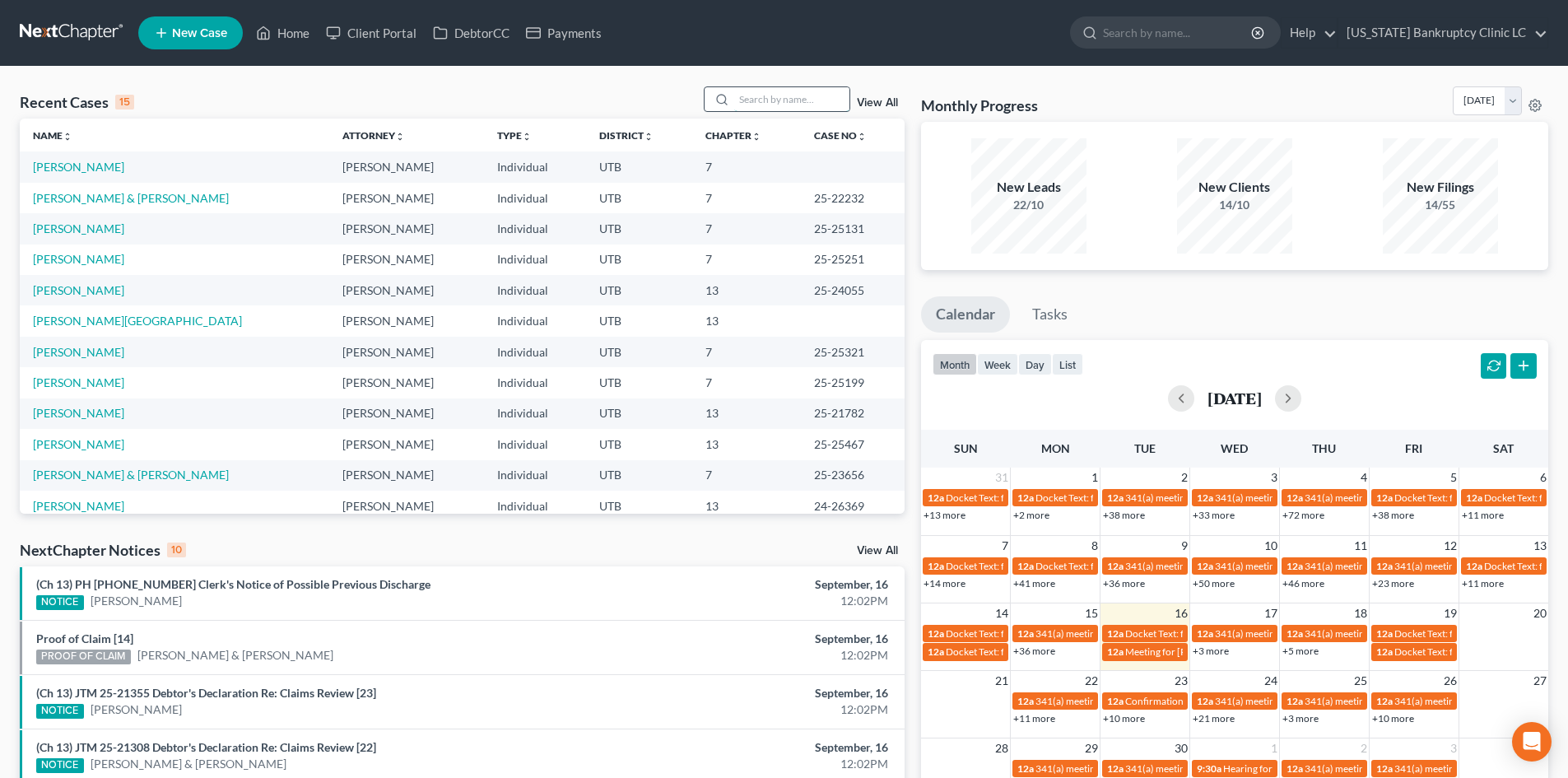
click at [804, 97] on input "search" at bounding box center [791, 99] width 115 height 24
type input "v"
paste input "25-25243"
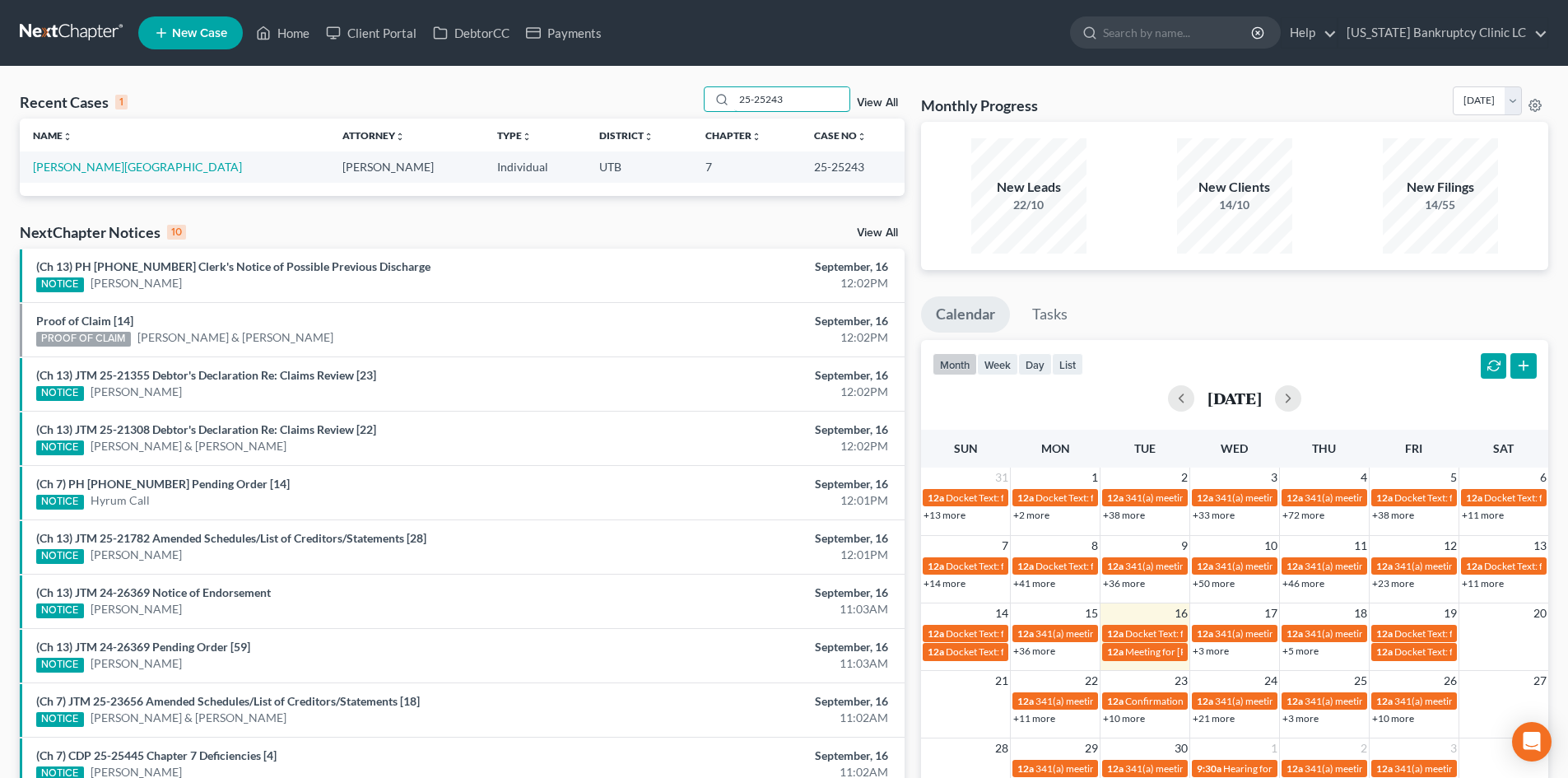
type input "25-25243"
drag, startPoint x: 112, startPoint y: 166, endPoint x: 94, endPoint y: 161, distance: 18.7
click at [112, 166] on td "[PERSON_NAME][GEOGRAPHIC_DATA]" at bounding box center [175, 166] width 310 height 31
click at [91, 161] on link "[PERSON_NAME][GEOGRAPHIC_DATA]" at bounding box center [137, 167] width 209 height 14
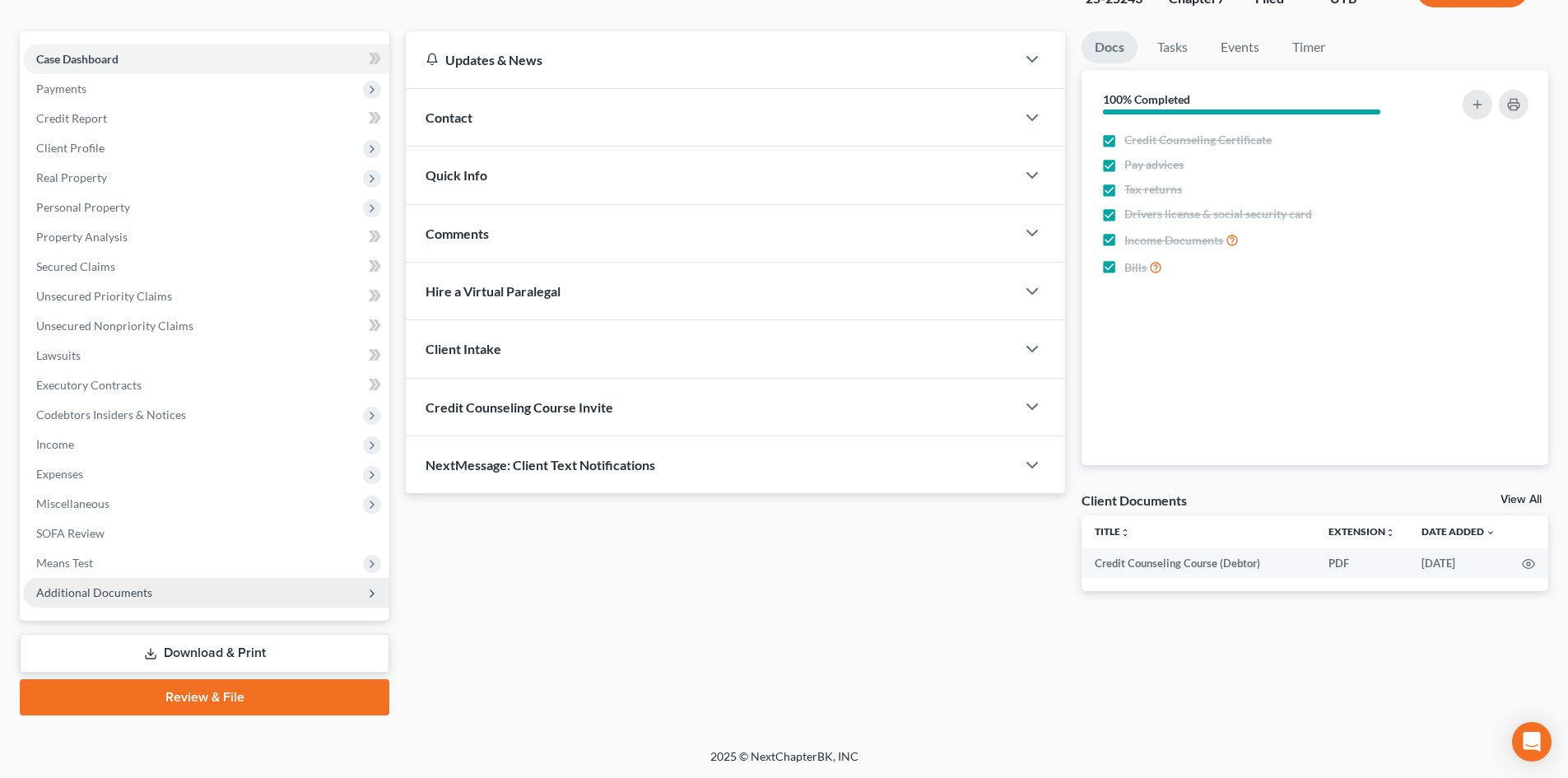
click at [125, 599] on span "Additional Documents" at bounding box center [205, 593] width 366 height 30
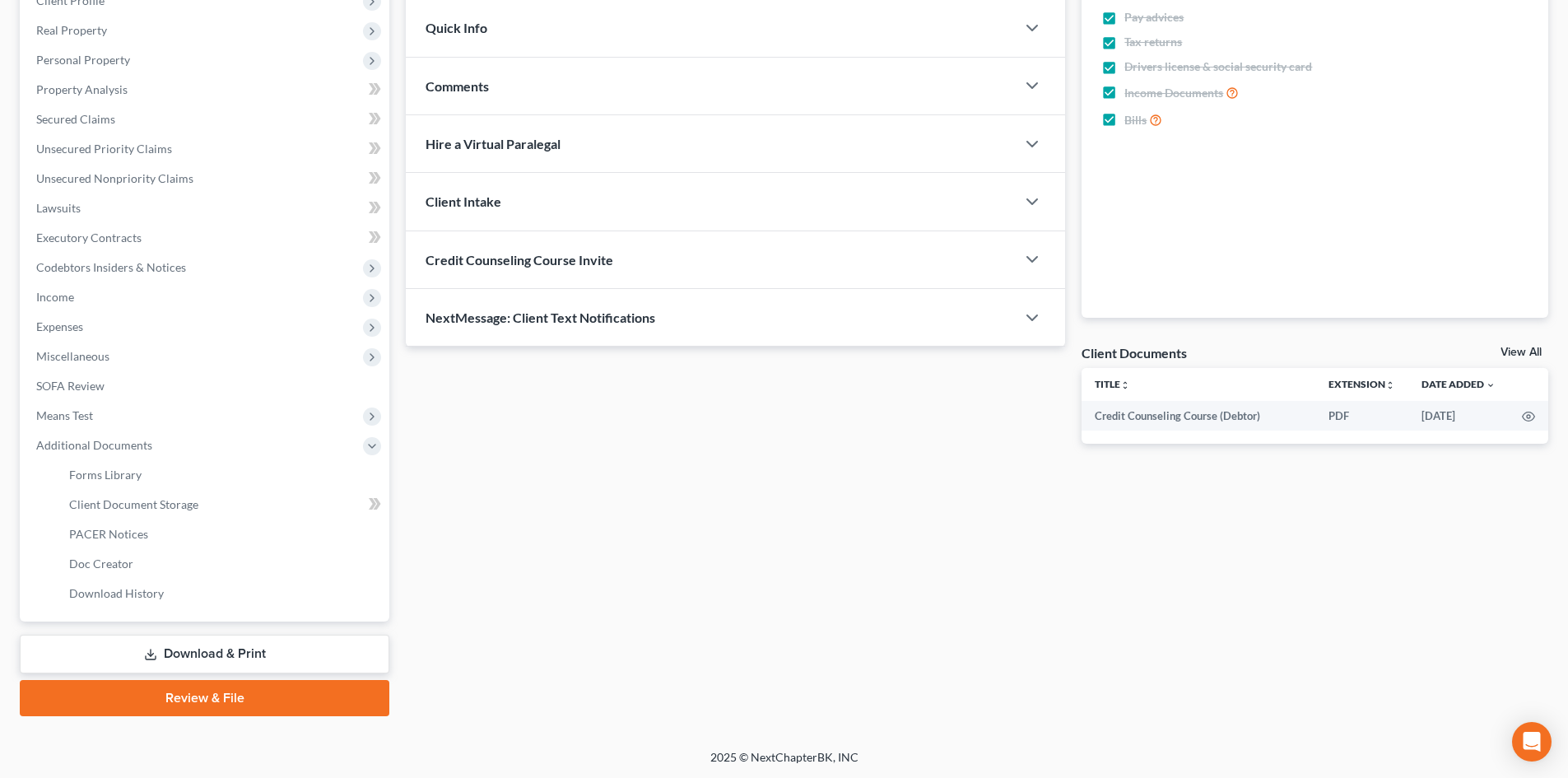
scroll to position [275, 0]
click at [145, 539] on span "PACER Notices" at bounding box center [109, 533] width 79 height 14
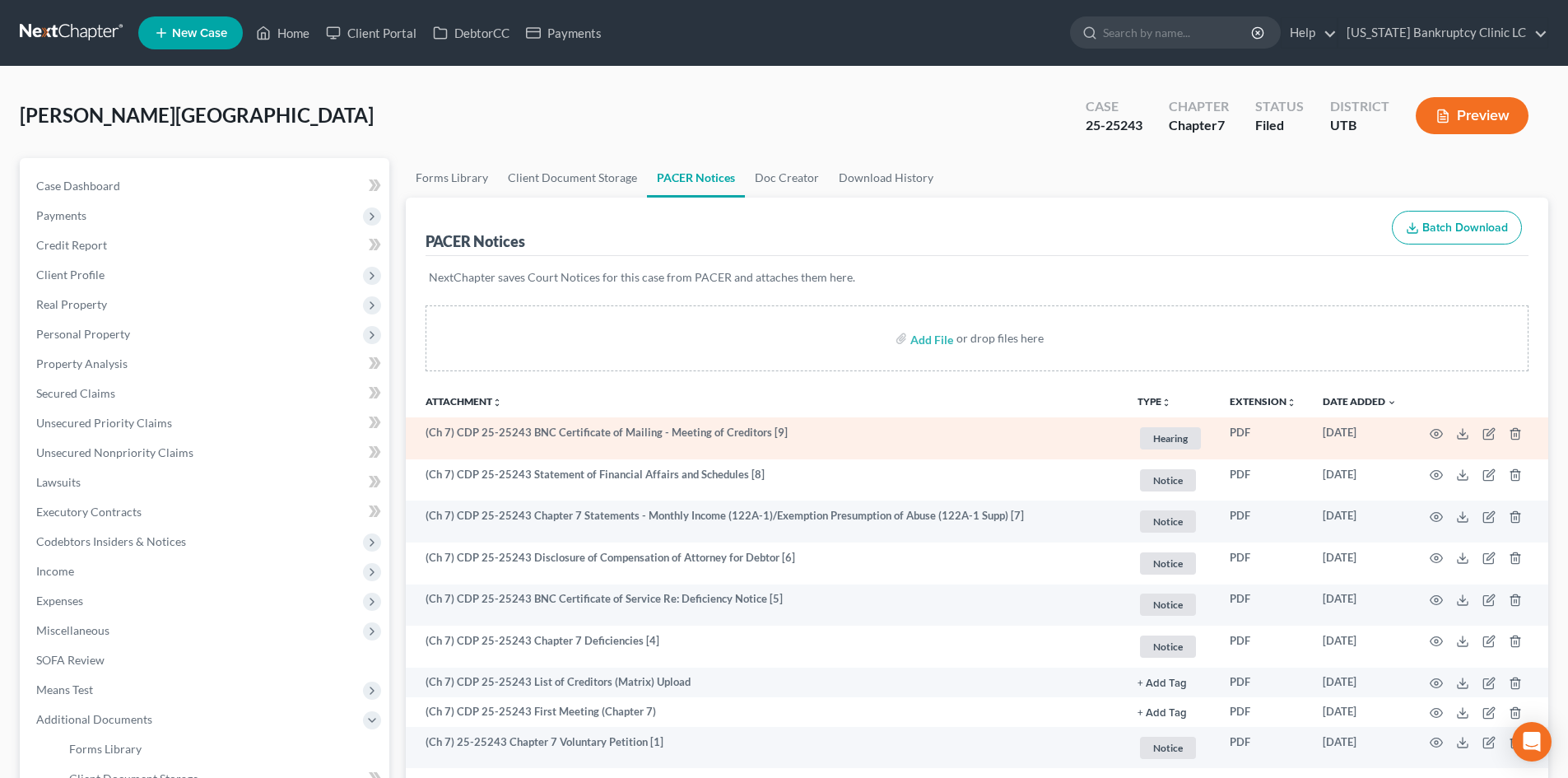
click at [1300, 429] on td at bounding box center [1479, 438] width 138 height 42
drag, startPoint x: 1446, startPoint y: 429, endPoint x: 1434, endPoint y: 432, distance: 12.4
click at [1300, 429] on td at bounding box center [1479, 438] width 138 height 42
click at [1300, 432] on icon "button" at bounding box center [1436, 433] width 13 height 13
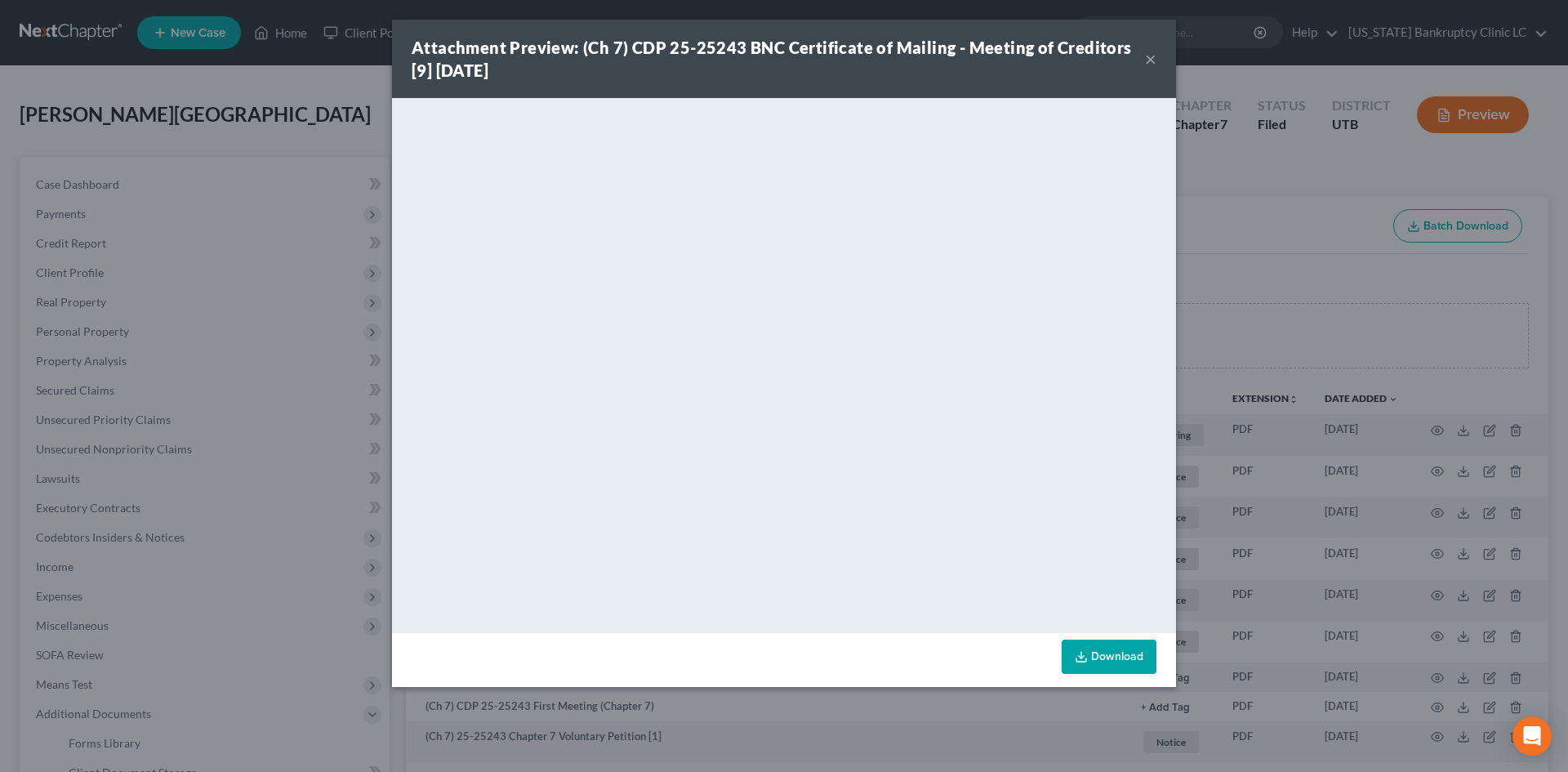
click at [1087, 40] on strong "Attachment Preview: (Ch 7) CDP 25-25243 BNC Certificate of Mailing - Meeting of…" at bounding box center [772, 58] width 721 height 42
click at [1148, 57] on button "×" at bounding box center [1151, 59] width 12 height 20
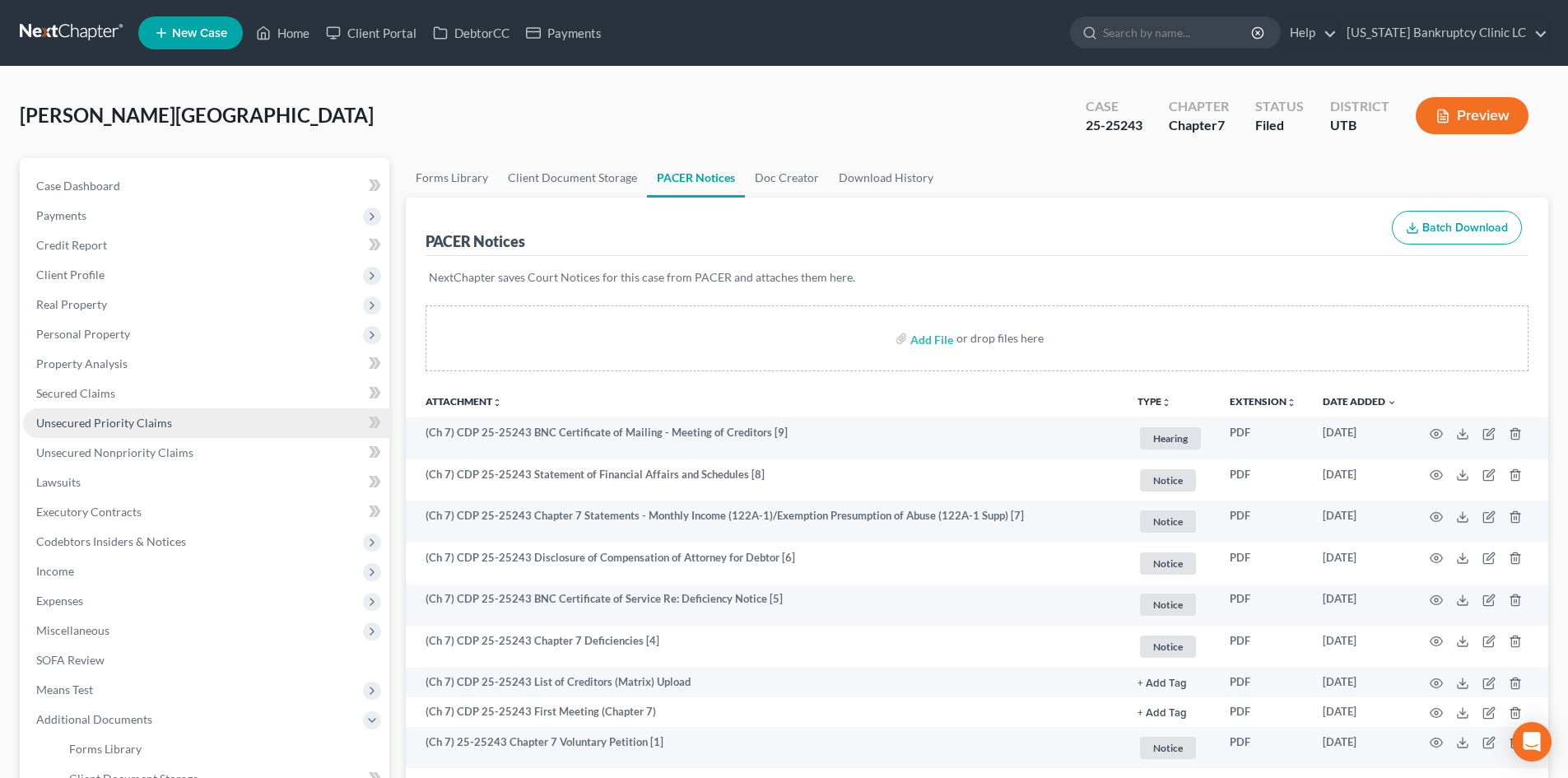
click at [111, 421] on span "Unsecured Priority Claims" at bounding box center [105, 423] width 136 height 14
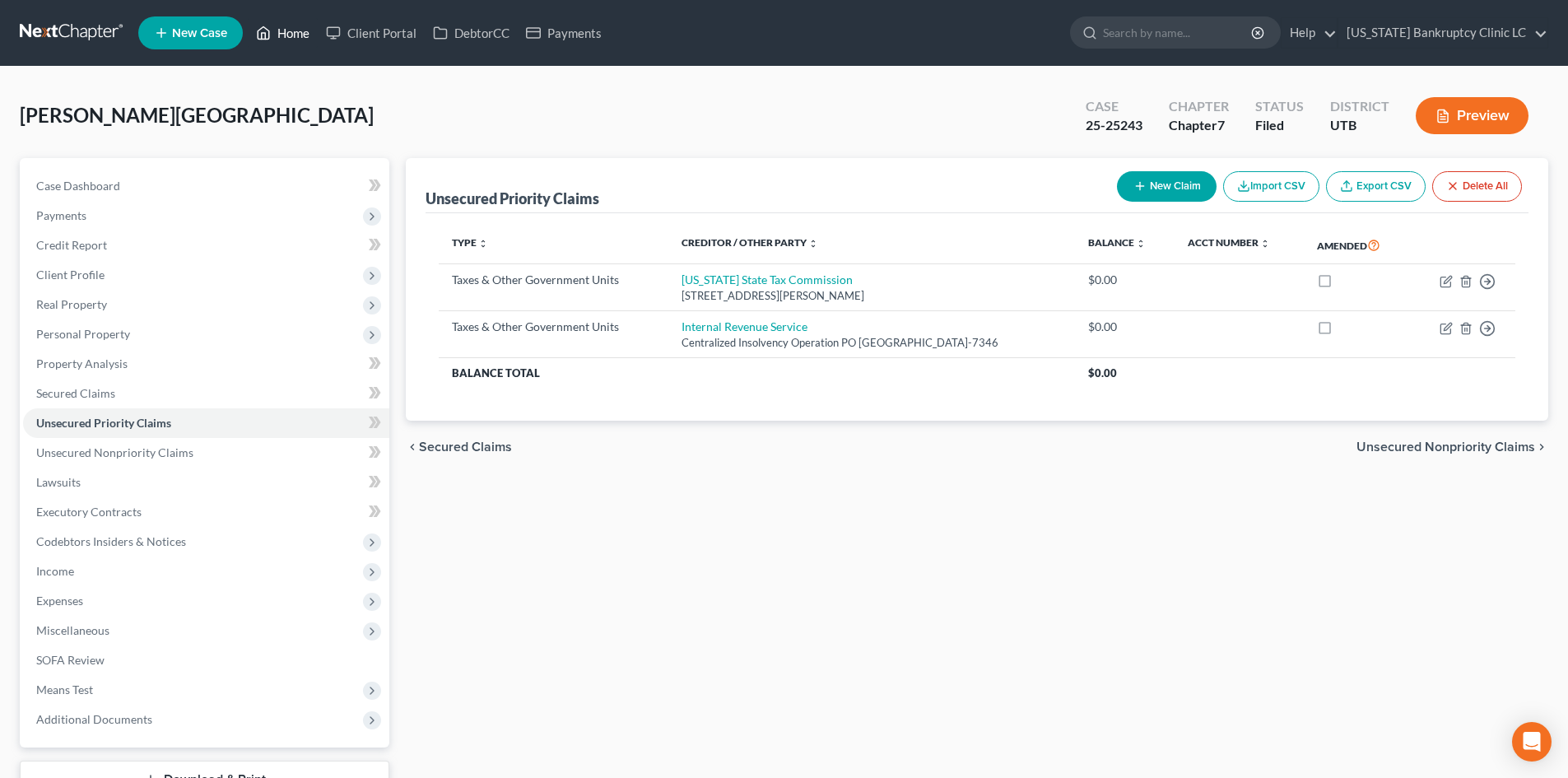
click at [287, 33] on link "Home" at bounding box center [282, 33] width 70 height 30
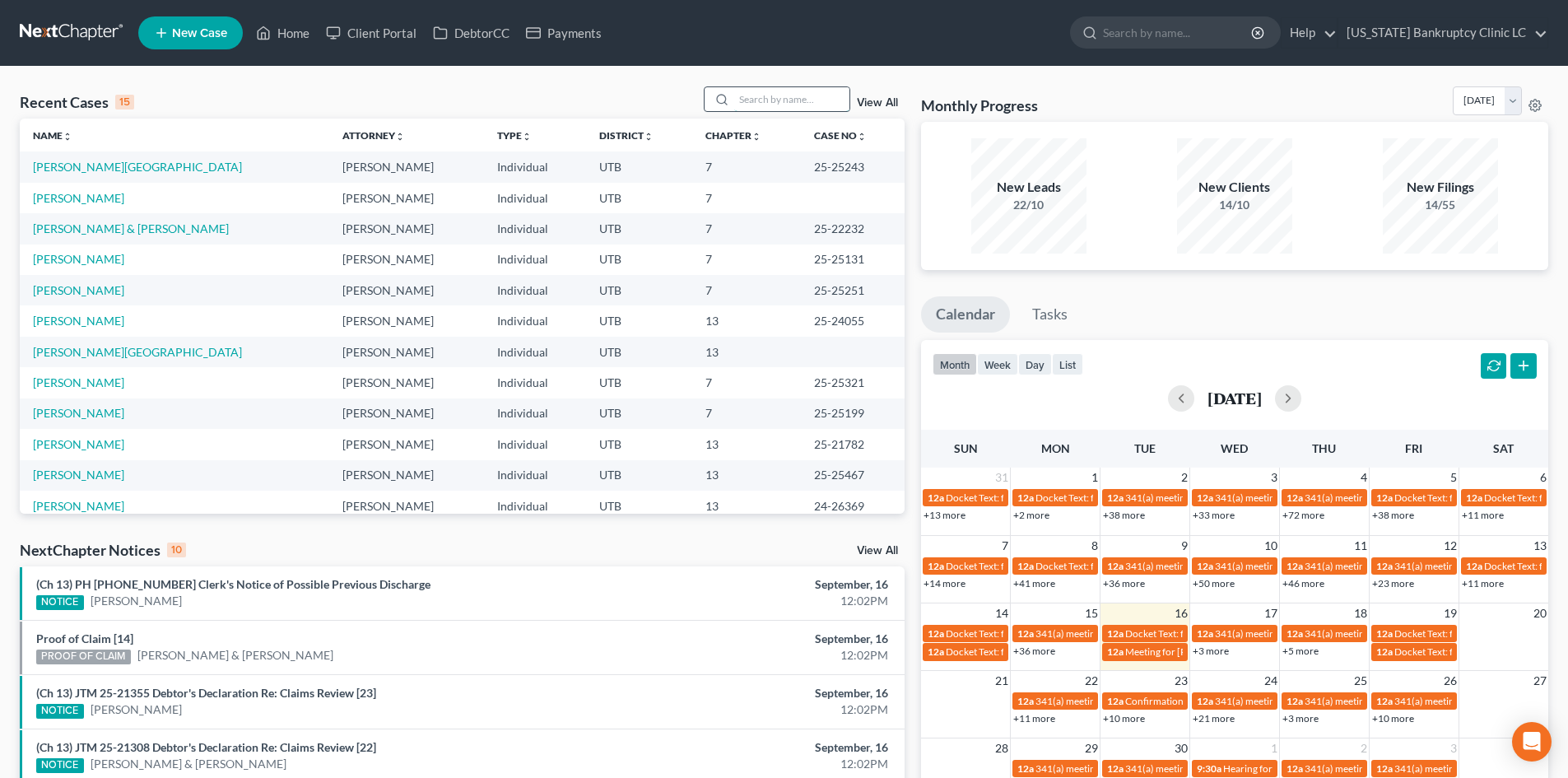
click at [809, 105] on input "search" at bounding box center [791, 99] width 115 height 24
paste input "25-25185"
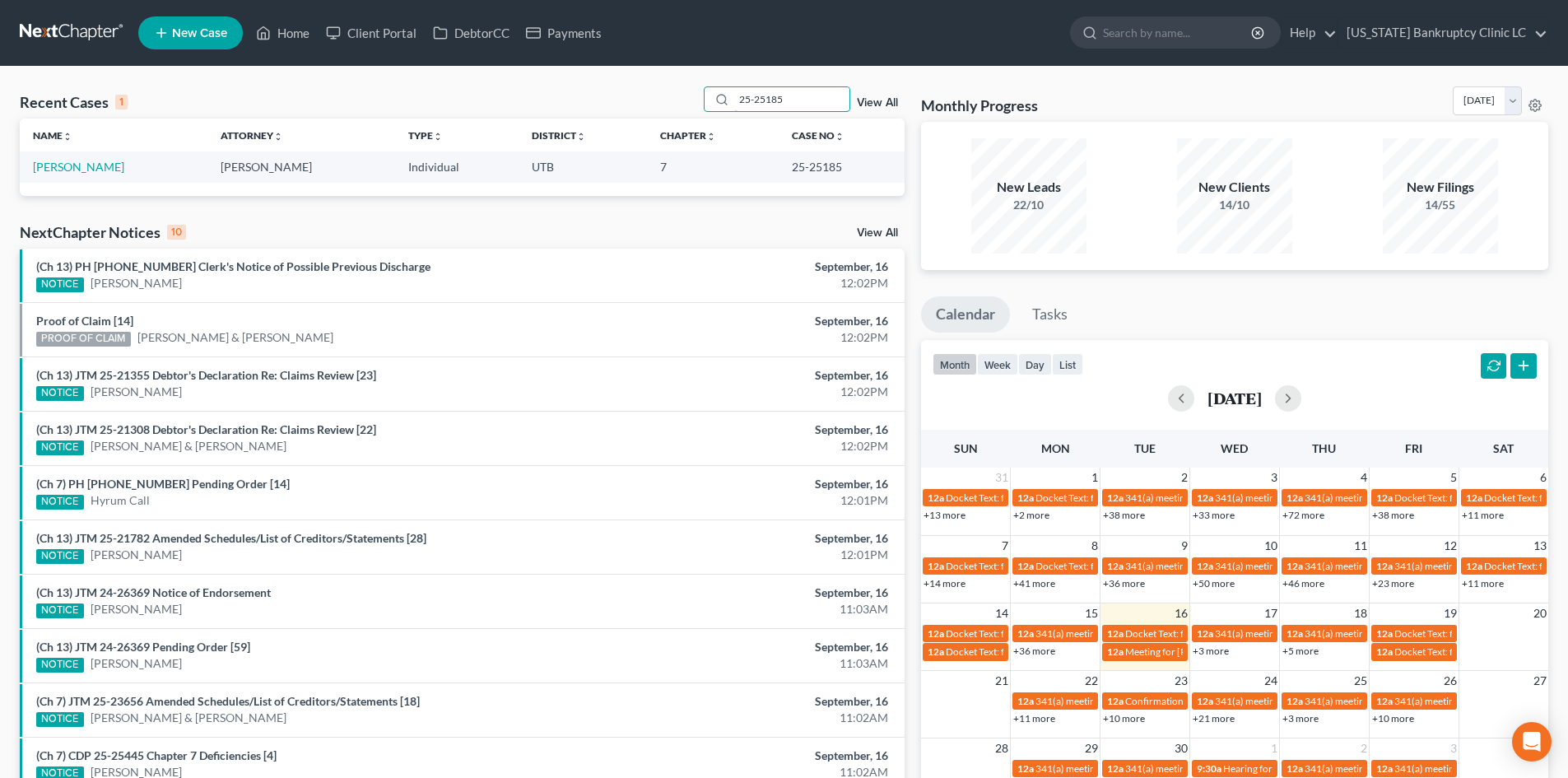
type input "25-25185"
click at [72, 171] on link "[PERSON_NAME]" at bounding box center [78, 167] width 92 height 14
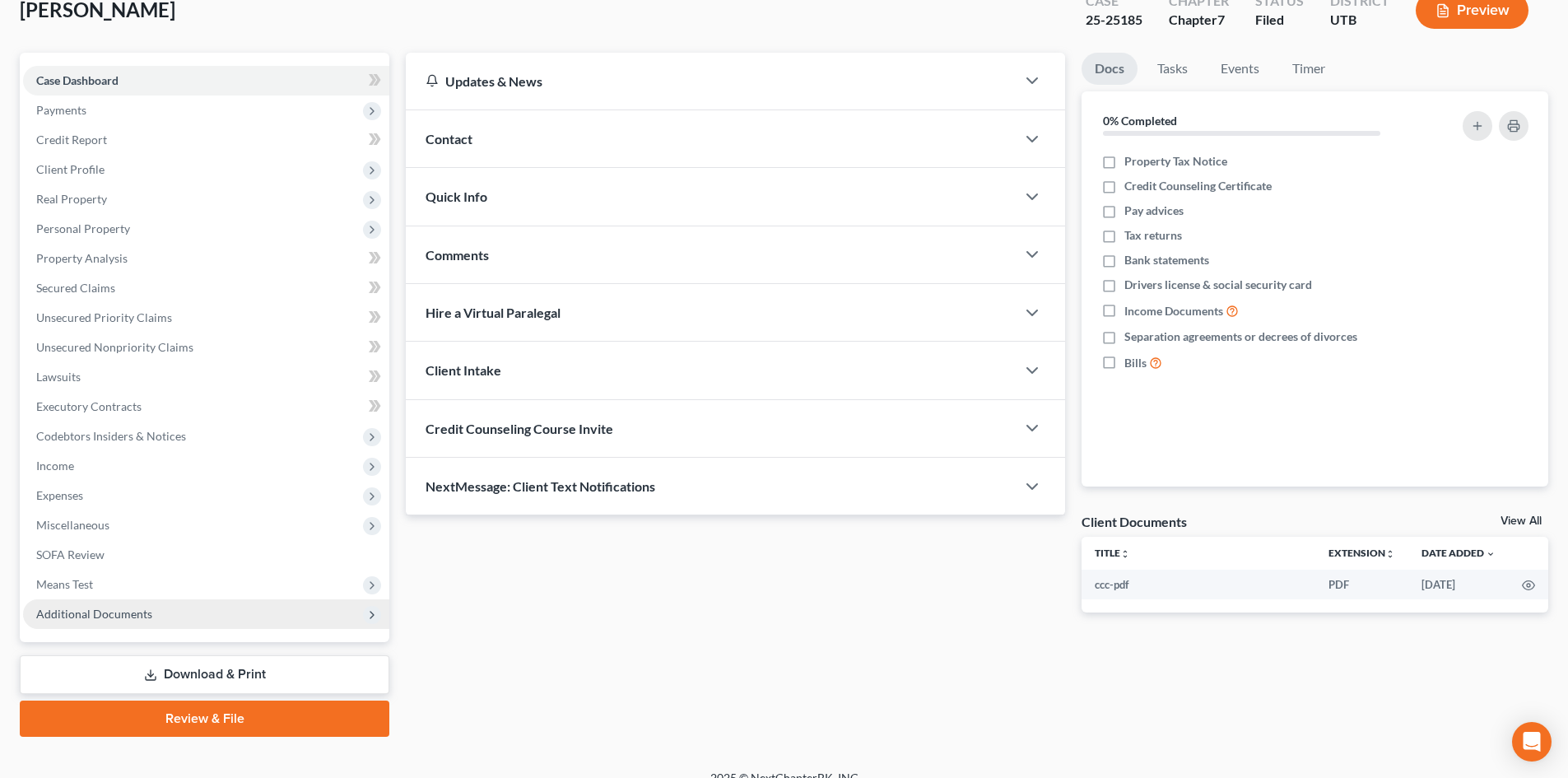
scroll to position [126, 0]
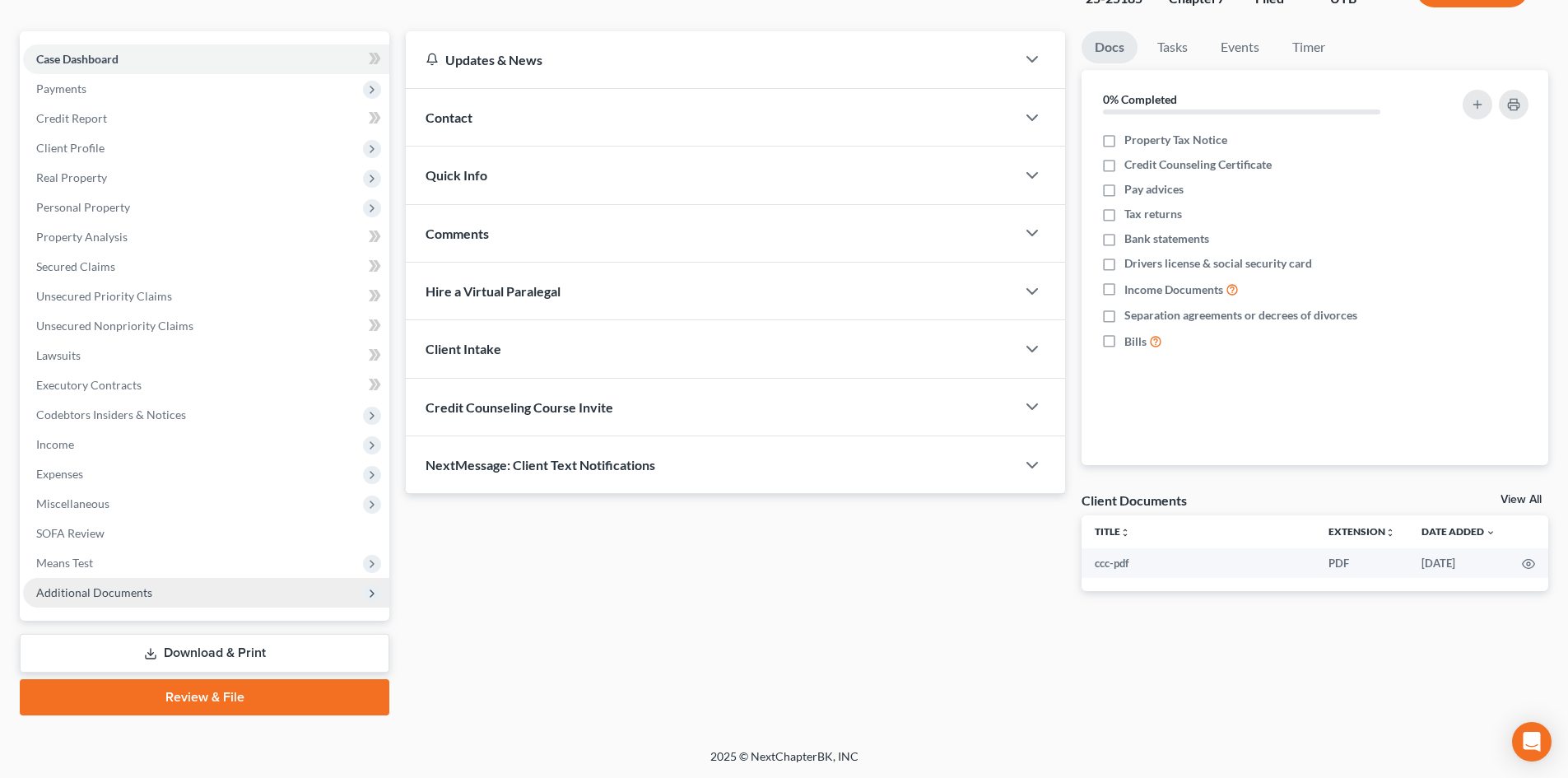
click at [124, 602] on span "Additional Documents" at bounding box center [205, 593] width 366 height 30
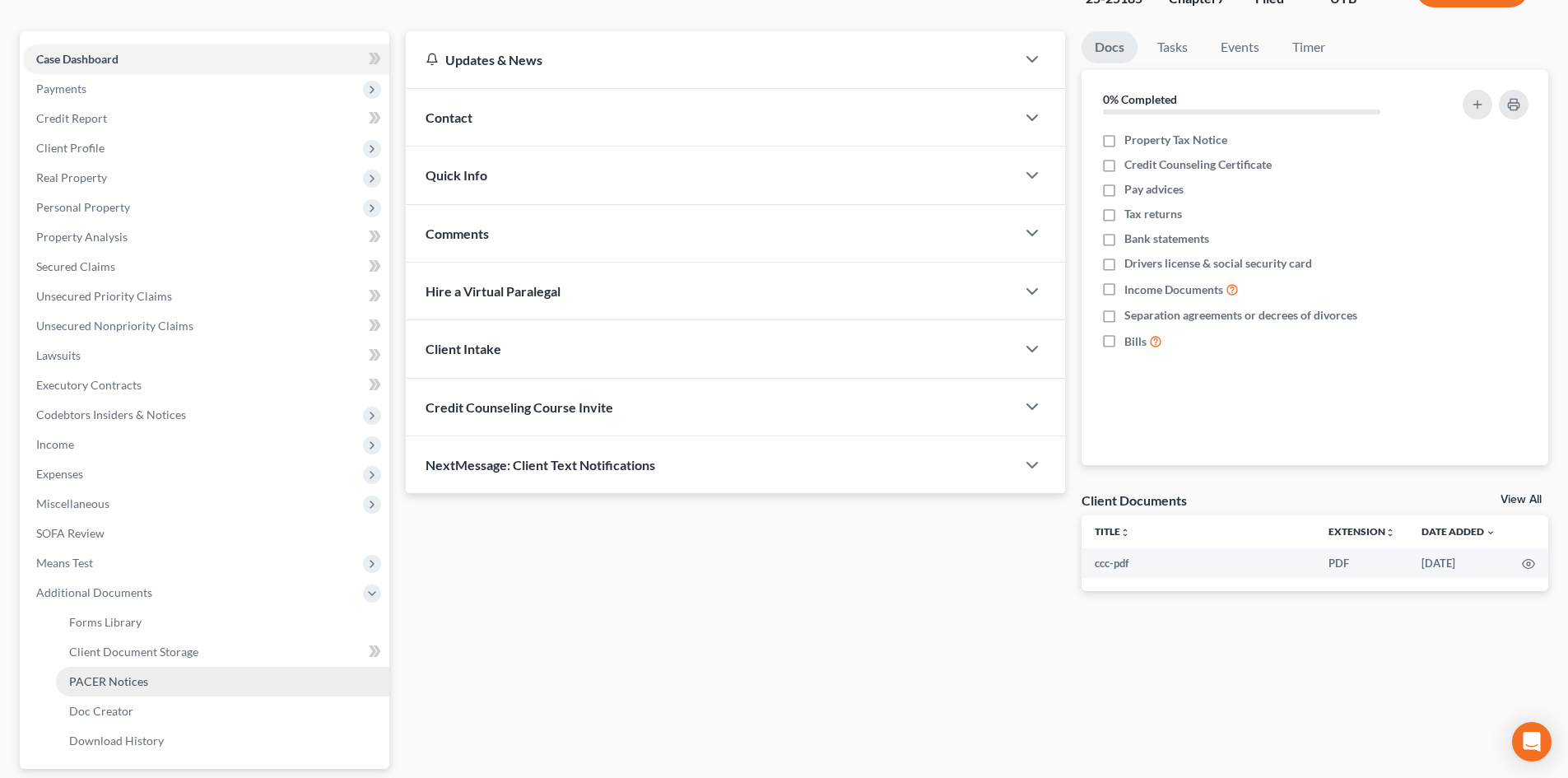
click at [151, 676] on link "PACER Notices" at bounding box center [223, 682] width 334 height 30
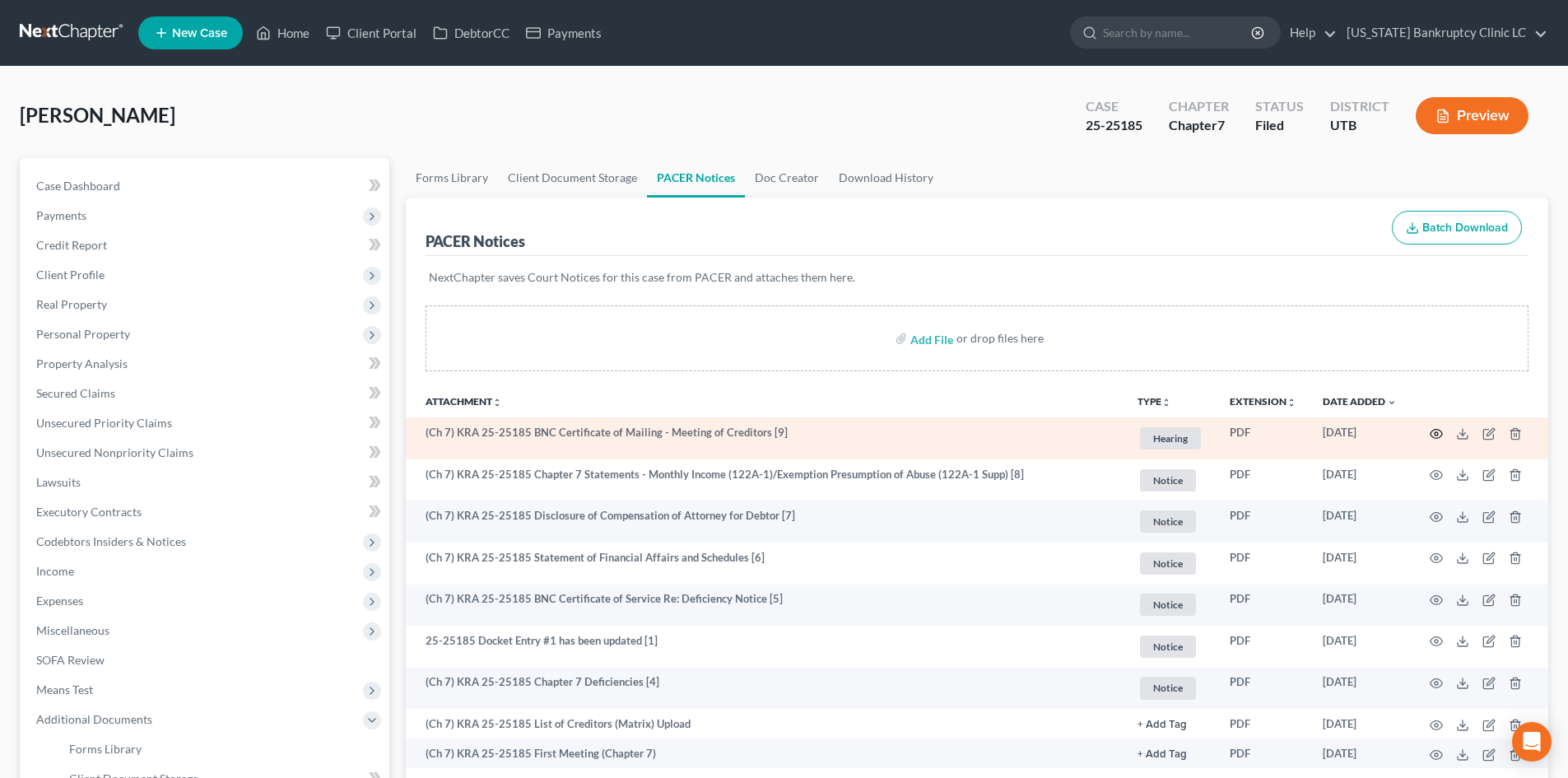
click at [1300, 436] on icon "button" at bounding box center [1437, 433] width 13 height 9
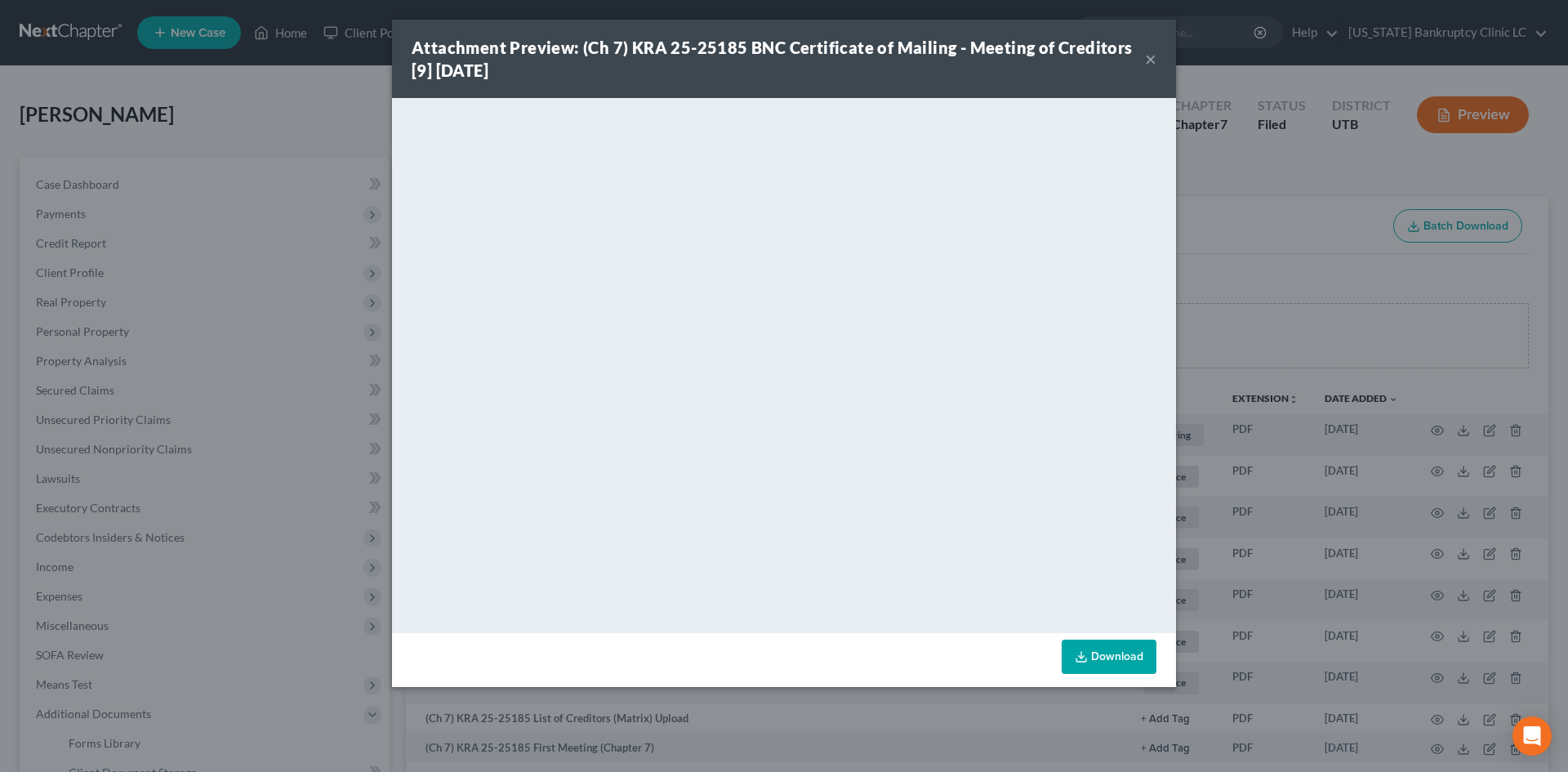
drag, startPoint x: 1149, startPoint y: 61, endPoint x: 1381, endPoint y: 81, distance: 232.9
click at [1149, 60] on button "×" at bounding box center [1151, 59] width 12 height 20
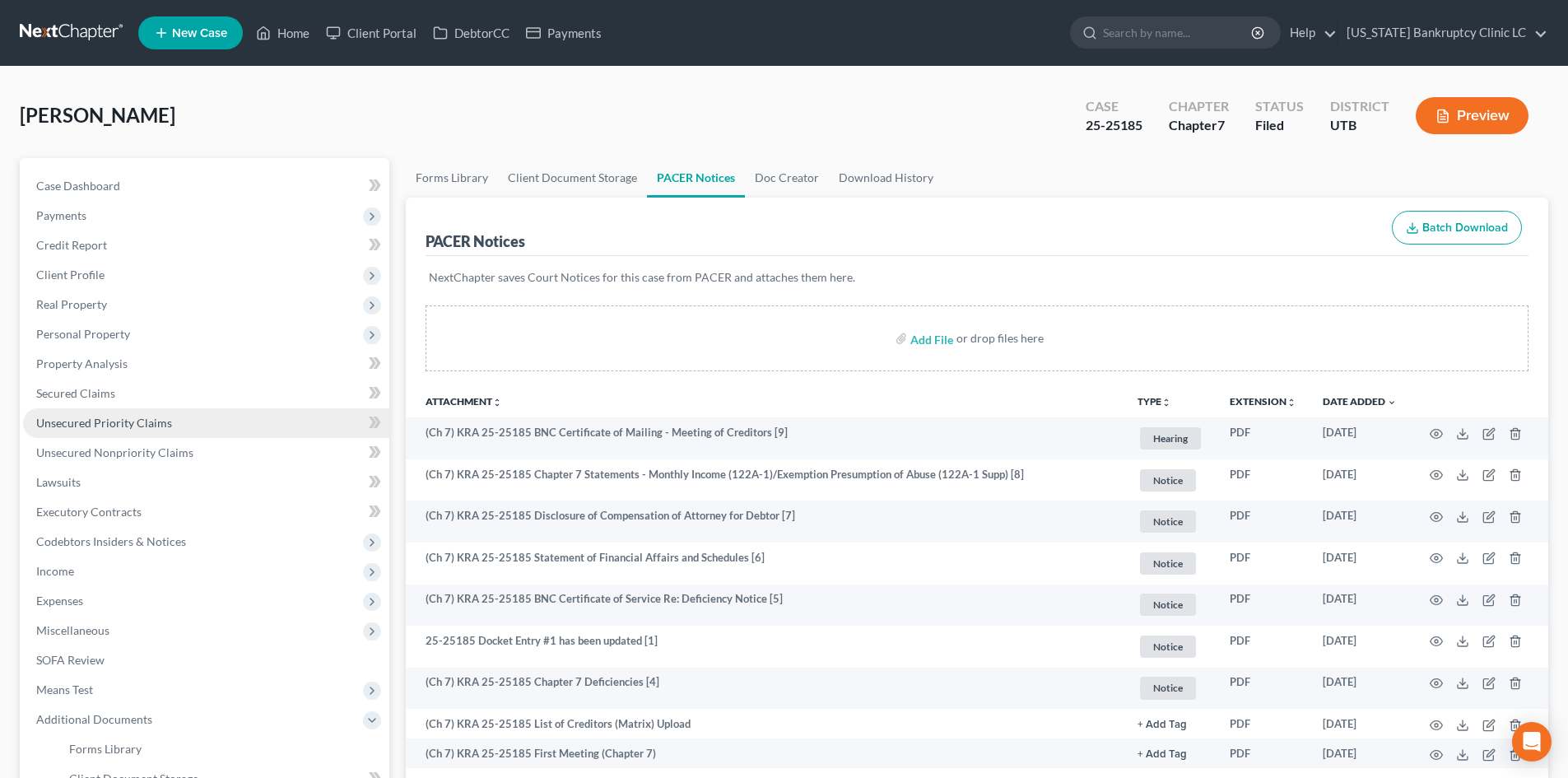
click at [112, 432] on link "Unsecured Priority Claims" at bounding box center [205, 424] width 366 height 30
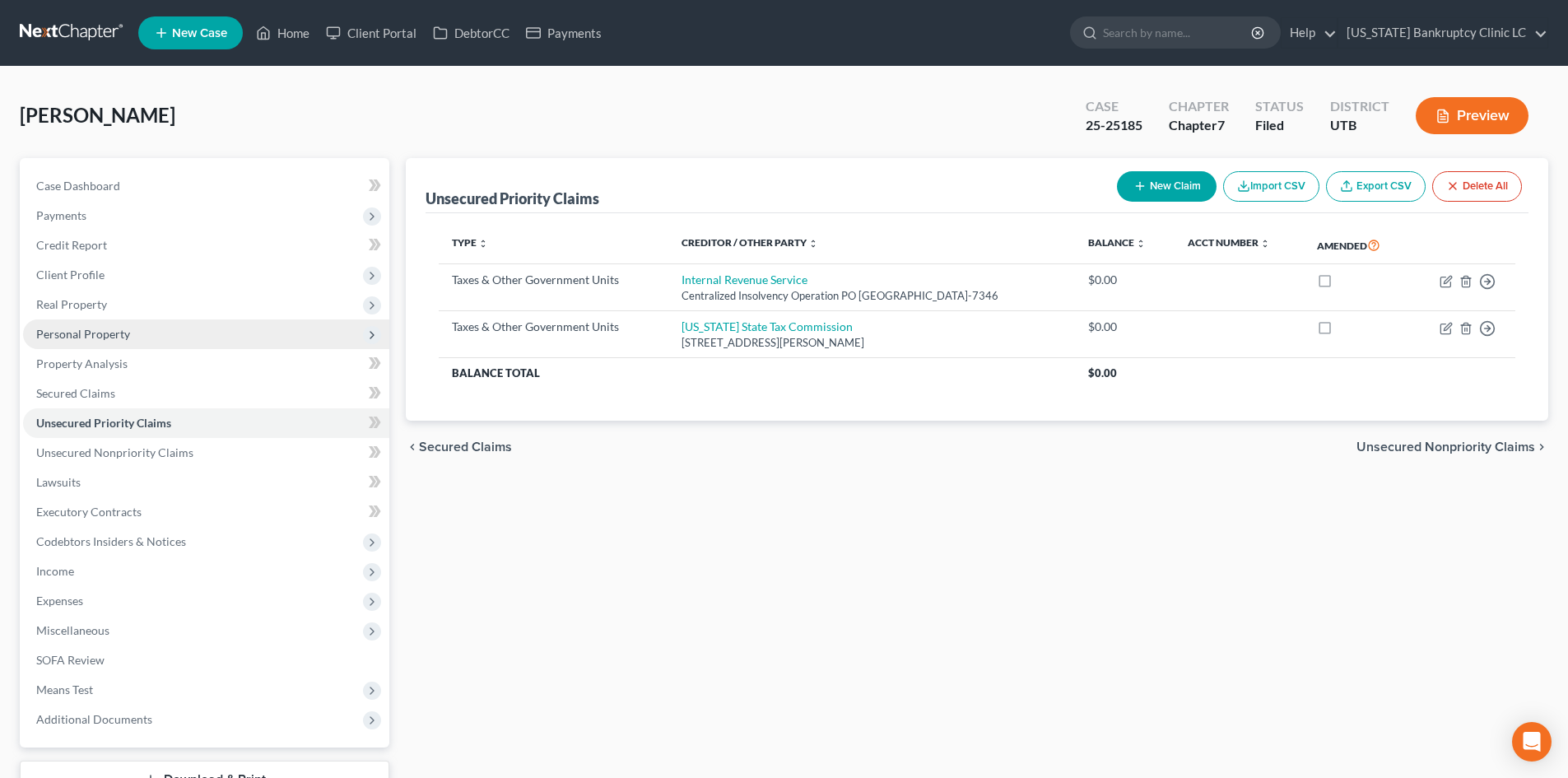
click at [72, 337] on span "Personal Property" at bounding box center [83, 334] width 94 height 14
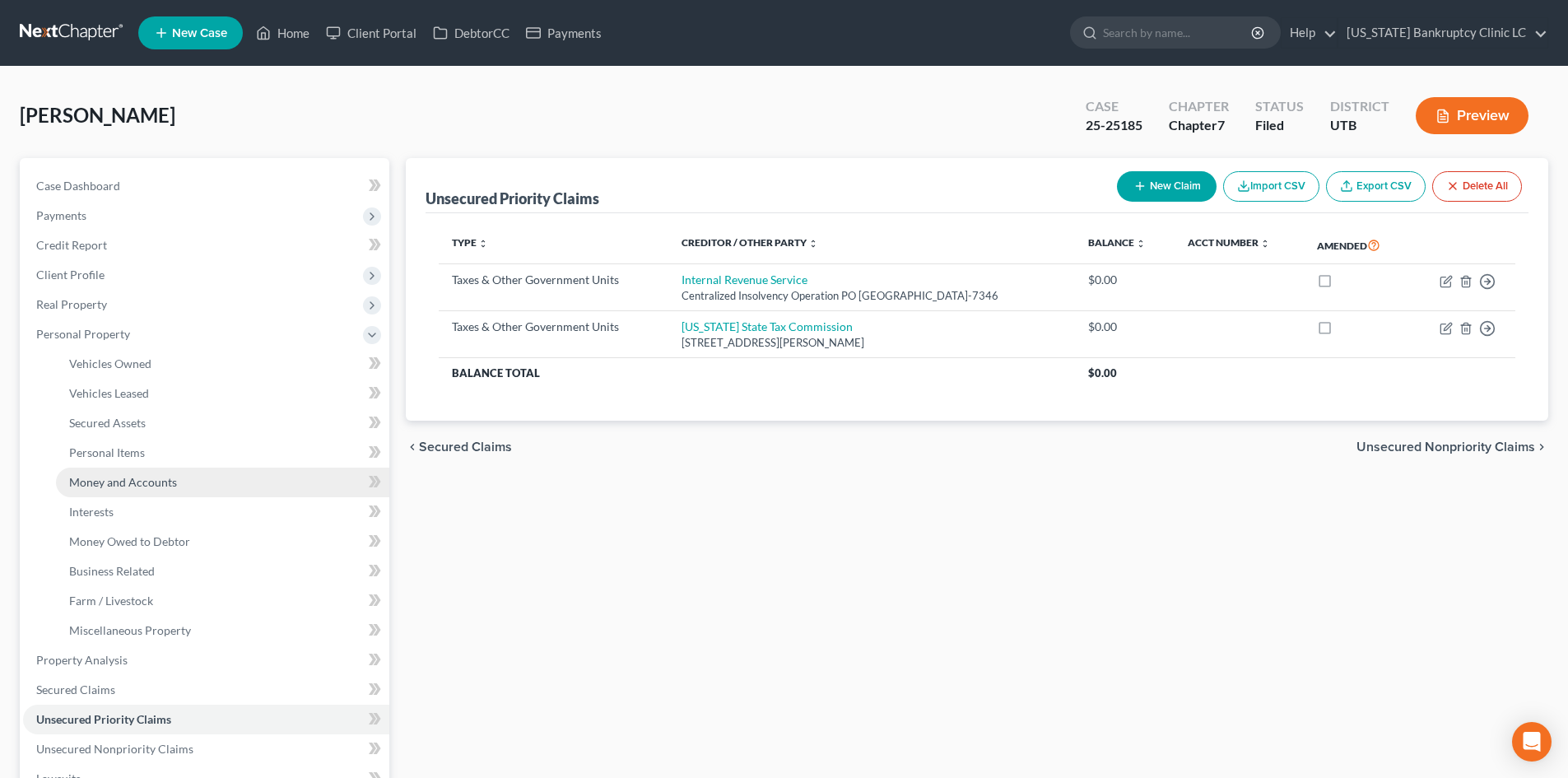
click at [122, 490] on link "Money and Accounts" at bounding box center [223, 483] width 334 height 30
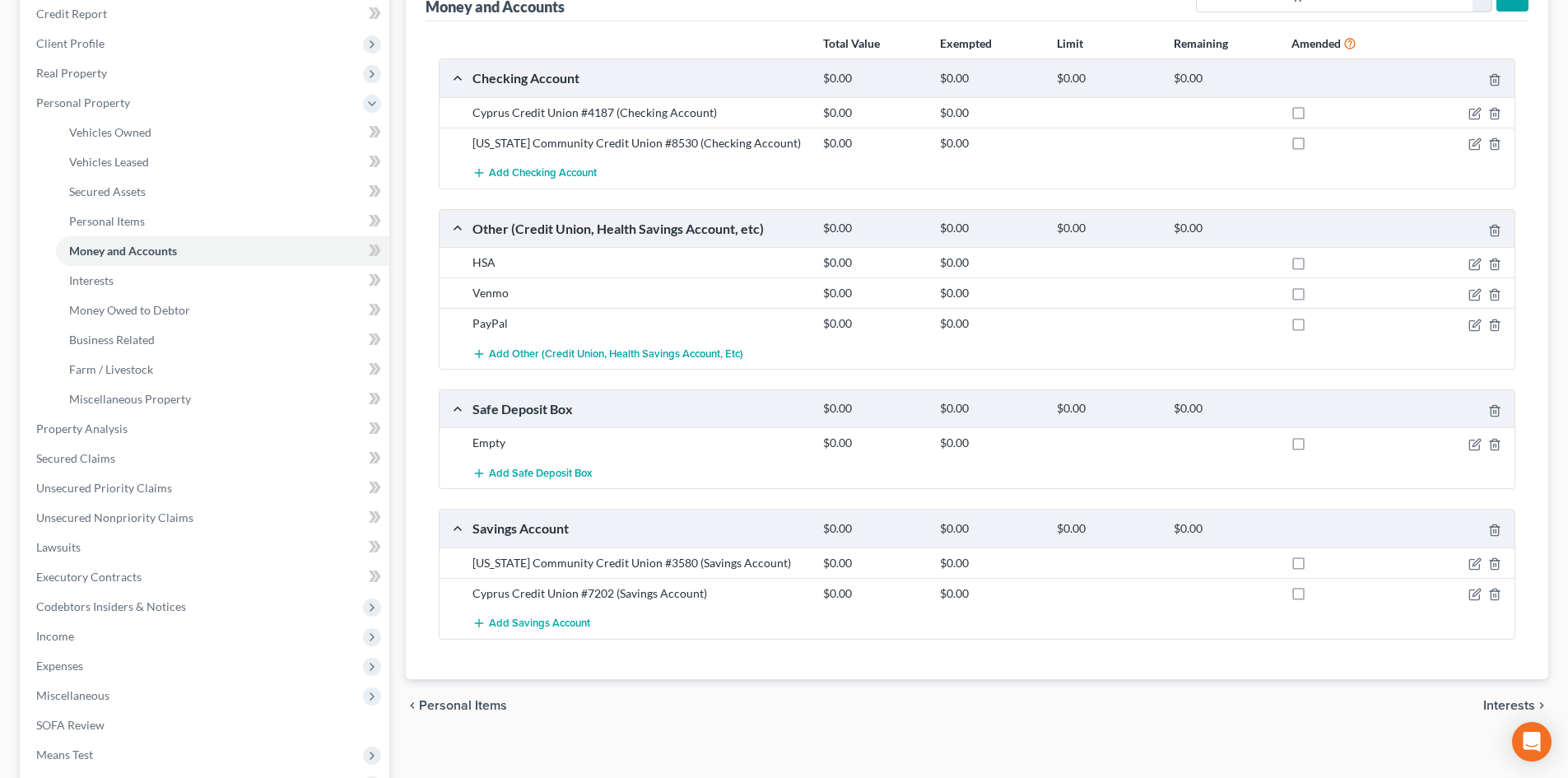
scroll to position [247, 0]
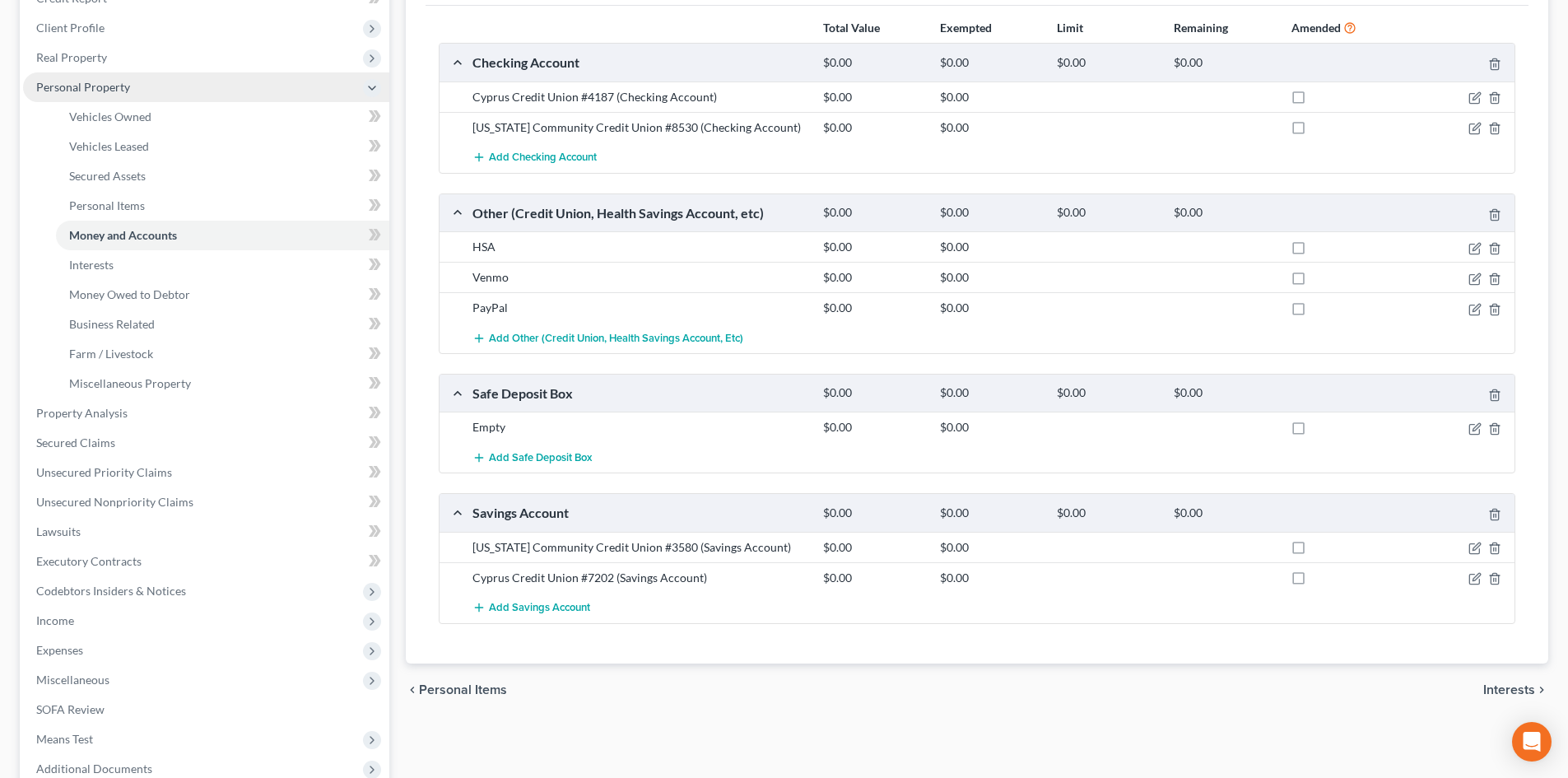
click at [131, 95] on span "Personal Property" at bounding box center [205, 87] width 366 height 30
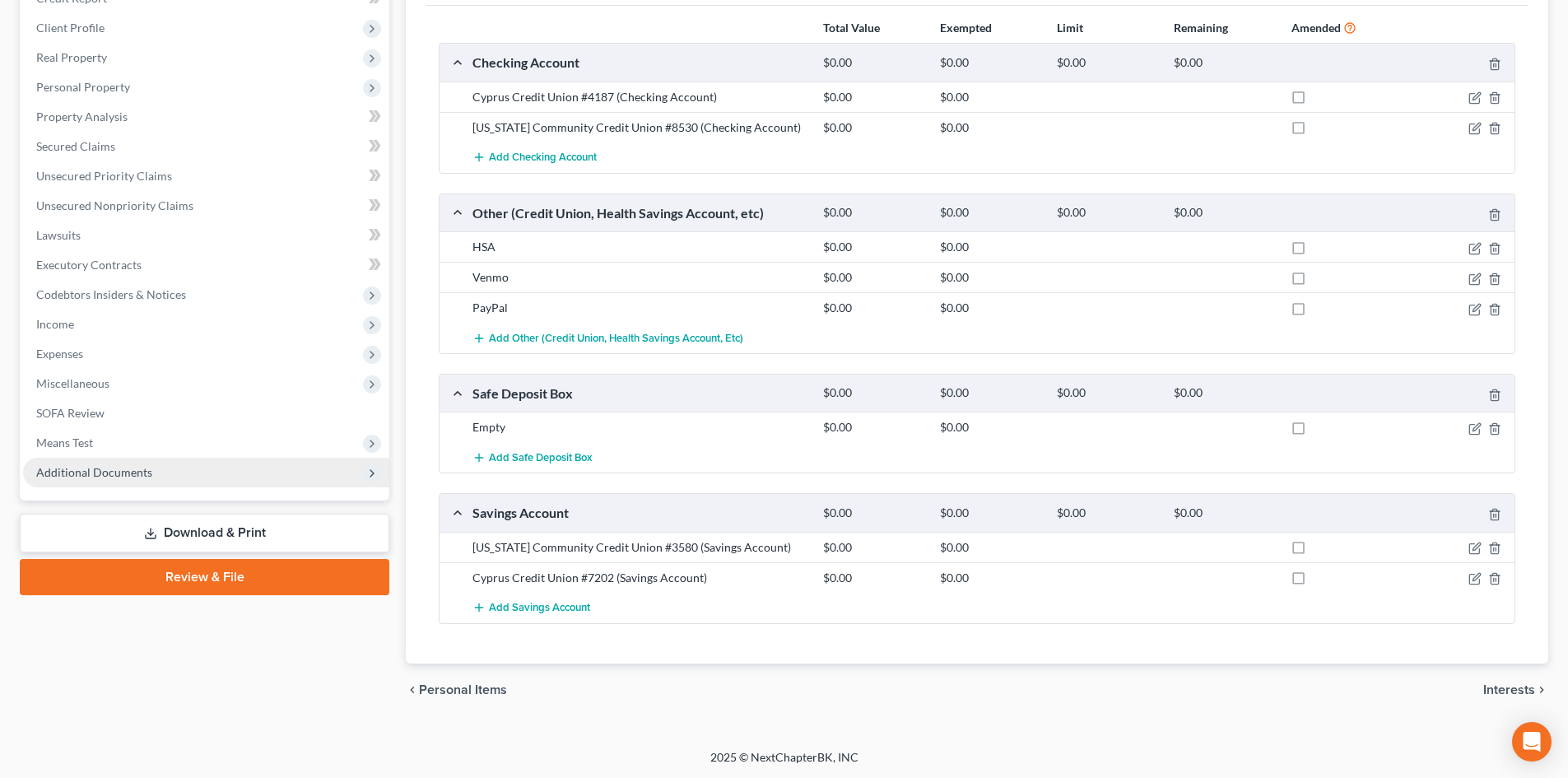
click at [102, 460] on span "Additional Documents" at bounding box center [205, 473] width 366 height 30
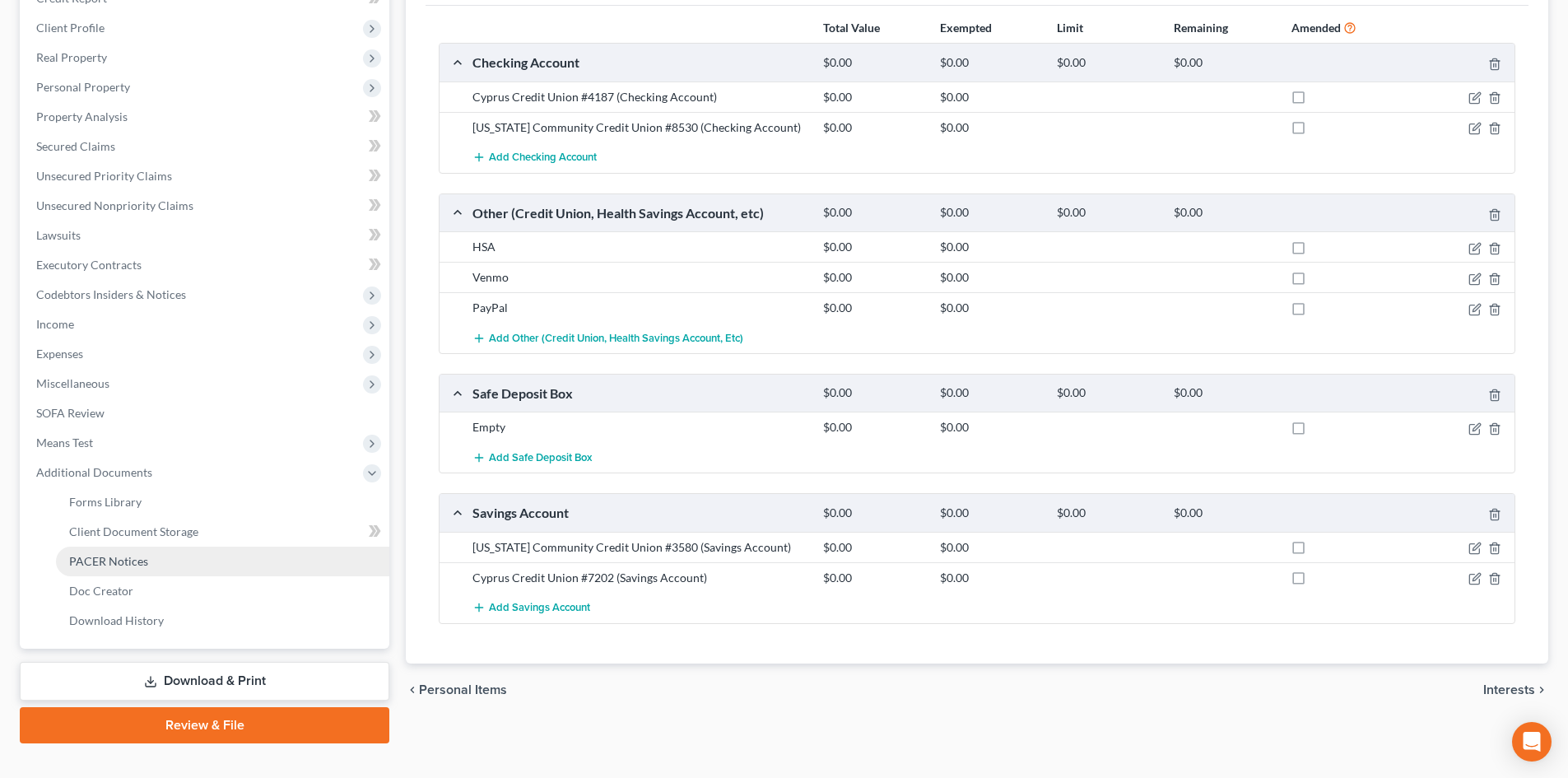
click at [164, 556] on link "PACER Notices" at bounding box center [223, 562] width 334 height 30
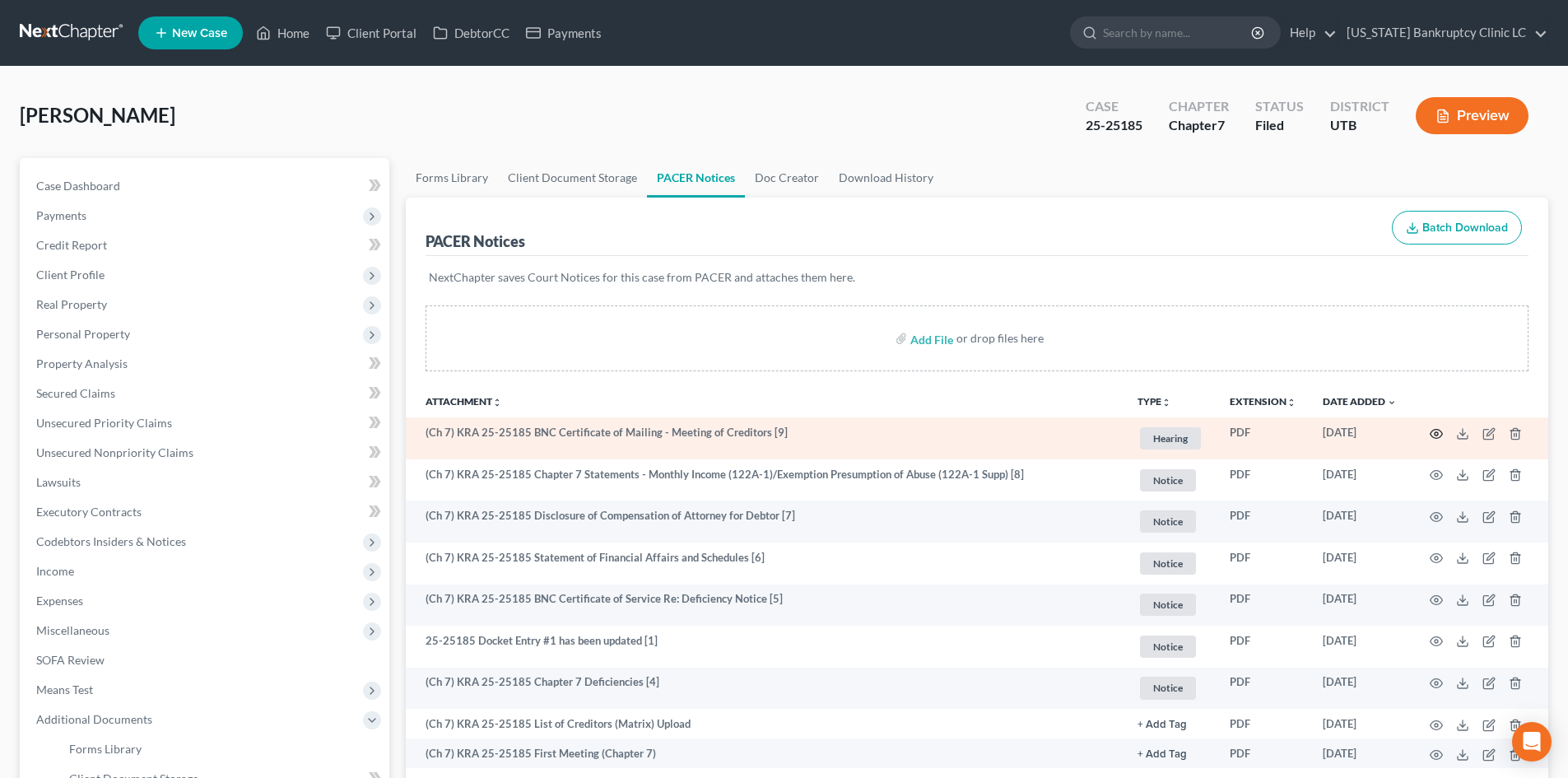
click at [1300, 434] on td at bounding box center [1479, 438] width 138 height 42
click at [1300, 431] on icon "button" at bounding box center [1437, 433] width 13 height 9
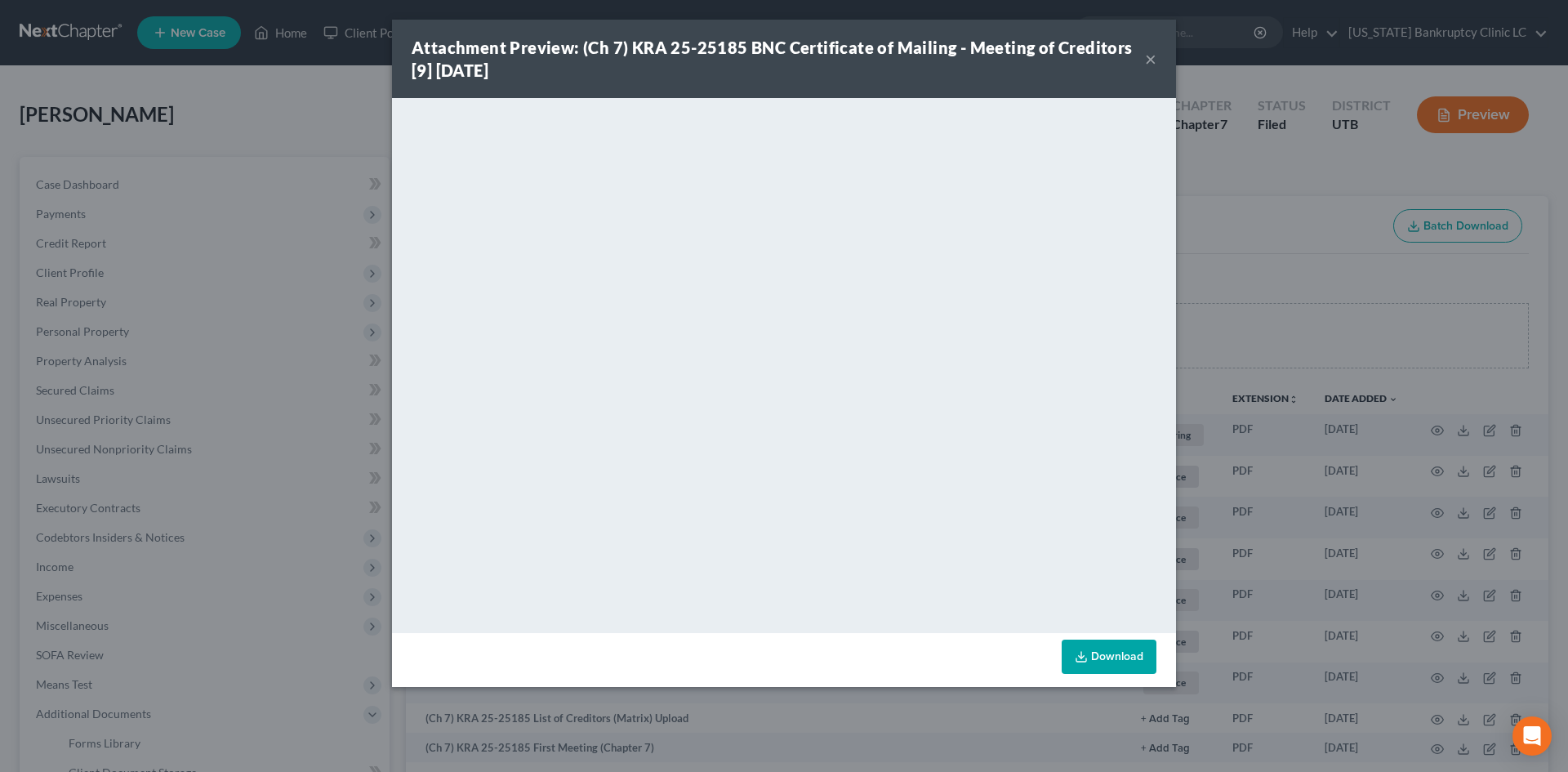
click at [1147, 61] on button "×" at bounding box center [1151, 59] width 12 height 20
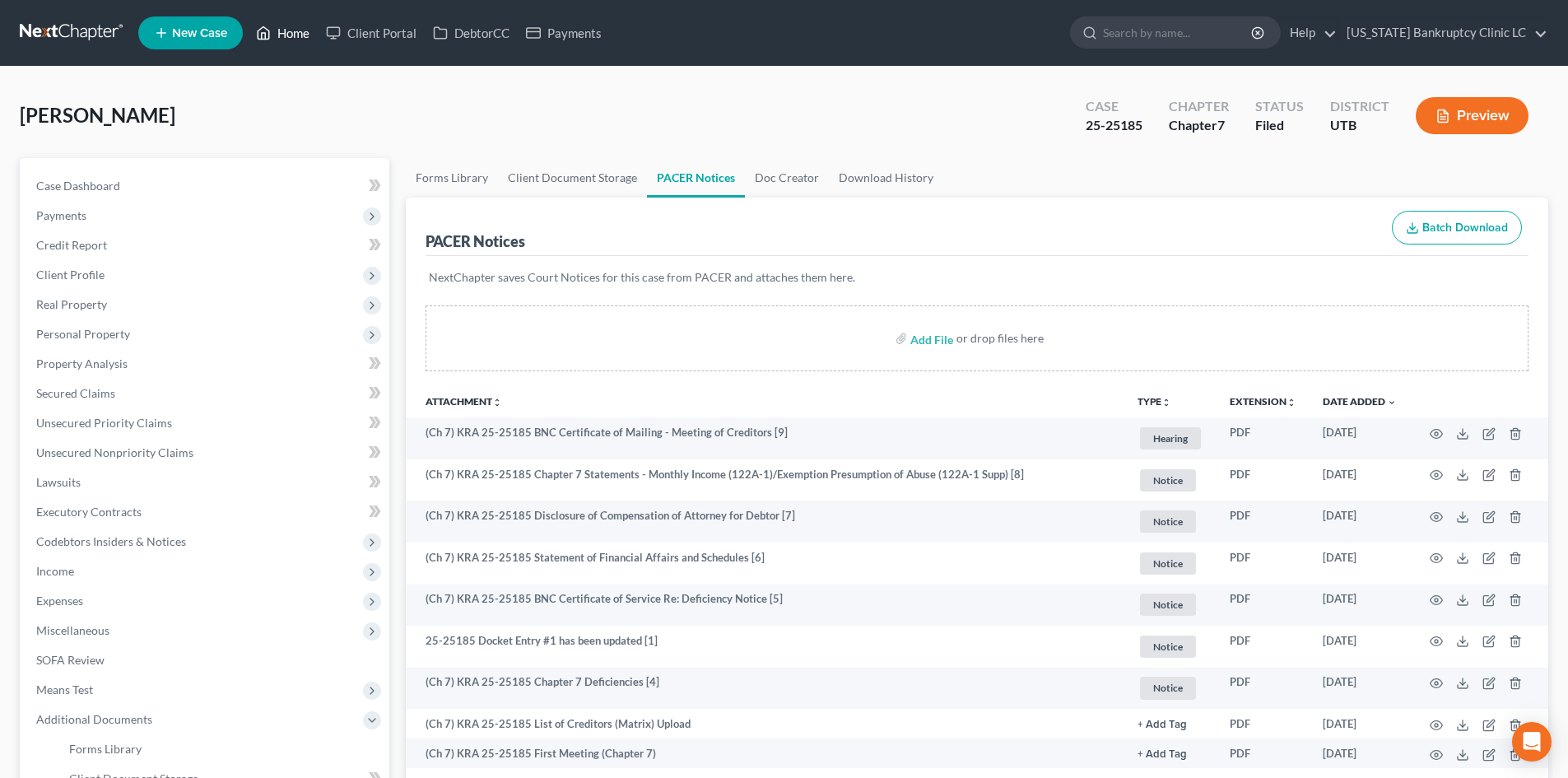
click at [280, 39] on link "Home" at bounding box center [282, 33] width 70 height 30
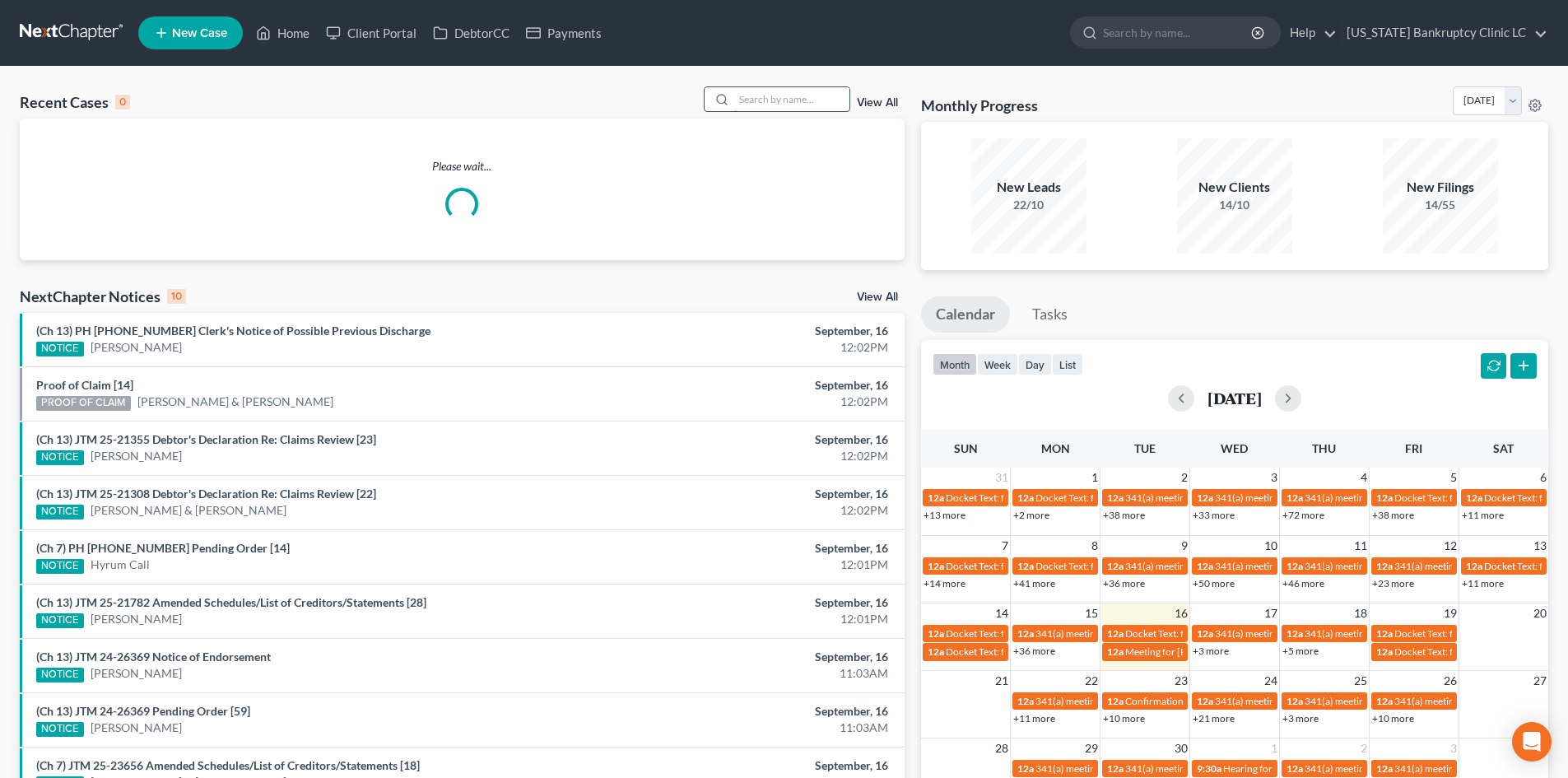
click at [759, 96] on input "search" at bounding box center [791, 99] width 115 height 24
paste input "25-25199"
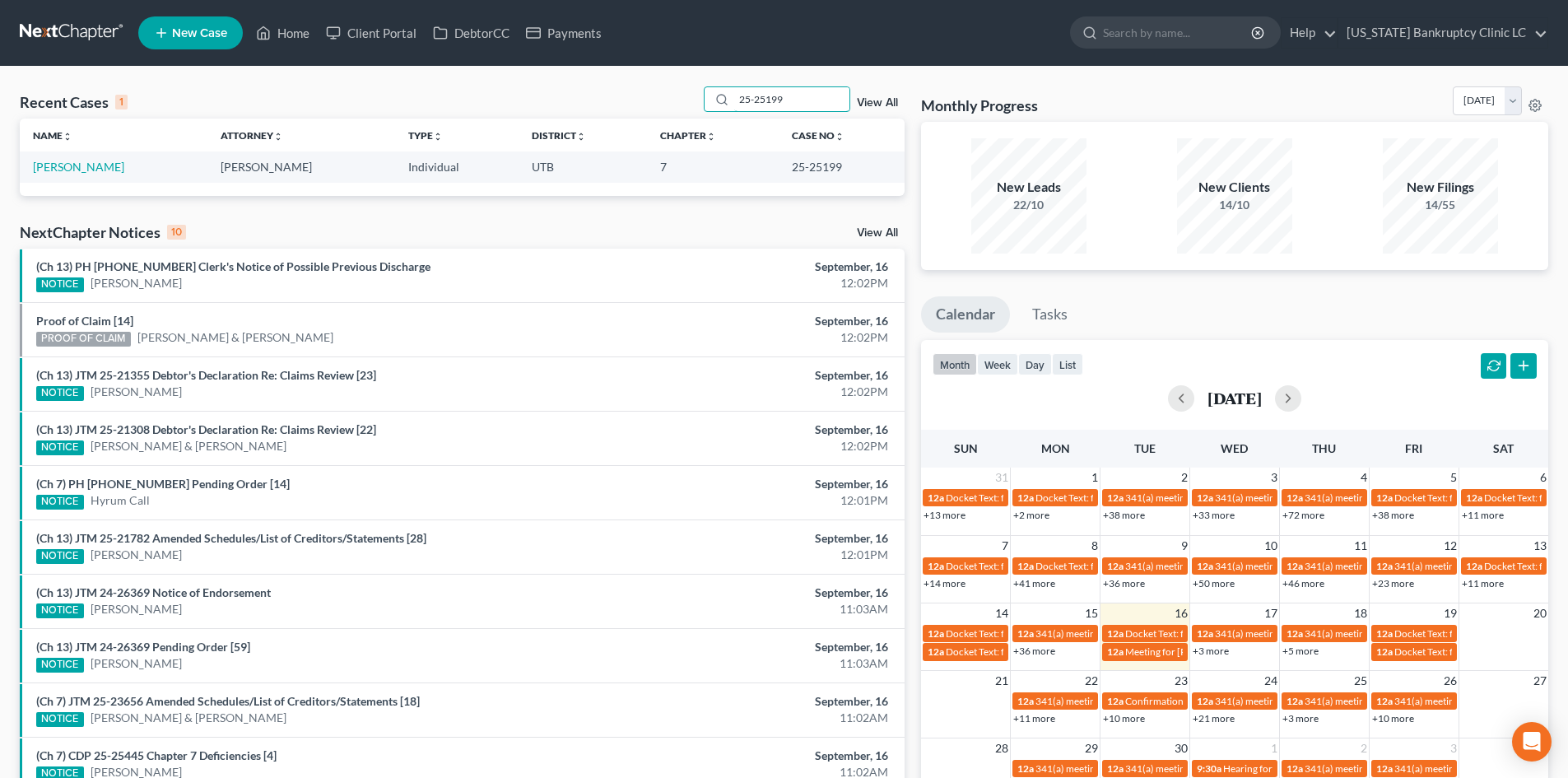
type input "25-25199"
click at [61, 164] on link "[PERSON_NAME]" at bounding box center [78, 167] width 92 height 14
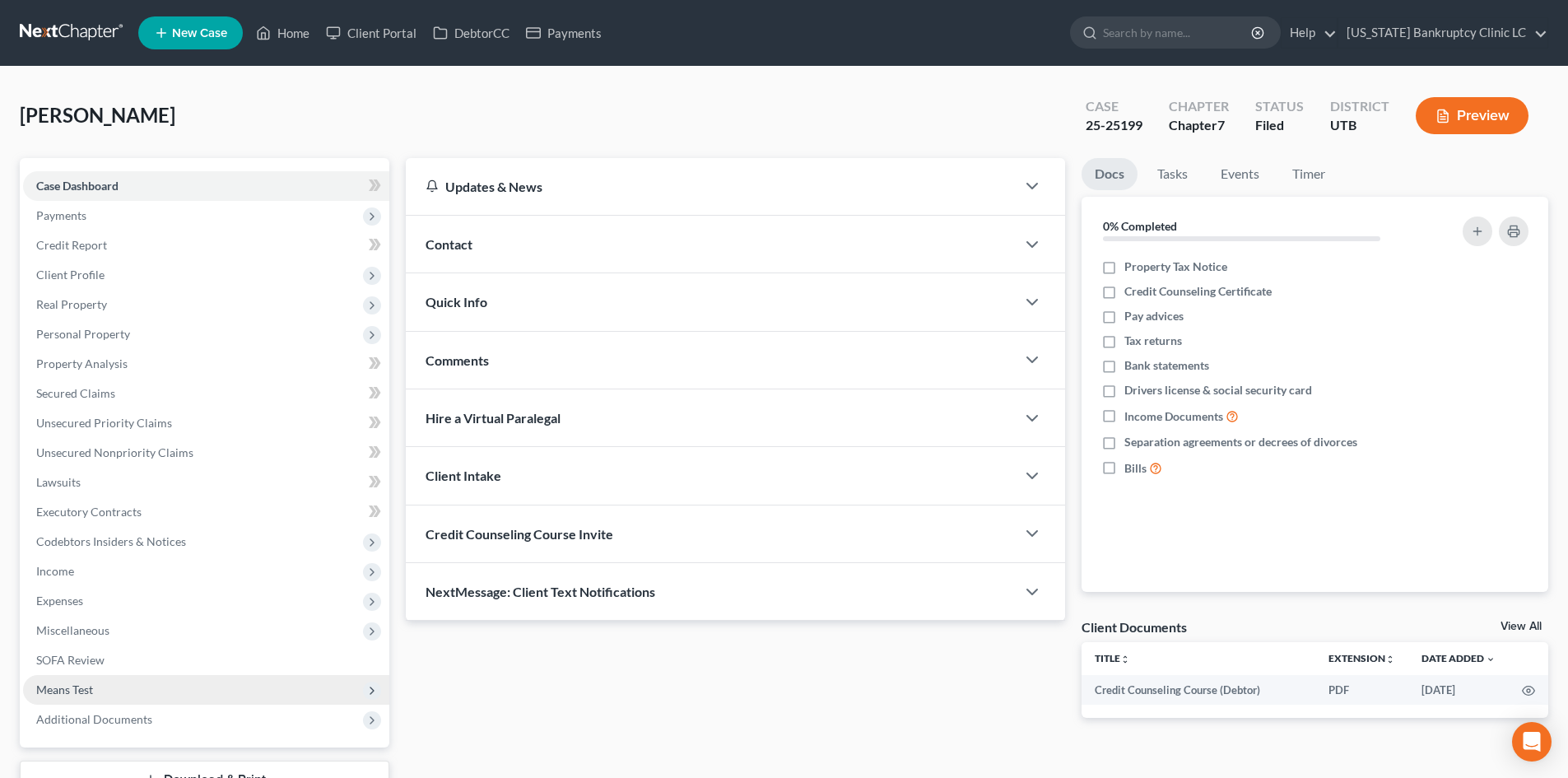
scroll to position [126, 0]
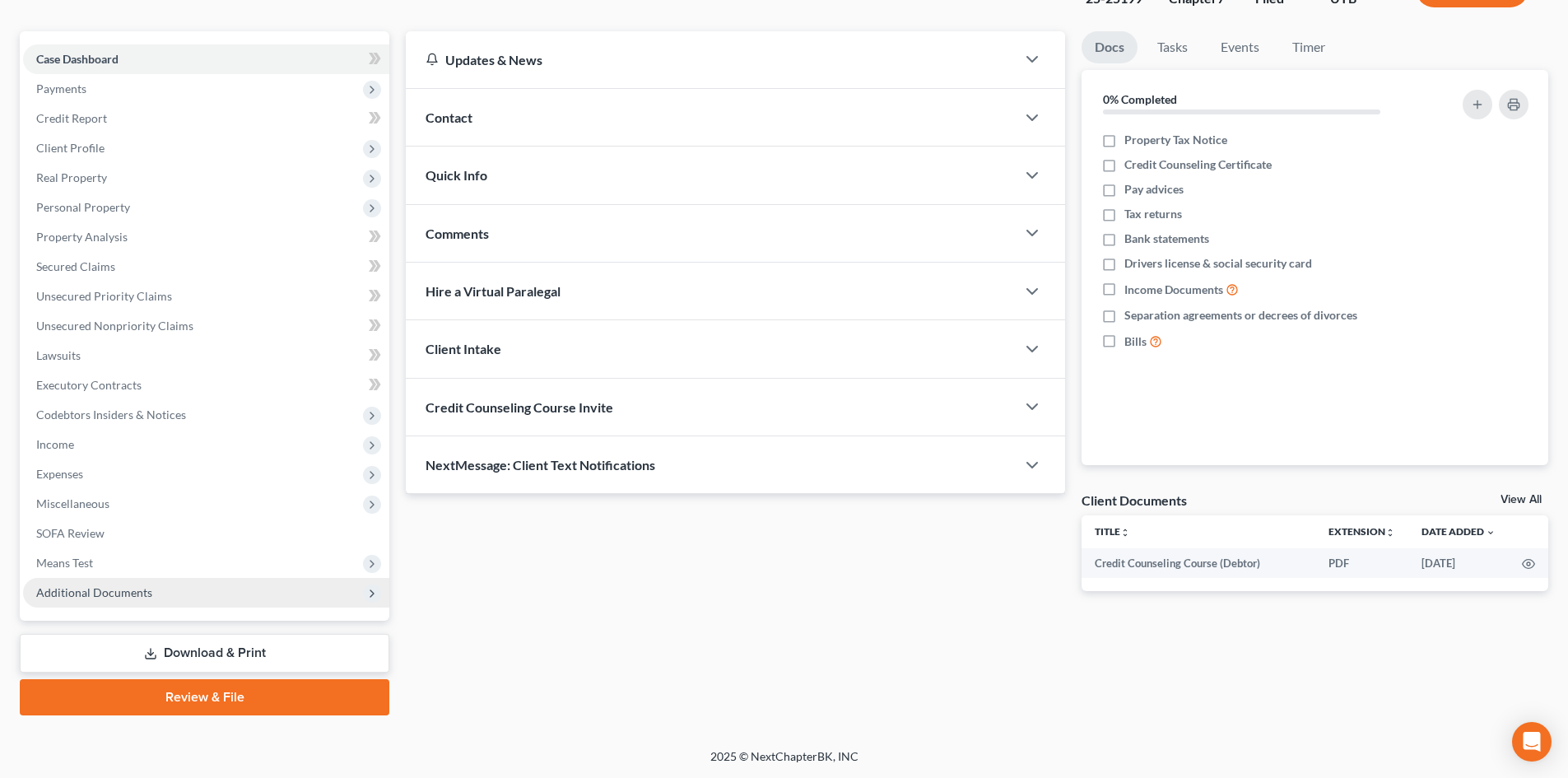
click at [162, 583] on span "Additional Documents" at bounding box center [205, 593] width 366 height 30
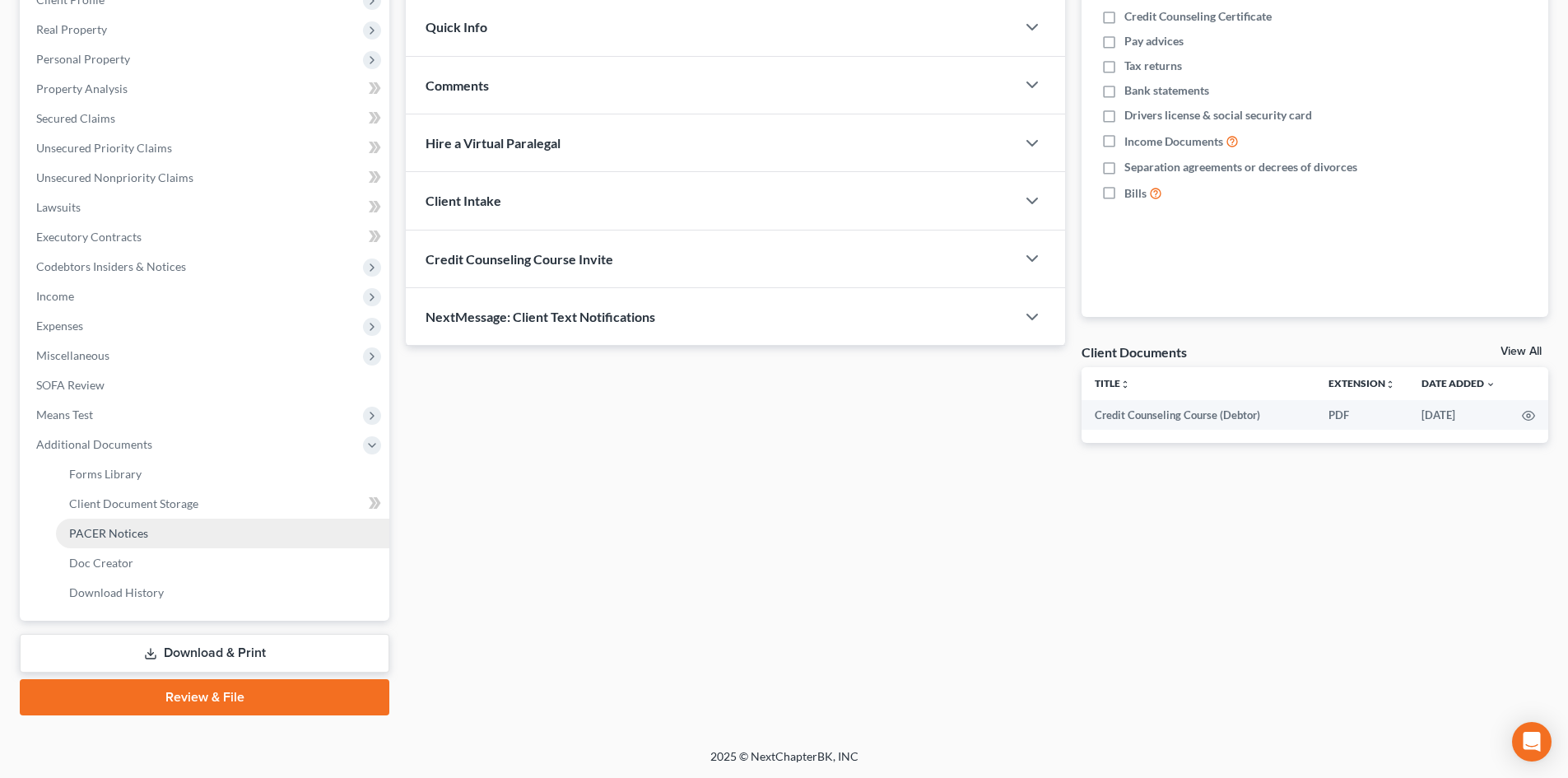
click at [154, 538] on link "PACER Notices" at bounding box center [223, 533] width 334 height 30
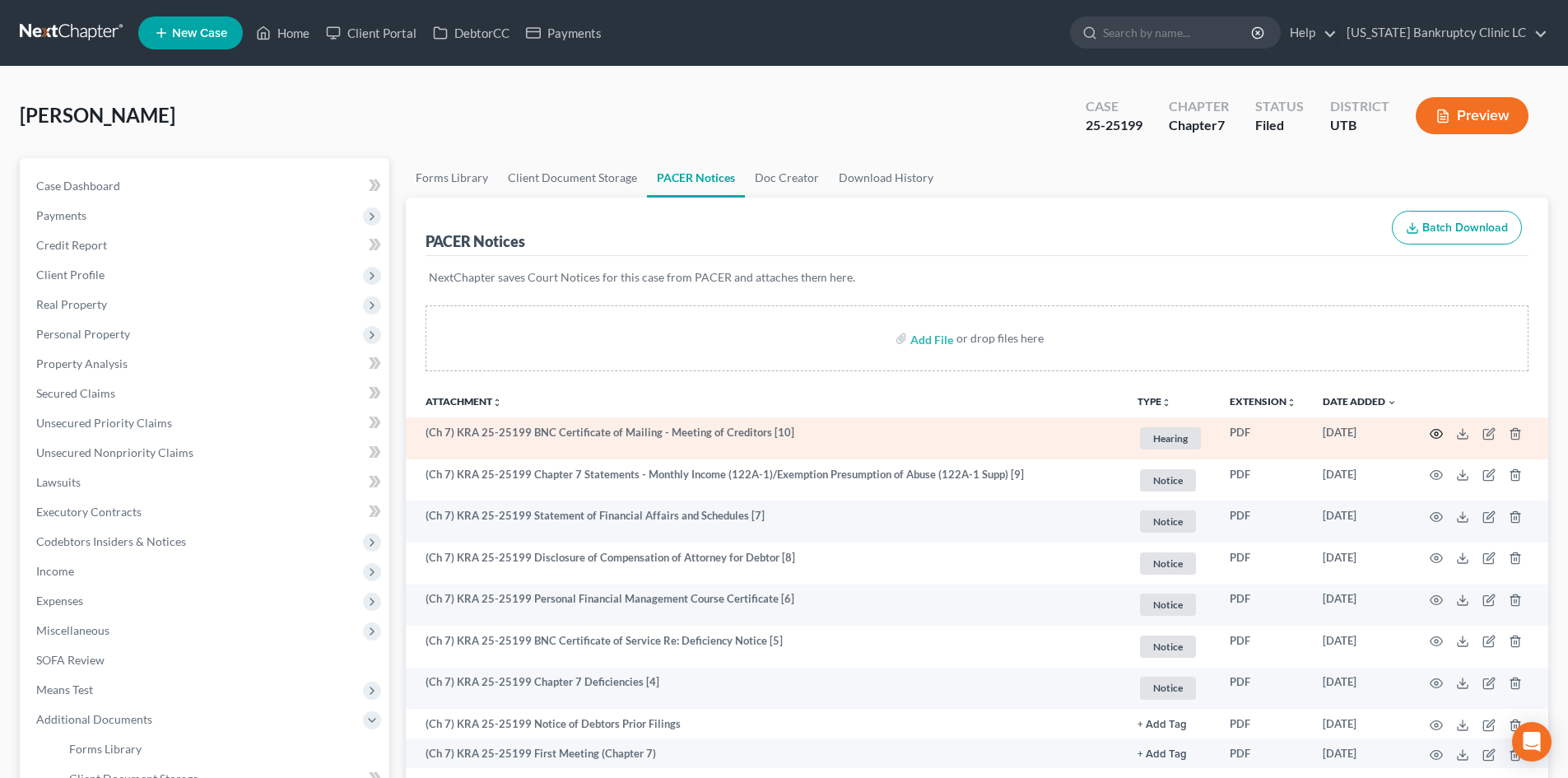
click at [1300, 434] on icon "button" at bounding box center [1436, 433] width 13 height 13
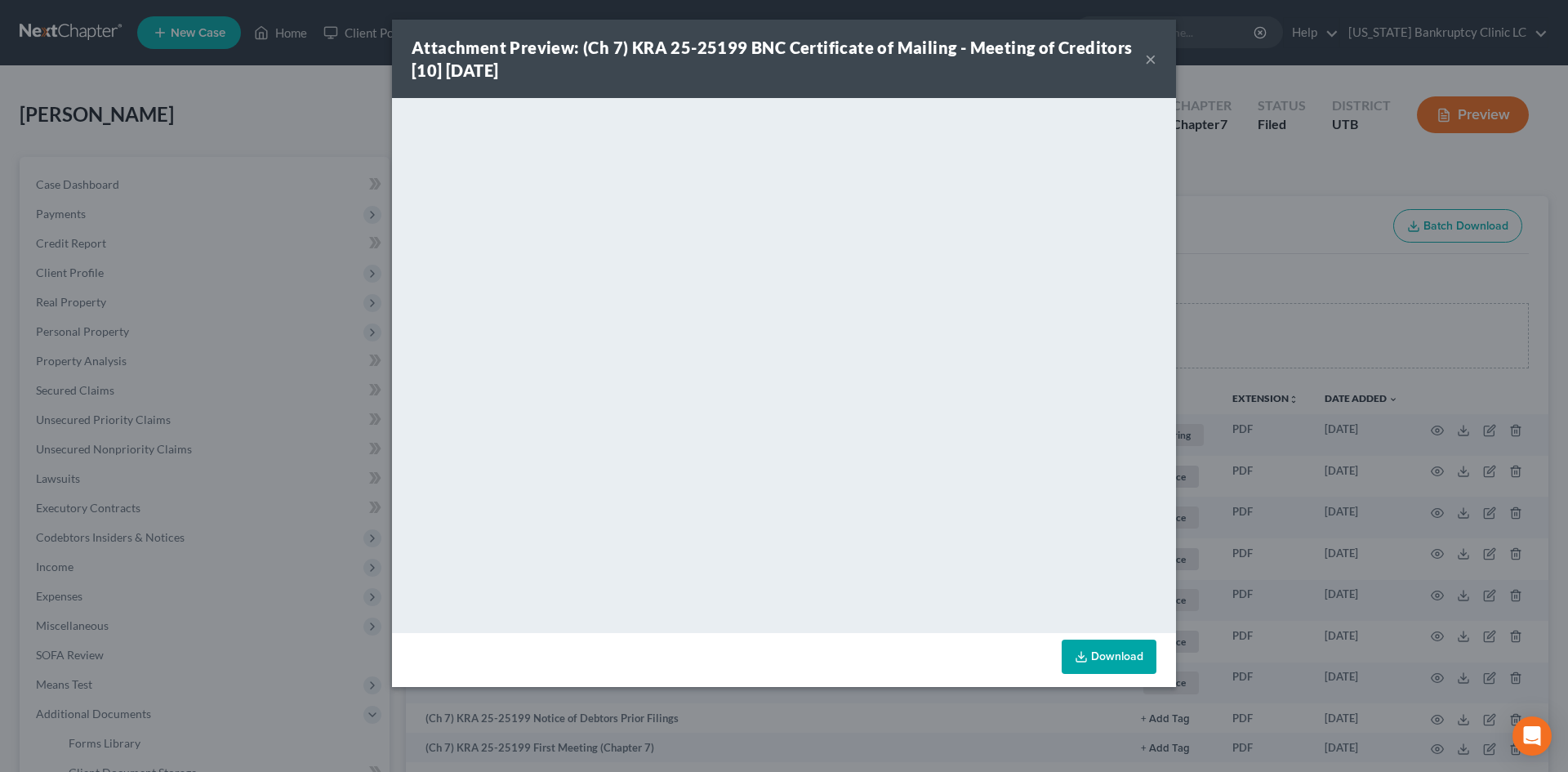
drag, startPoint x: 1104, startPoint y: 43, endPoint x: 1542, endPoint y: 222, distance: 473.2
click at [1104, 43] on strong "Attachment Preview: (Ch 7) KRA 25-25199 BNC Certificate of Mailing - Meeting of…" at bounding box center [772, 58] width 721 height 42
click at [1152, 60] on button "×" at bounding box center [1151, 59] width 12 height 20
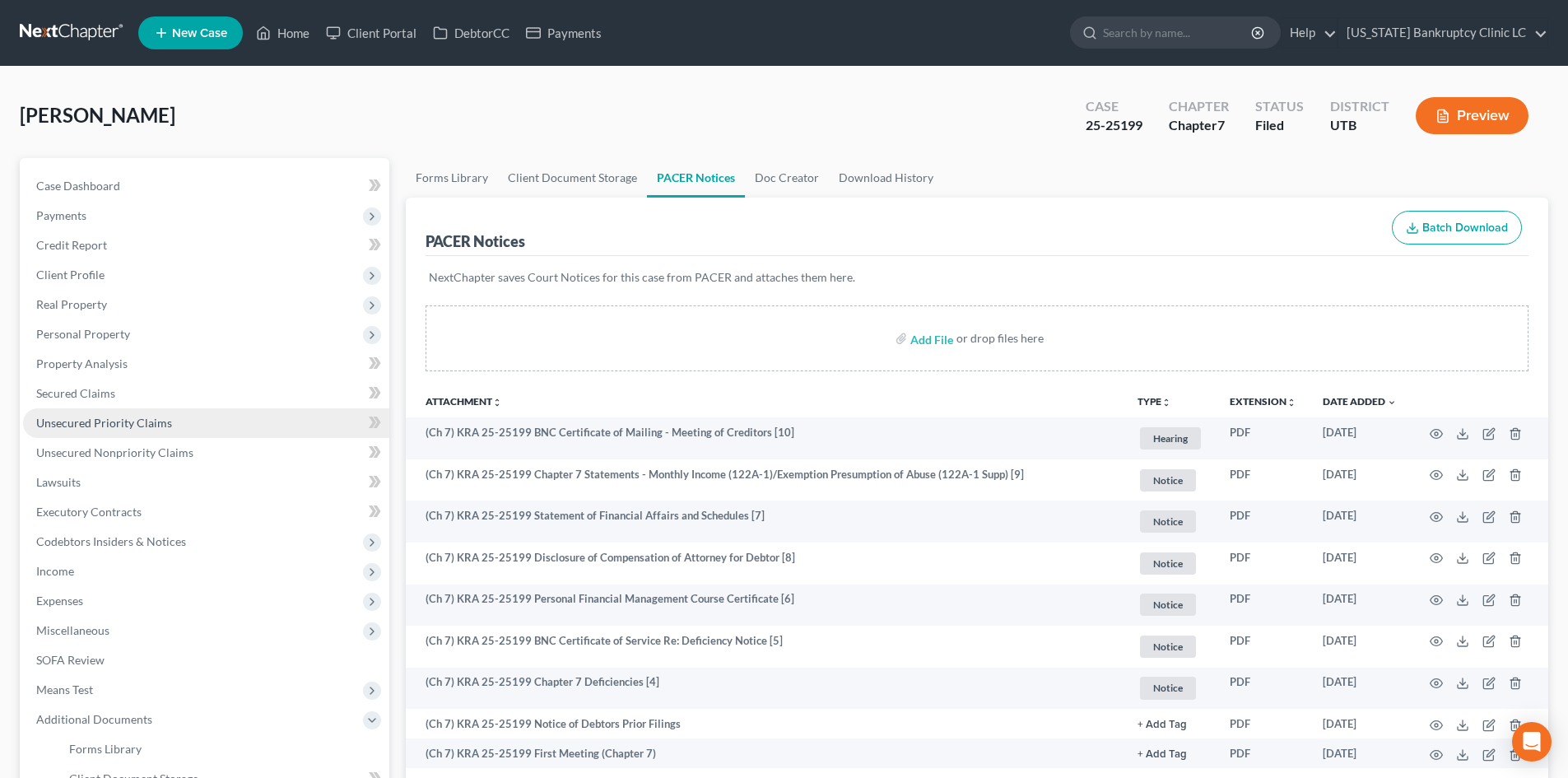
click at [114, 426] on span "Unsecured Priority Claims" at bounding box center [105, 423] width 136 height 14
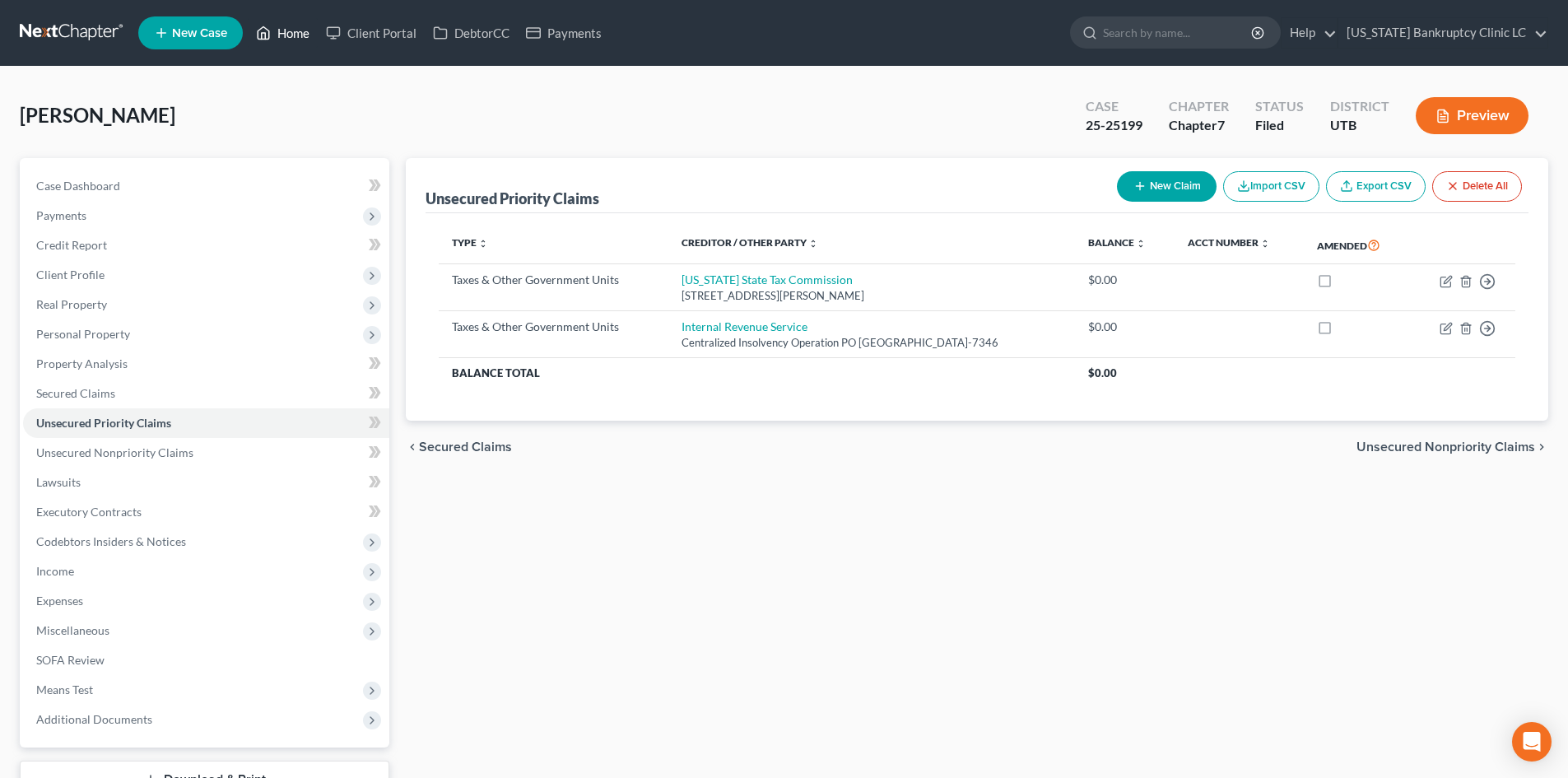
click at [283, 28] on link "Home" at bounding box center [282, 33] width 70 height 30
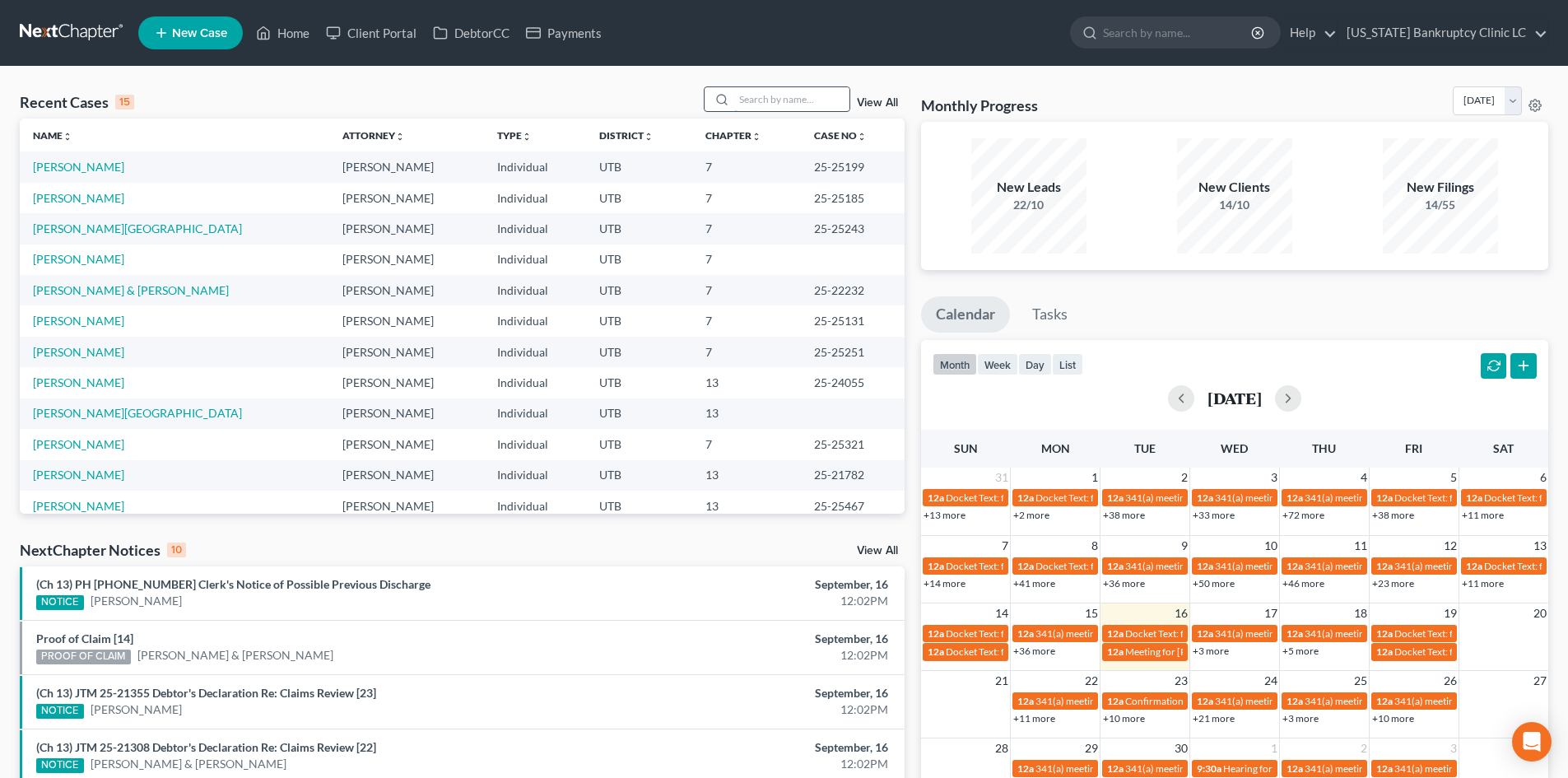
click at [763, 87] on input "search" at bounding box center [791, 99] width 115 height 24
paste input "25-25227"
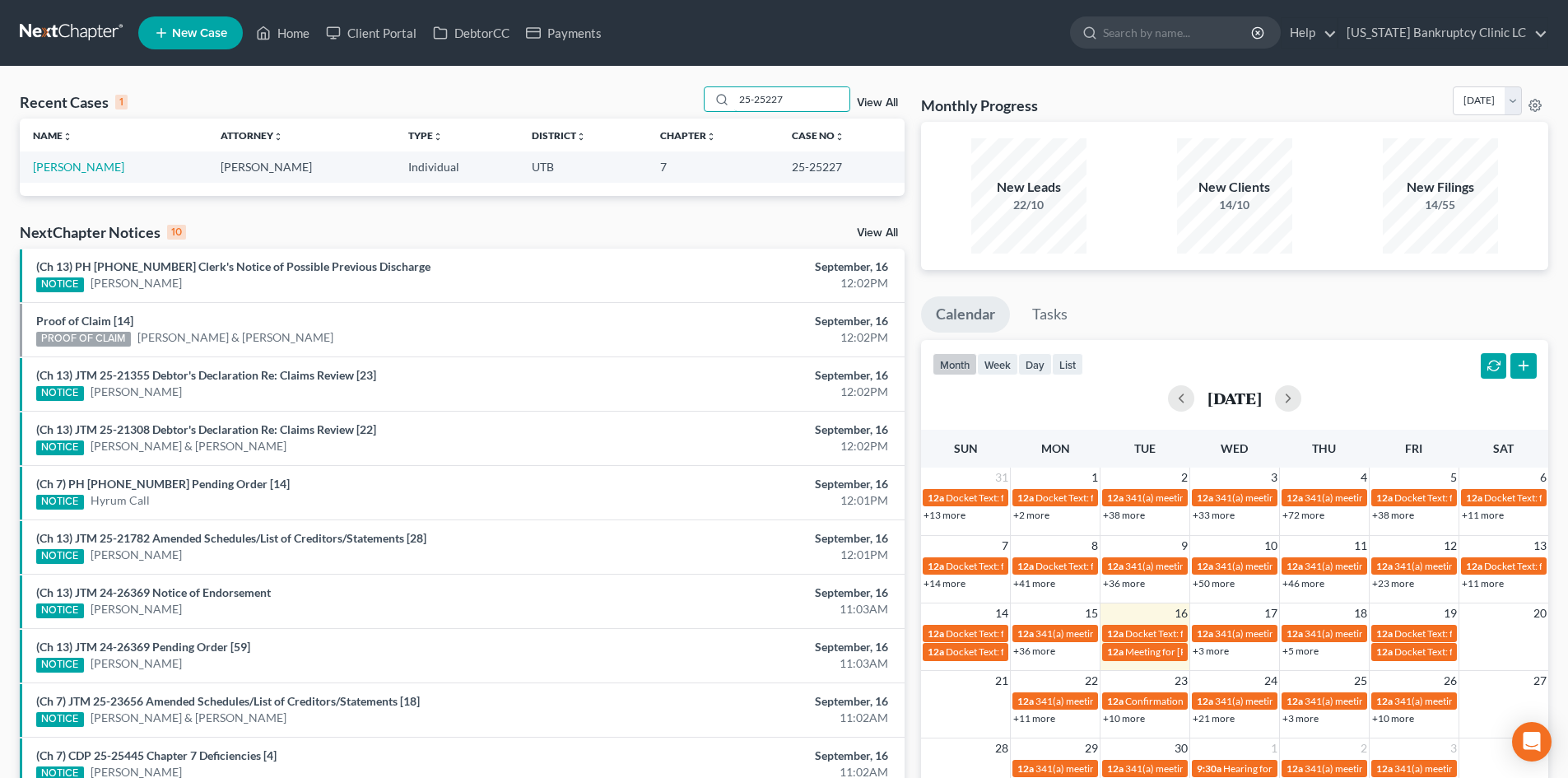
type input "25-25227"
click at [65, 170] on link "[PERSON_NAME]" at bounding box center [78, 167] width 92 height 14
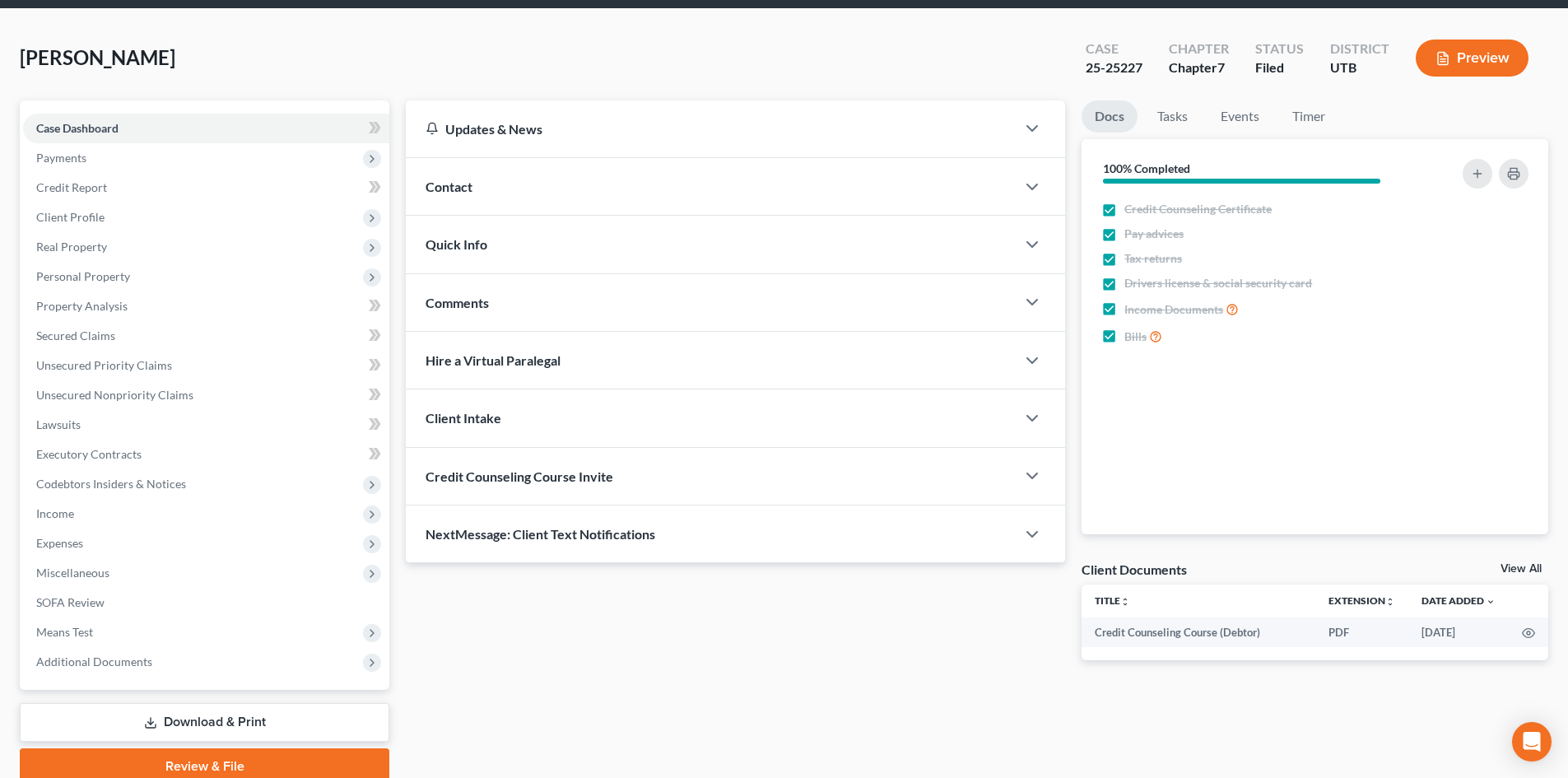
scroll to position [126, 0]
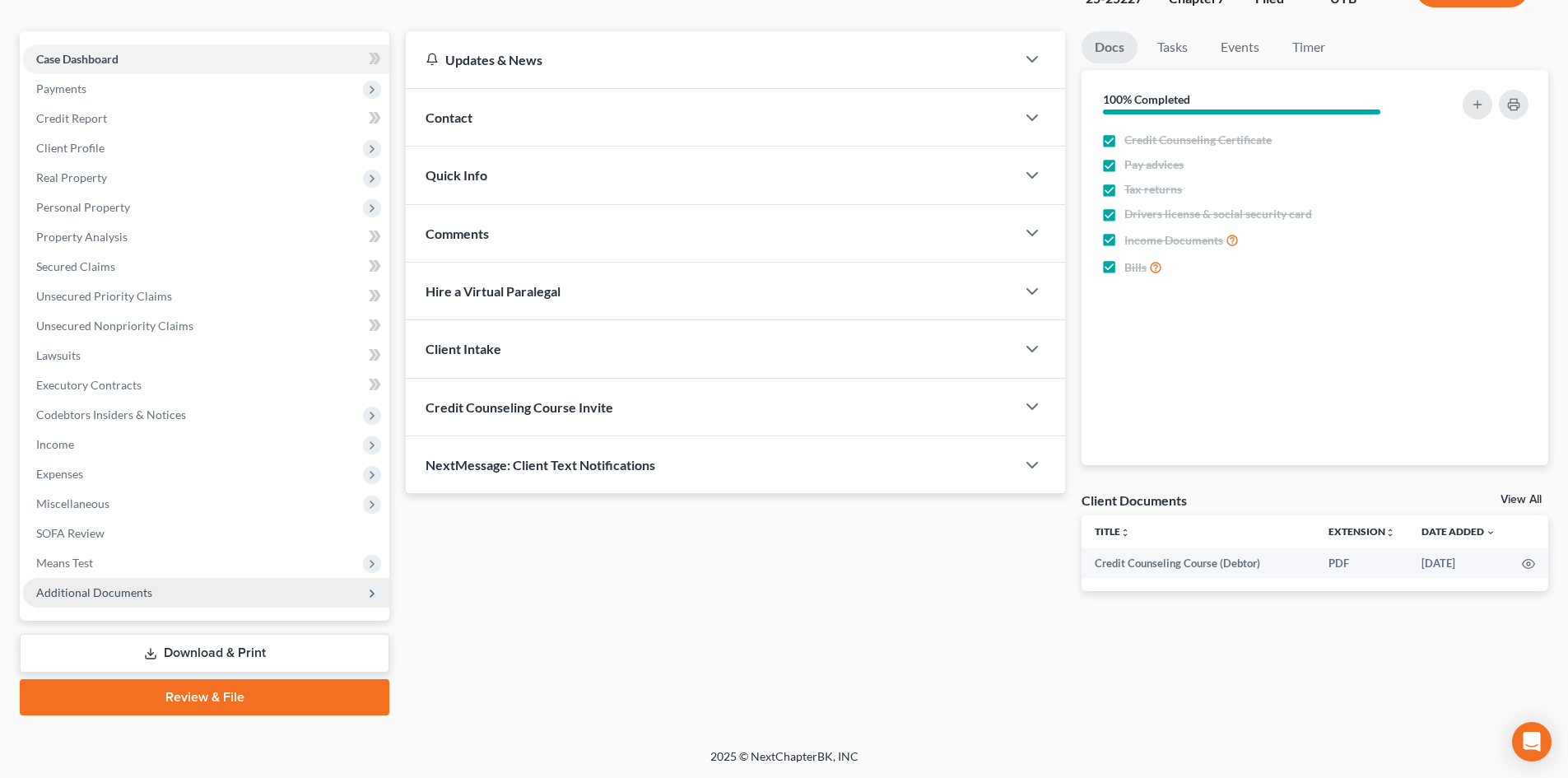
click at [149, 605] on span "Additional Documents" at bounding box center [205, 593] width 366 height 30
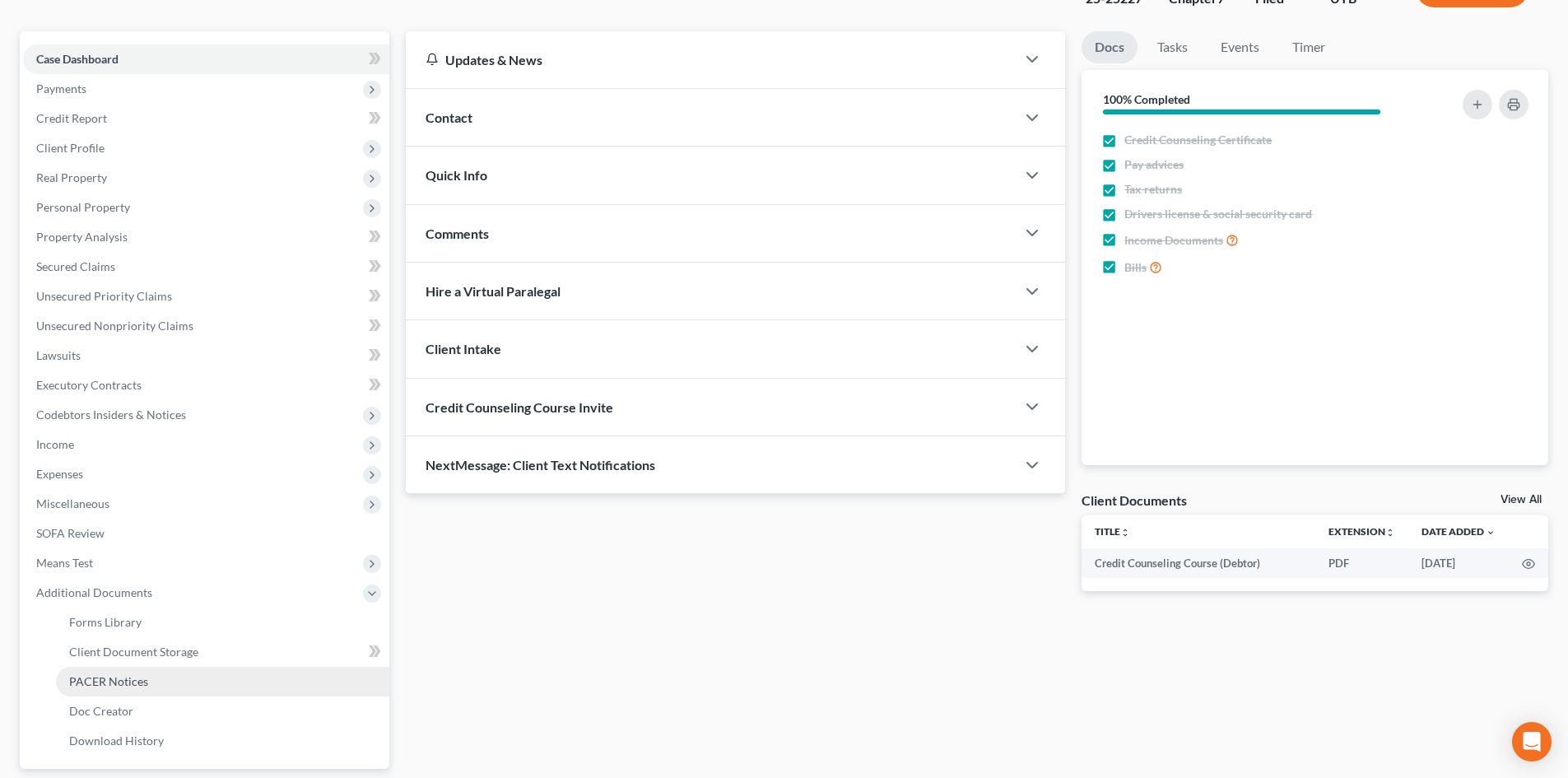
click at [161, 686] on link "PACER Notices" at bounding box center [223, 682] width 334 height 30
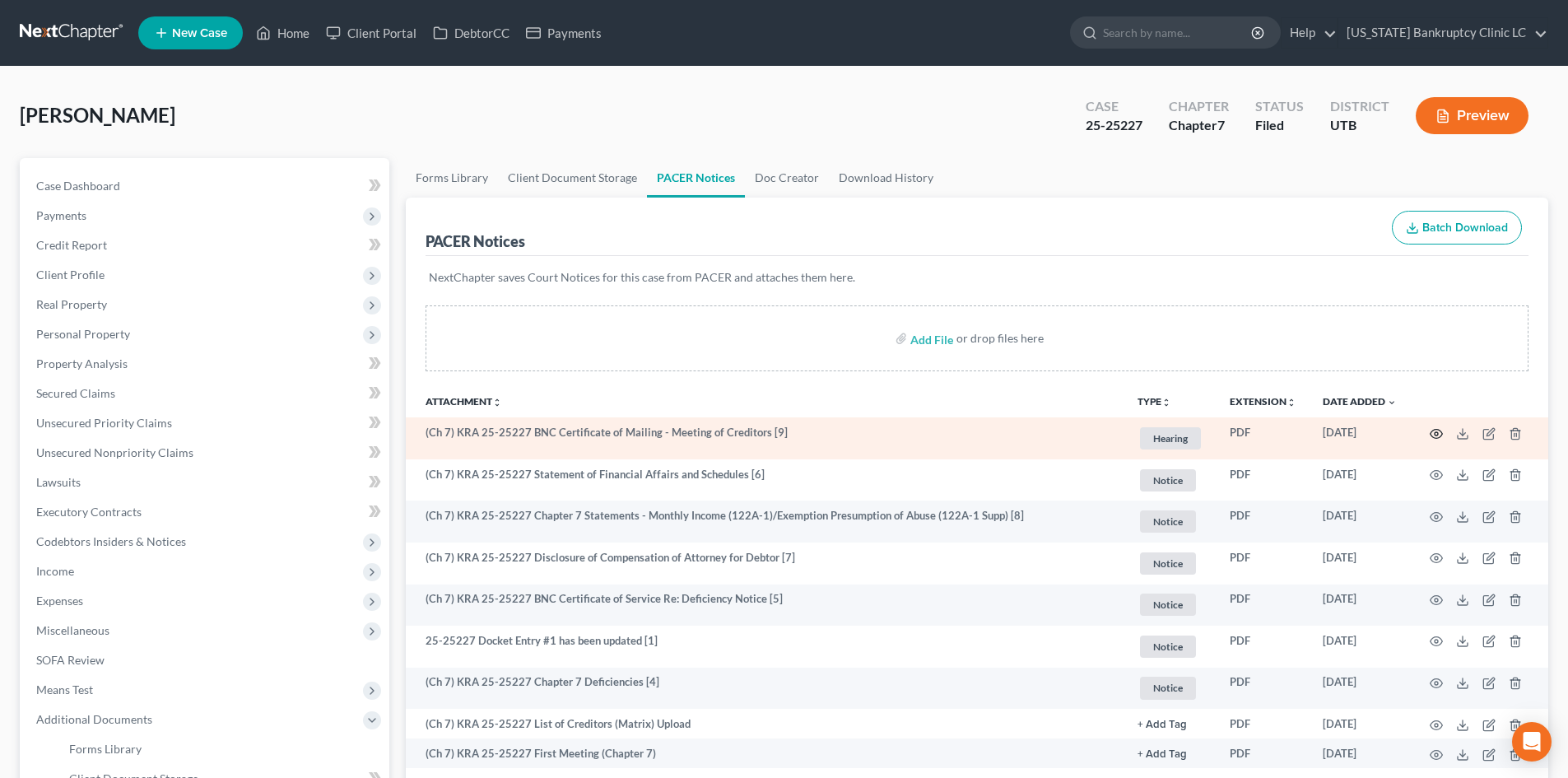
click at [1300, 428] on icon "button" at bounding box center [1436, 433] width 13 height 13
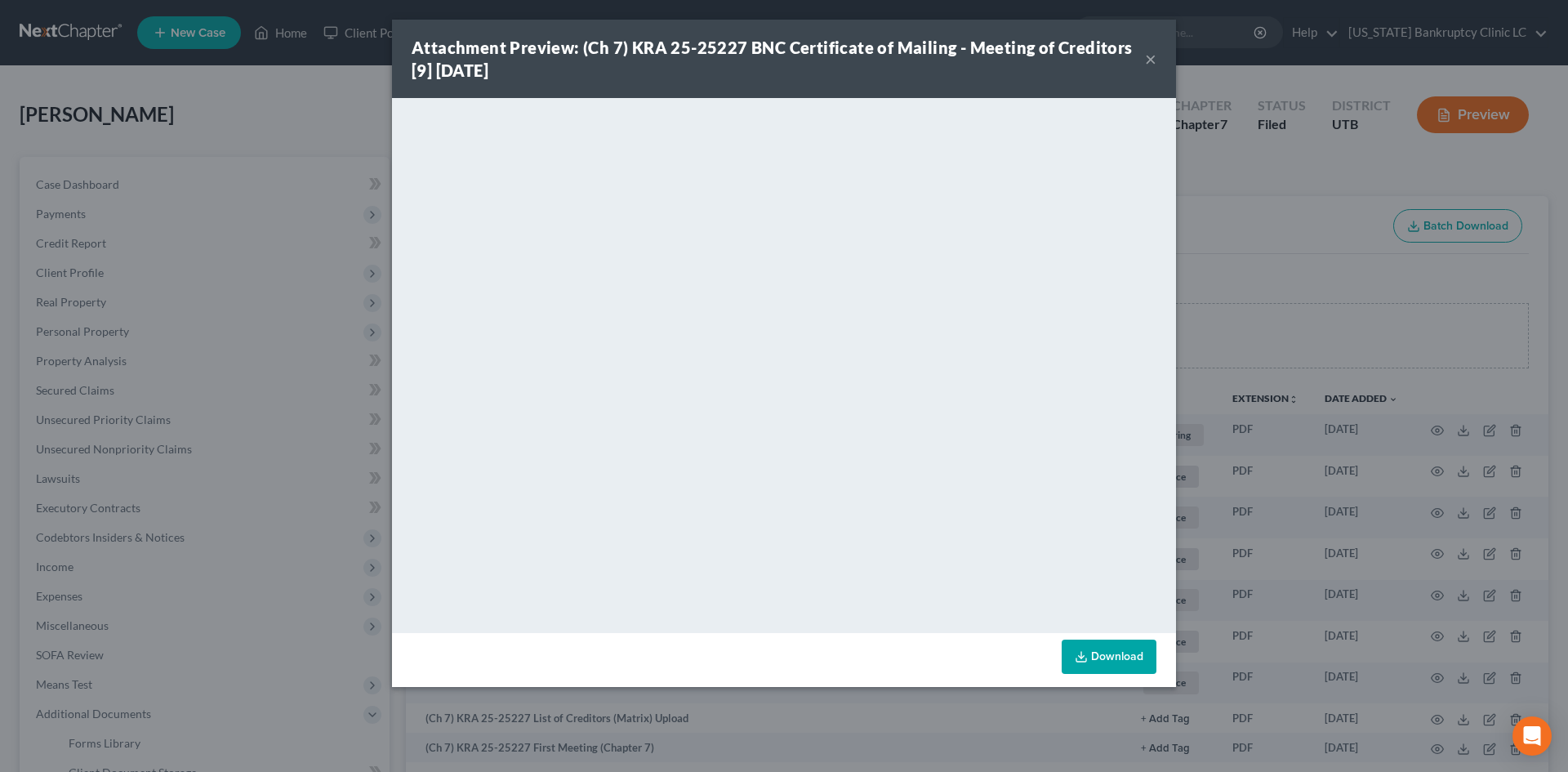
drag, startPoint x: 1139, startPoint y: 57, endPoint x: 1561, endPoint y: 132, distance: 428.6
click at [1139, 57] on div "Attachment Preview: (Ch 7) KRA 25-25227 BNC Certificate of Mailing - Meeting of…" at bounding box center [778, 59] width 734 height 46
click at [1150, 57] on button "×" at bounding box center [1151, 59] width 12 height 20
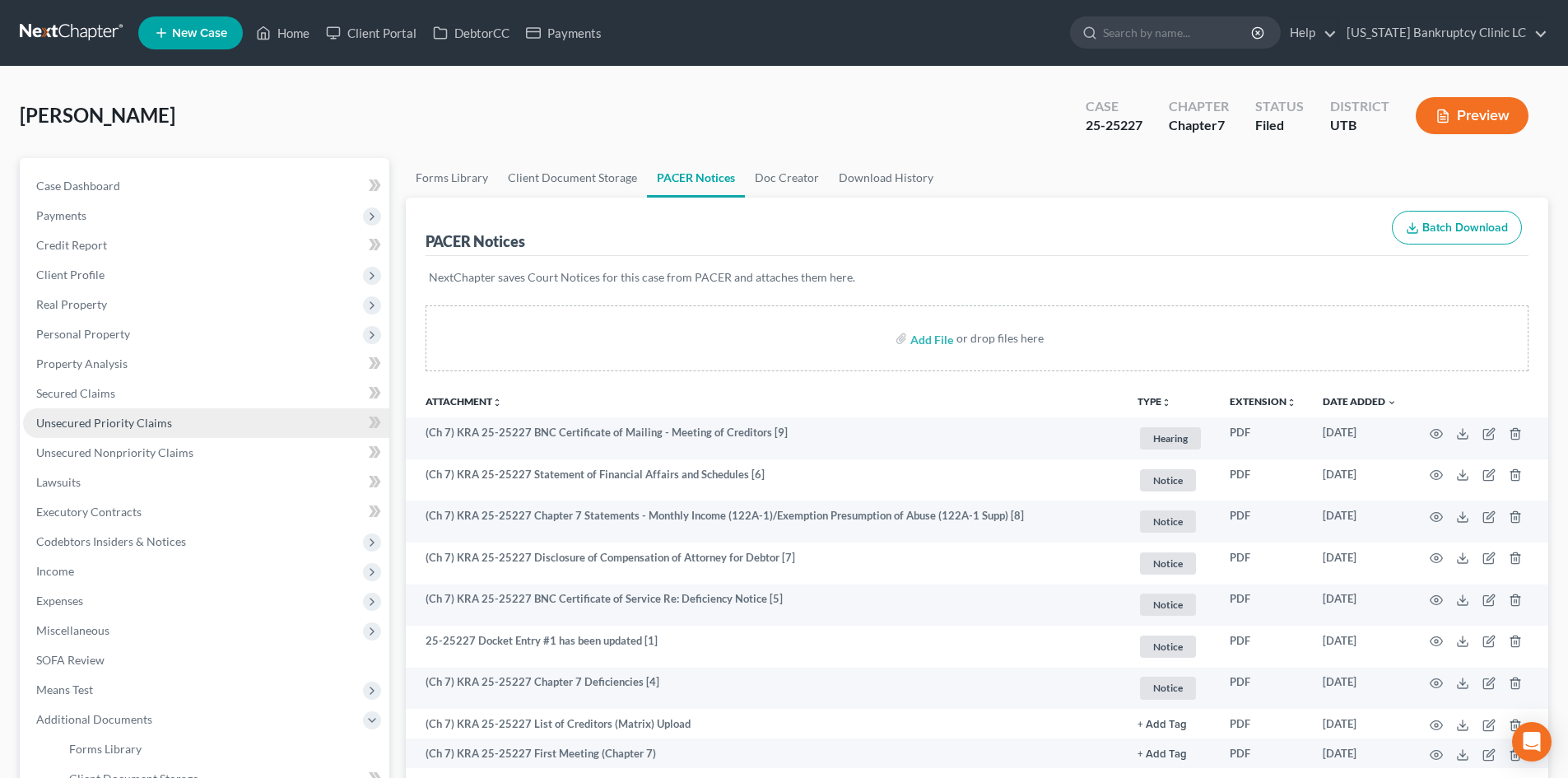
click at [123, 423] on span "Unsecured Priority Claims" at bounding box center [105, 423] width 136 height 14
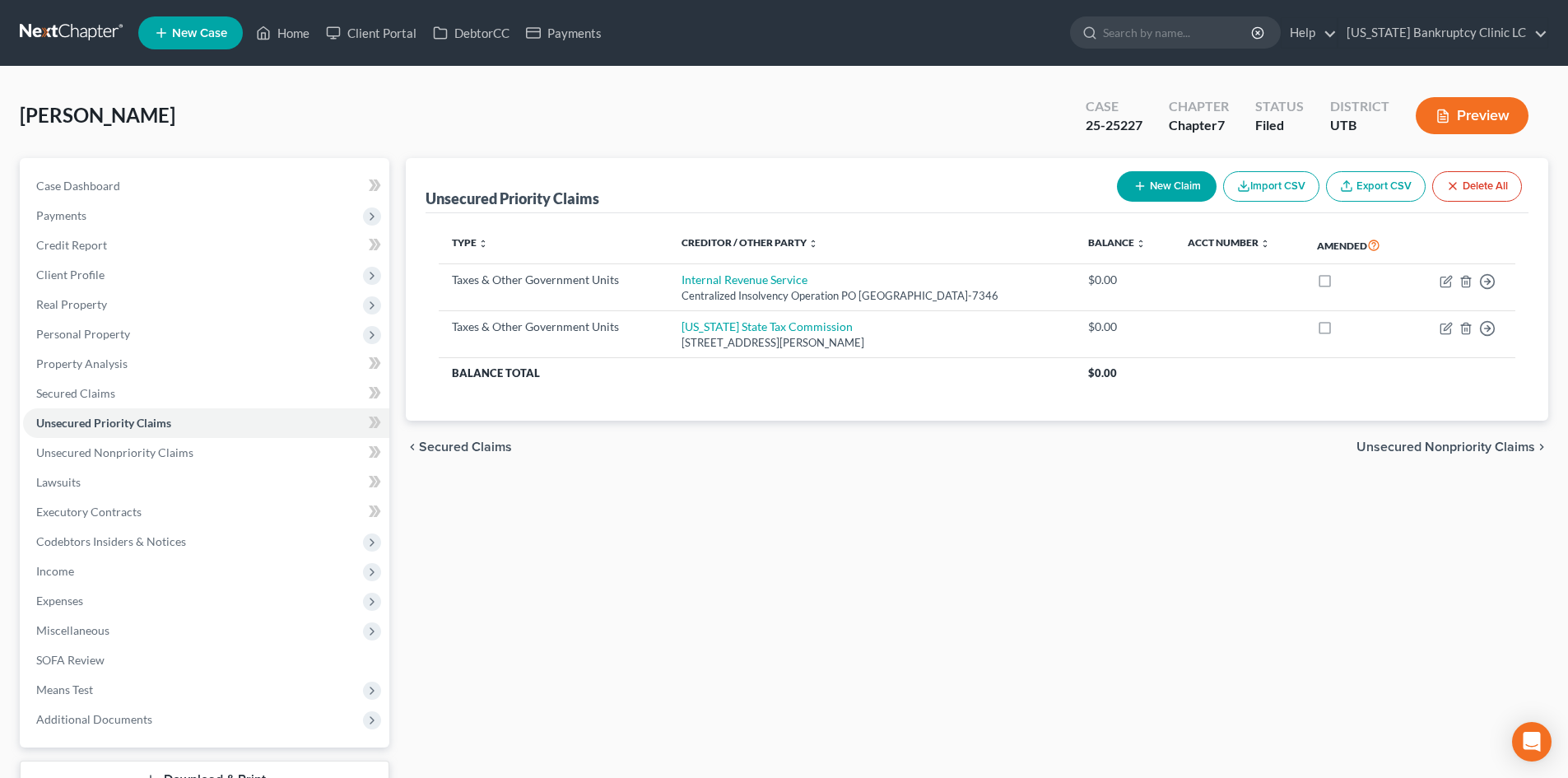
click at [682, 648] on div "Unsecured Priority Claims New Claim Import CSV Export CSV Delete All Type expan…" at bounding box center [977, 500] width 1158 height 684
click at [296, 50] on ul "New Case Home Client Portal DebtorCC Payments - No Result - See all results Or …" at bounding box center [843, 33] width 1410 height 42
click at [295, 44] on link "Home" at bounding box center [282, 33] width 70 height 30
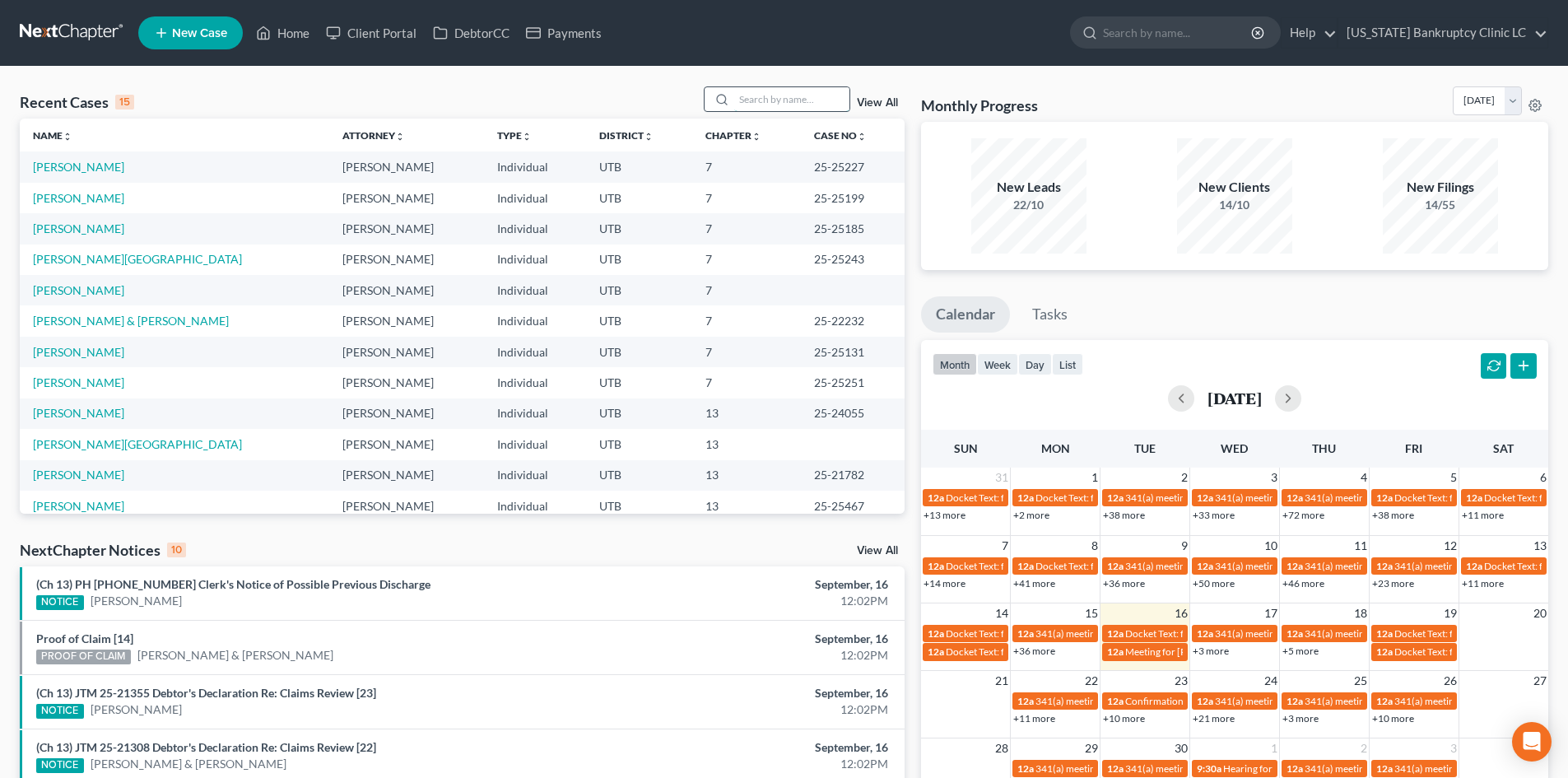
click at [818, 92] on input "search" at bounding box center [791, 99] width 115 height 24
paste input "25-25142"
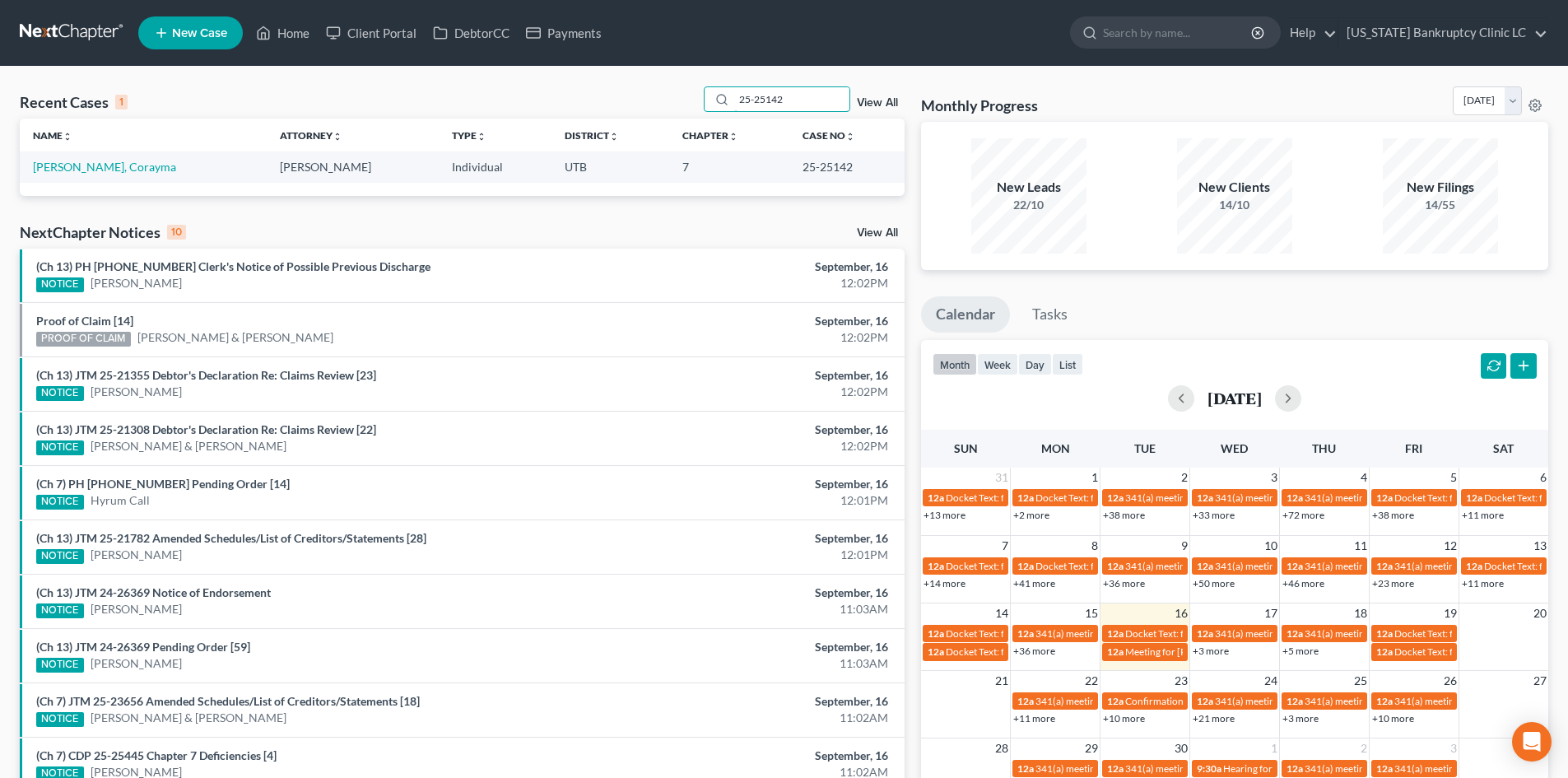
type input "25-25142"
click at [65, 166] on link "[PERSON_NAME], Corayma" at bounding box center [104, 167] width 143 height 14
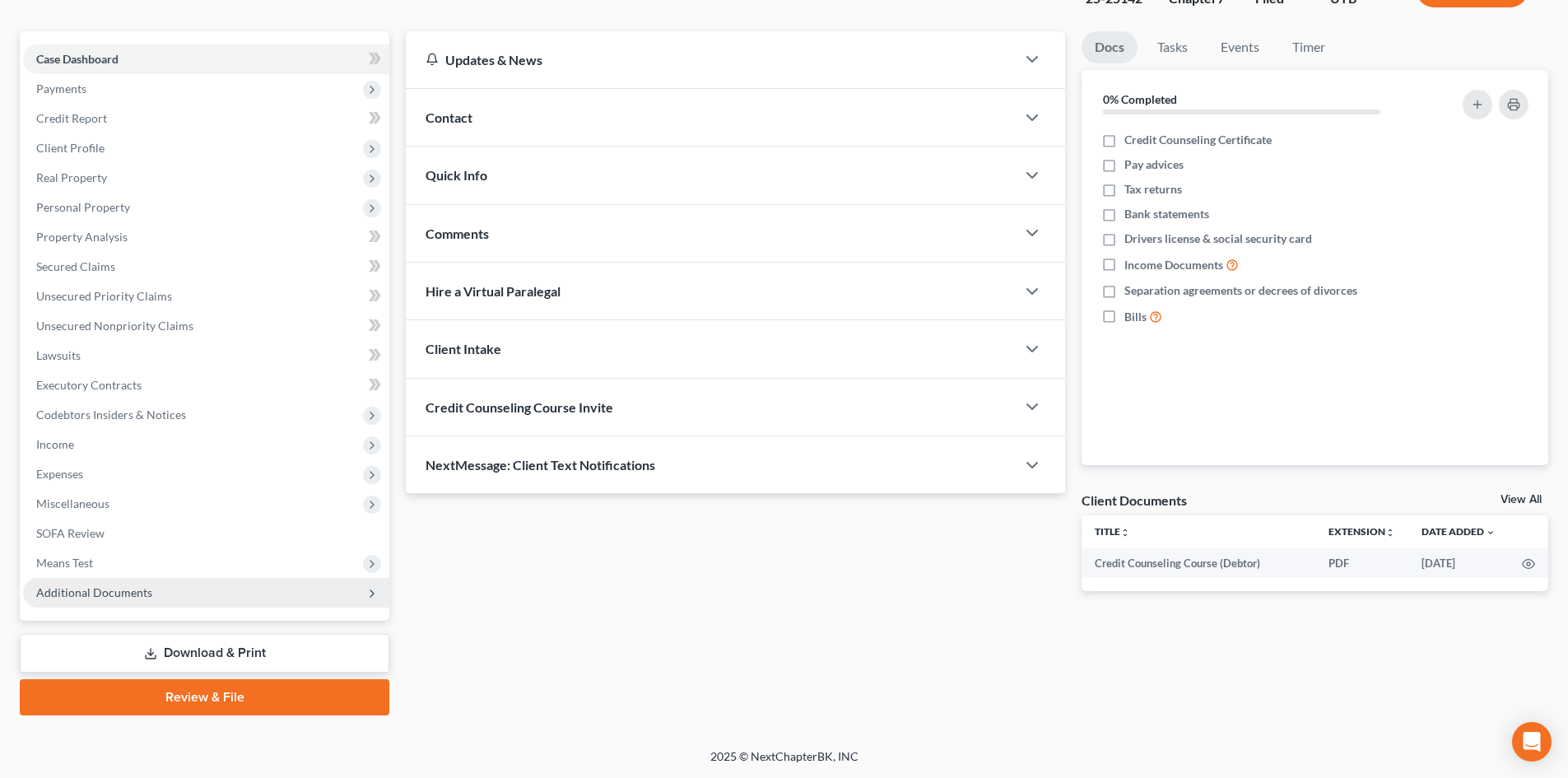
click at [118, 579] on span "Additional Documents" at bounding box center [205, 593] width 366 height 30
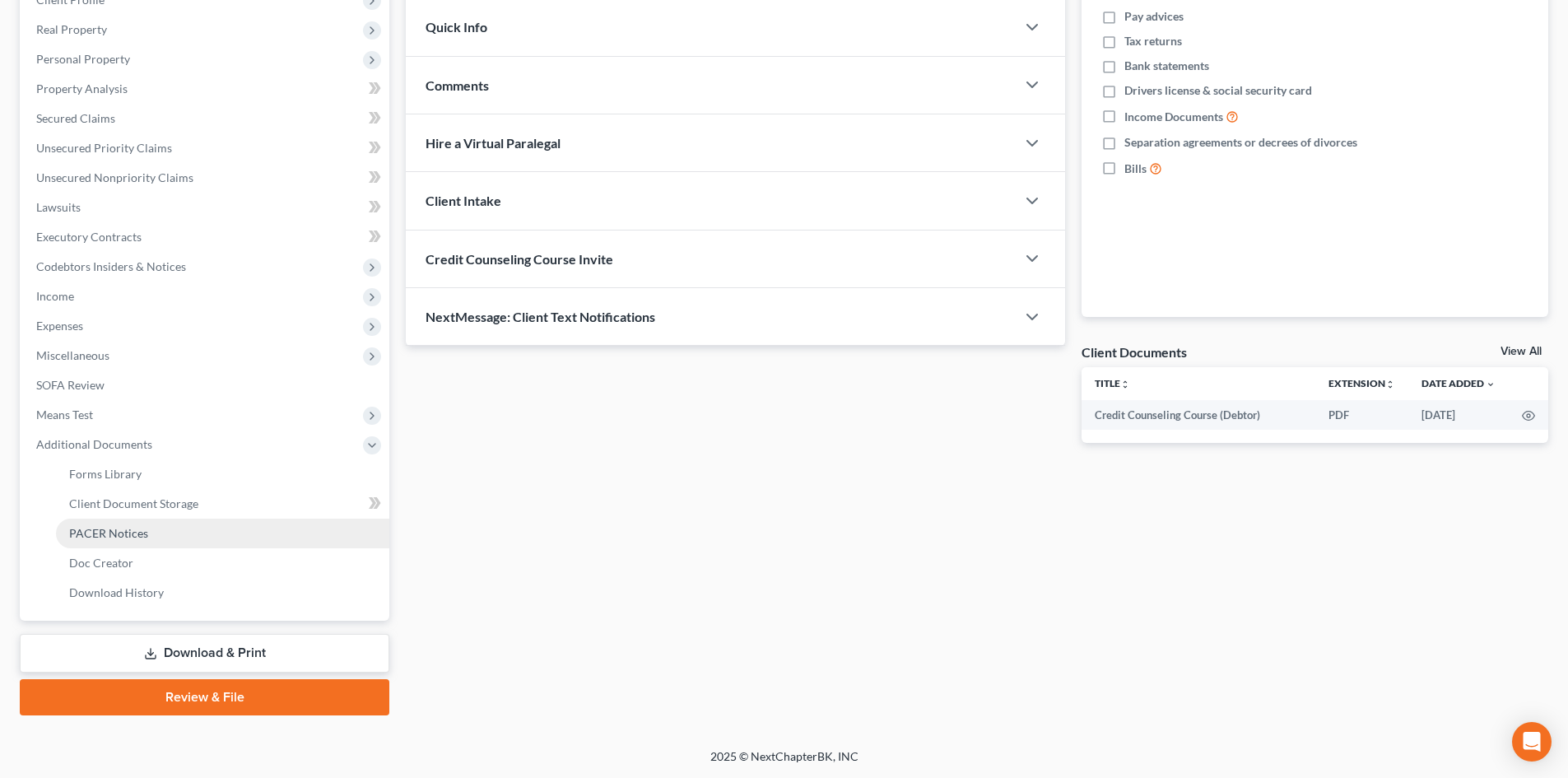
click at [128, 543] on link "PACER Notices" at bounding box center [223, 533] width 334 height 30
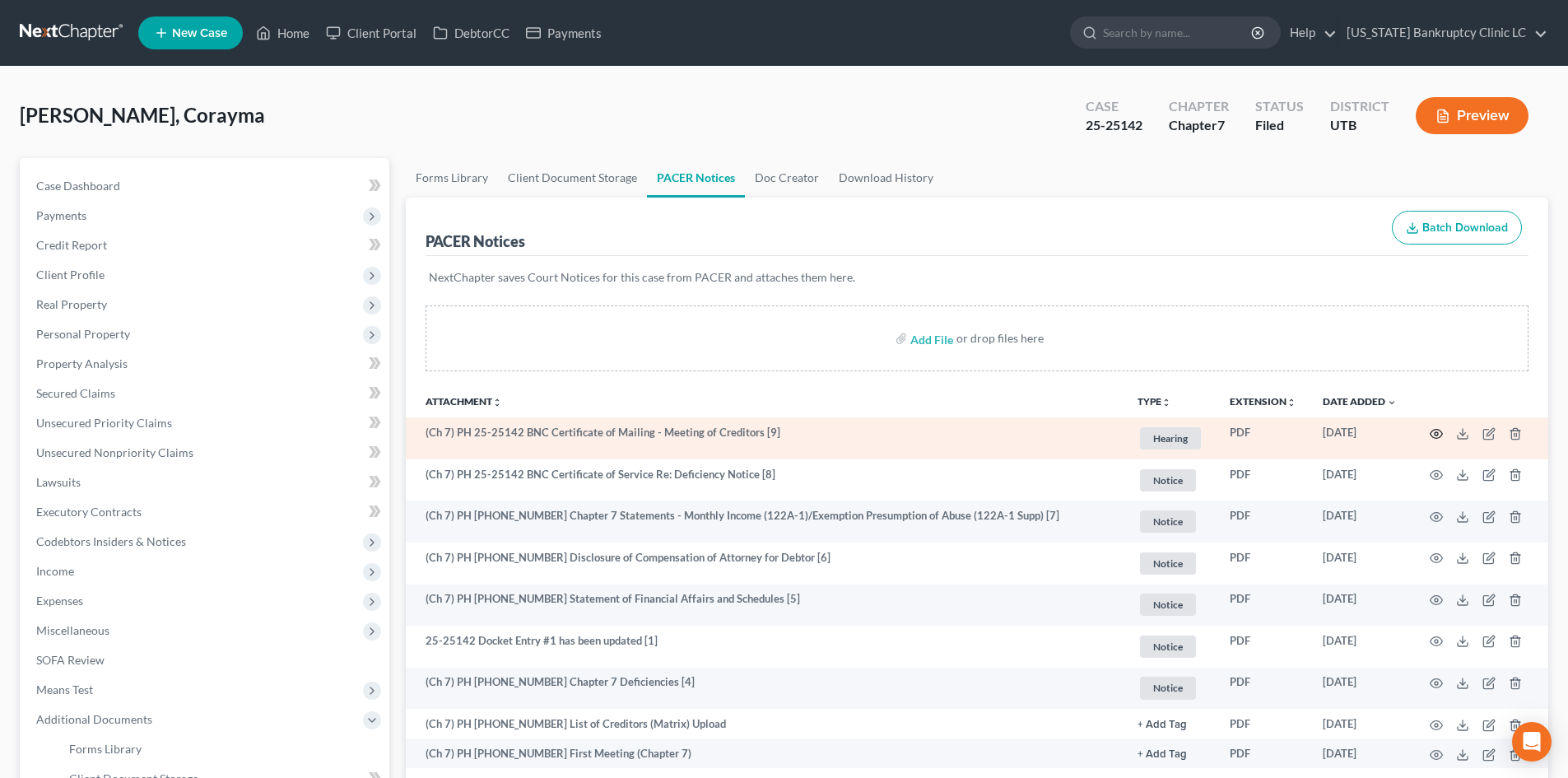
click at [1300, 434] on icon "button" at bounding box center [1436, 433] width 13 height 13
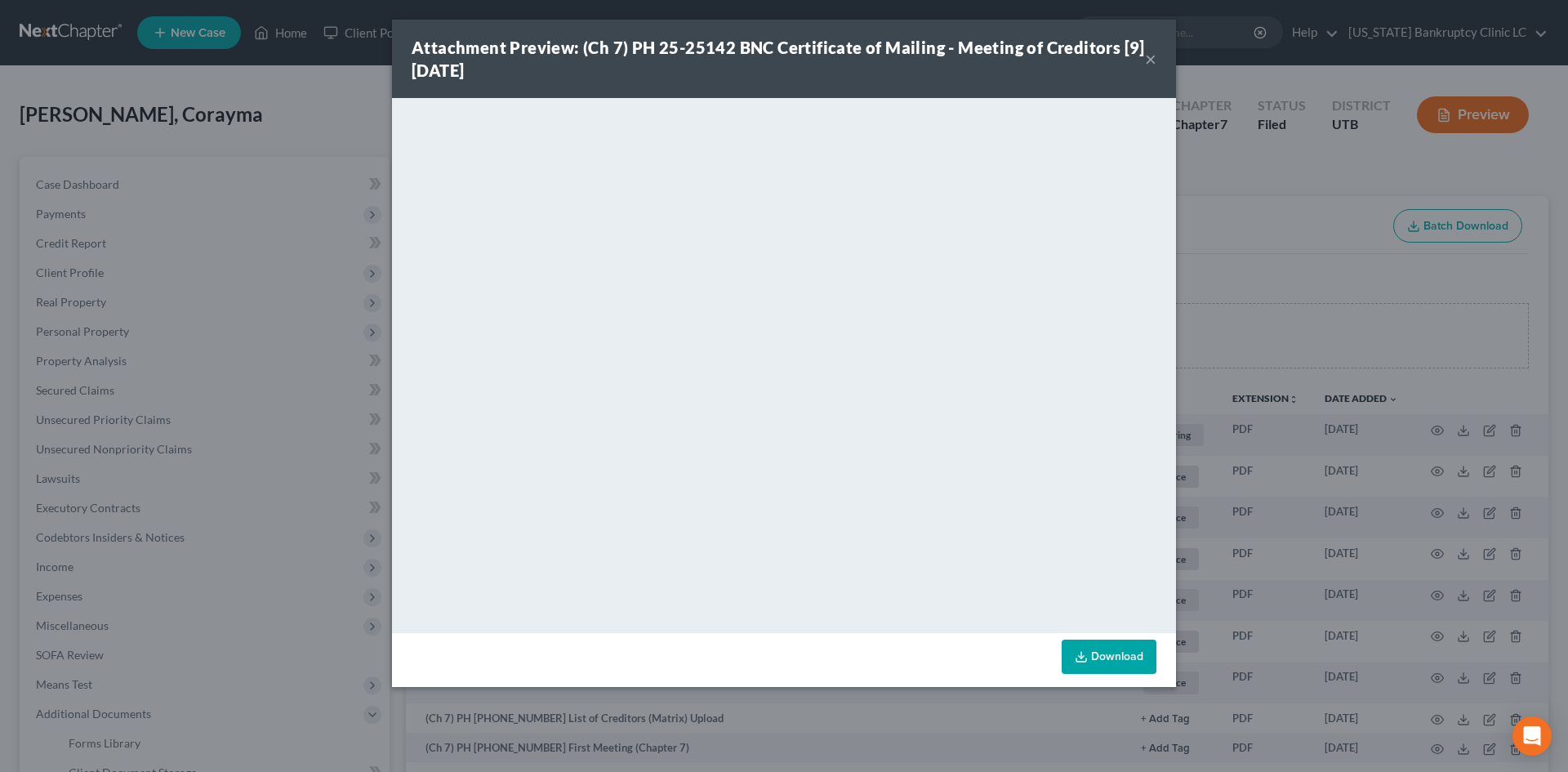
click at [1069, 37] on div "Attachment Preview: (Ch 7) PH 25-25142 BNC Certificate of Mailing - Meeting of …" at bounding box center [778, 59] width 734 height 46
click at [1146, 56] on button "×" at bounding box center [1151, 59] width 12 height 20
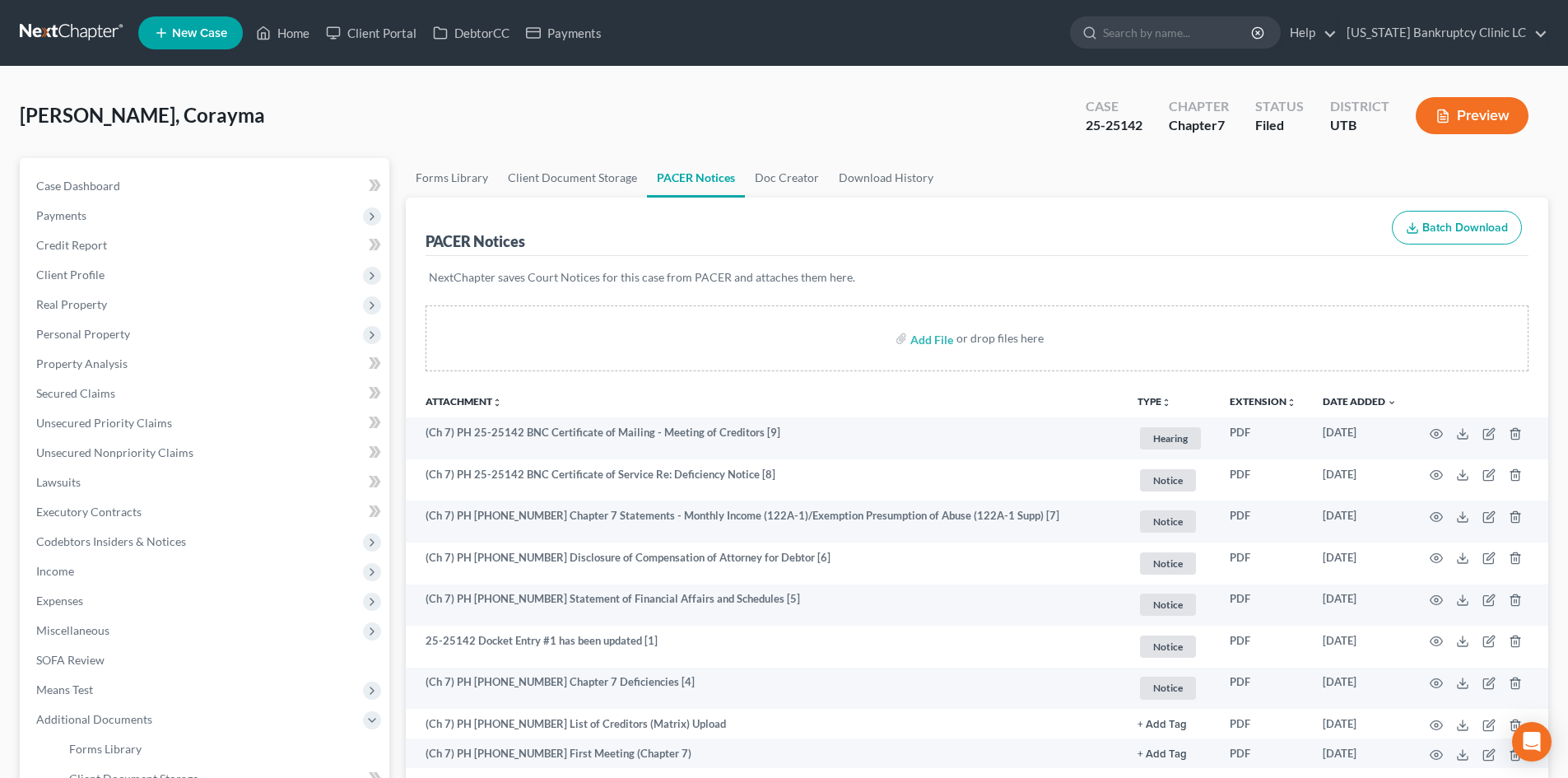
click at [1300, 194] on ul "Forms Library Client Document Storage PACER Notices Doc Creator Download History" at bounding box center [977, 178] width 1143 height 39
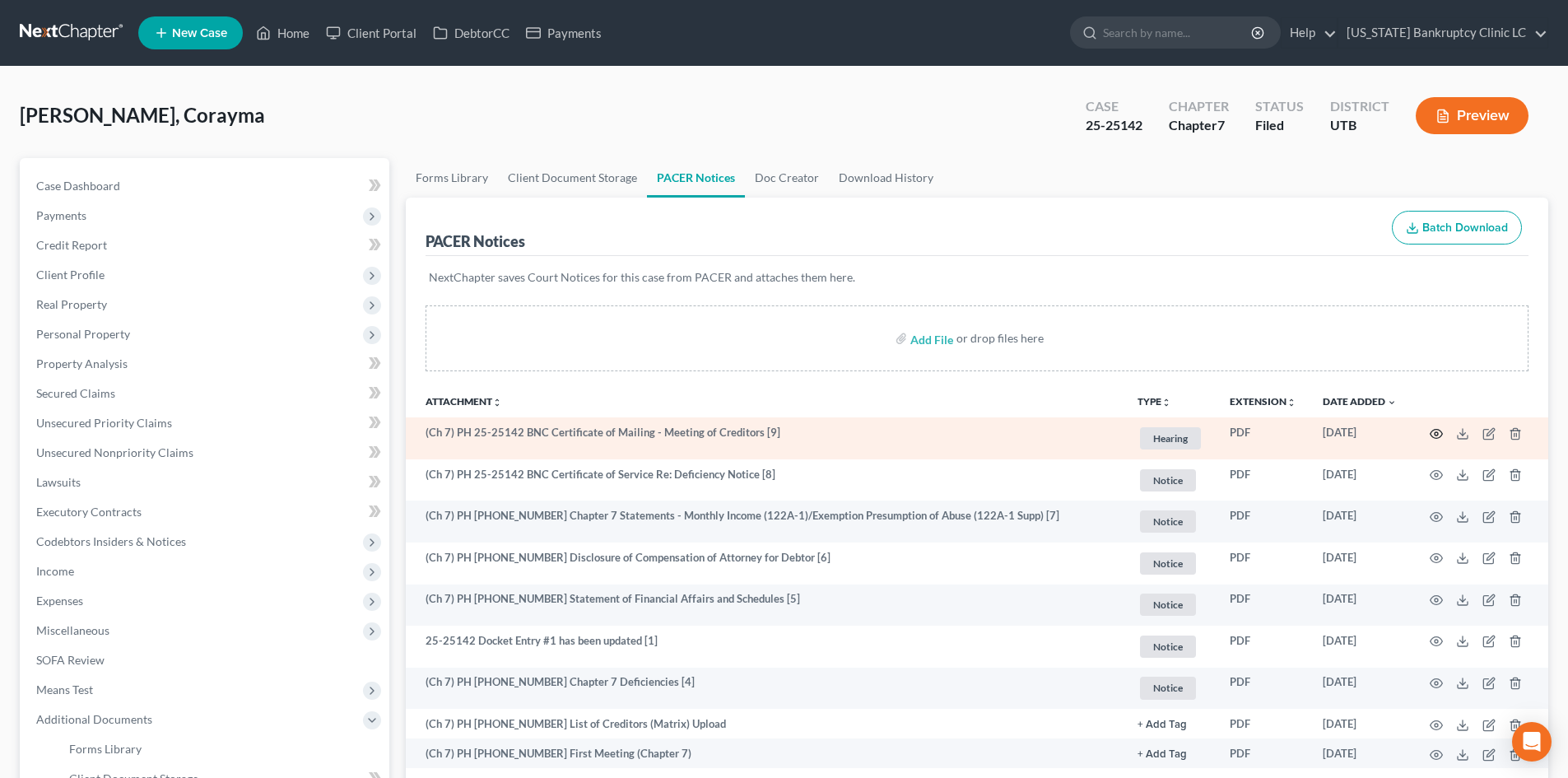
click at [1300, 434] on circle "button" at bounding box center [1436, 433] width 3 height 3
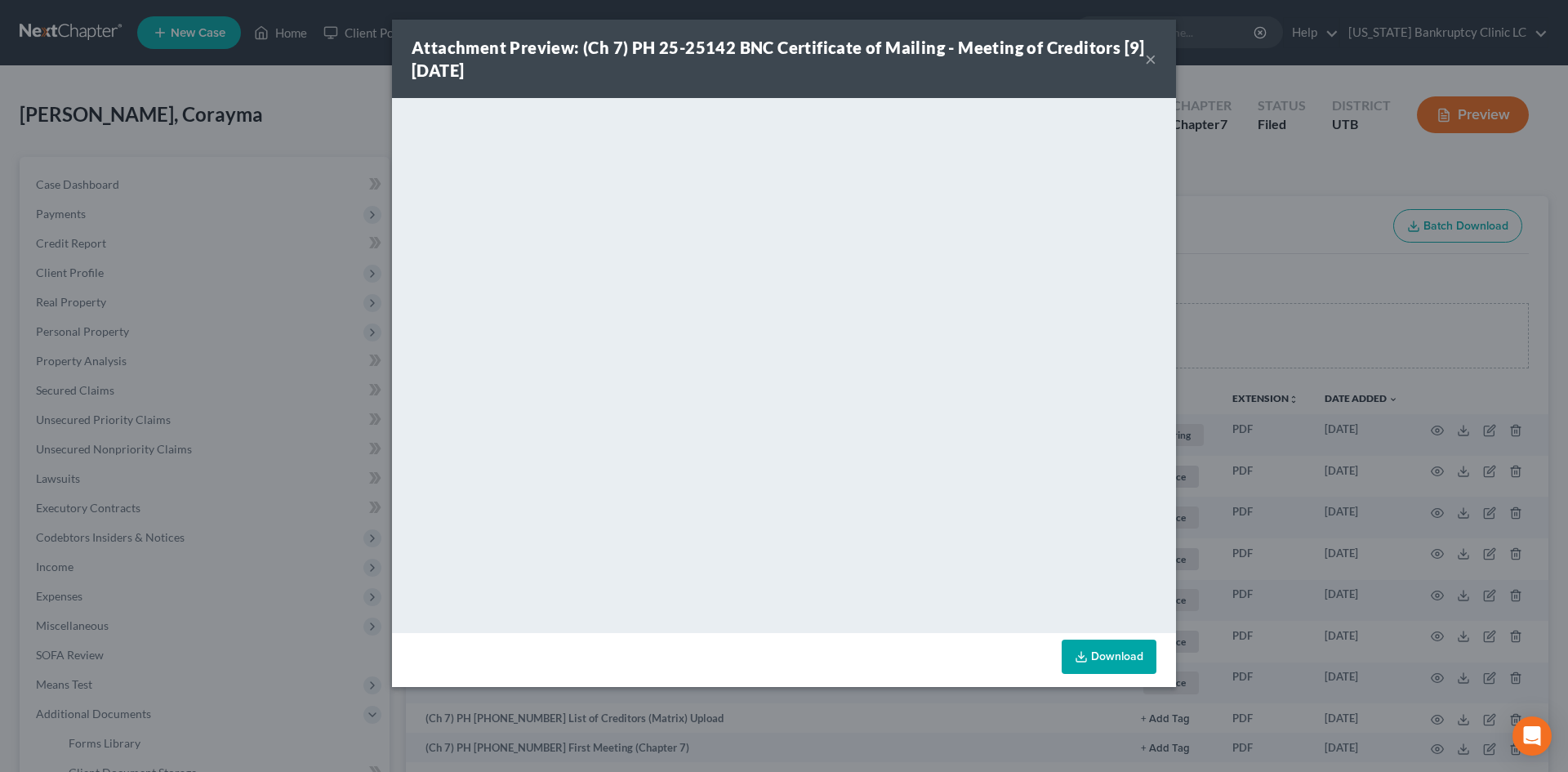
click at [1152, 60] on button "×" at bounding box center [1151, 59] width 12 height 20
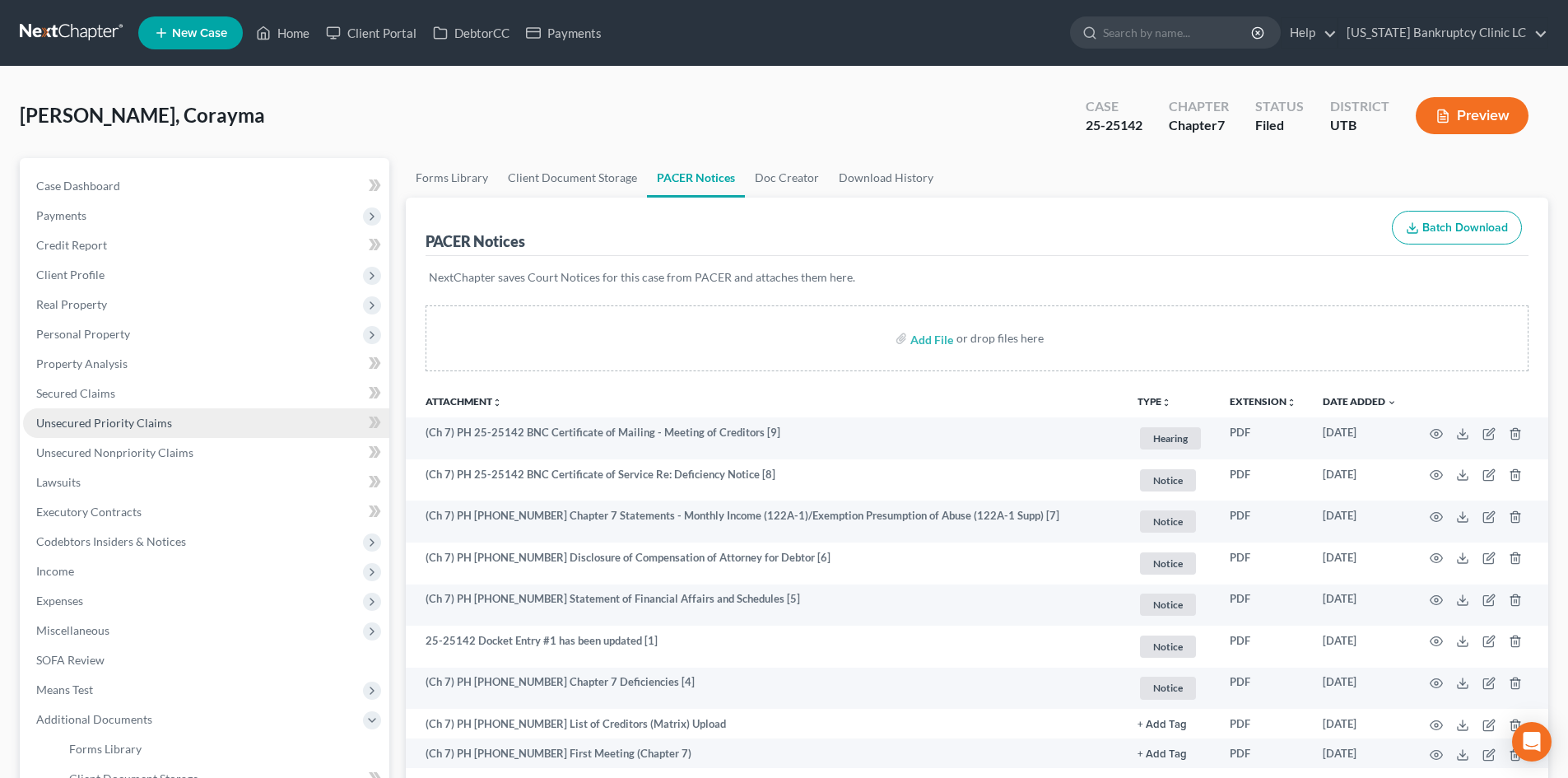
click at [118, 420] on span "Unsecured Priority Claims" at bounding box center [105, 423] width 136 height 14
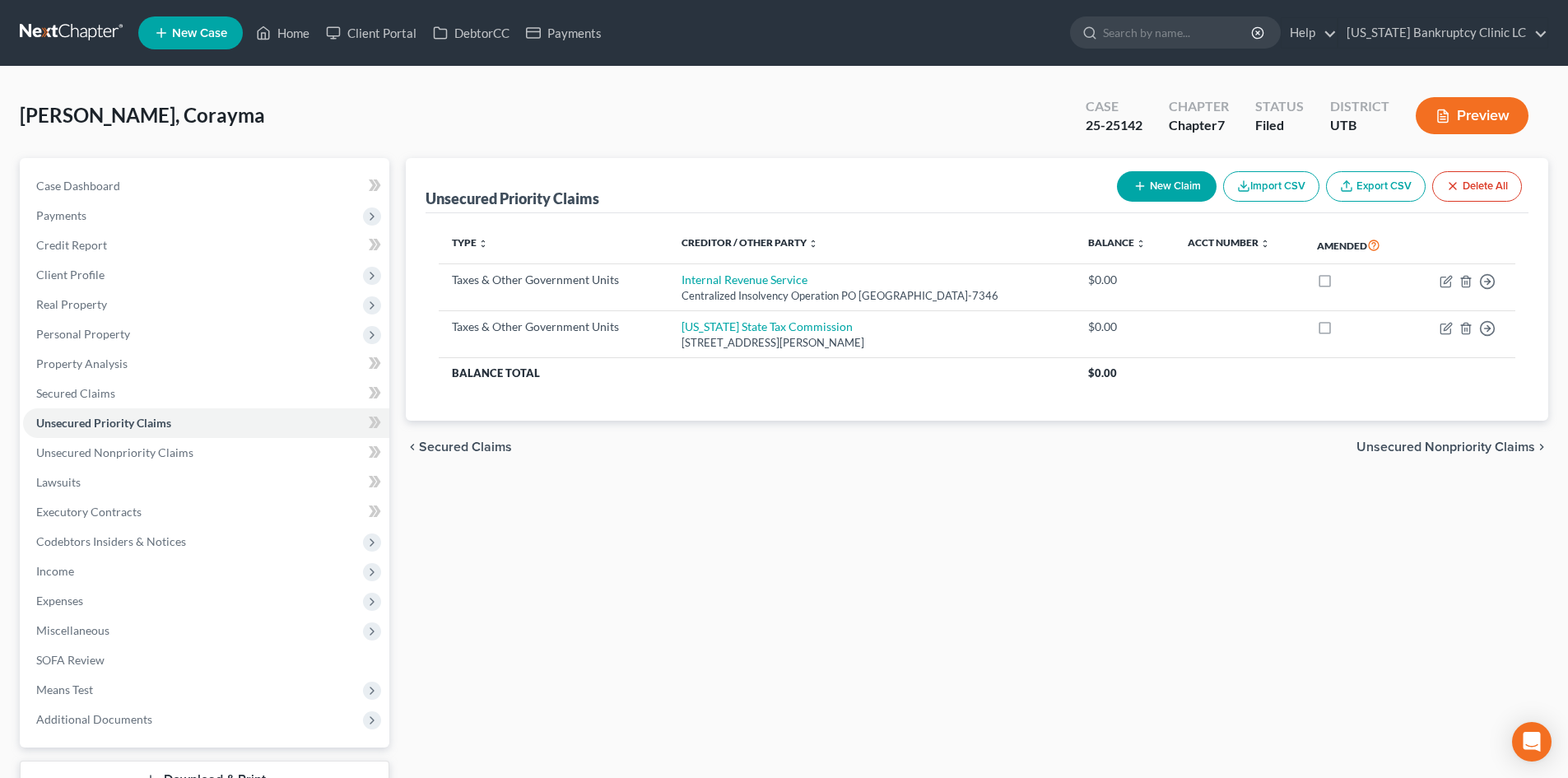
click at [686, 120] on div "[PERSON_NAME], Corayma Upgraded Case 25-25142 Chapter Chapter 7 Status Filed Di…" at bounding box center [784, 122] width 1529 height 72
click at [281, 23] on link "Home" at bounding box center [282, 33] width 70 height 30
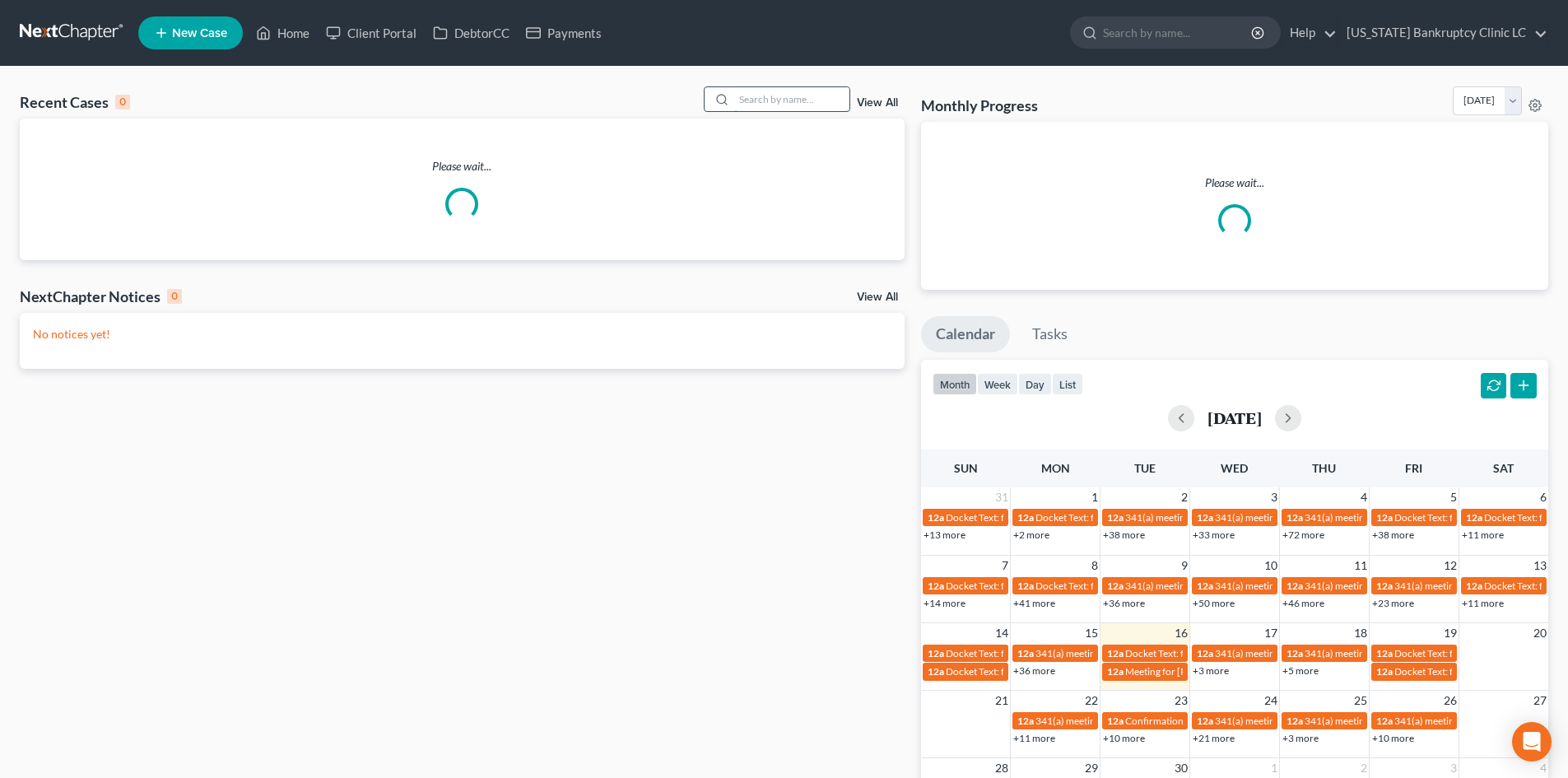
click at [819, 98] on input "search" at bounding box center [791, 99] width 115 height 24
paste input "25-25131"
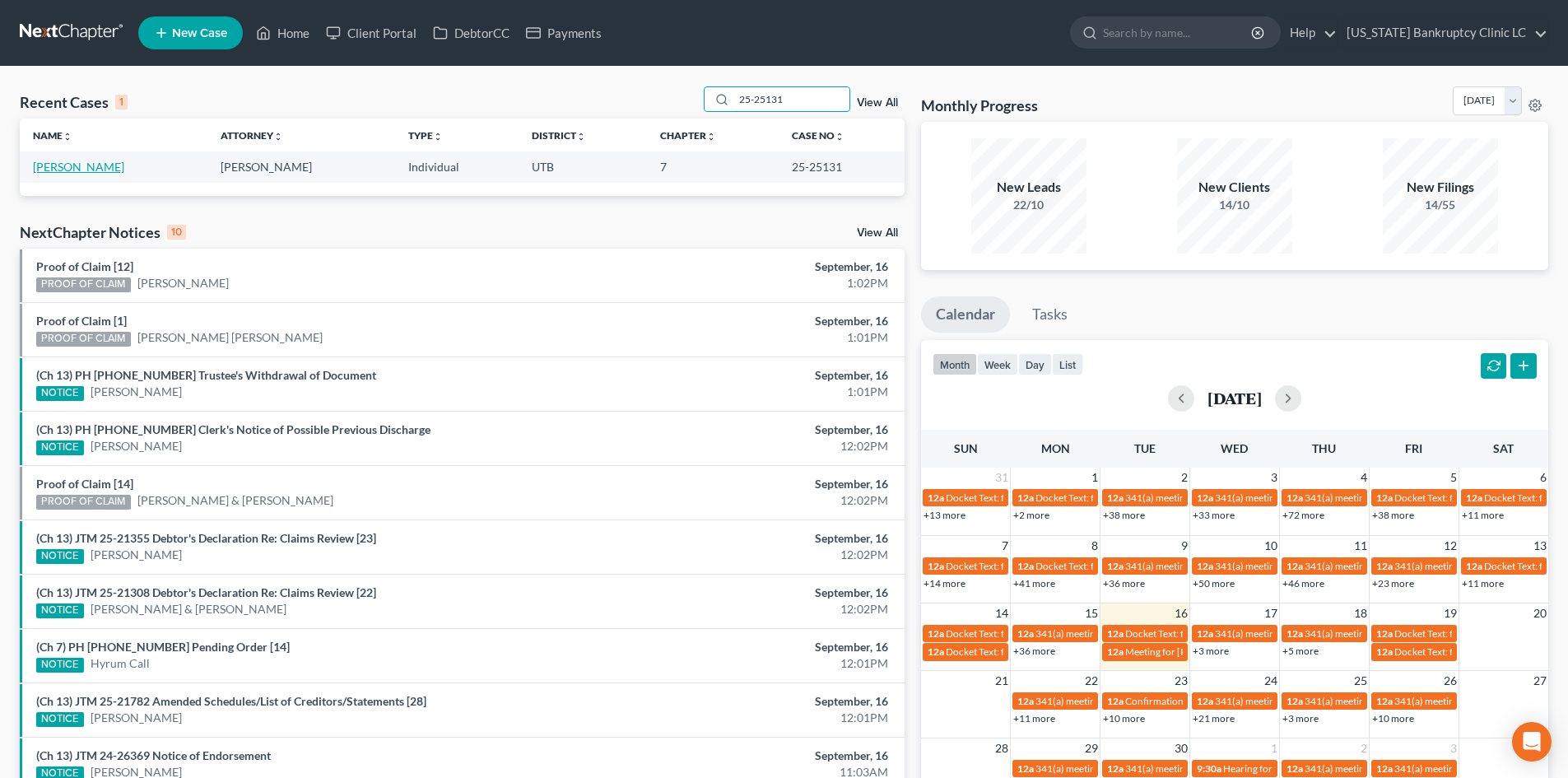
type input "25-25131"
drag, startPoint x: 43, startPoint y: 170, endPoint x: 62, endPoint y: 165, distance: 19.6
click at [45, 168] on link "[PERSON_NAME]" at bounding box center [78, 167] width 92 height 14
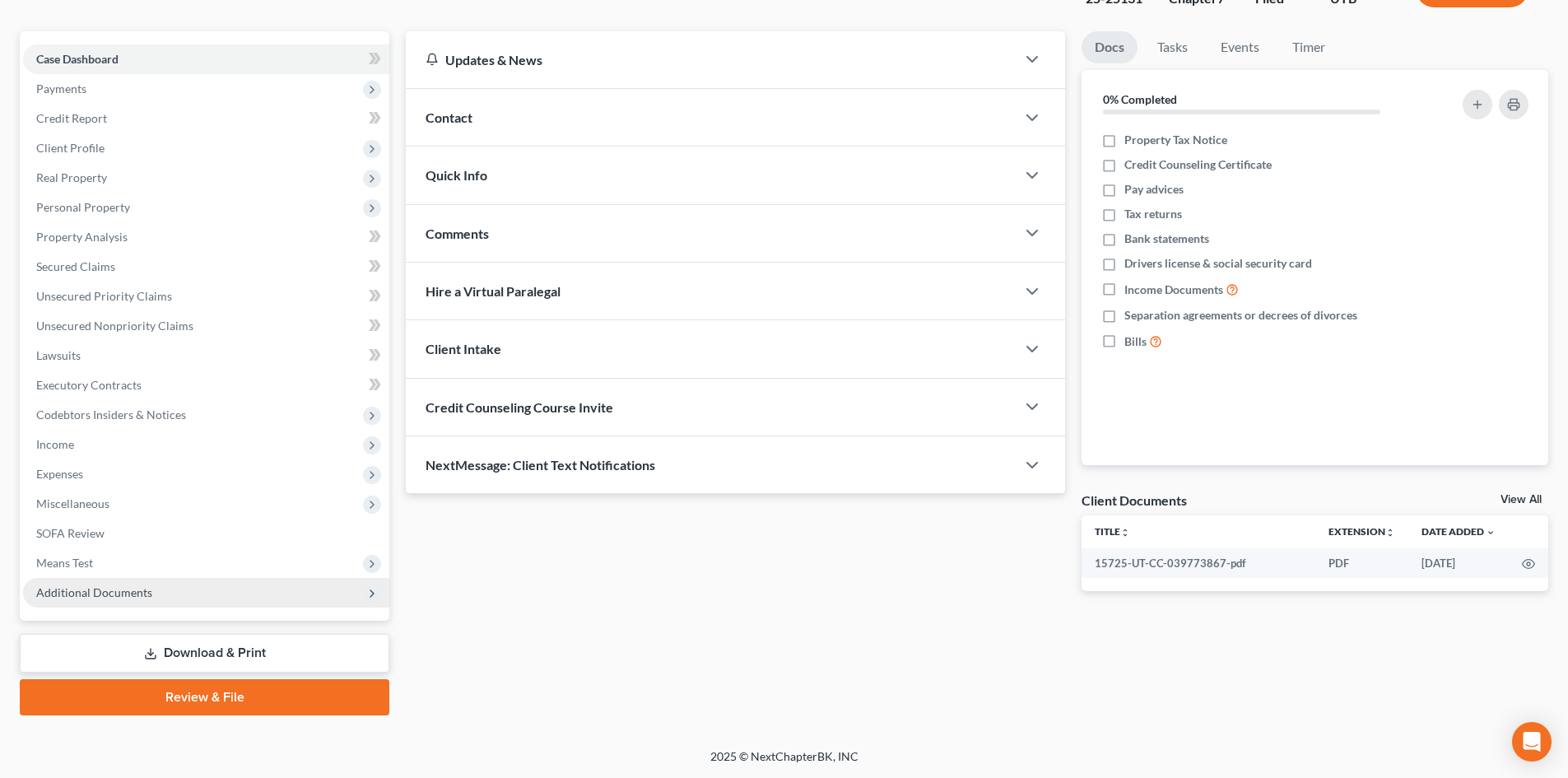
click at [172, 599] on span "Additional Documents" at bounding box center [205, 593] width 366 height 30
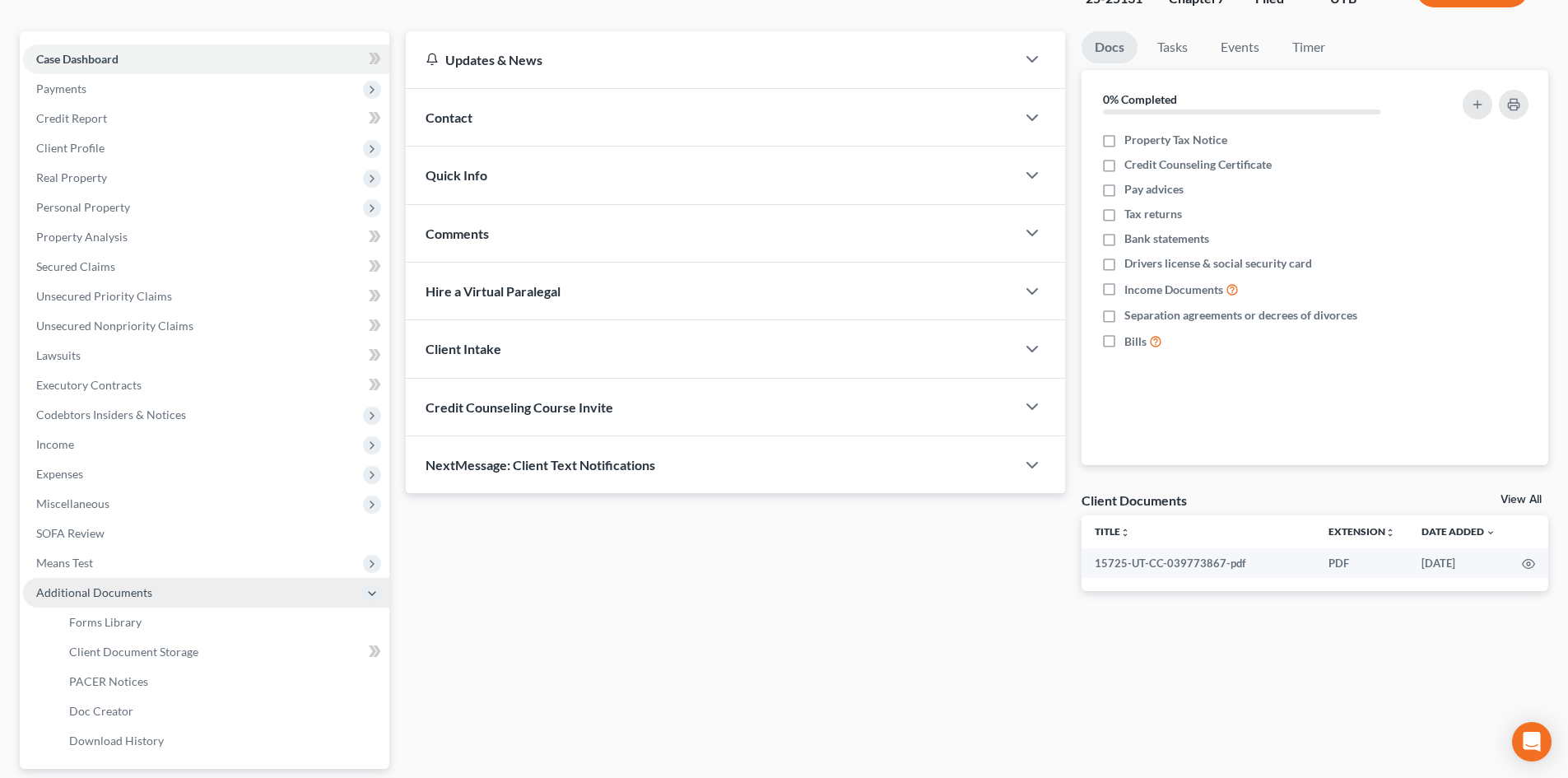
scroll to position [275, 0]
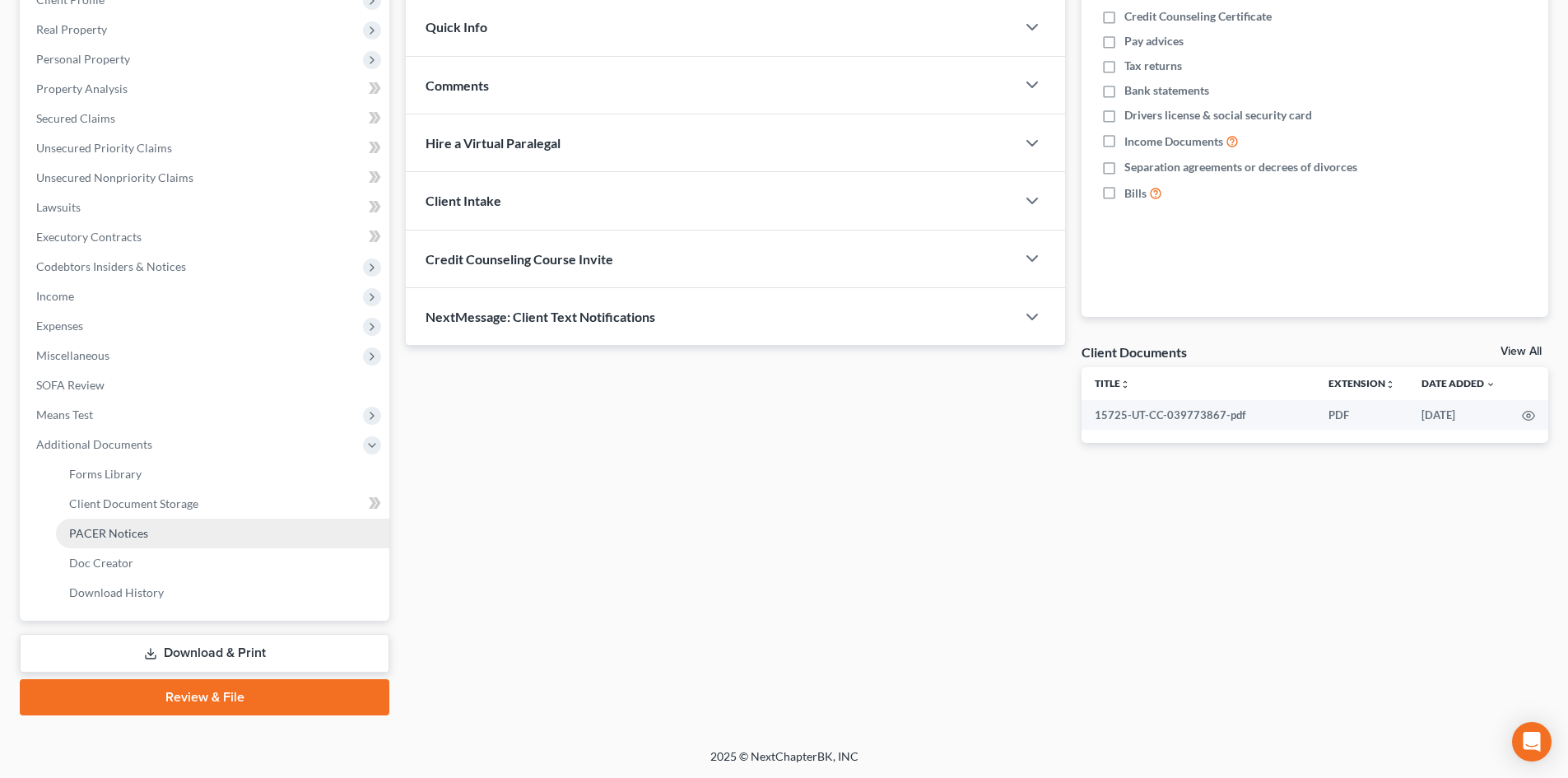
click at [171, 530] on link "PACER Notices" at bounding box center [223, 533] width 334 height 30
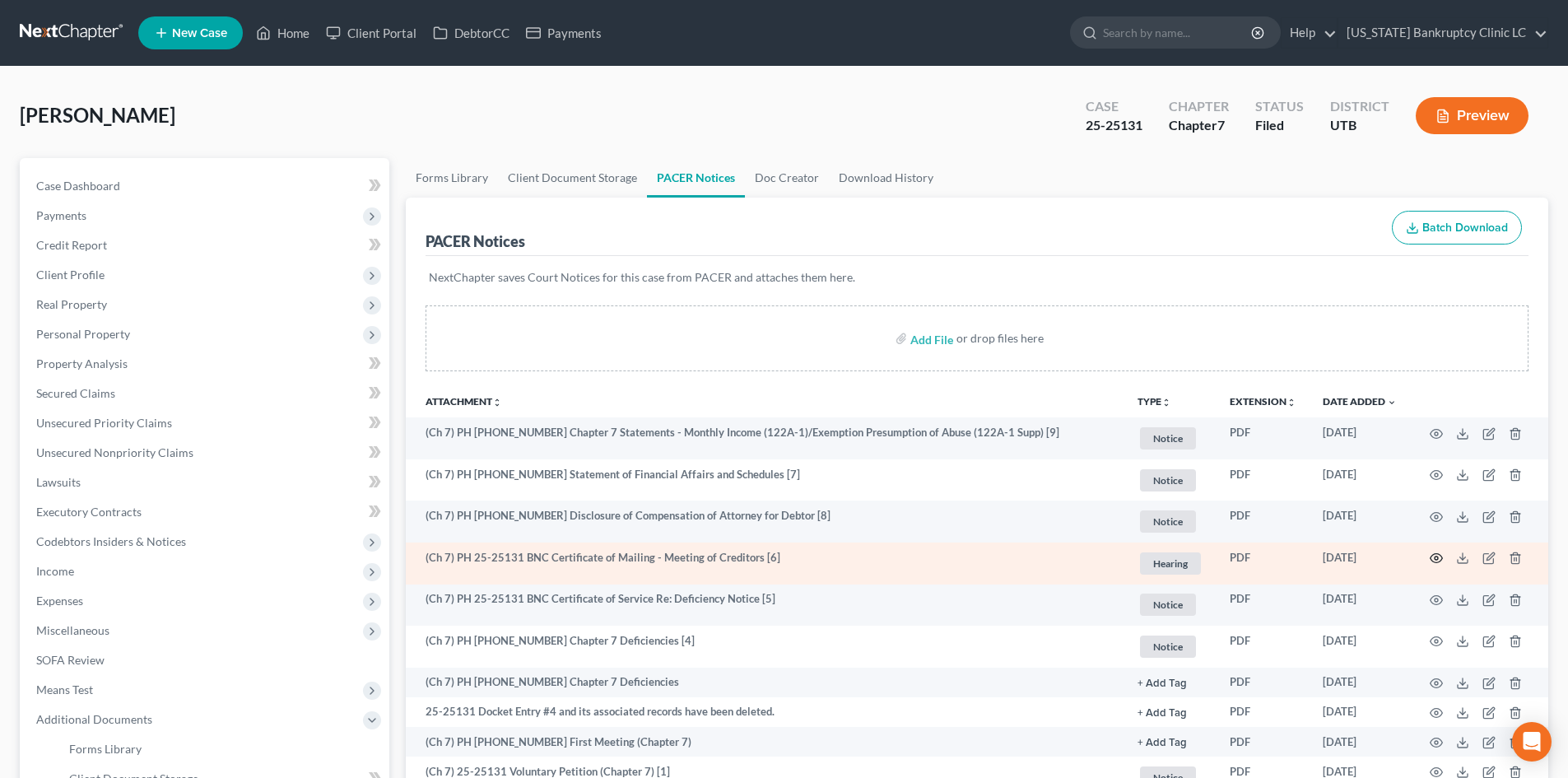
click at [1300, 558] on icon "button" at bounding box center [1436, 558] width 13 height 13
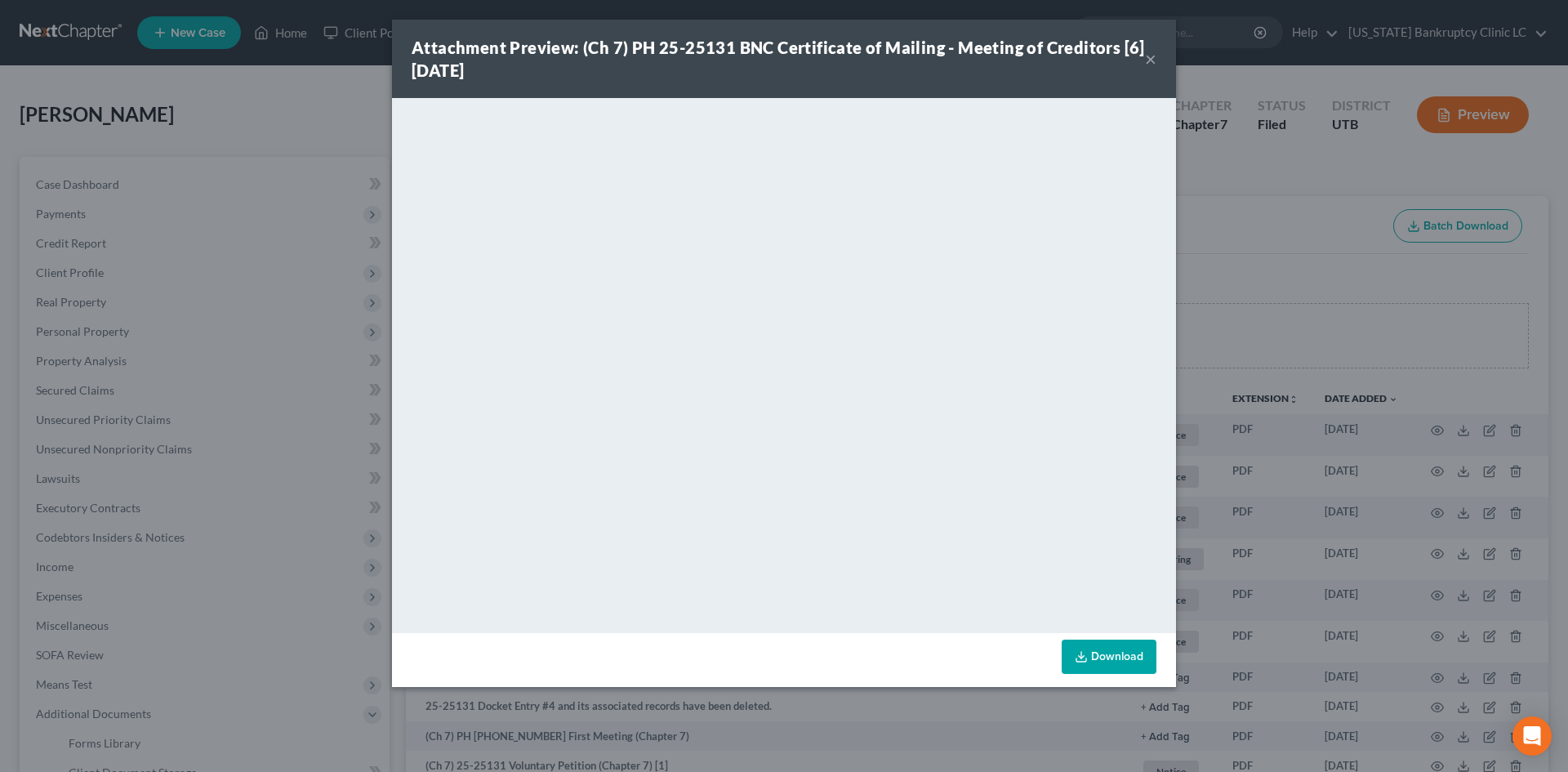
click at [1154, 57] on button "×" at bounding box center [1151, 59] width 12 height 20
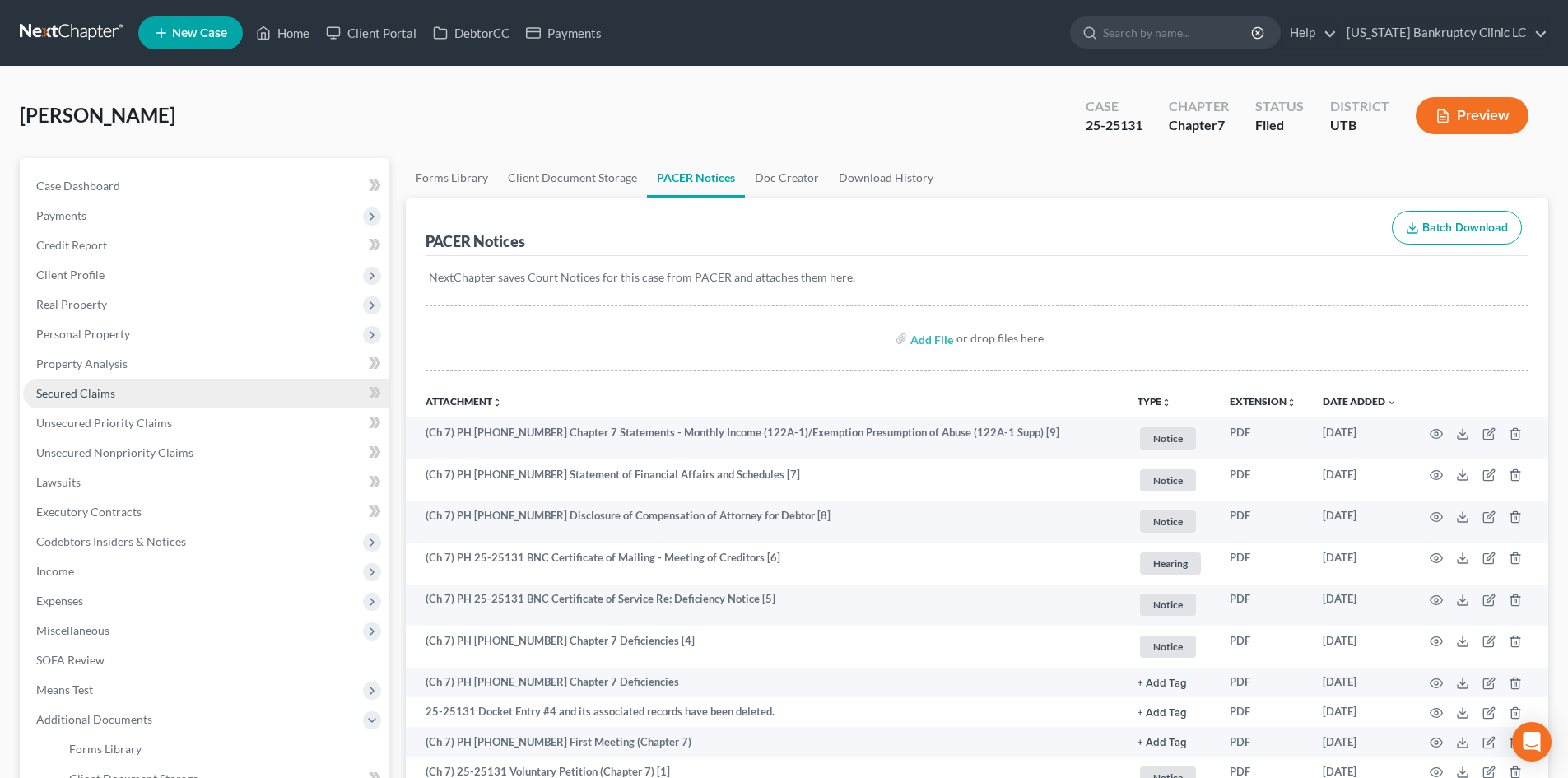
click at [126, 394] on link "Secured Claims" at bounding box center [205, 394] width 366 height 30
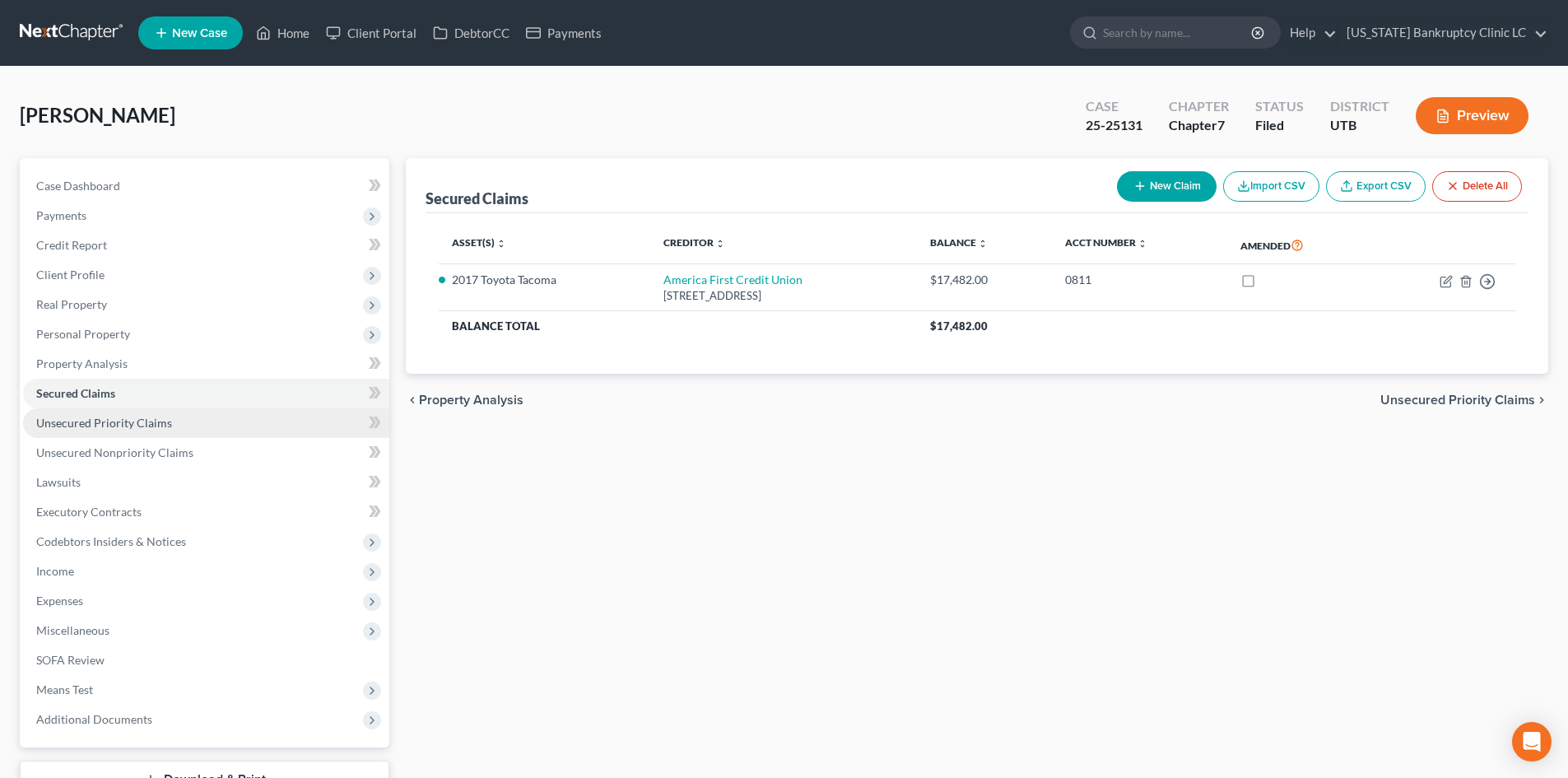
click at [127, 417] on span "Unsecured Priority Claims" at bounding box center [105, 423] width 136 height 14
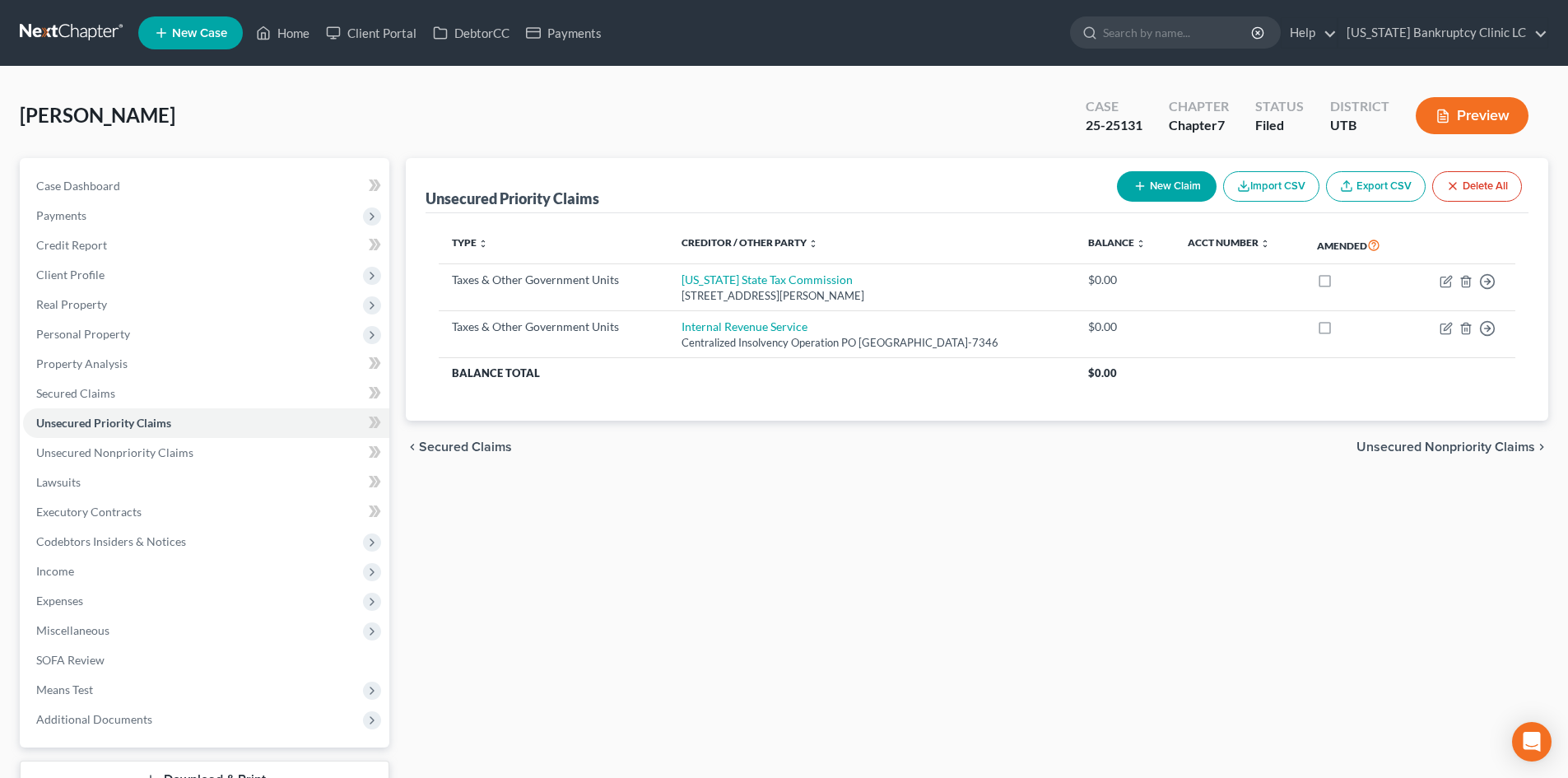
click at [268, 4] on nav "Home New Case Client Portal DebtorCC Payments [US_STATE] Bankruptcy Clinic LC […" at bounding box center [784, 33] width 1568 height 66
click at [275, 28] on link "Home" at bounding box center [282, 33] width 70 height 30
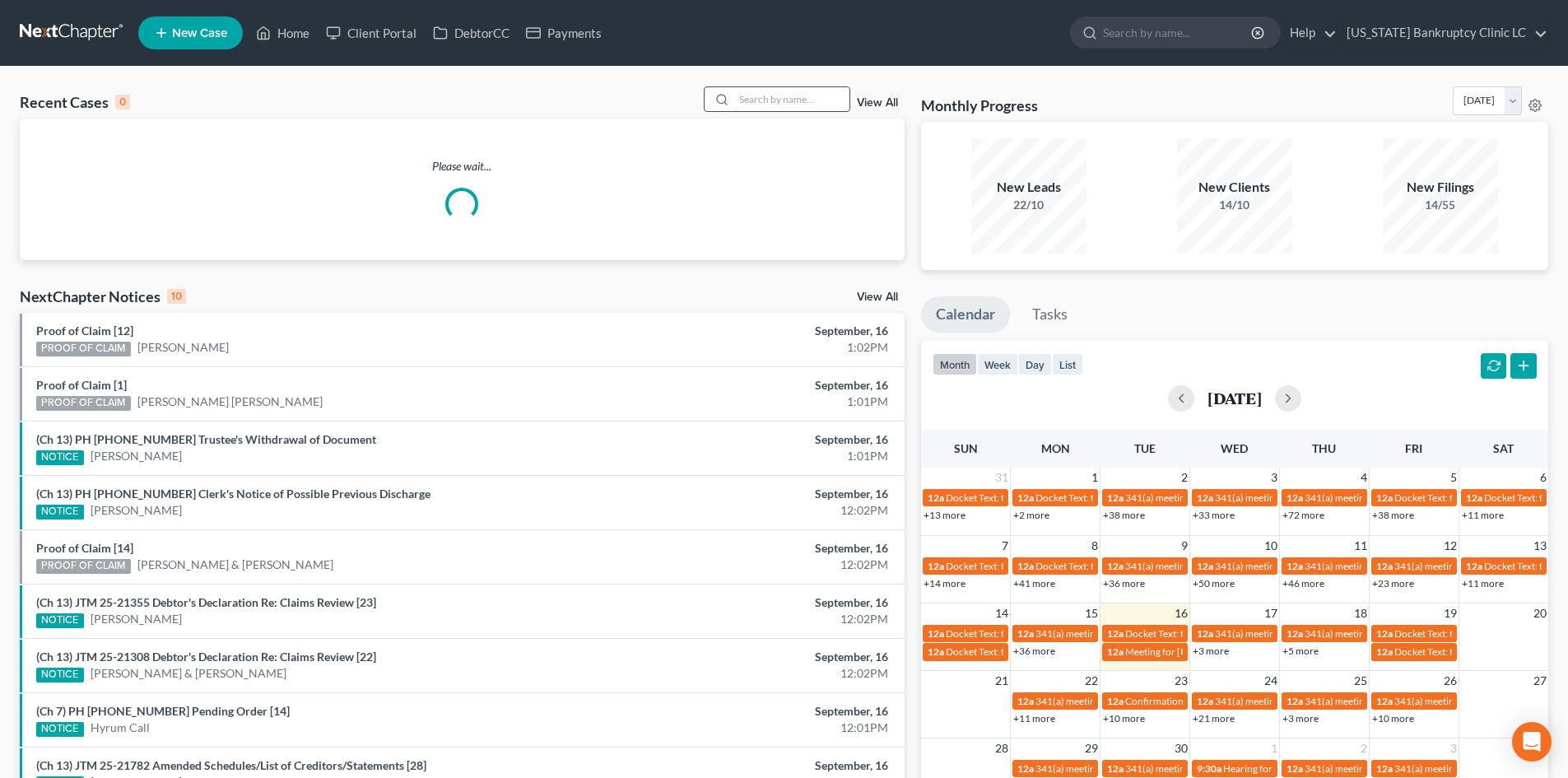
click at [802, 94] on input "search" at bounding box center [791, 99] width 115 height 24
paste input "25-25251"
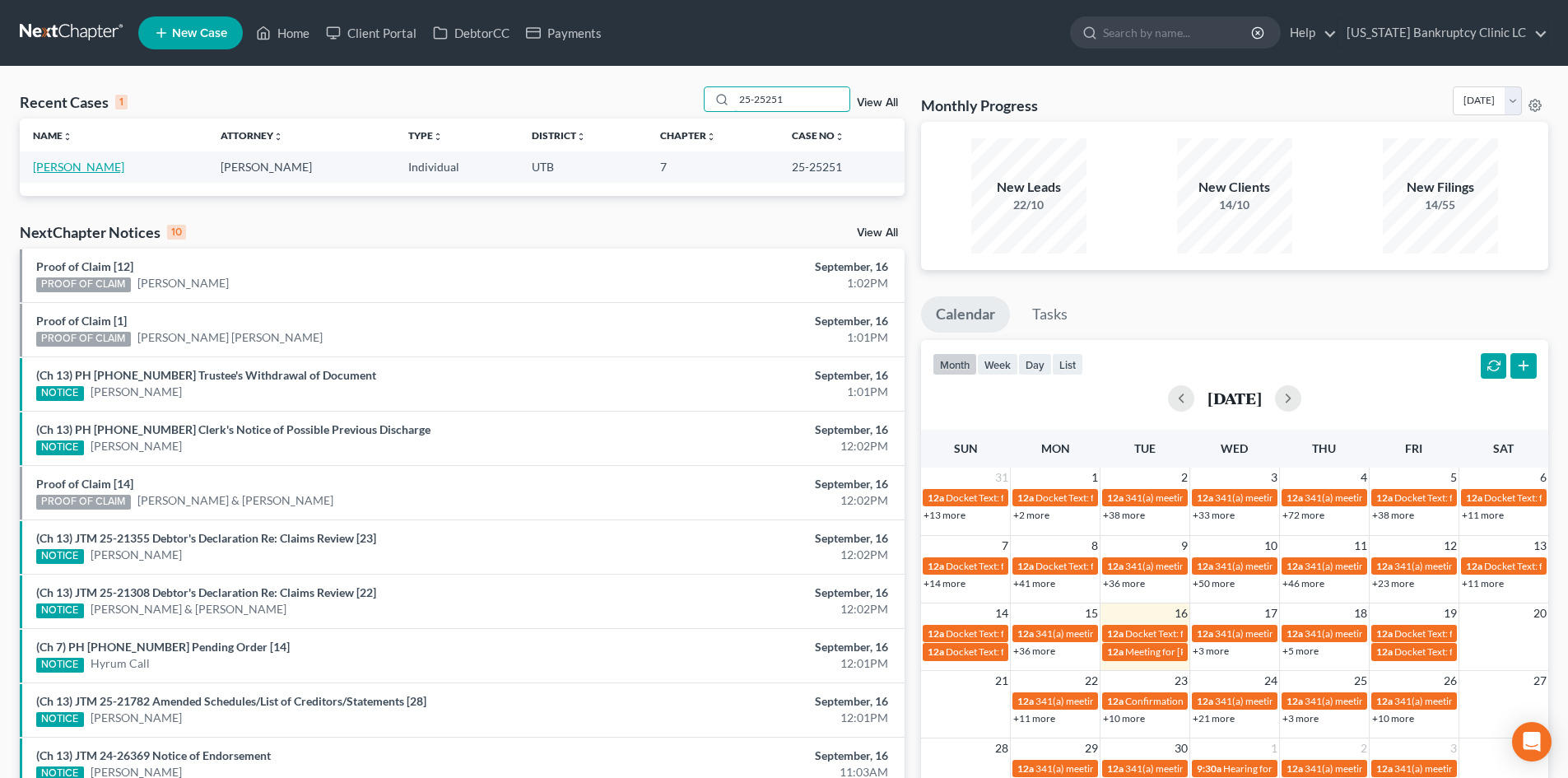
type input "25-25251"
click at [87, 170] on link "[PERSON_NAME]" at bounding box center [78, 167] width 92 height 14
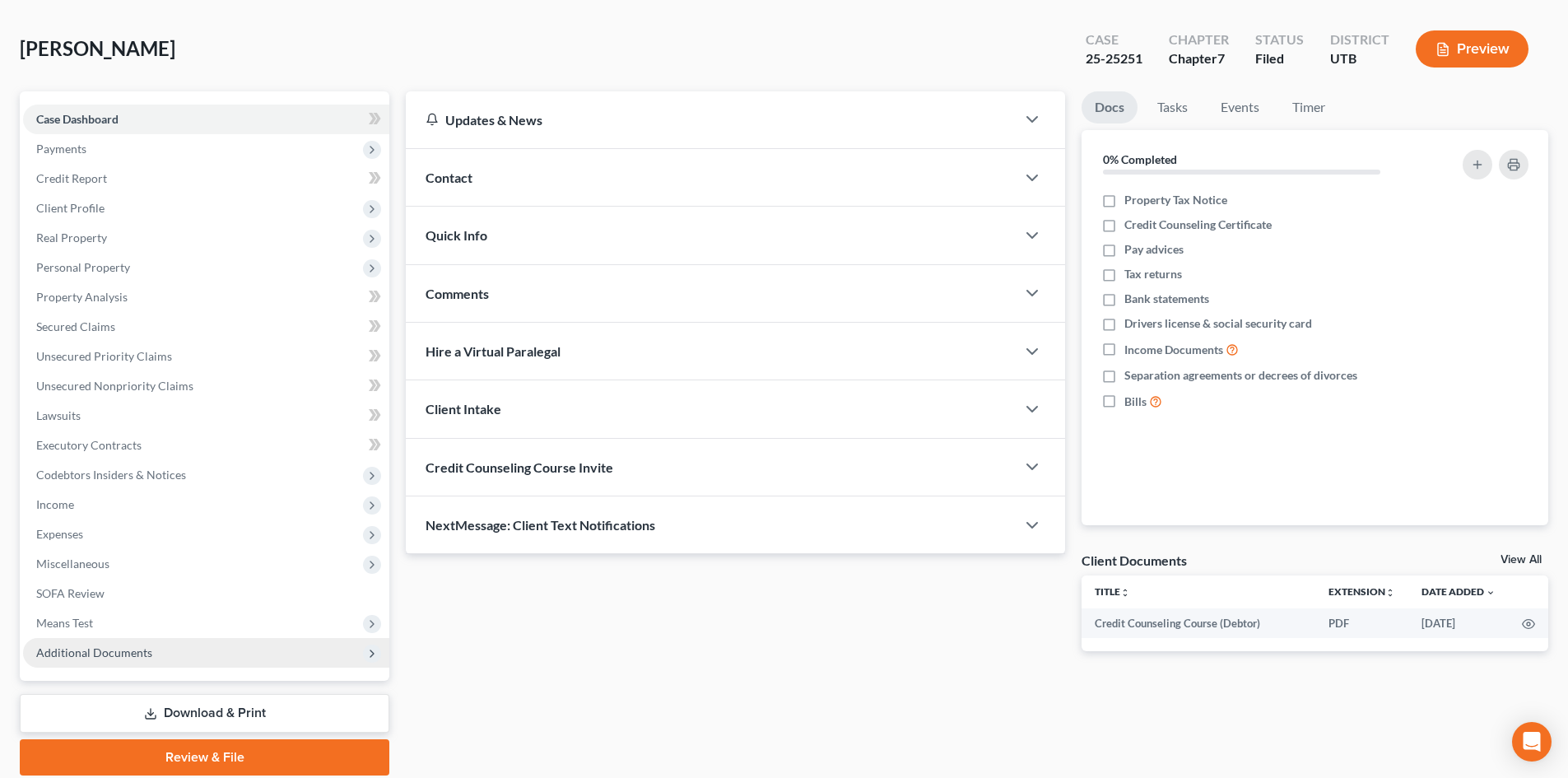
scroll to position [126, 0]
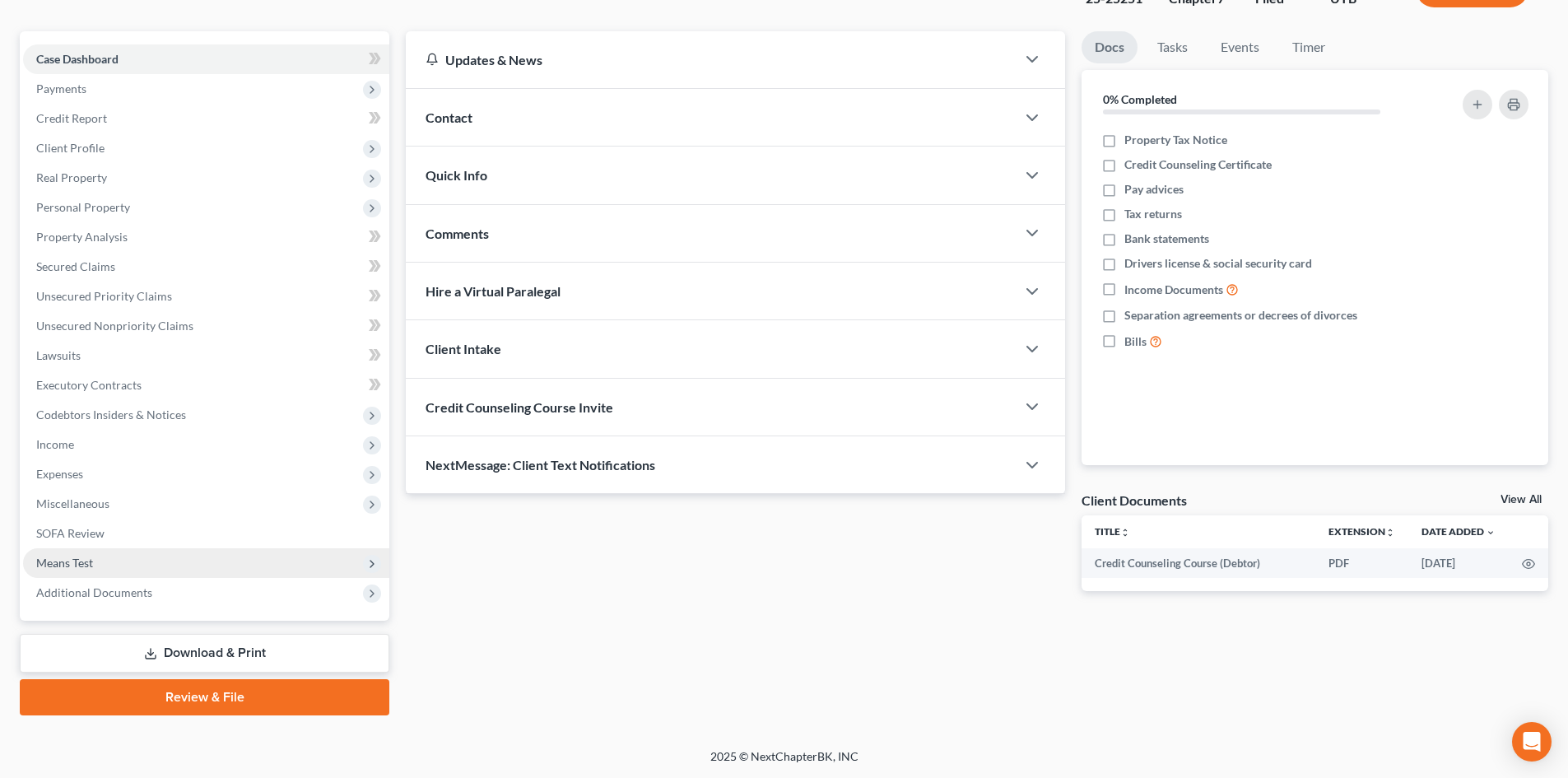
click at [125, 555] on span "Means Test" at bounding box center [205, 563] width 366 height 30
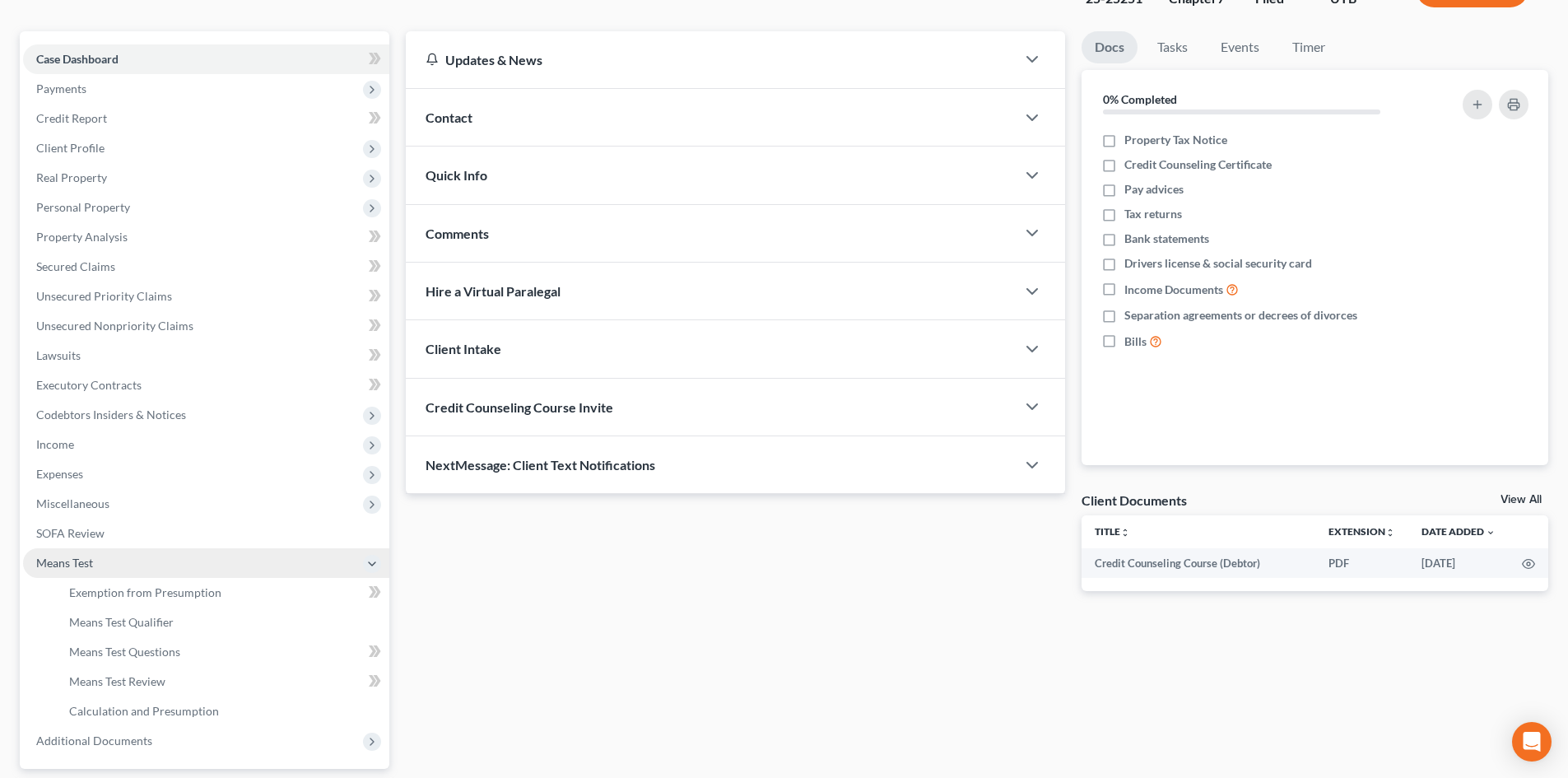
click at [160, 562] on span "Means Test" at bounding box center [205, 563] width 366 height 30
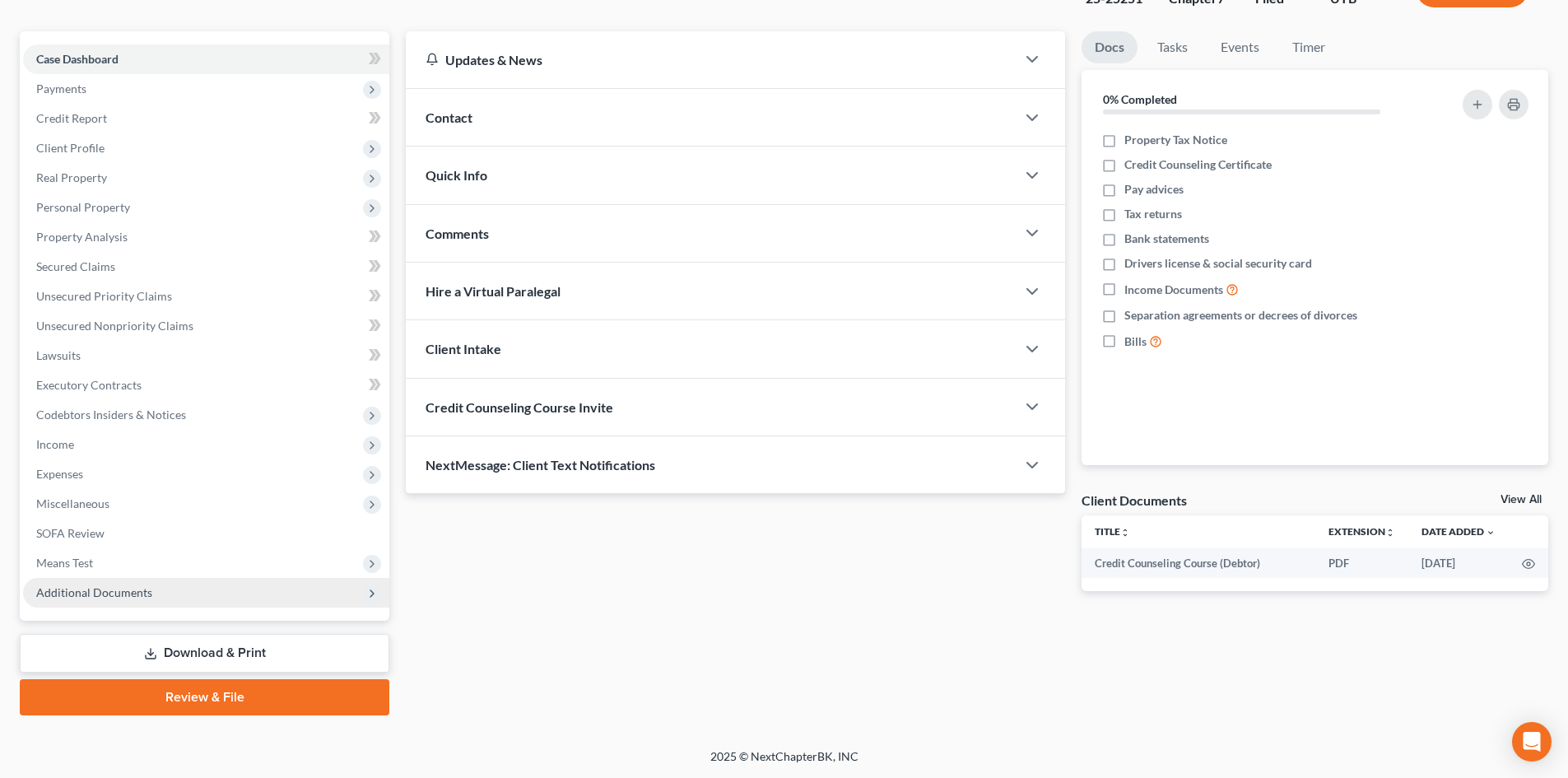
click at [138, 589] on span "Additional Documents" at bounding box center [95, 592] width 116 height 14
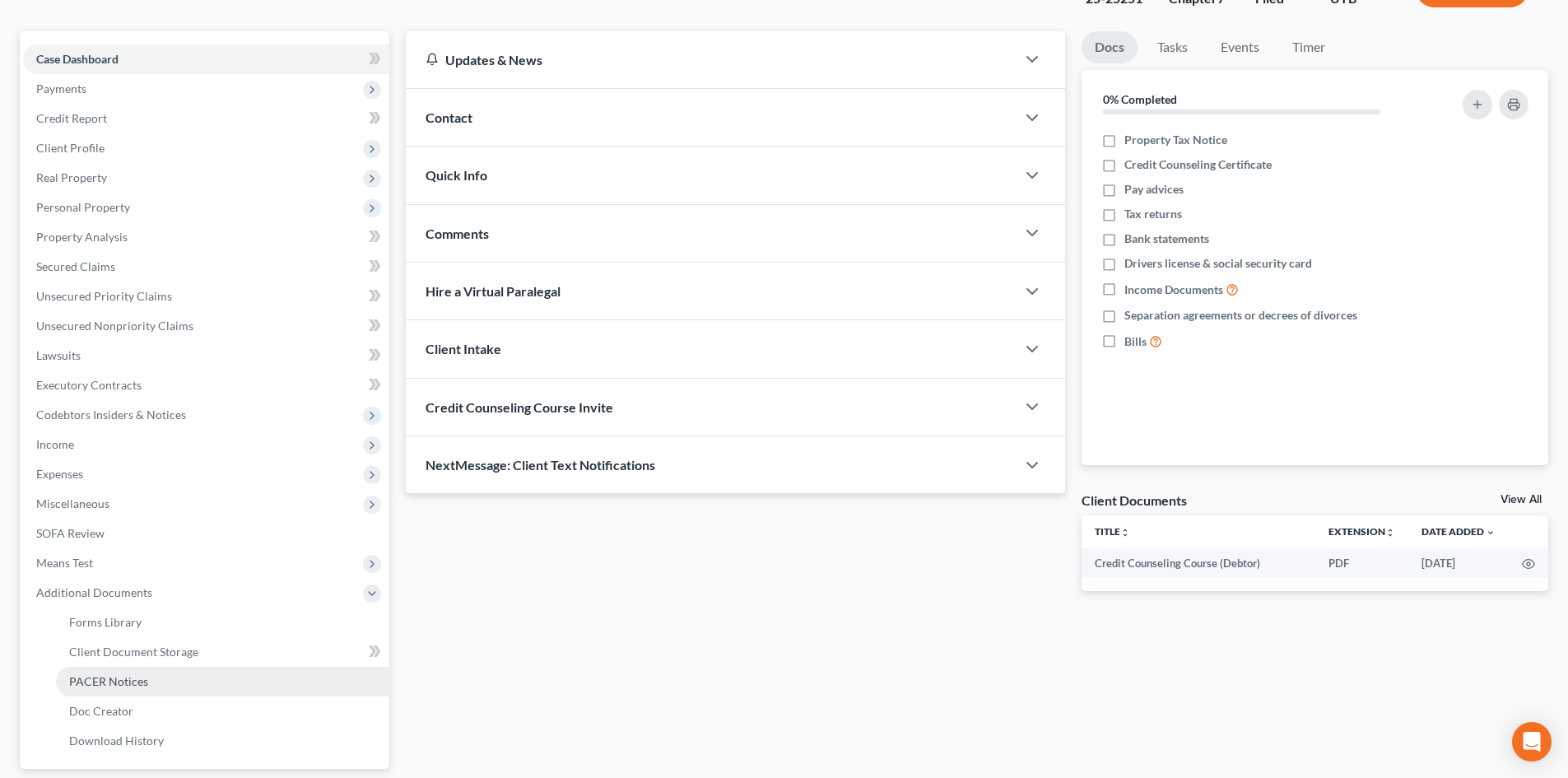
click at [142, 675] on span "PACER Notices" at bounding box center [109, 681] width 79 height 14
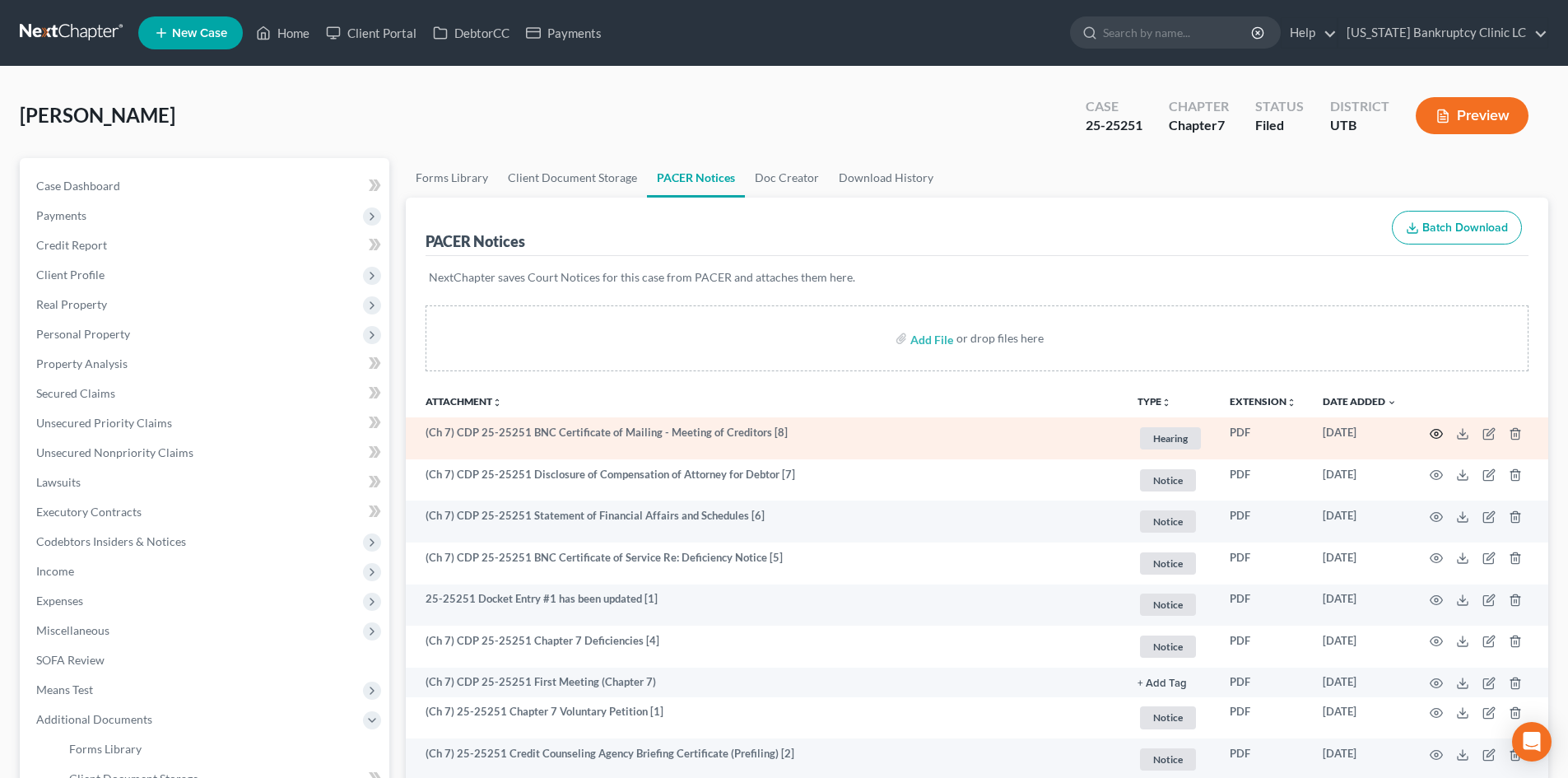
click at [1300, 434] on icon "button" at bounding box center [1436, 433] width 13 height 13
